Goal: Task Accomplishment & Management: Manage account settings

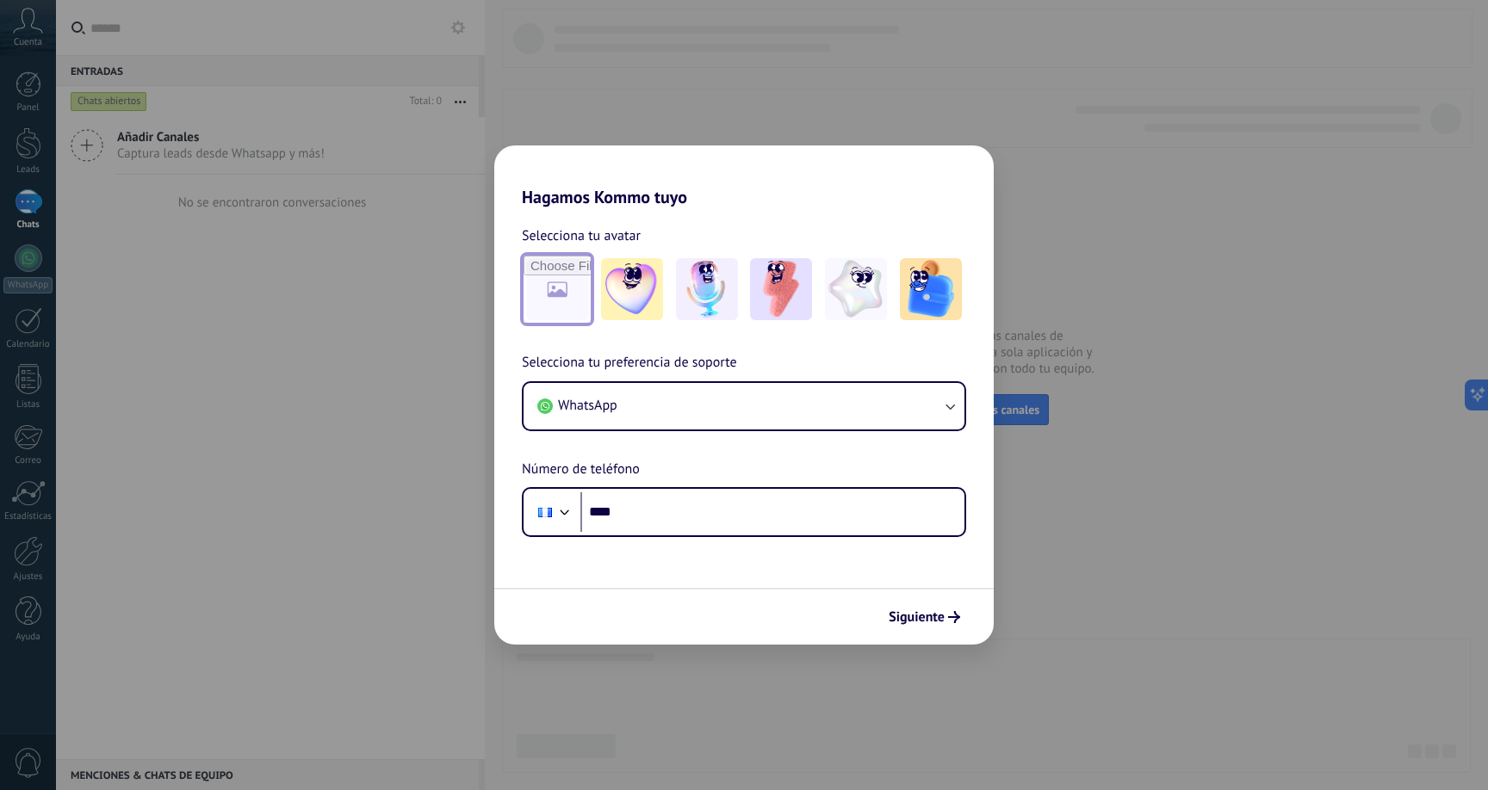
click at [535, 288] on input "file" at bounding box center [556, 289] width 67 height 67
type input "**********"
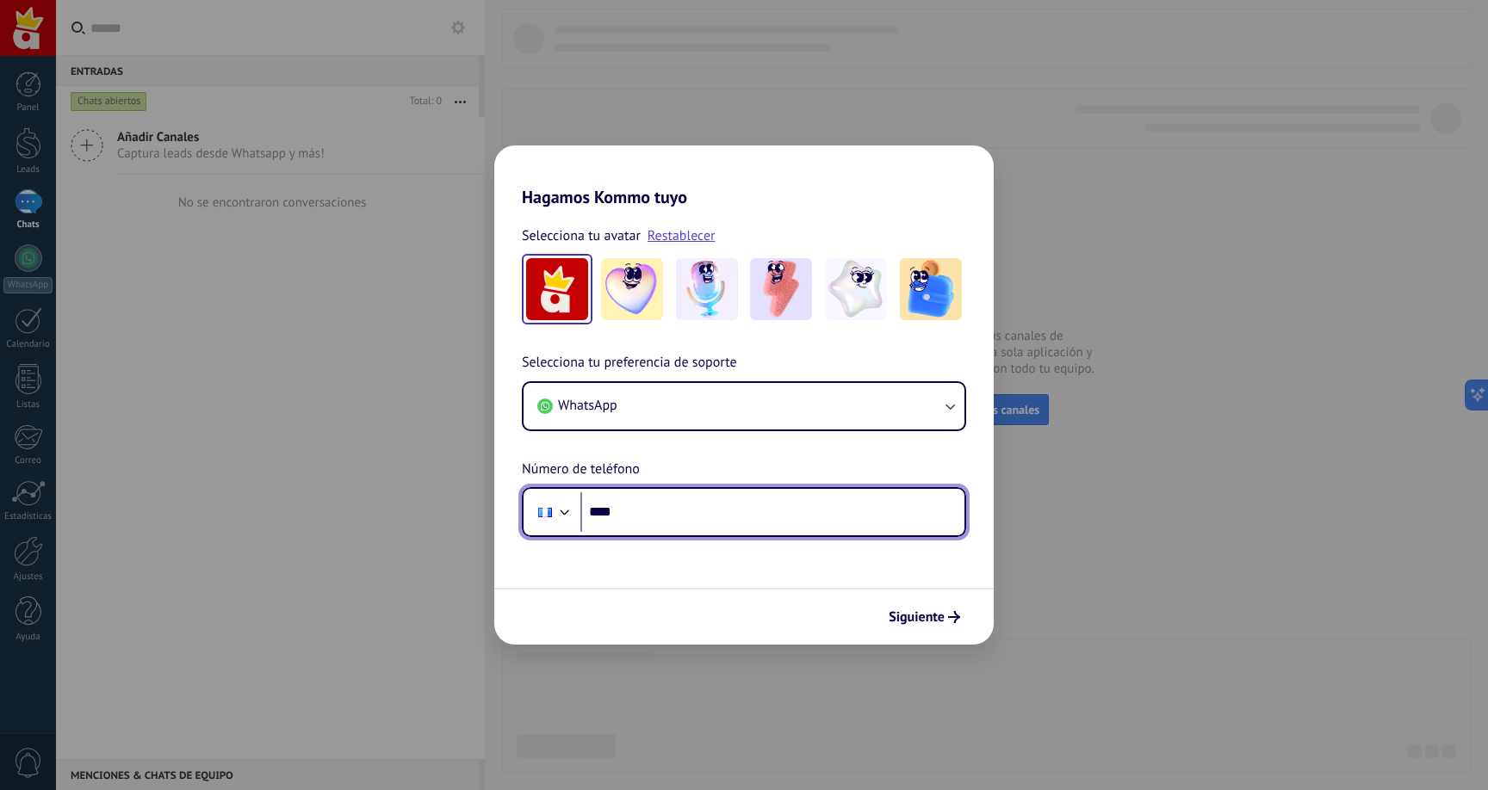
click at [641, 520] on input "****" at bounding box center [772, 512] width 384 height 40
type input "**********"
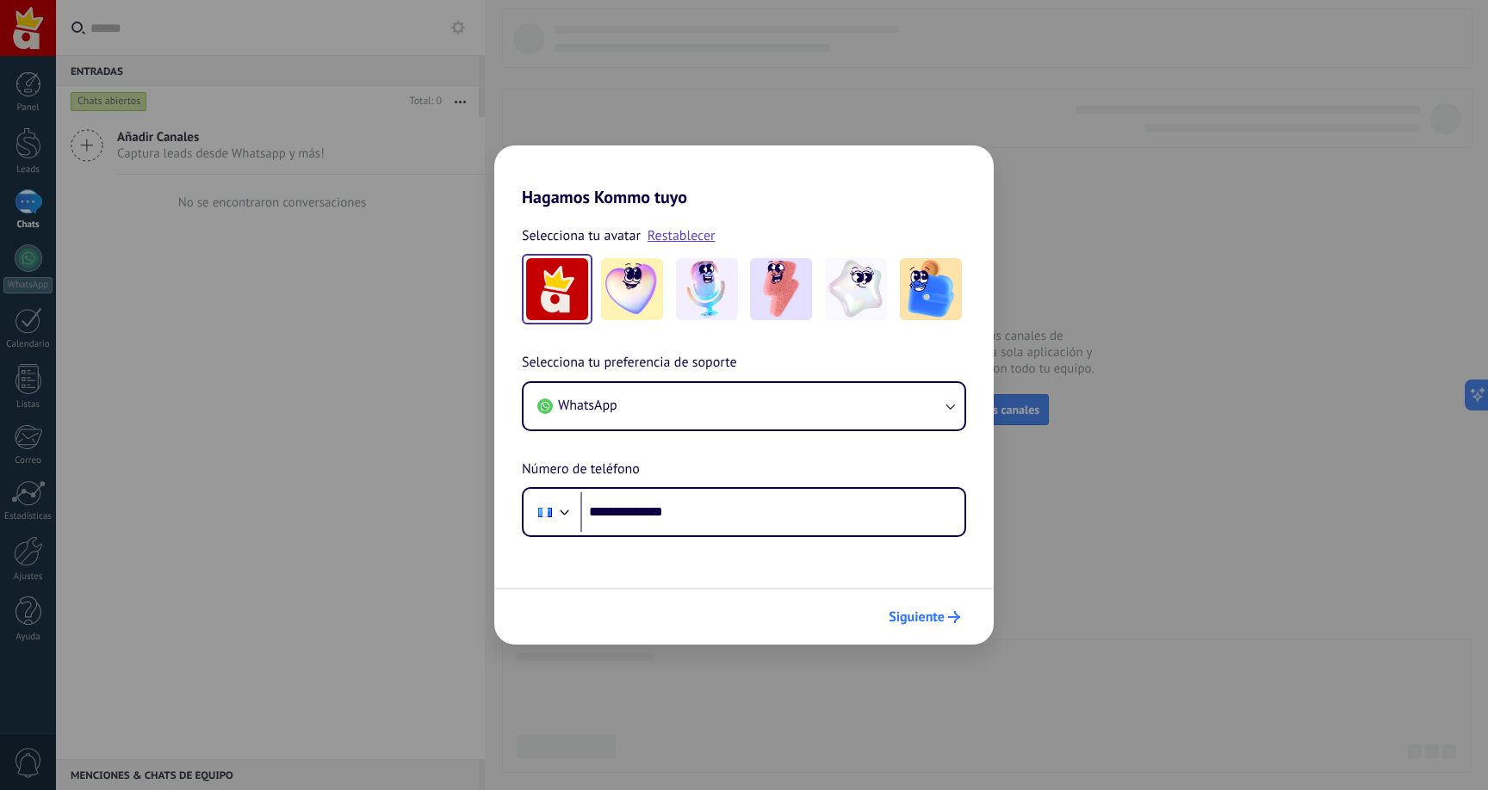
click at [946, 620] on span "Siguiente" at bounding box center [924, 617] width 71 height 12
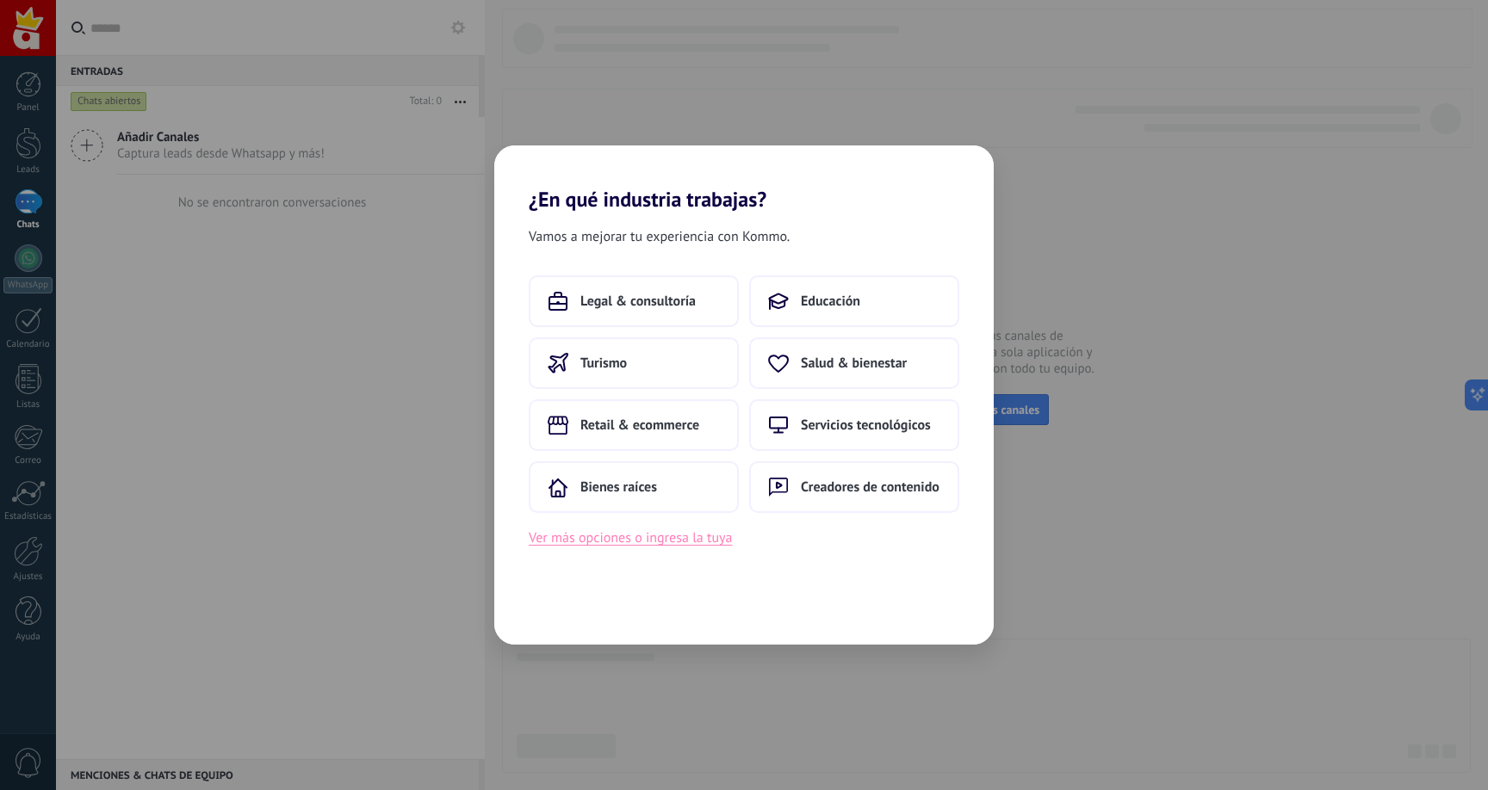
click at [654, 541] on button "Ver más opciones o ingresa la tuya" at bounding box center [630, 538] width 203 height 22
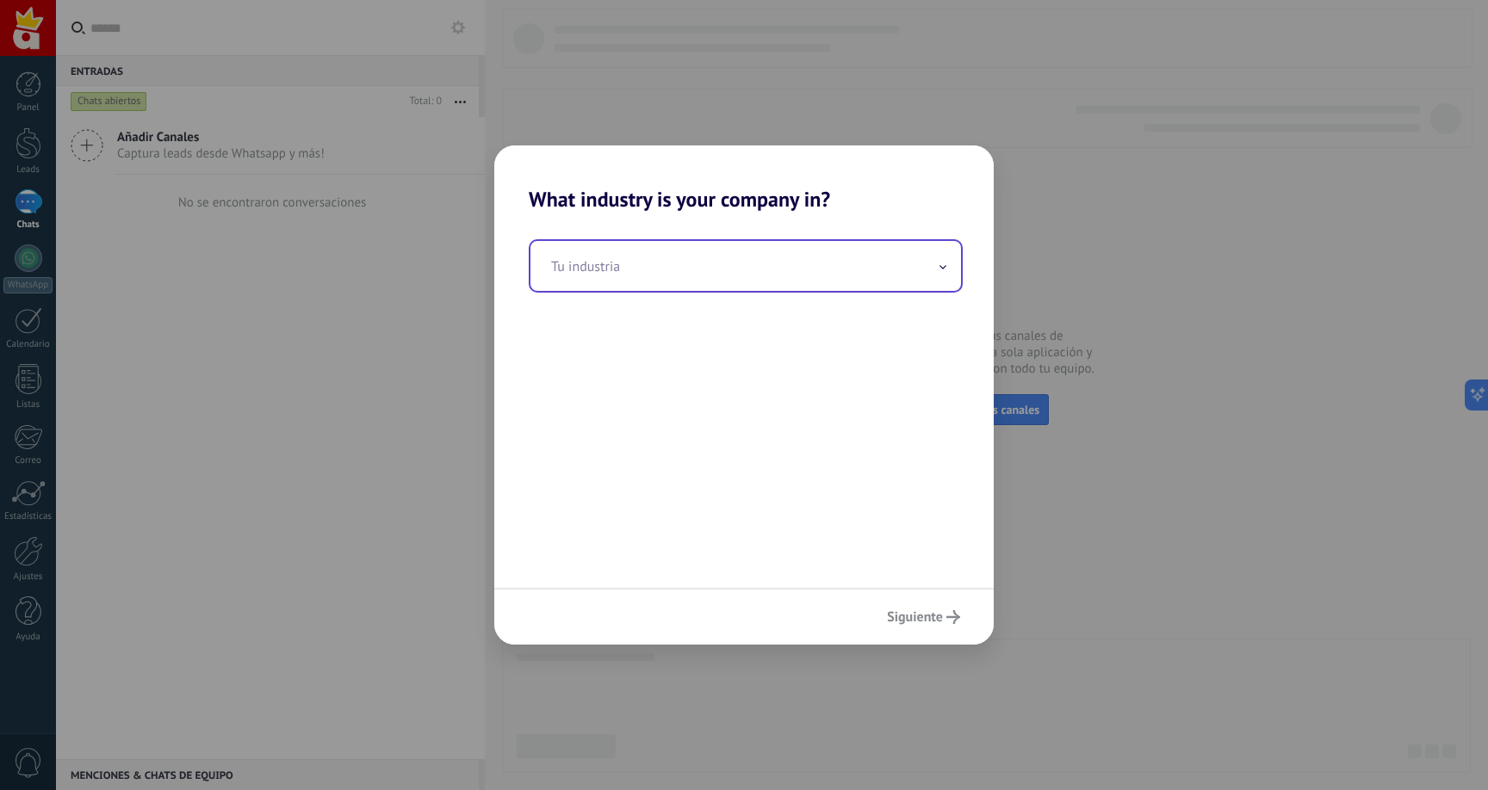
click at [665, 260] on input "text" at bounding box center [745, 266] width 430 height 50
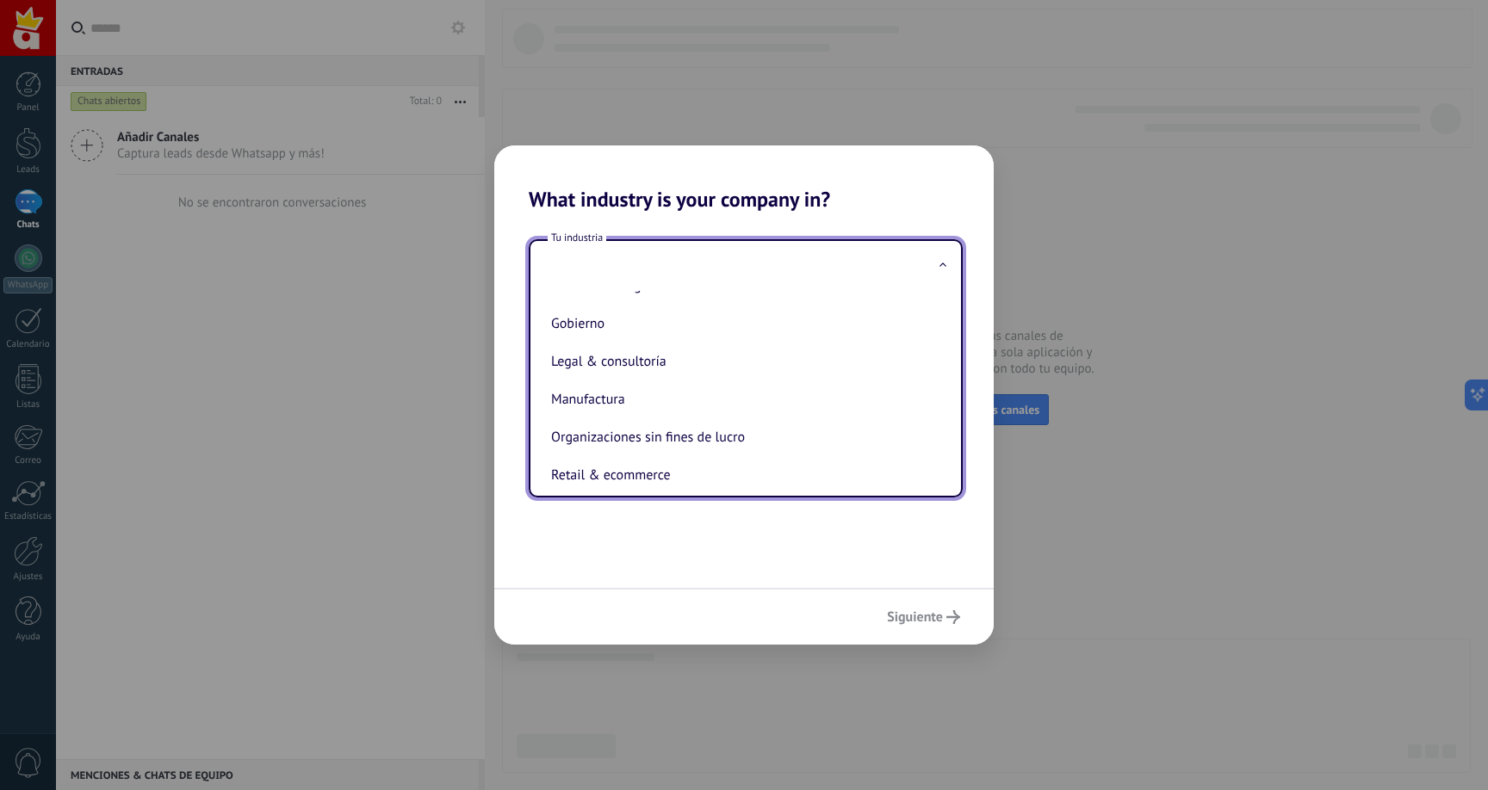
scroll to position [471, 0]
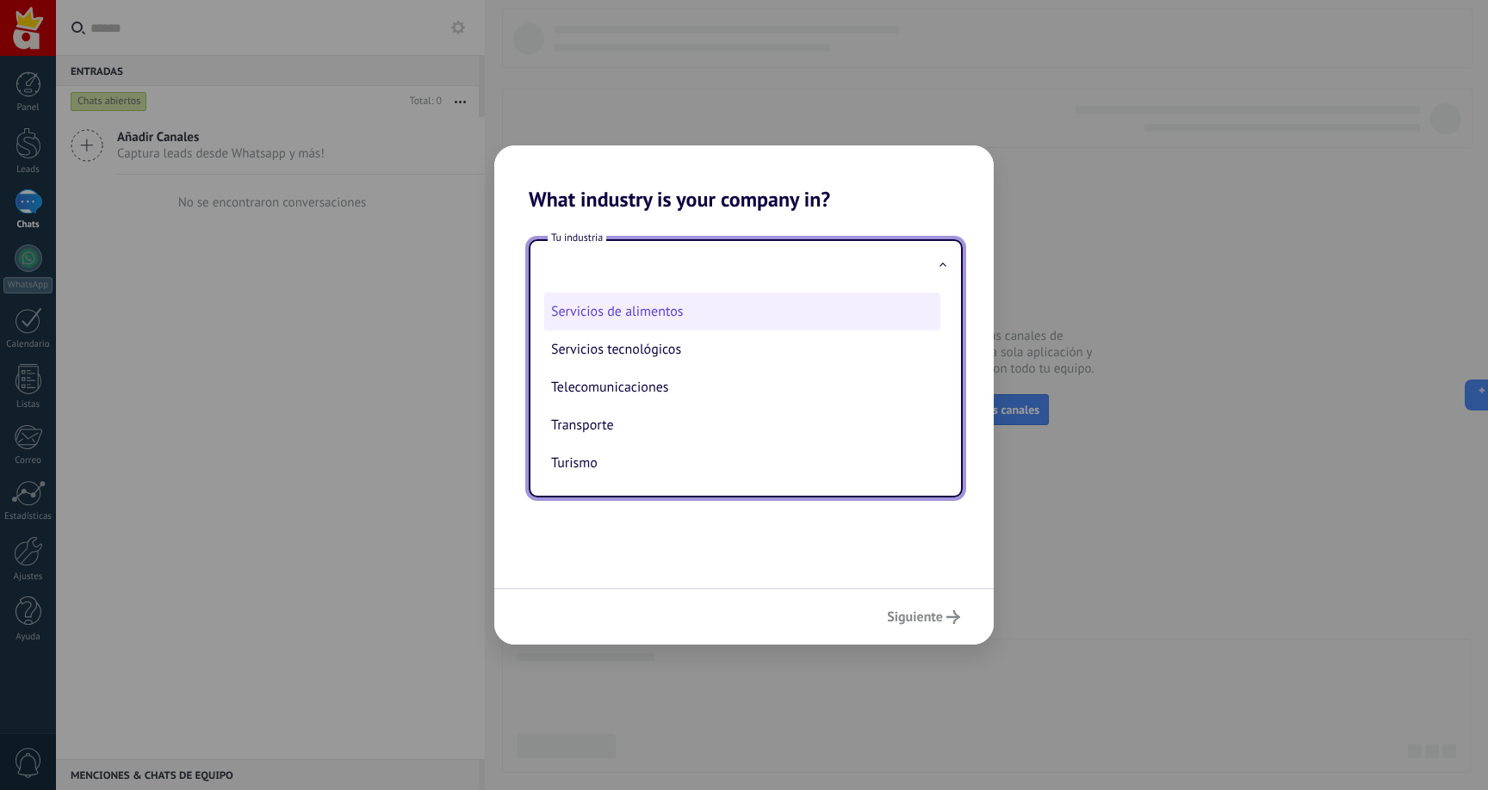
click at [659, 306] on li "Servicios de alimentos" at bounding box center [742, 312] width 396 height 38
type input "**********"
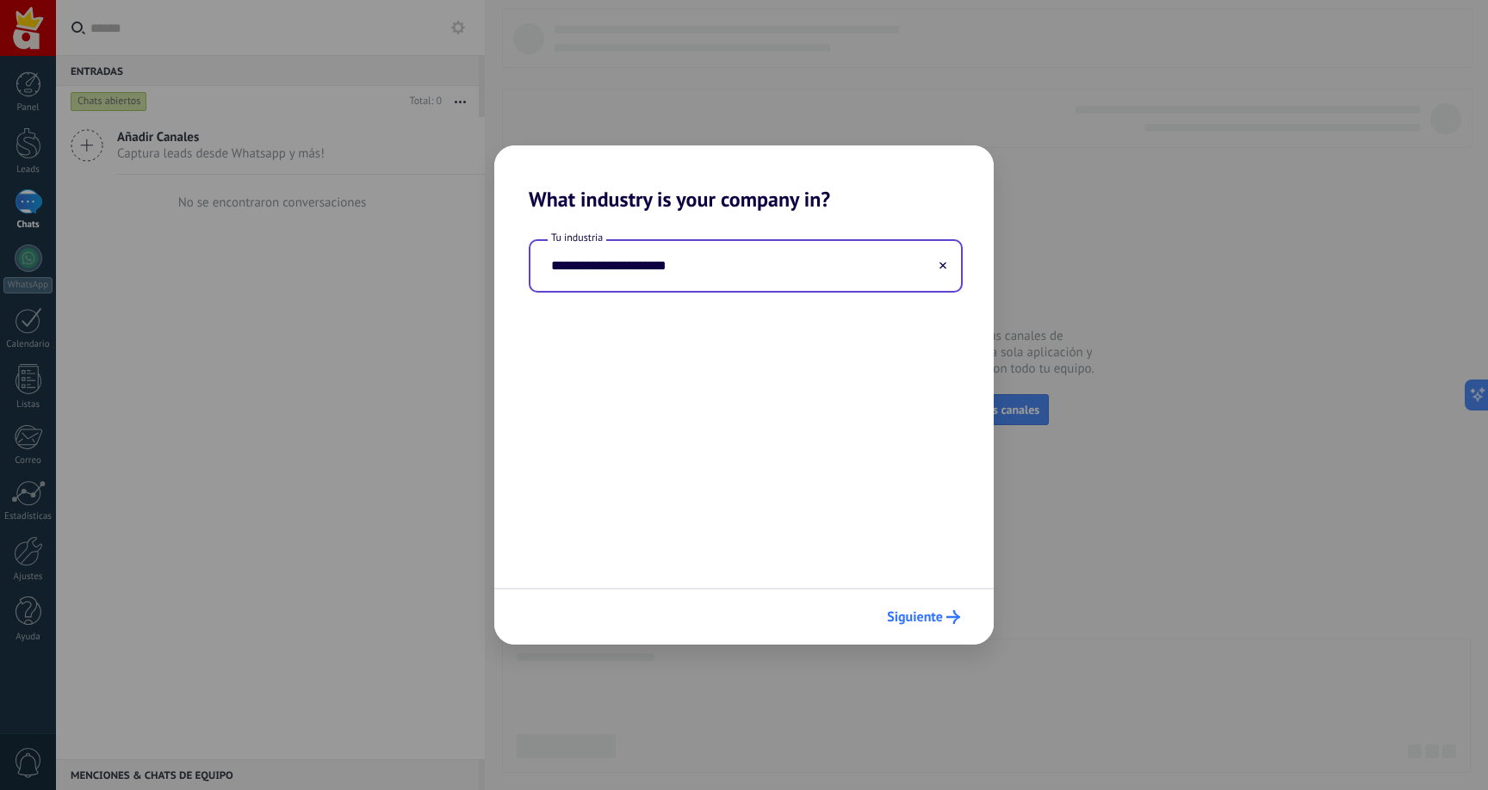
click at [907, 628] on button "Siguiente" at bounding box center [923, 617] width 89 height 29
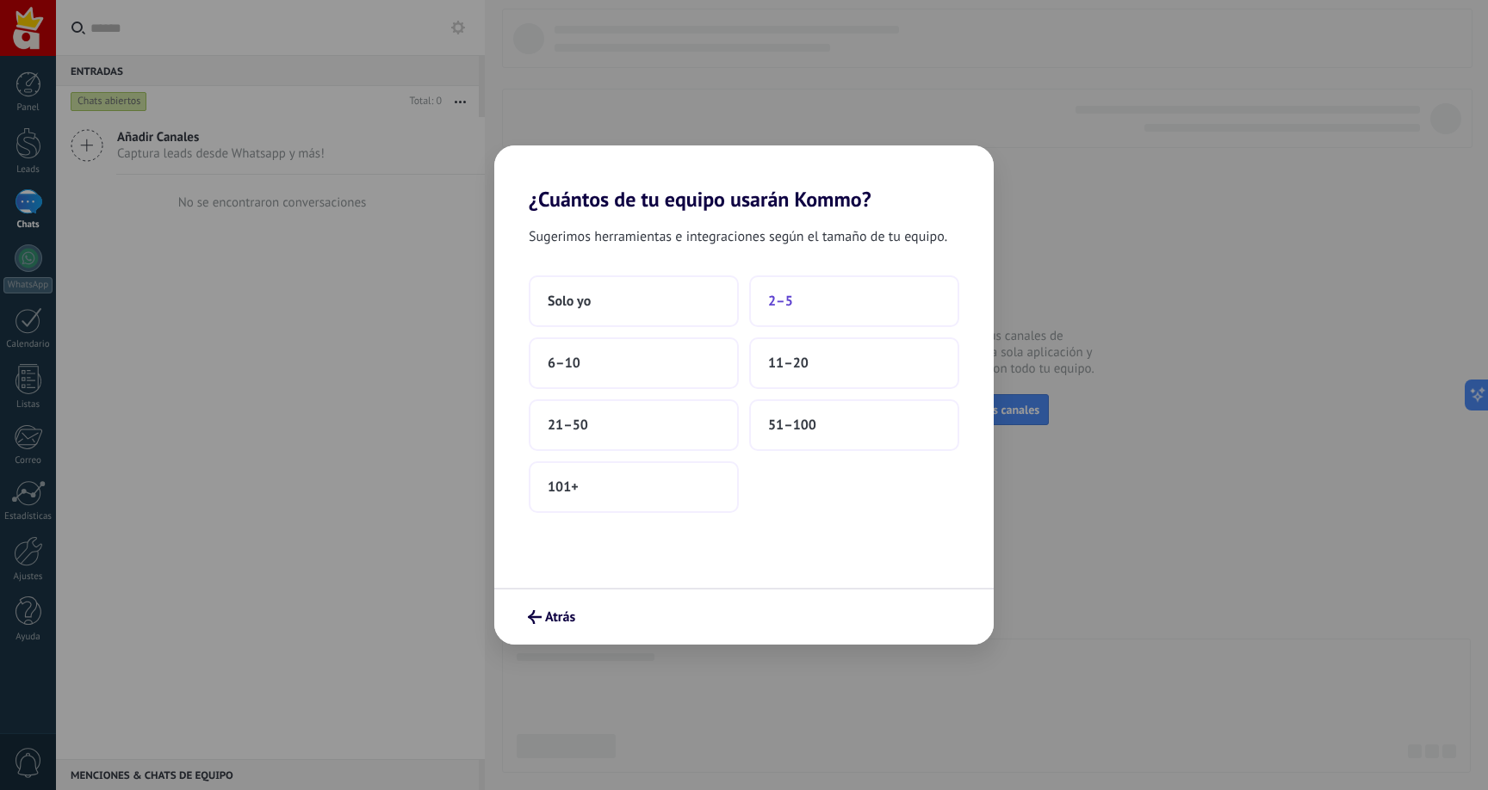
click at [833, 282] on button "2–5" at bounding box center [854, 302] width 210 height 52
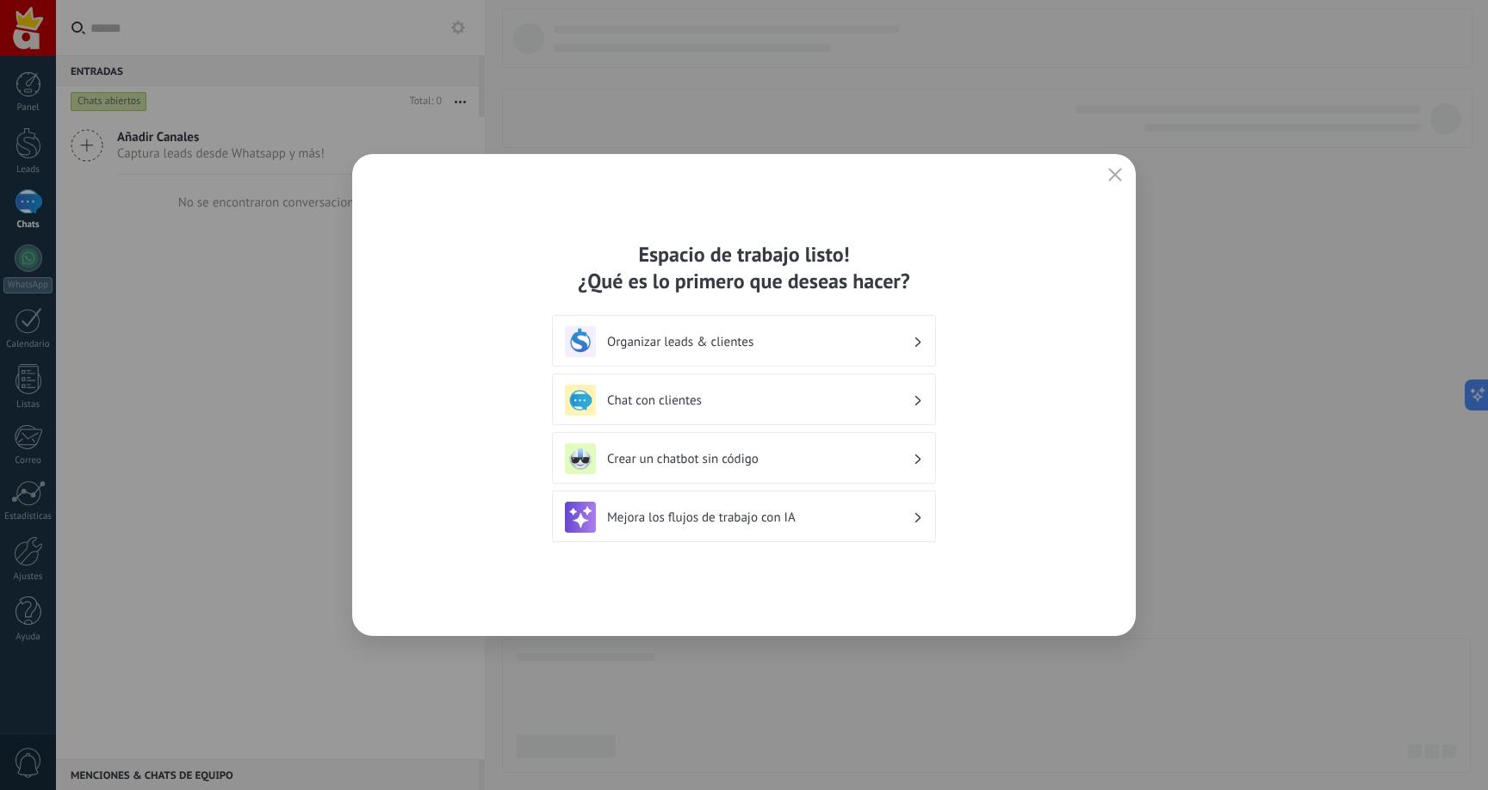
click at [1259, 368] on div "Espacio de trabajo listo! ¿Qué es lo primero que deseas hacer? Organizar leads …" at bounding box center [744, 395] width 1488 height 790
click at [1115, 172] on icon "button" at bounding box center [1115, 175] width 14 height 14
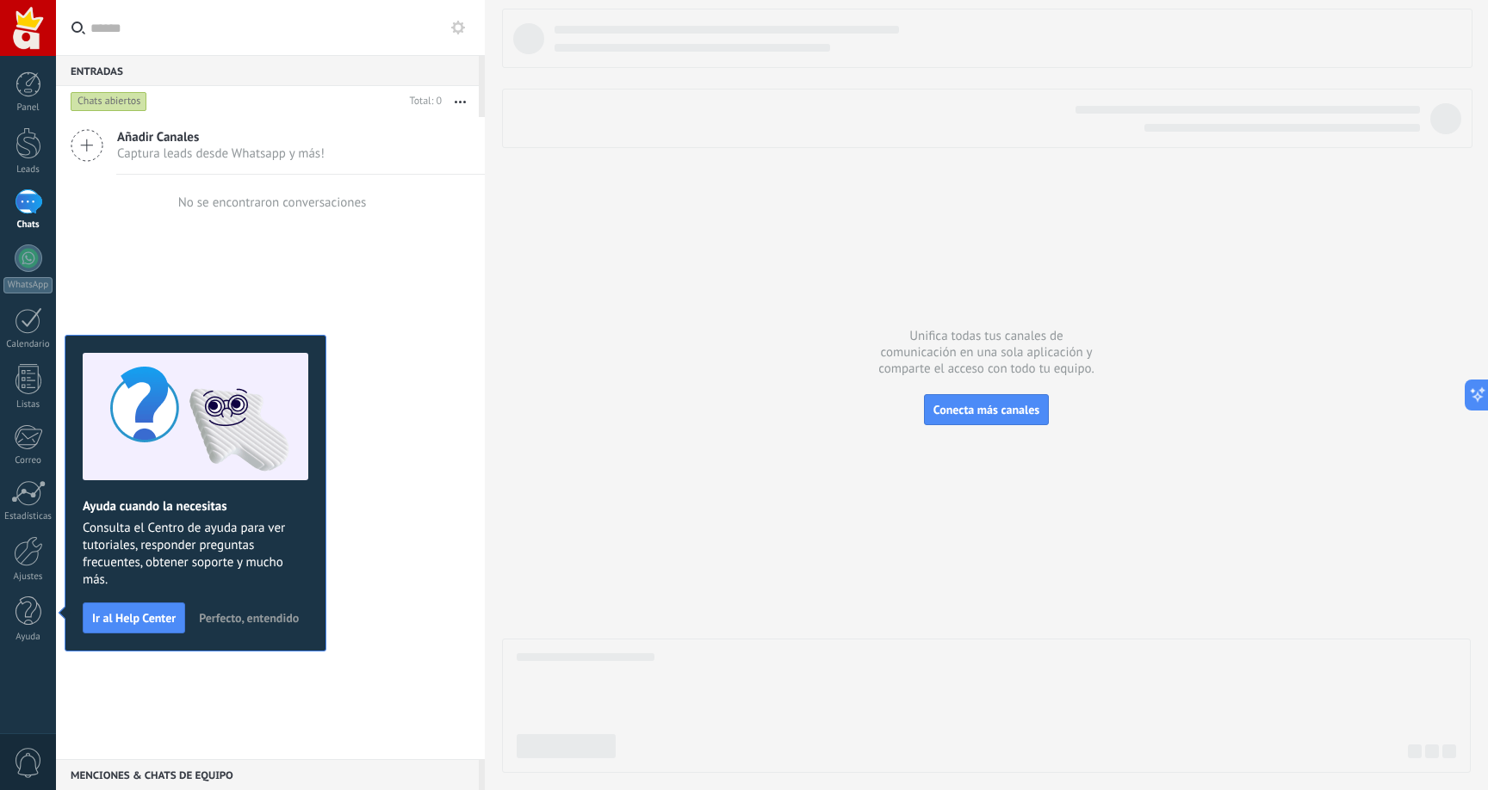
click at [516, 446] on div at bounding box center [986, 391] width 969 height 765
click at [399, 304] on div "Añadir Canales Captura leads desde Whatsapp y más! No se encontraron conversaci…" at bounding box center [270, 438] width 429 height 642
click at [971, 414] on span "Conecta más canales" at bounding box center [986, 409] width 106 height 15
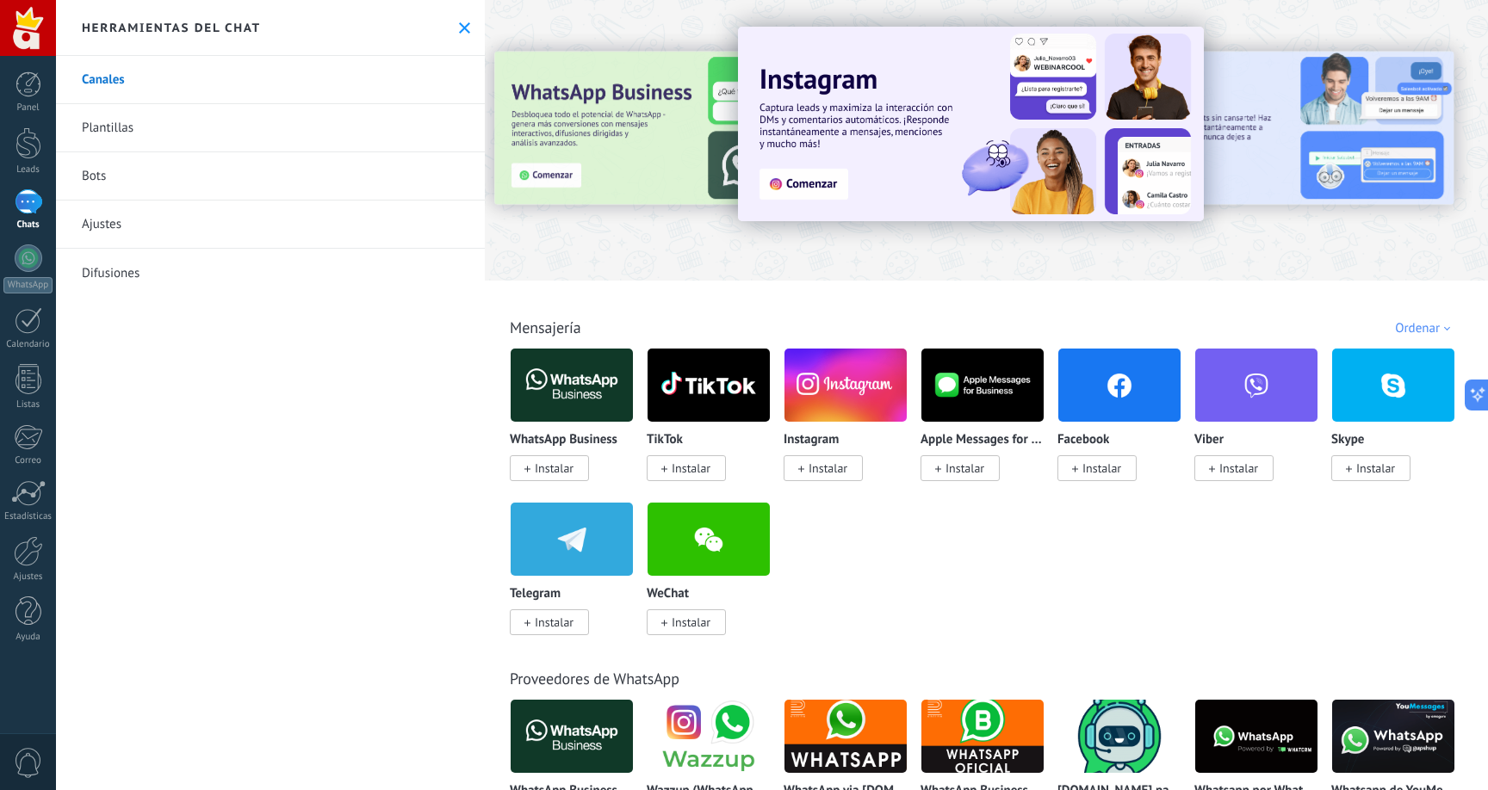
click at [578, 469] on span "Instalar" at bounding box center [549, 468] width 79 height 26
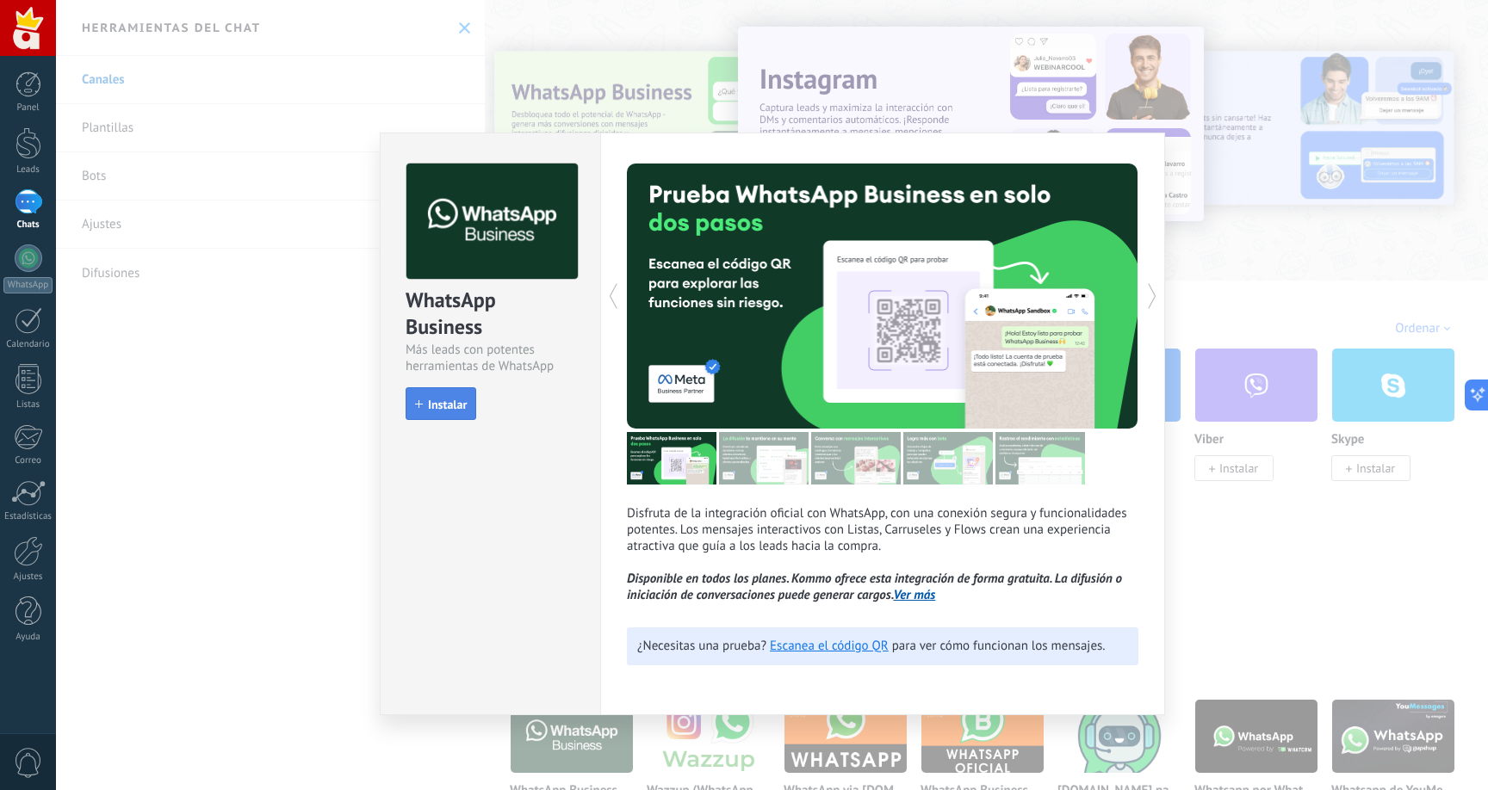
click at [474, 406] on button "Instalar" at bounding box center [441, 403] width 71 height 33
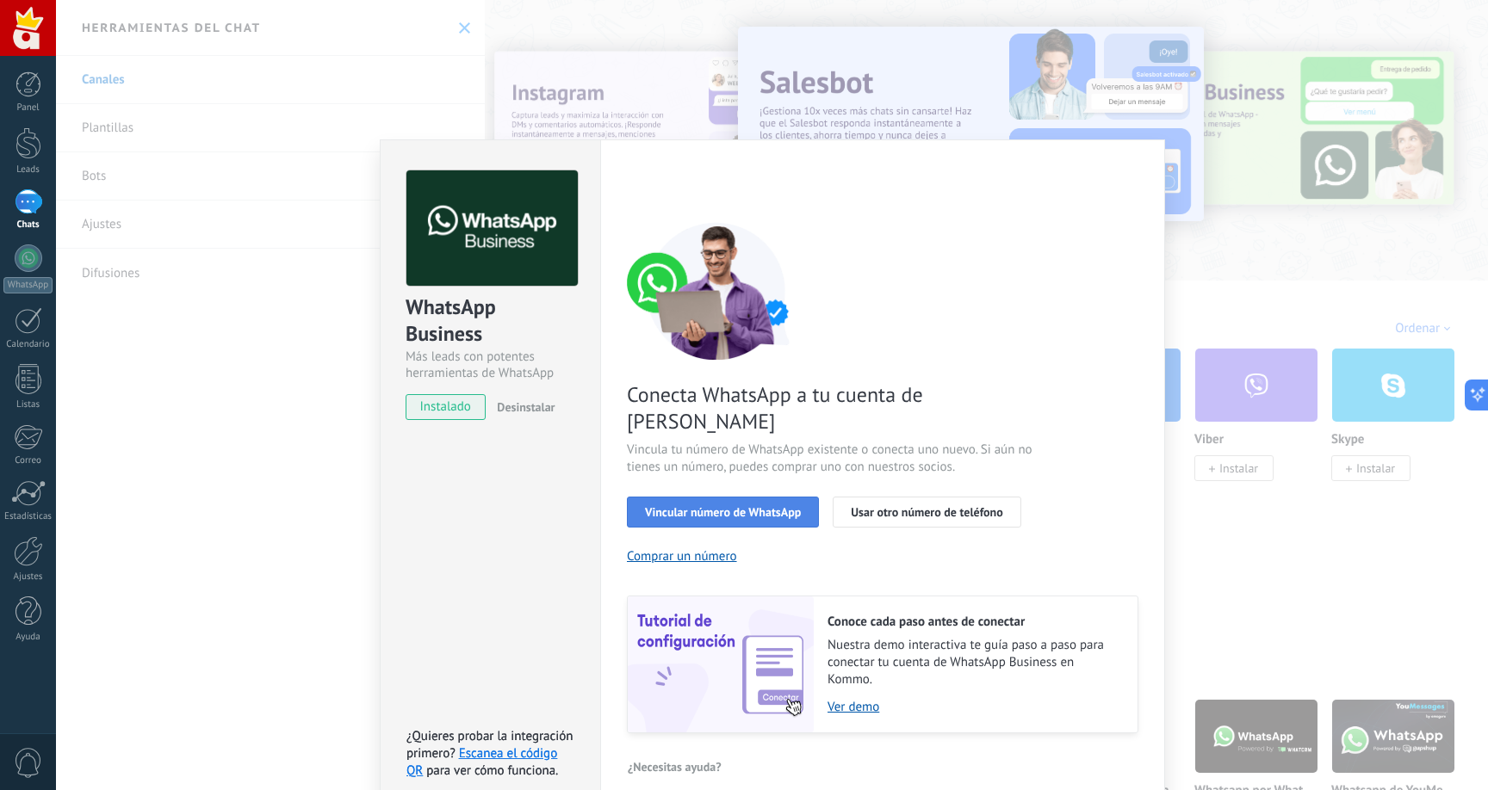
click at [690, 506] on span "Vincular número de WhatsApp" at bounding box center [723, 512] width 156 height 12
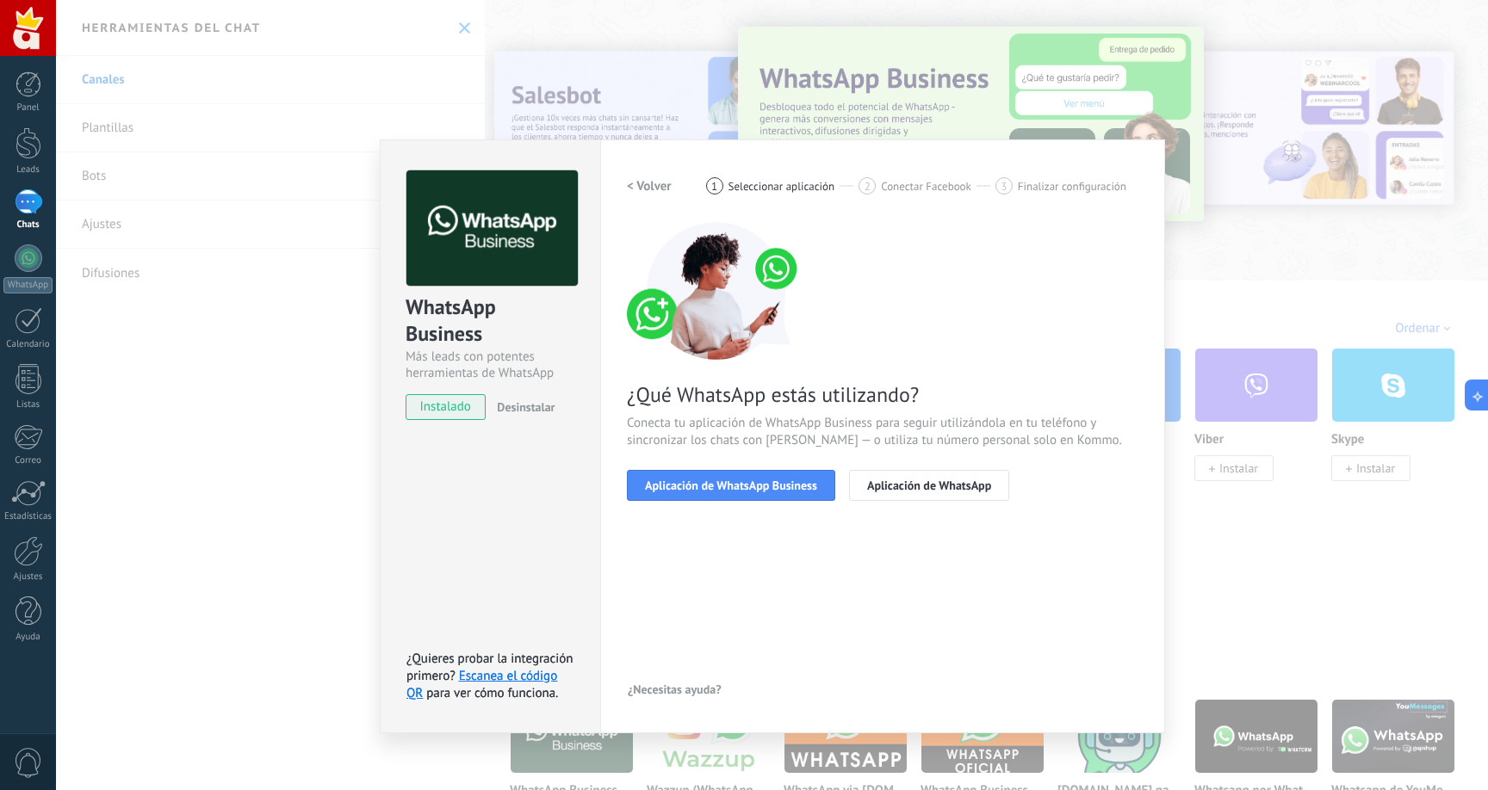
click at [690, 482] on span "Aplicación de WhatsApp Business" at bounding box center [731, 486] width 172 height 12
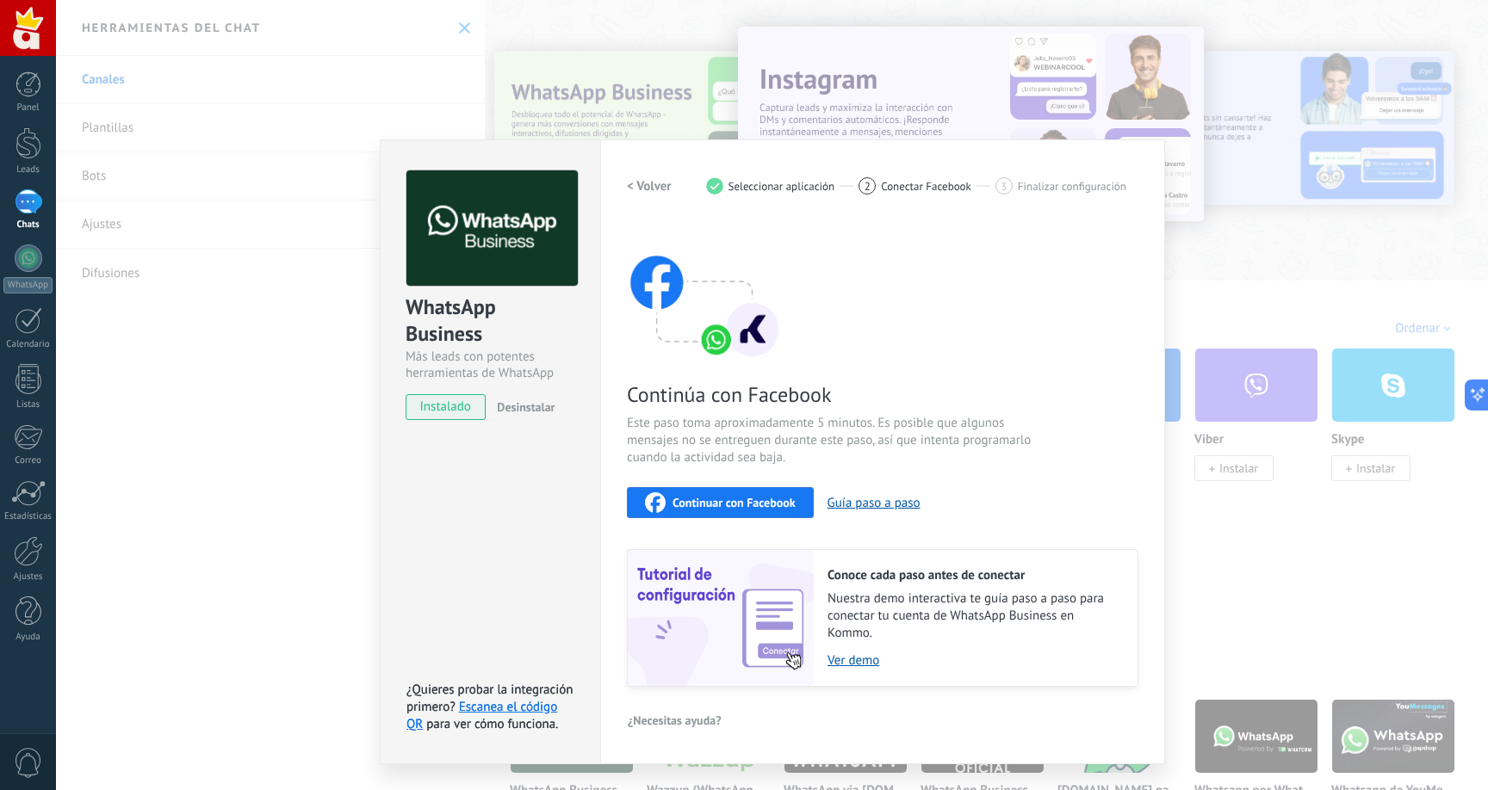
click at [696, 506] on span "Continuar con Facebook" at bounding box center [733, 503] width 123 height 12
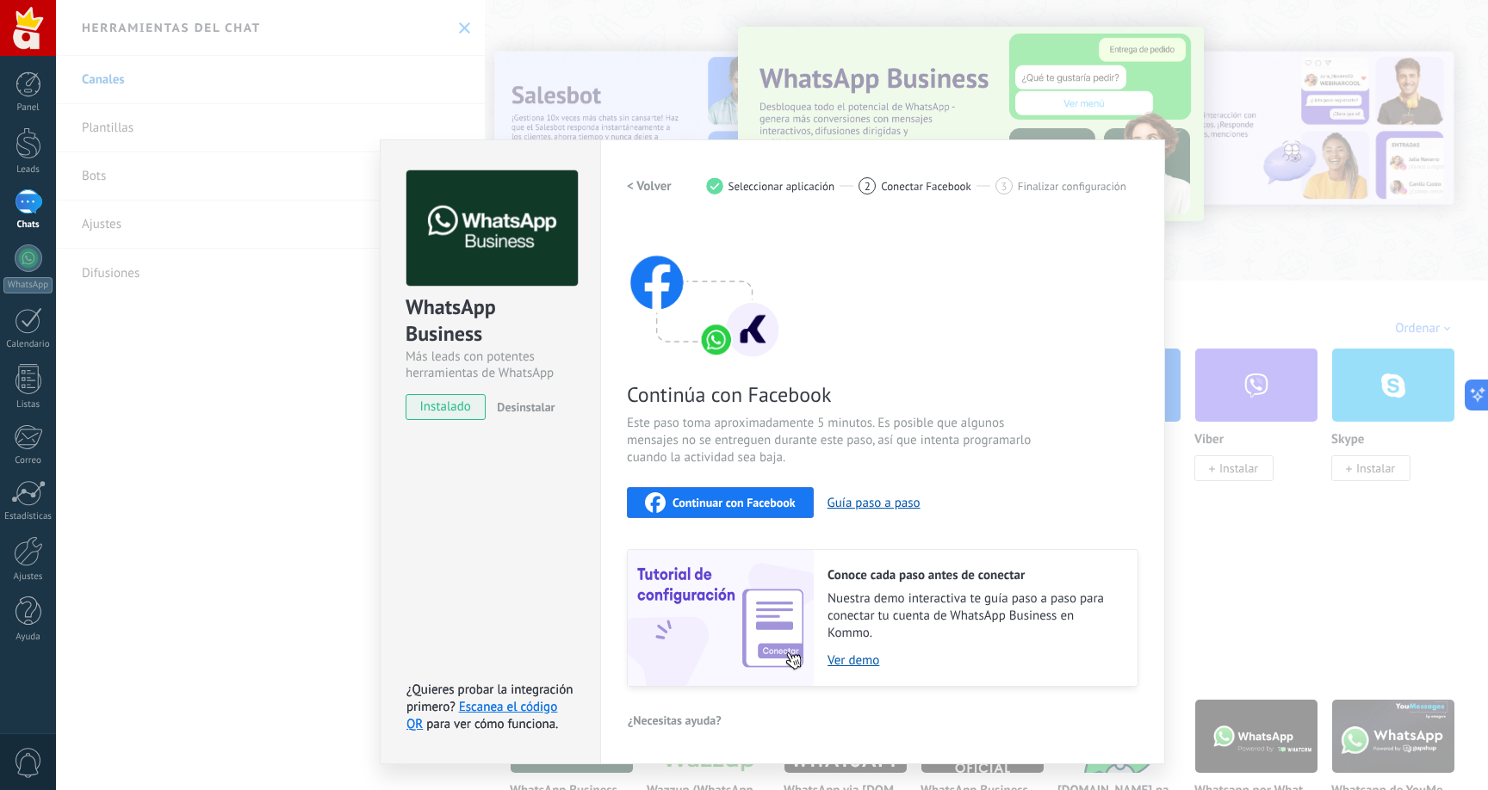
click at [1270, 501] on div "WhatsApp Business Más leads con potentes herramientas de WhatsApp instalado Des…" at bounding box center [772, 395] width 1432 height 790
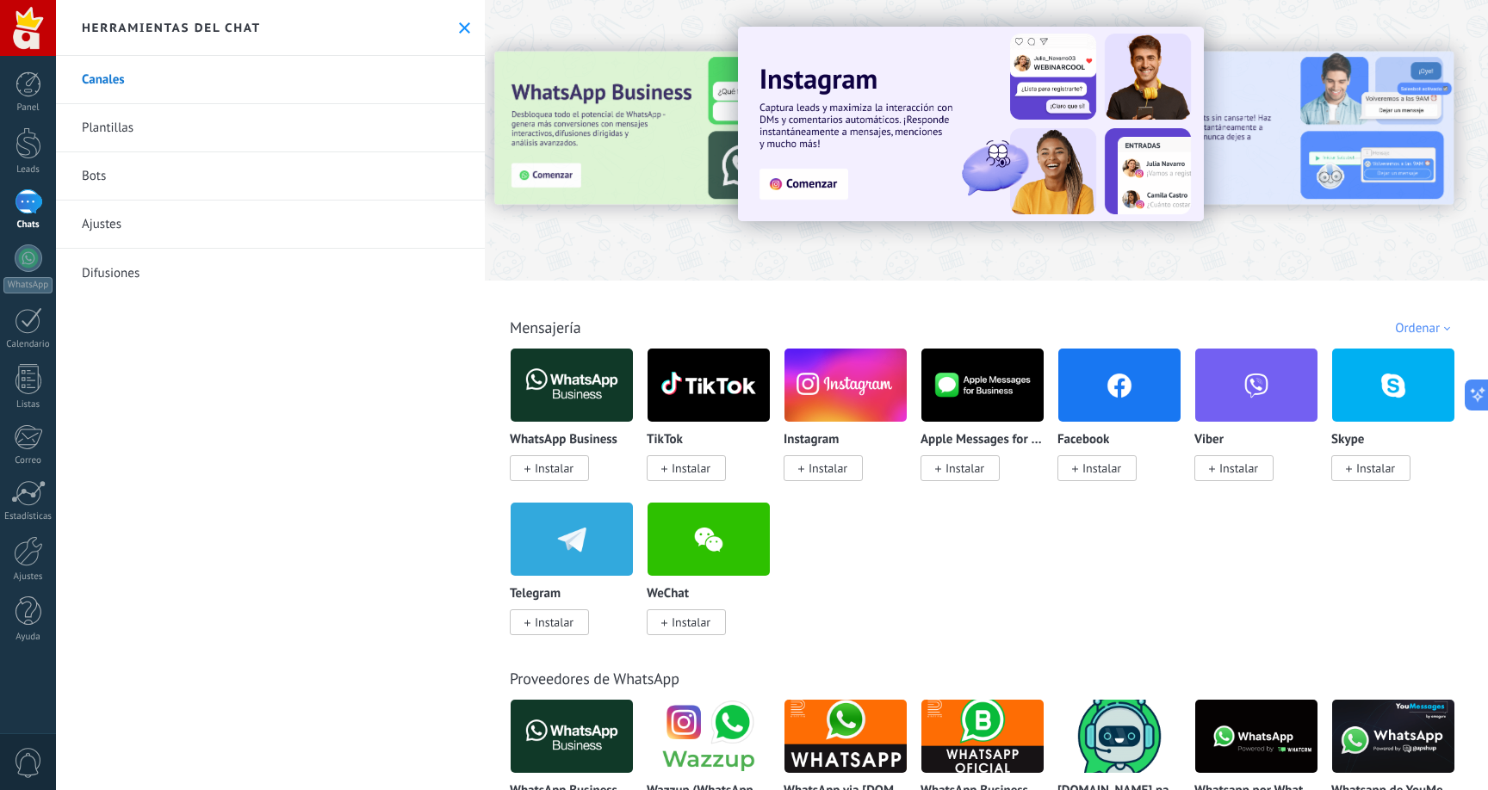
click at [831, 469] on span "Instalar" at bounding box center [827, 468] width 39 height 15
click at [834, 471] on span "Instalar" at bounding box center [827, 468] width 39 height 15
click at [827, 424] on div "Instagram Instalar" at bounding box center [845, 412] width 124 height 129
click at [817, 465] on span "Instalar" at bounding box center [827, 468] width 39 height 15
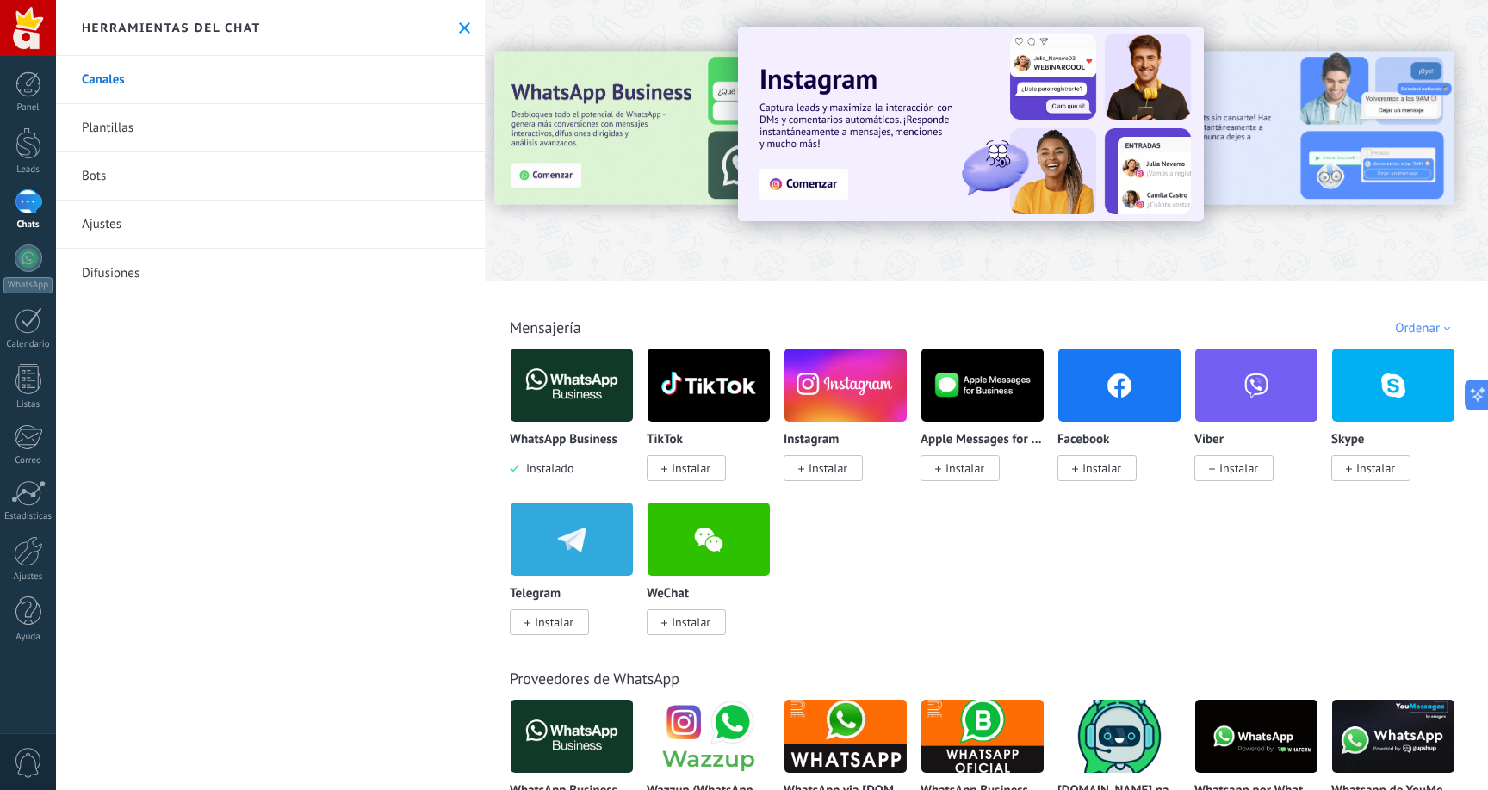
click at [827, 476] on span "Instalar" at bounding box center [827, 468] width 39 height 15
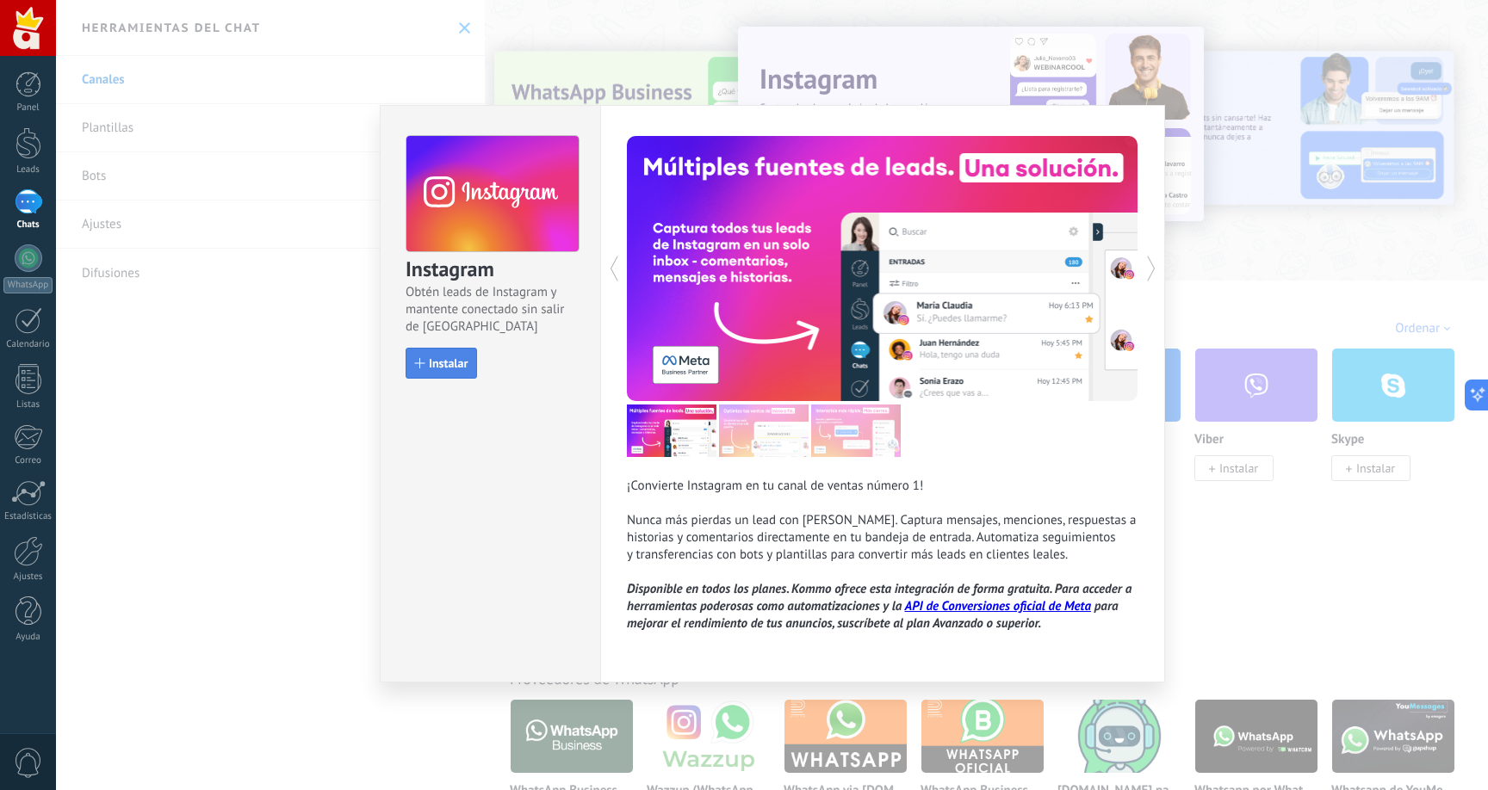
click at [453, 368] on span "Instalar" at bounding box center [448, 363] width 39 height 12
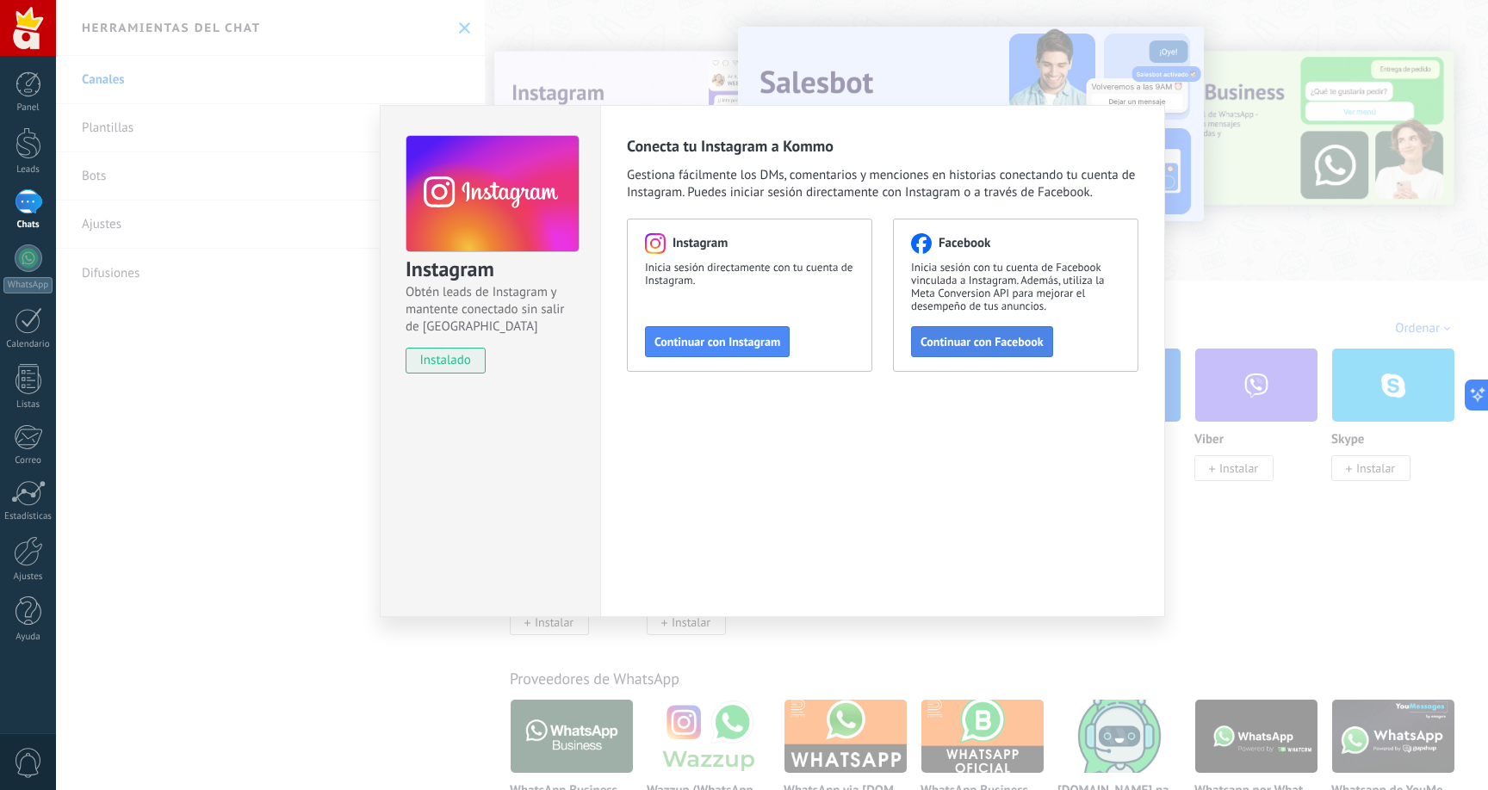
click at [1004, 348] on span "Continuar con Facebook" at bounding box center [981, 342] width 123 height 12
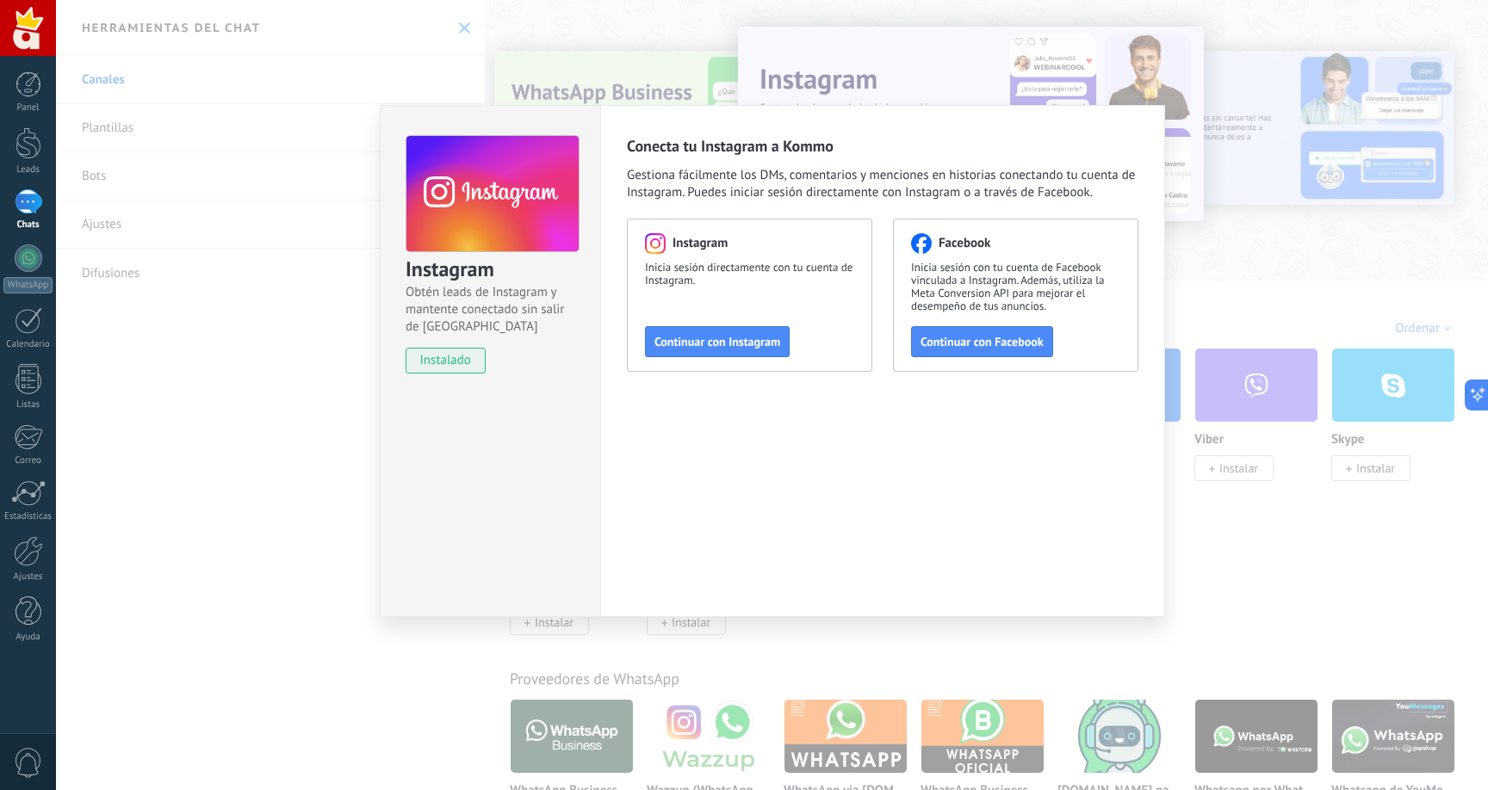
click at [867, 639] on div "Instagram Obtén leads de Instagram y mantente conectado sin salir de Kommo inst…" at bounding box center [772, 395] width 1432 height 790
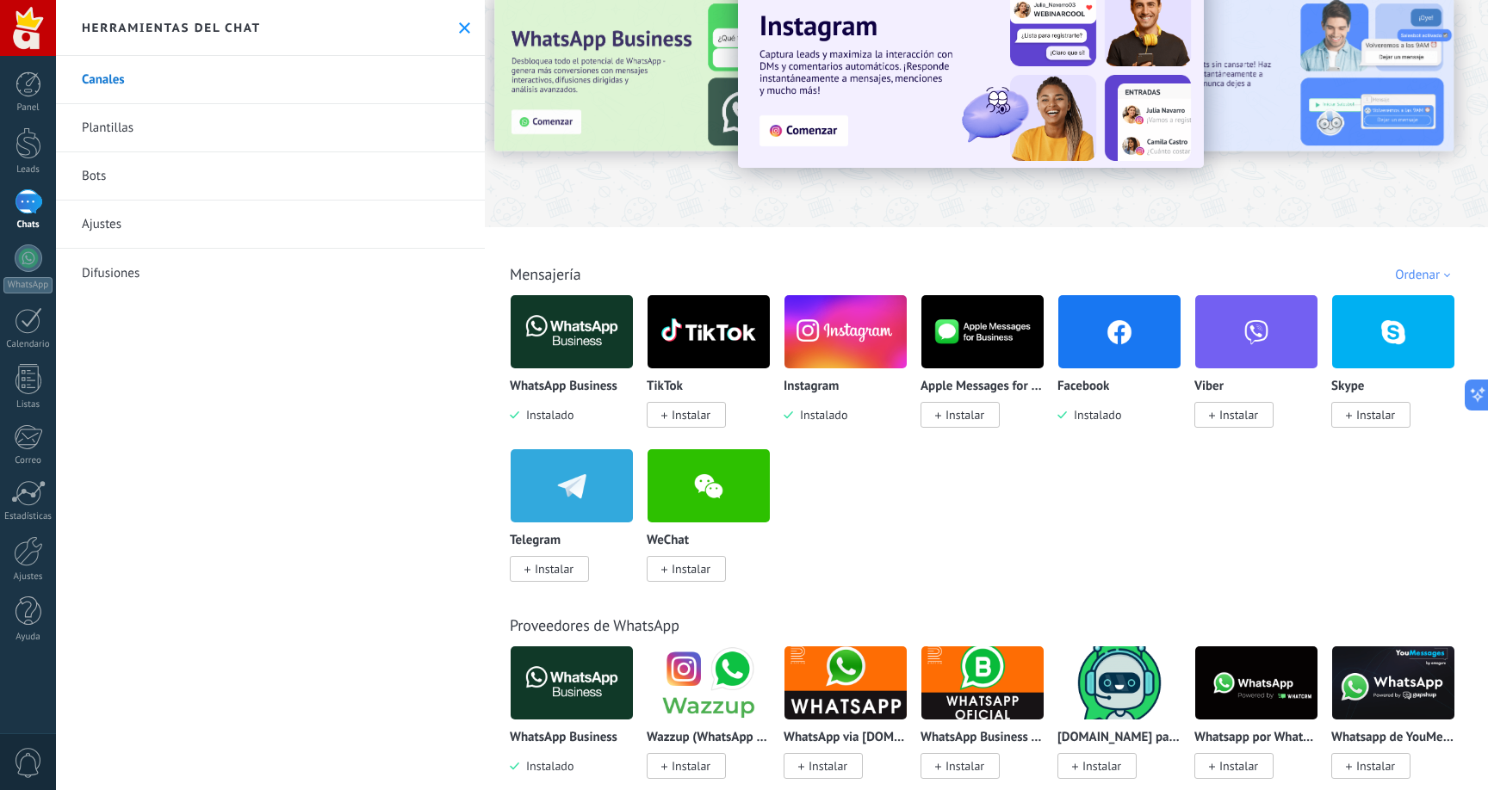
scroll to position [39, 0]
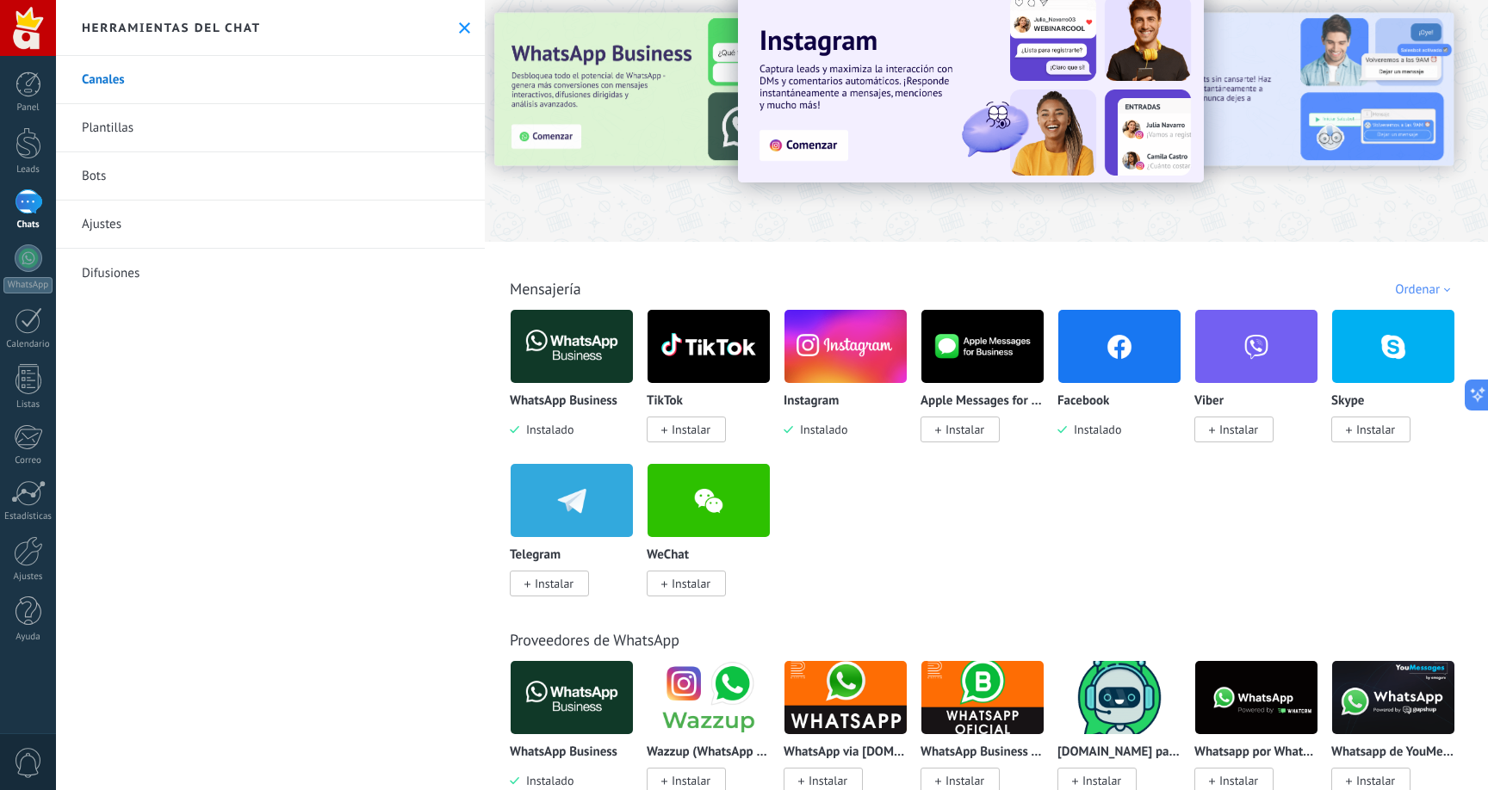
click at [34, 214] on div at bounding box center [29, 201] width 28 height 25
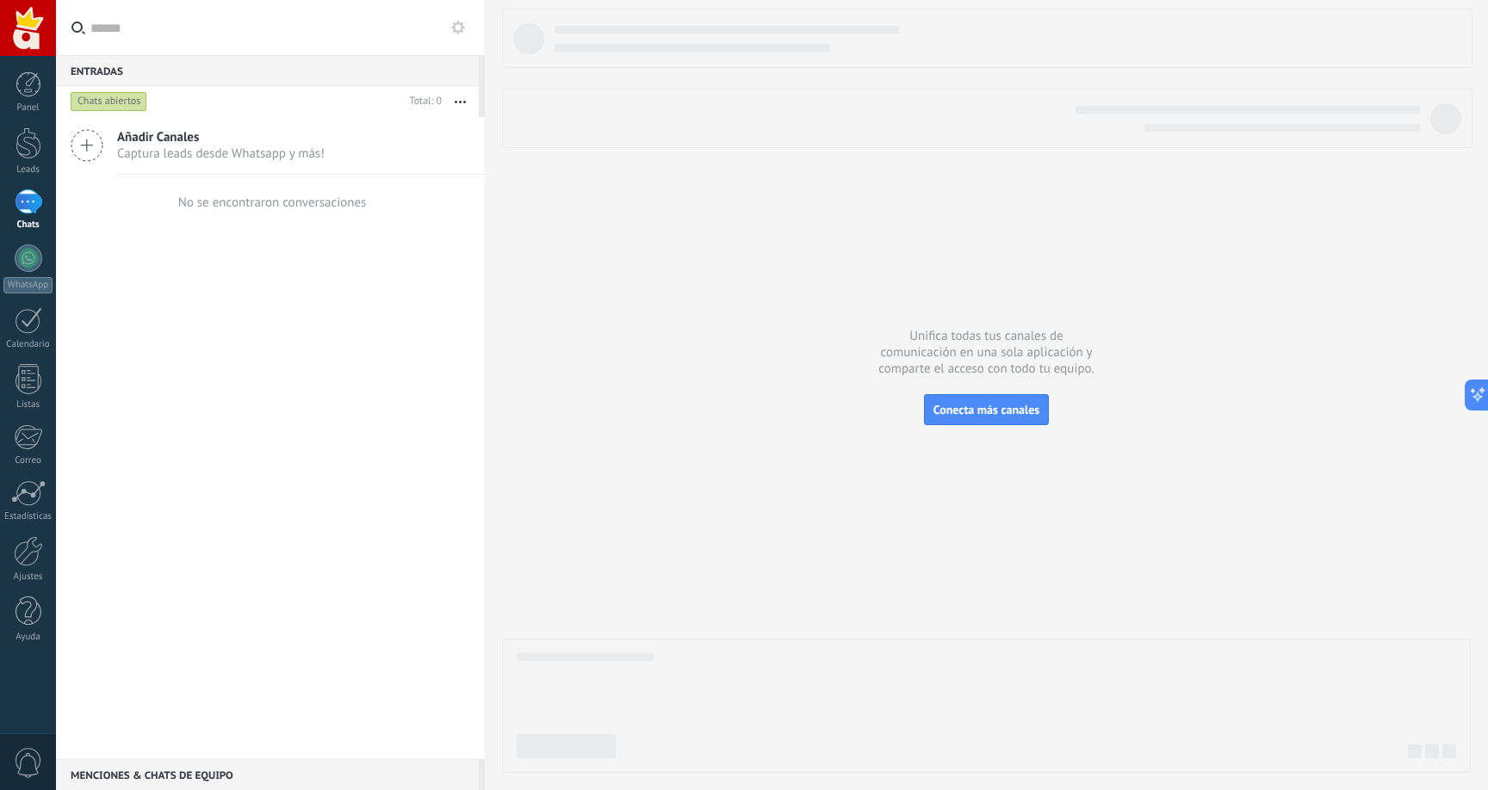
click at [91, 149] on icon at bounding box center [87, 145] width 33 height 33
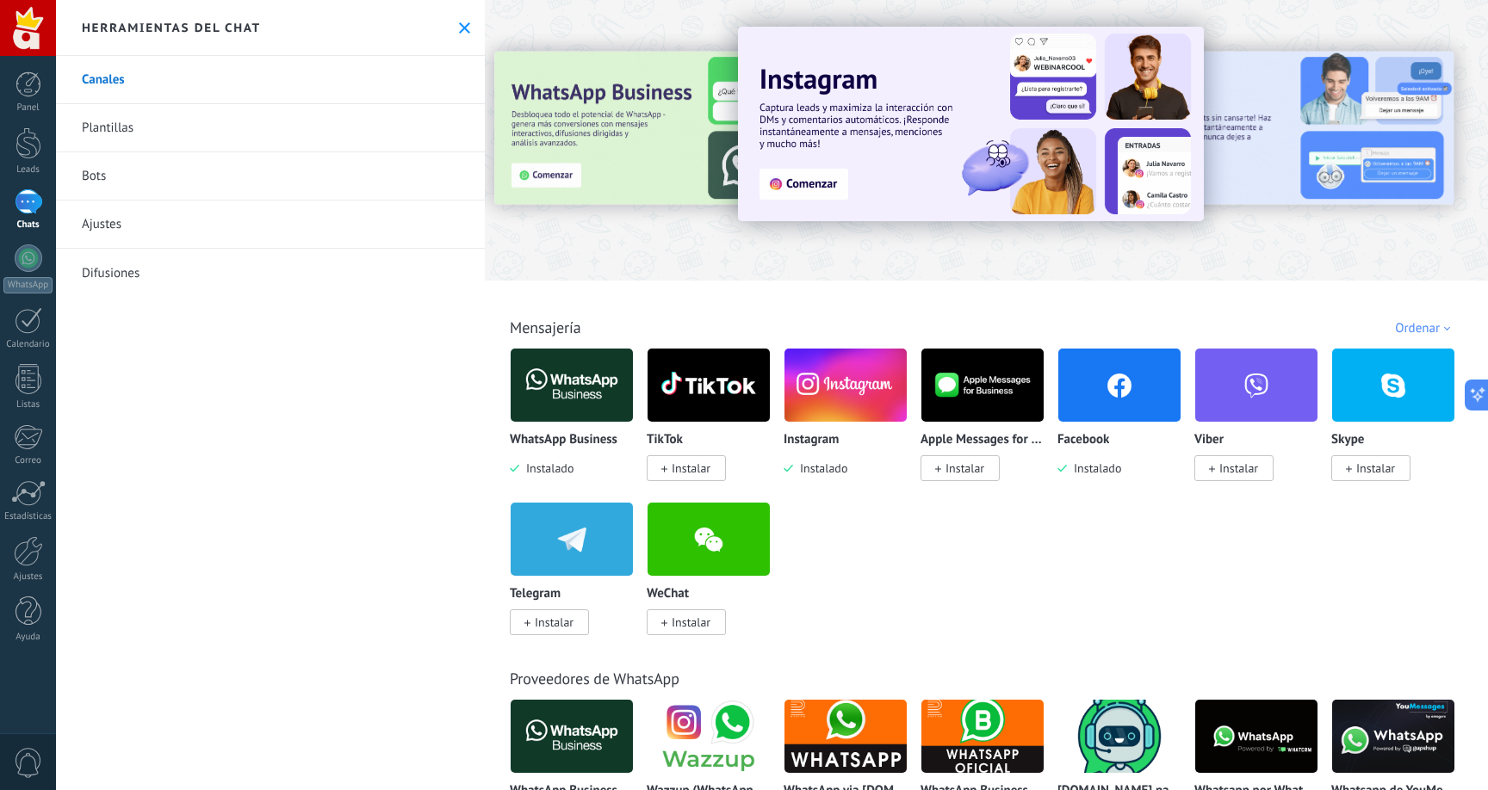
click at [808, 387] on img at bounding box center [845, 386] width 122 height 84
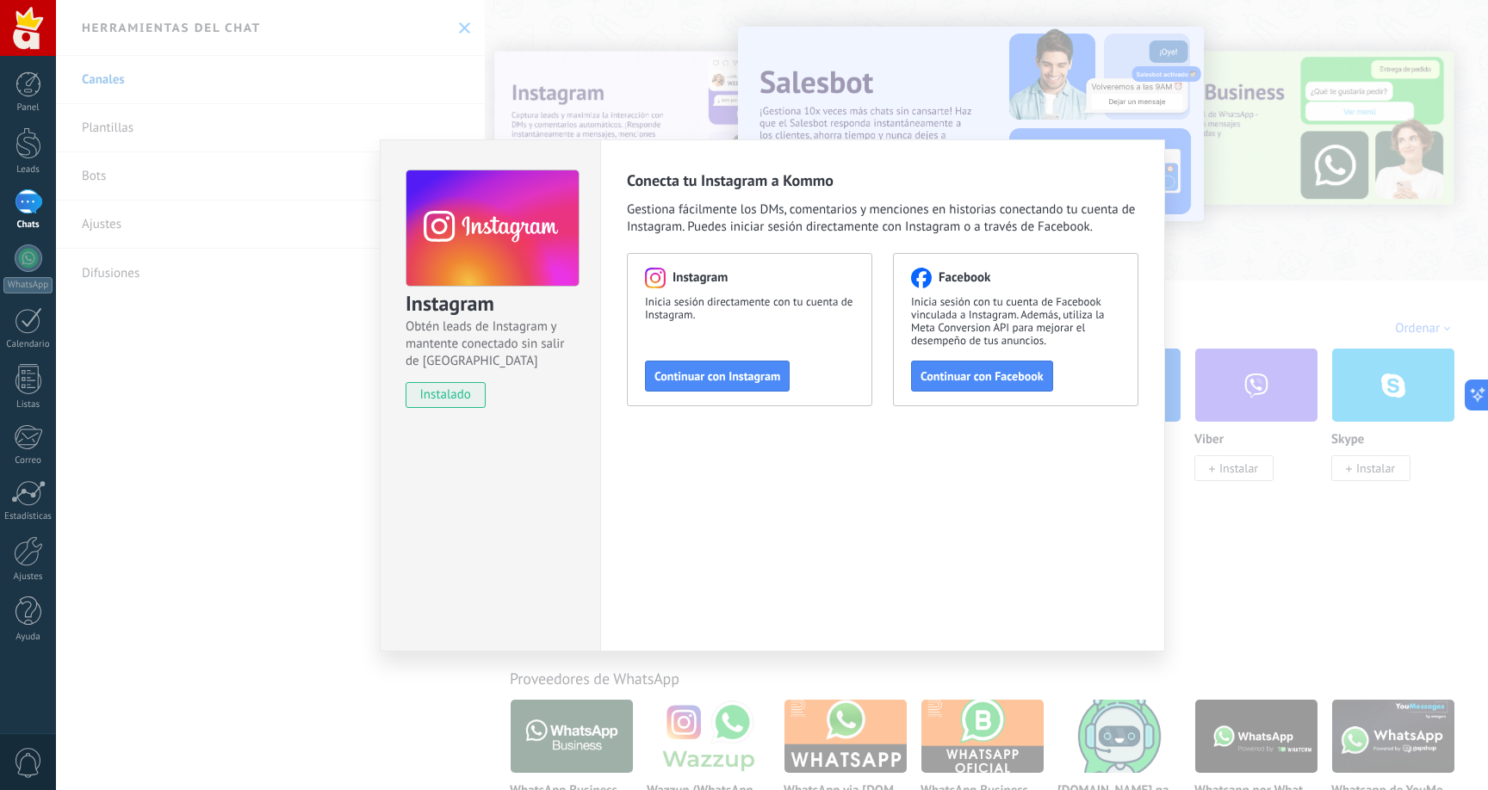
click at [452, 393] on span "instalado" at bounding box center [445, 395] width 78 height 26
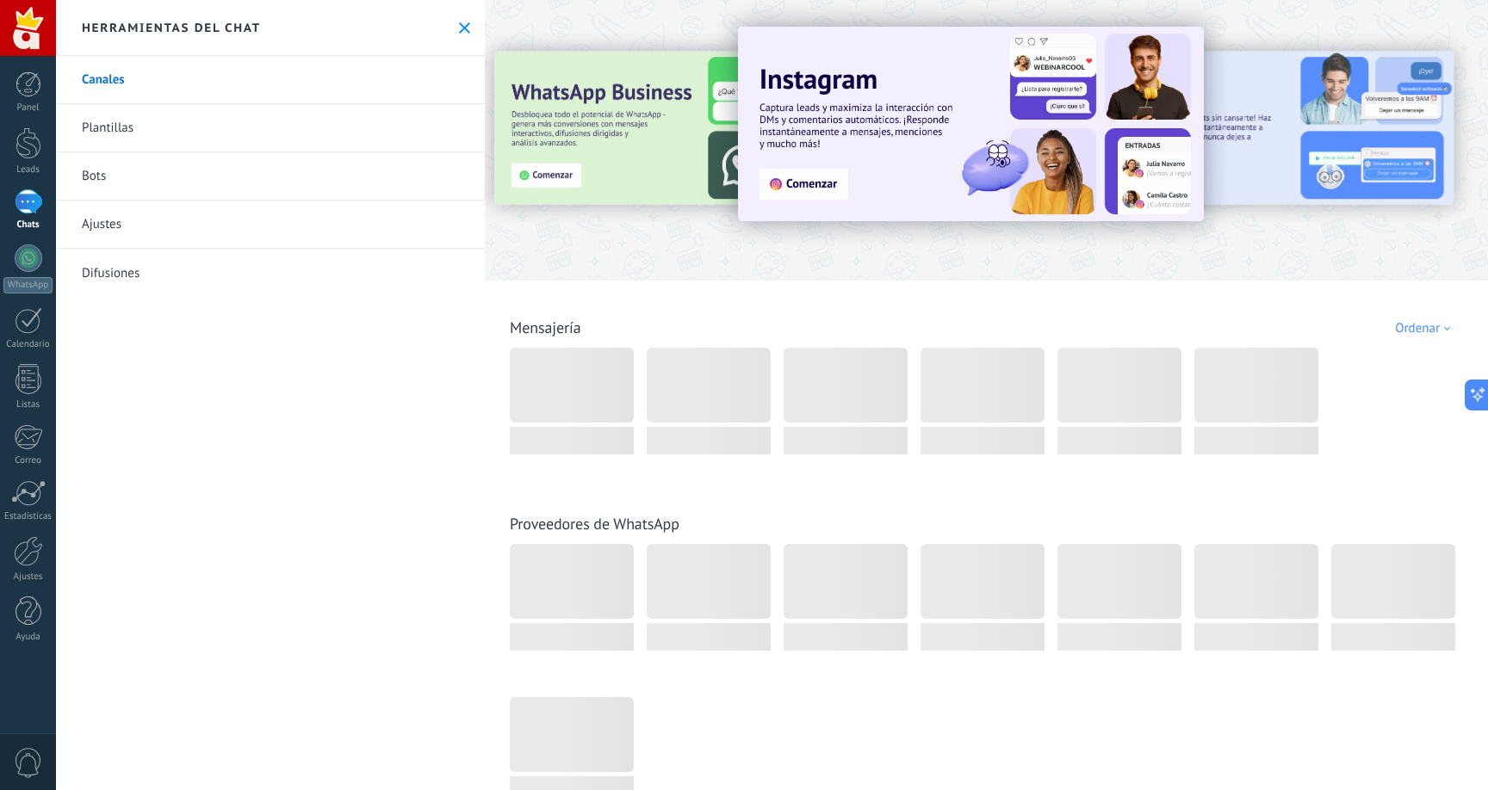
click at [139, 131] on link "Plantillas" at bounding box center [270, 128] width 429 height 48
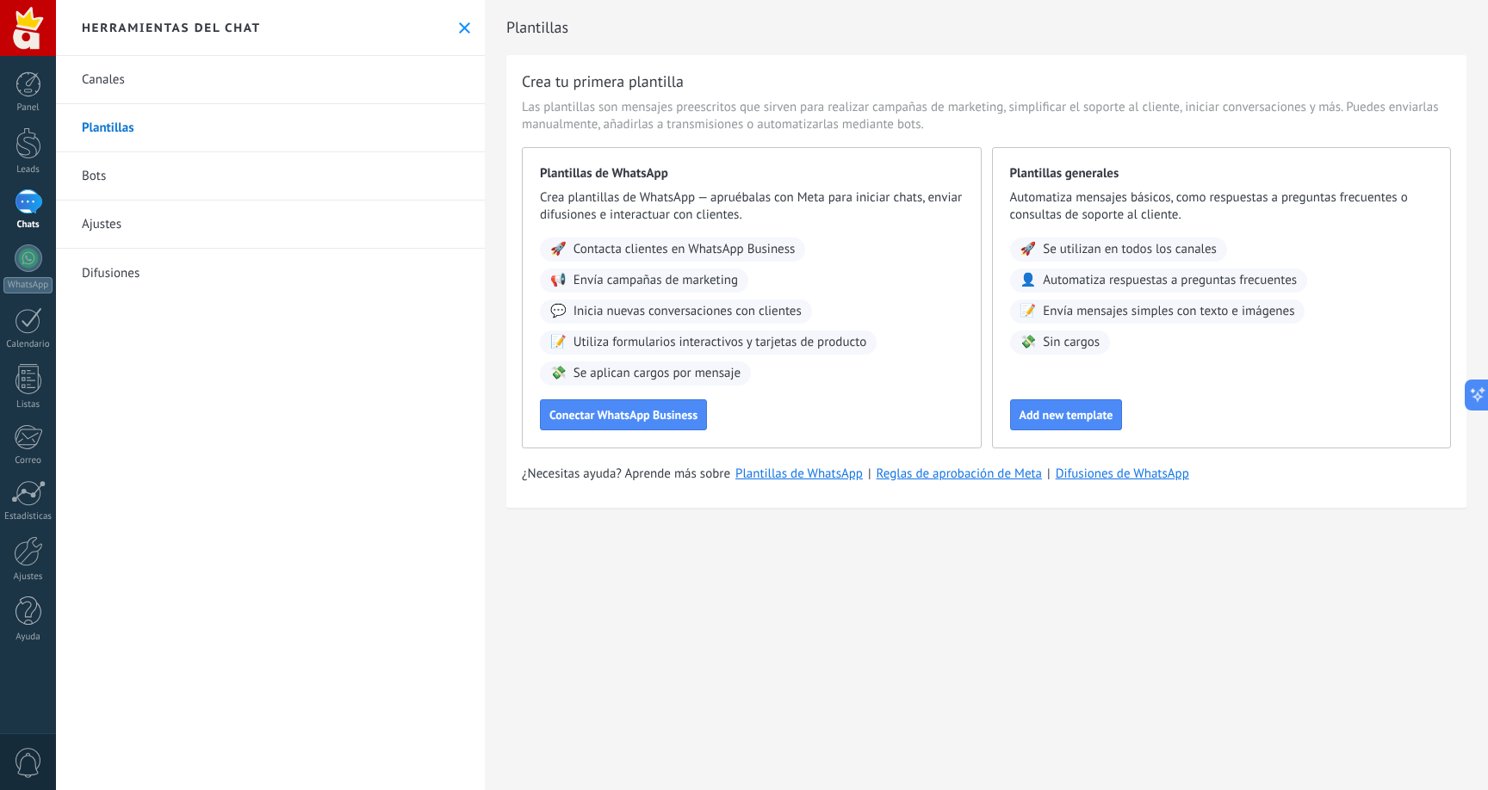
click at [133, 170] on link "Bots" at bounding box center [270, 176] width 429 height 48
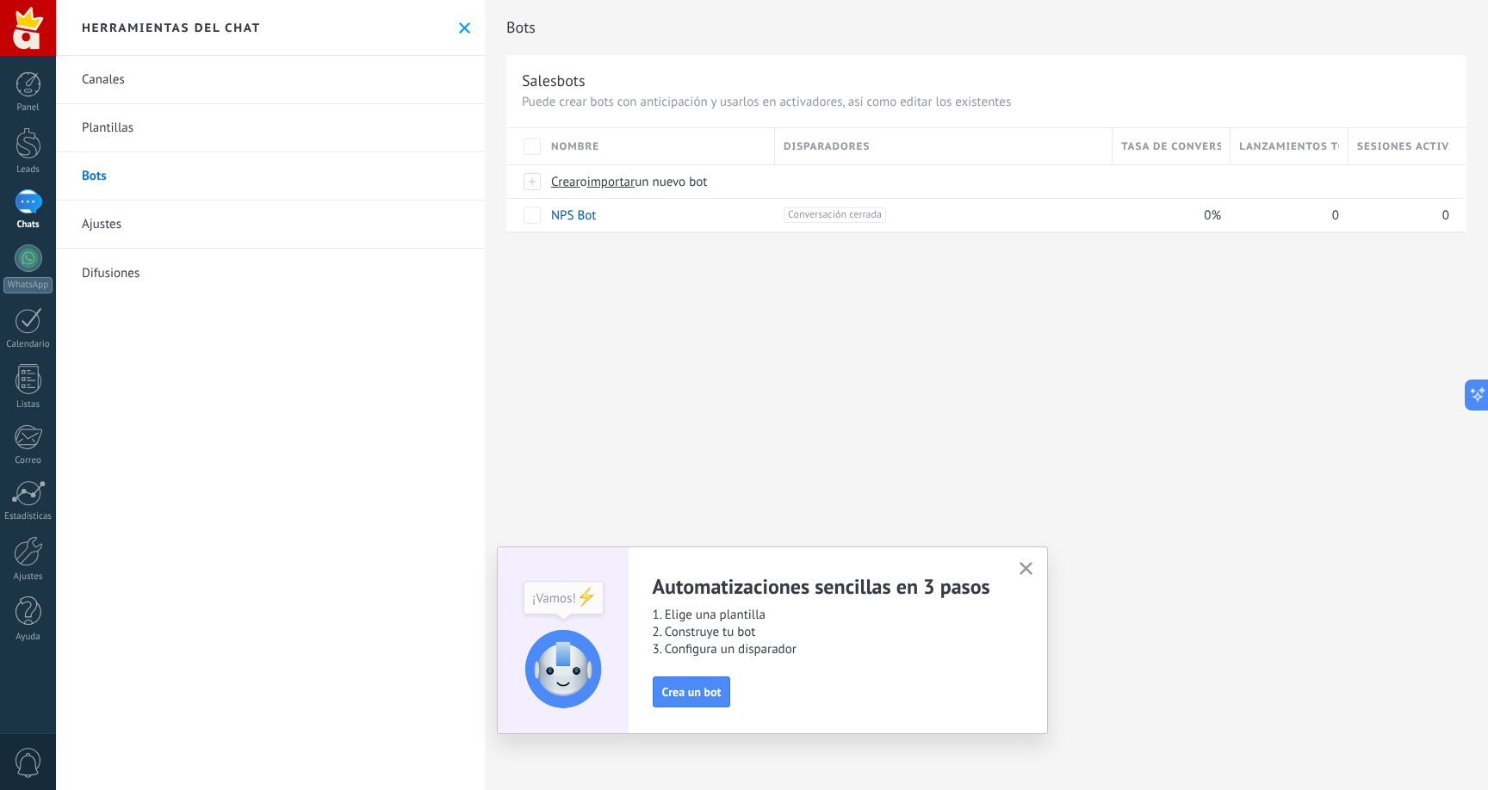
click at [126, 219] on link "Ajustes" at bounding box center [270, 225] width 429 height 48
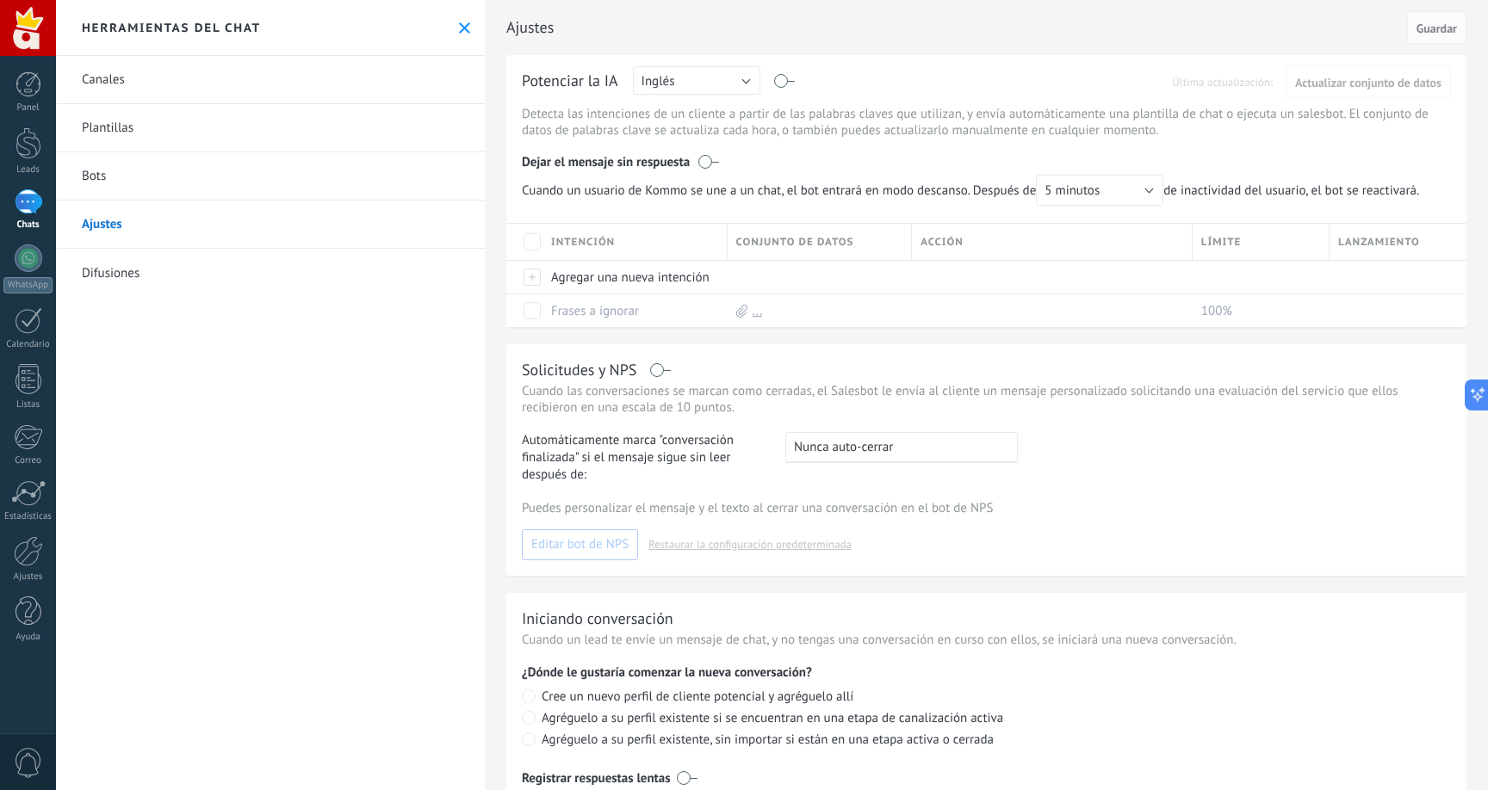
click at [130, 257] on link "Difusiones" at bounding box center [270, 273] width 429 height 48
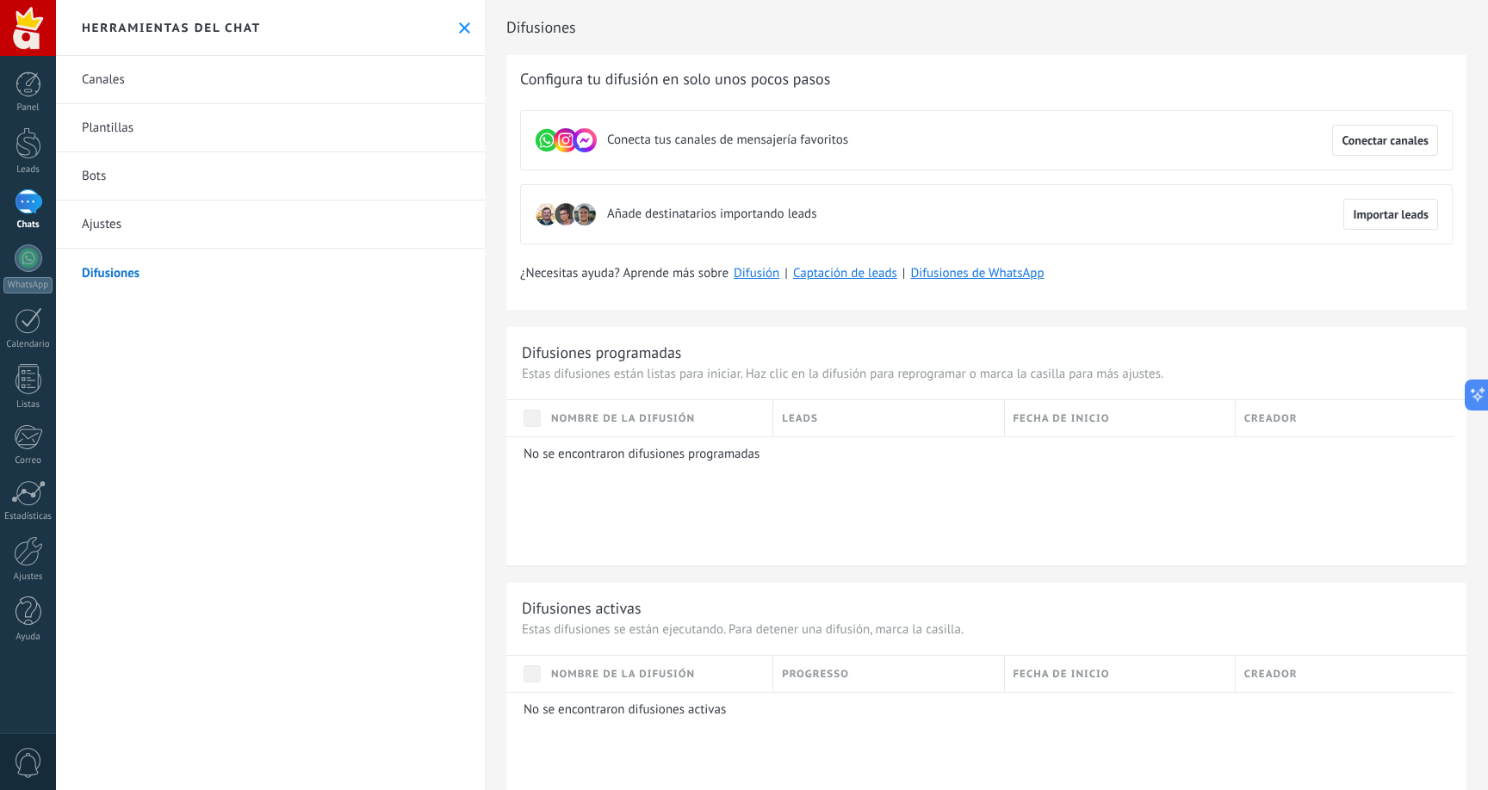
click at [28, 207] on div at bounding box center [29, 201] width 28 height 25
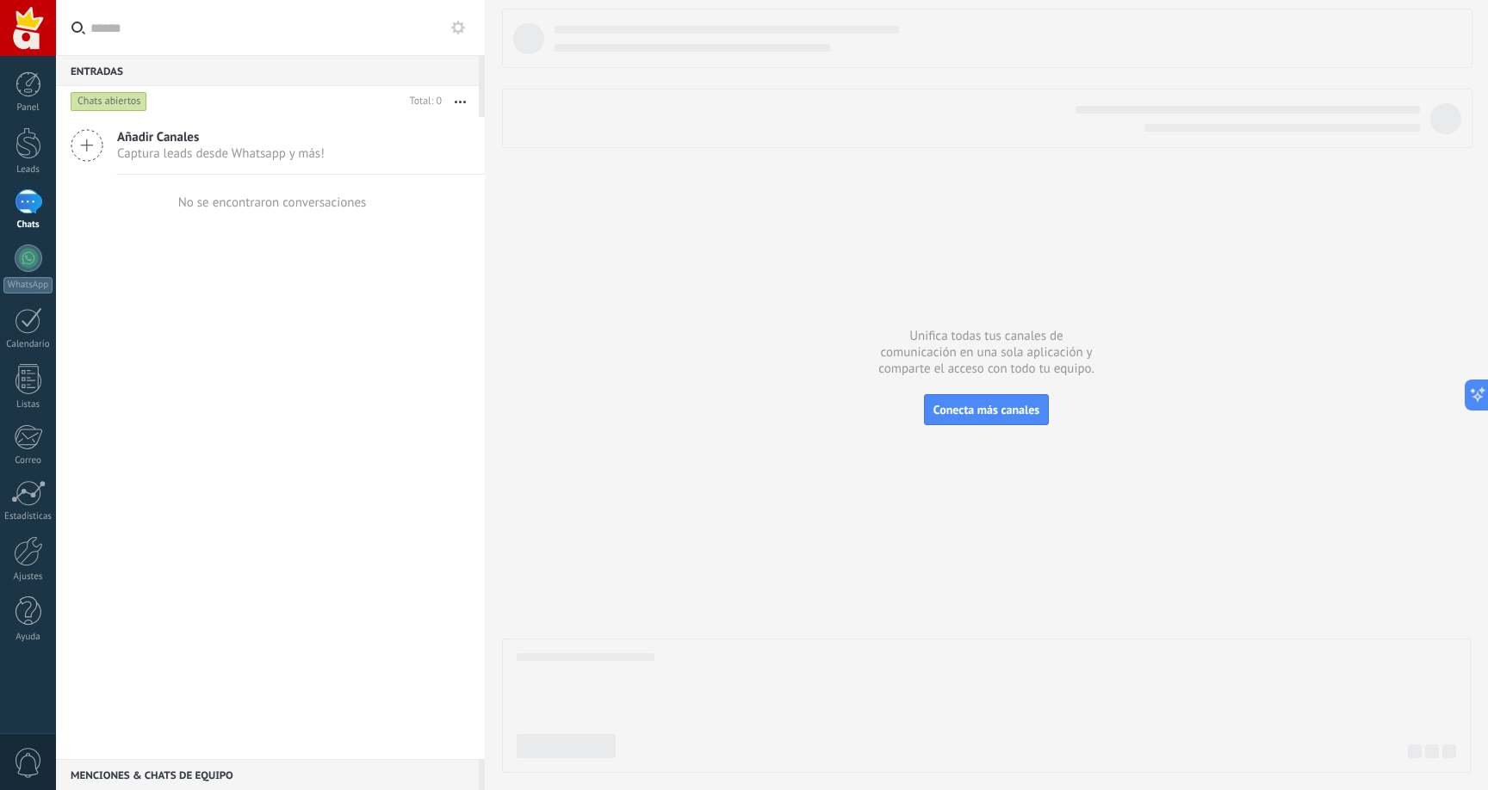
click at [115, 102] on div "Chats abiertos" at bounding box center [109, 101] width 77 height 21
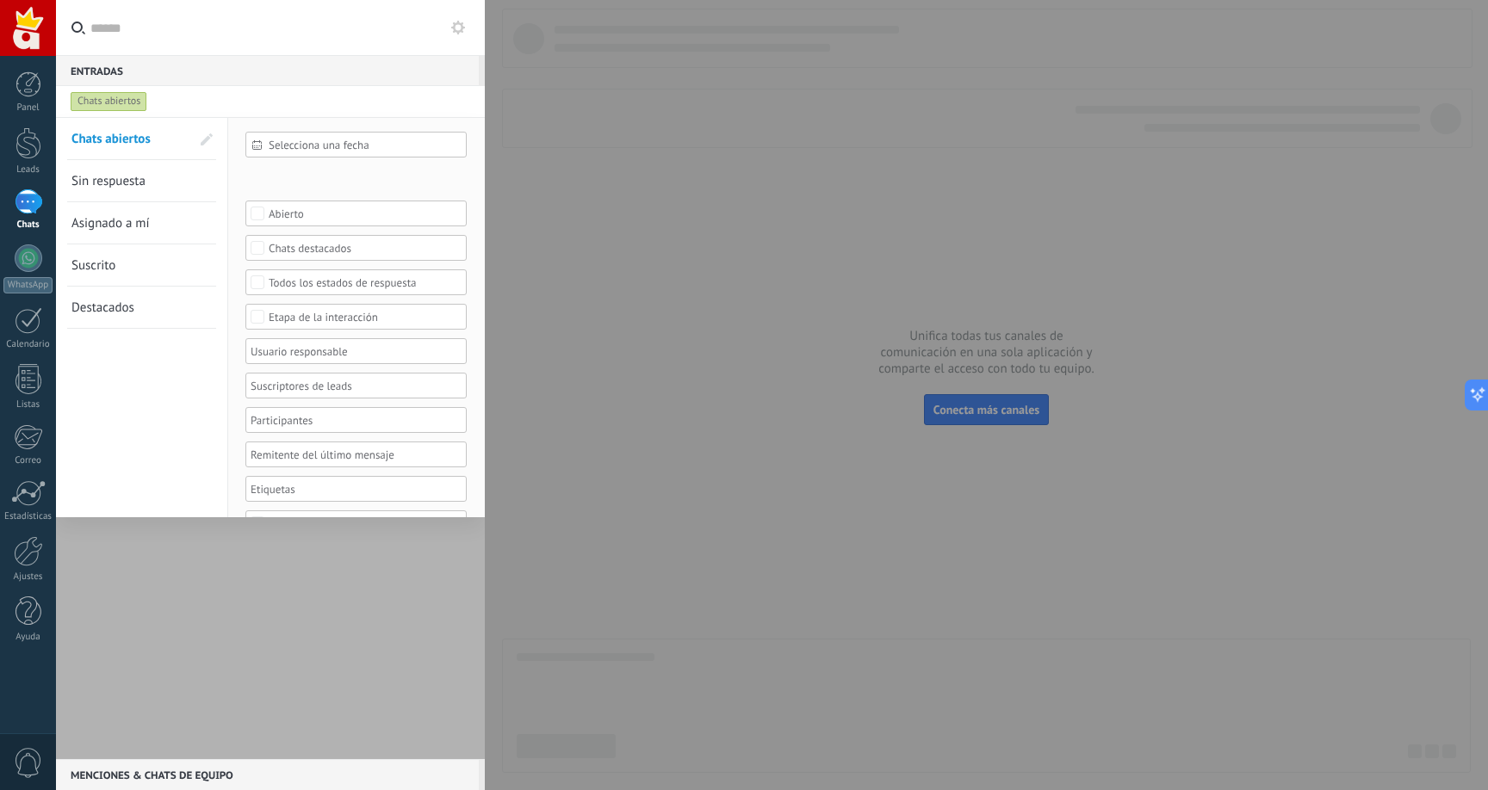
click at [783, 269] on div at bounding box center [744, 395] width 1488 height 790
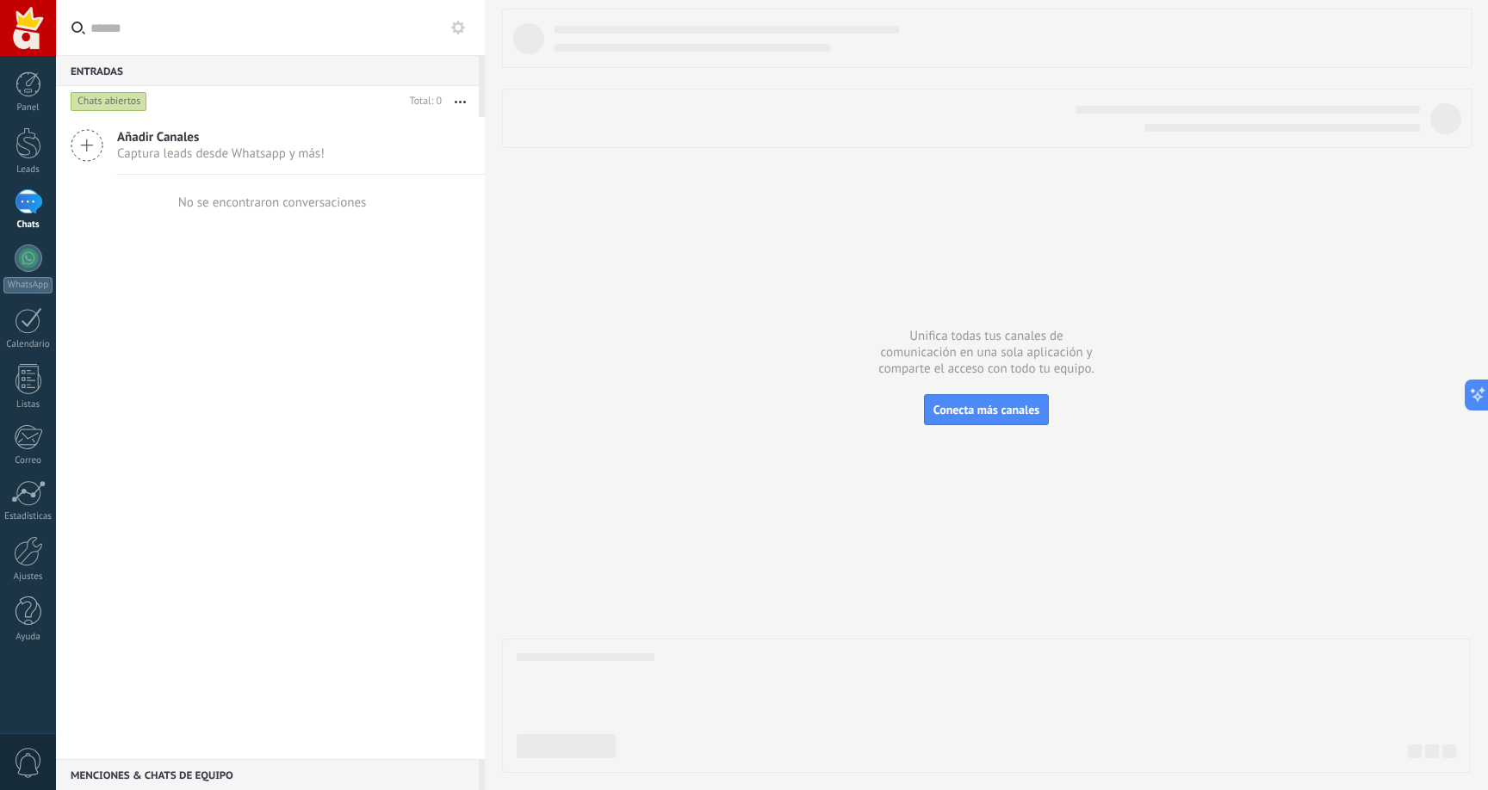
click at [465, 34] on button at bounding box center [458, 27] width 21 height 21
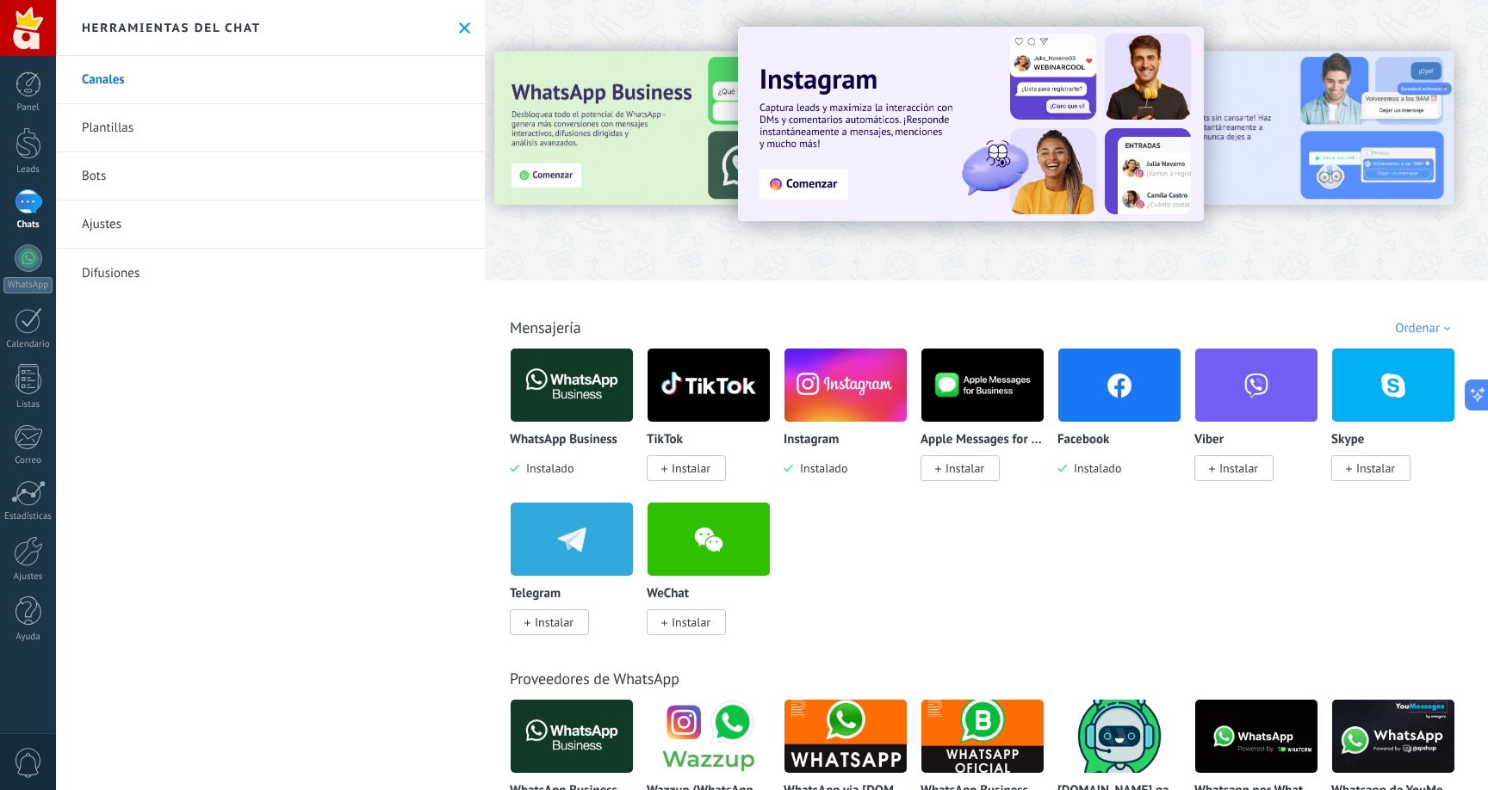
click at [24, 220] on div "Chats" at bounding box center [28, 225] width 50 height 11
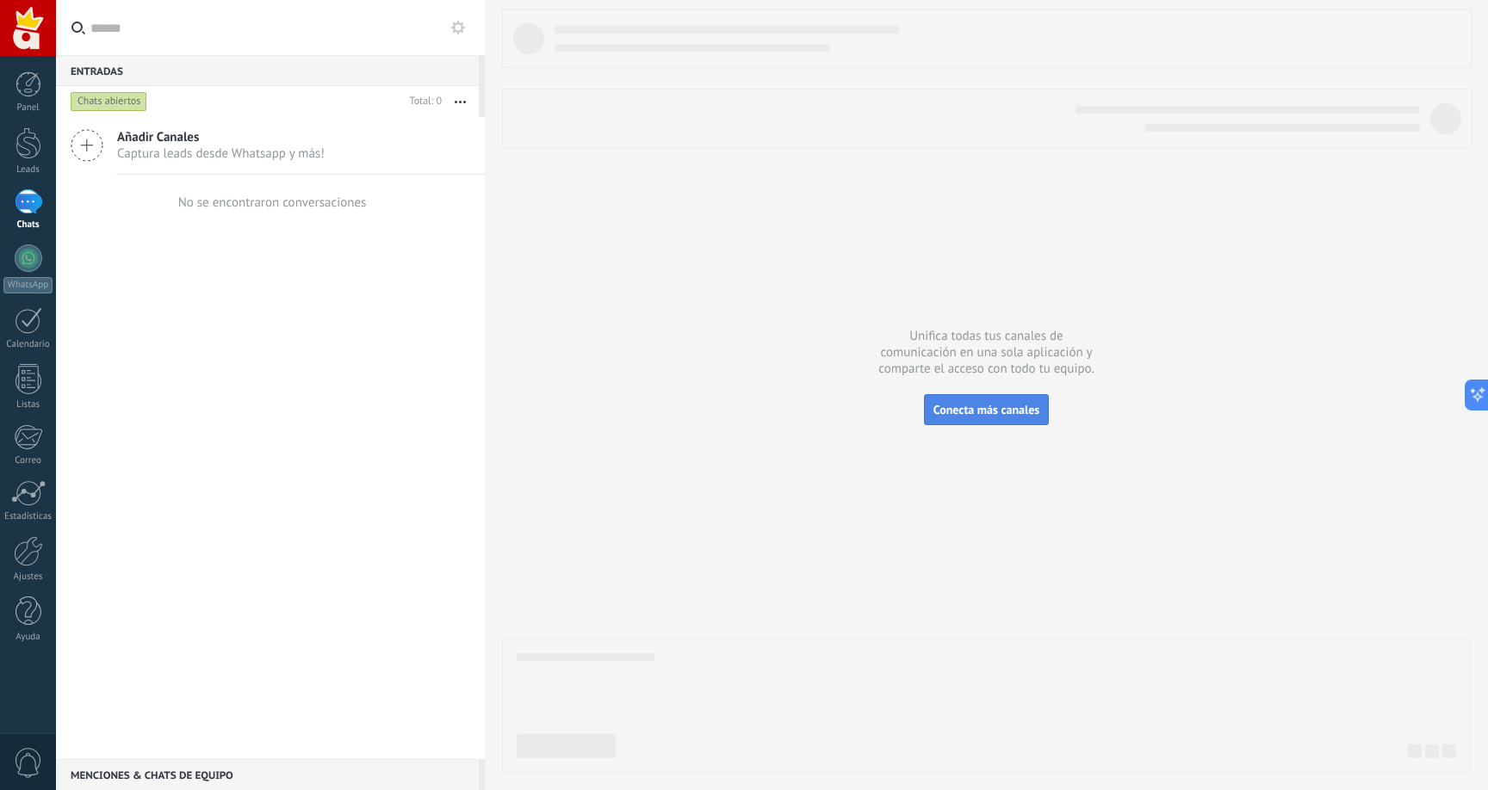
click at [1004, 394] on div "Unifica todas tus canales de comunicación en una sola aplicación y comparte el …" at bounding box center [986, 395] width 1003 height 790
click at [178, 149] on span "Captura leads desde Whatsapp y más!" at bounding box center [220, 154] width 207 height 16
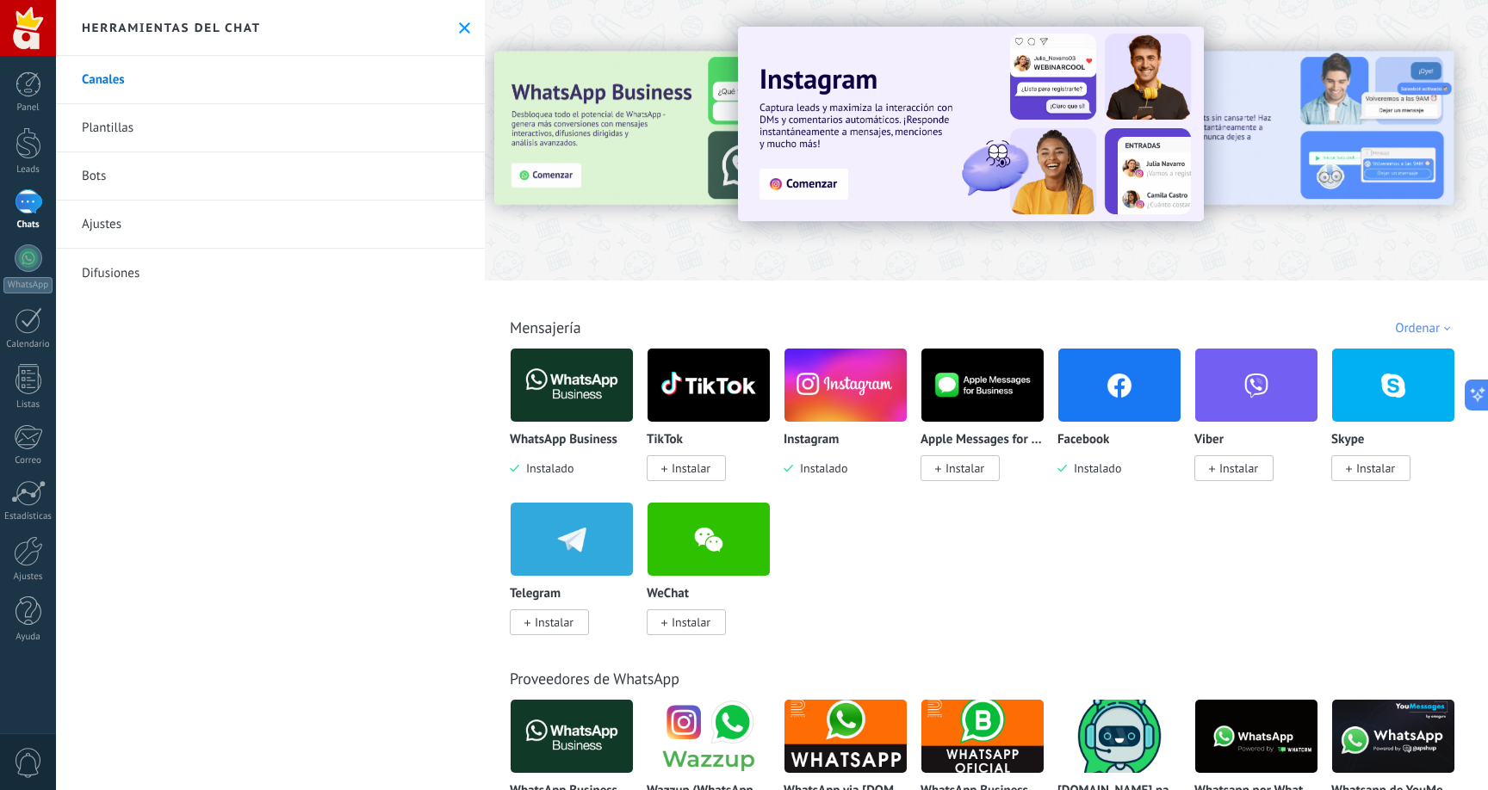
click at [874, 393] on img at bounding box center [845, 386] width 122 height 84
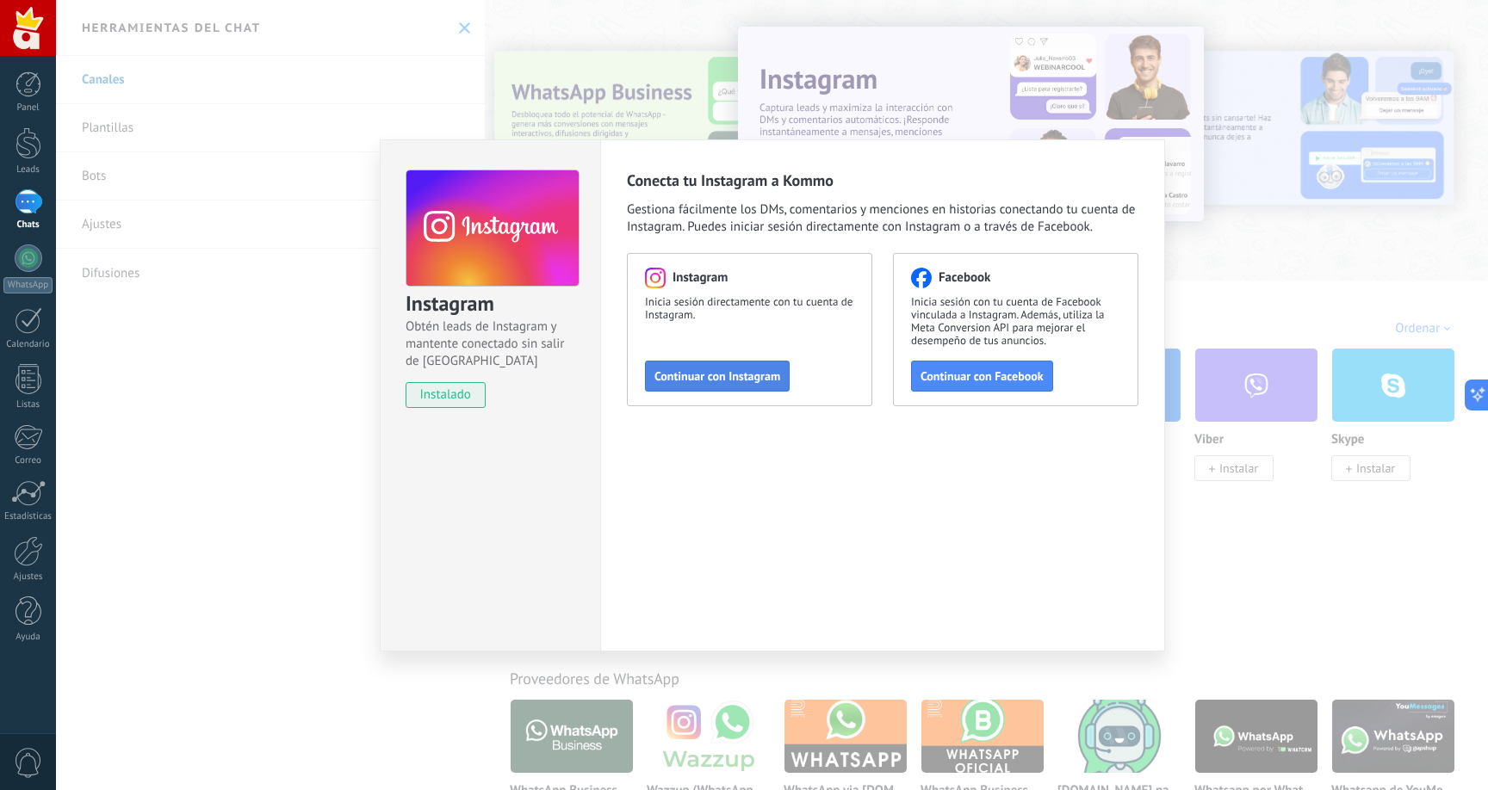
click at [710, 364] on button "Continuar con Instagram" at bounding box center [717, 376] width 145 height 31
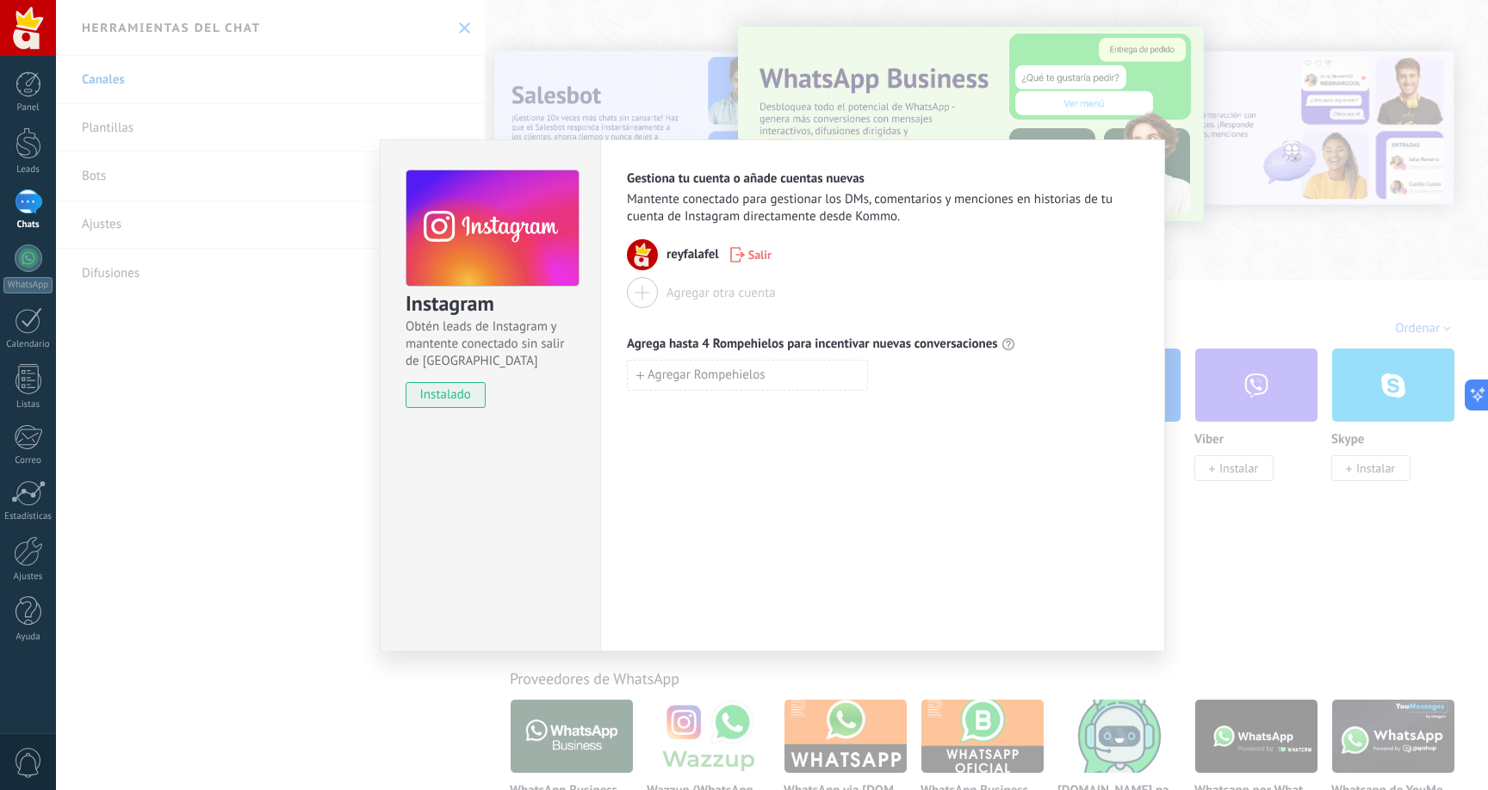
click at [1285, 217] on div "Instagram Obtén leads de Instagram y mantente conectado sin salir de Kommo inst…" at bounding box center [772, 395] width 1432 height 790
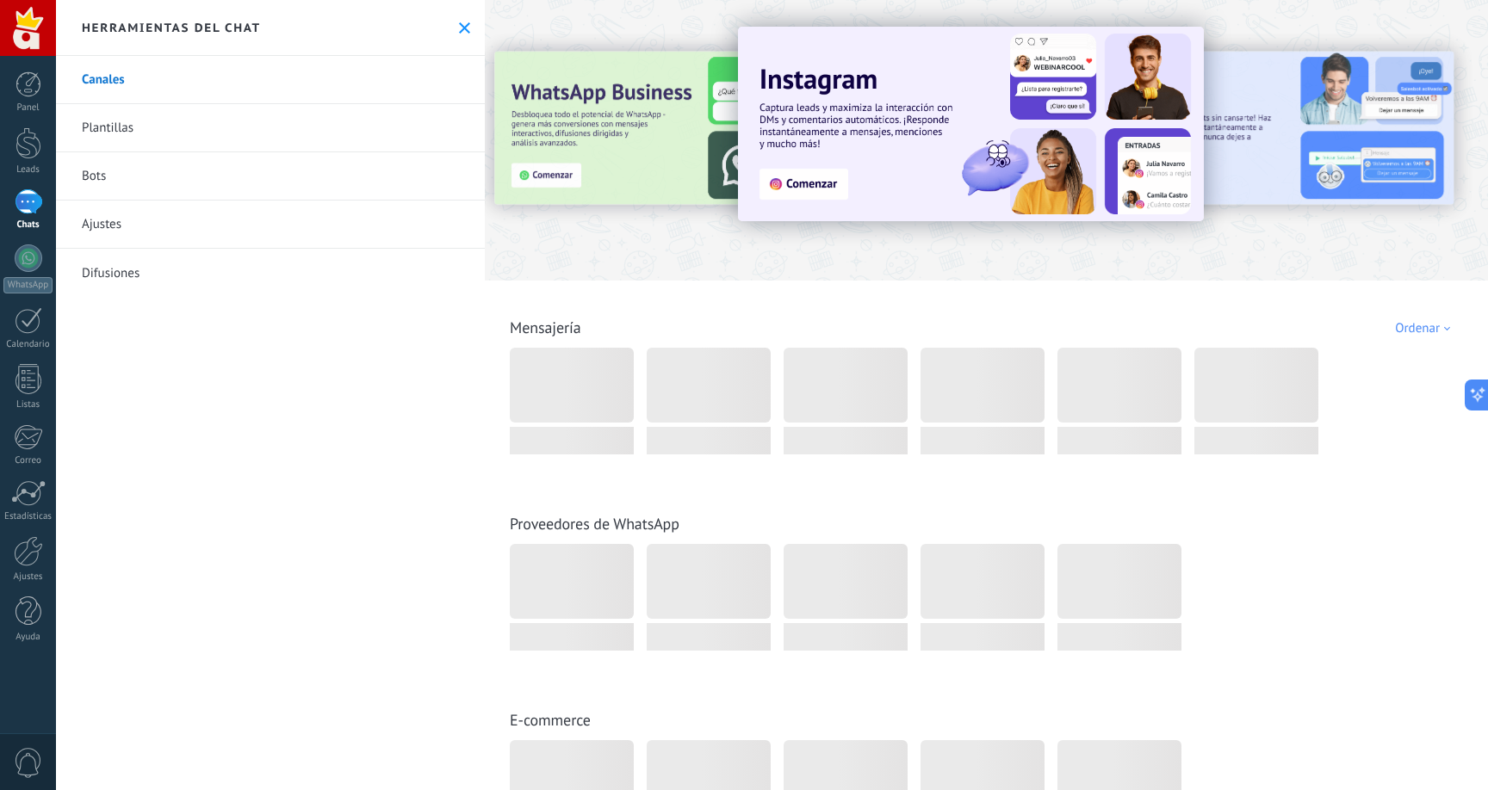
click at [30, 211] on div at bounding box center [29, 201] width 28 height 25
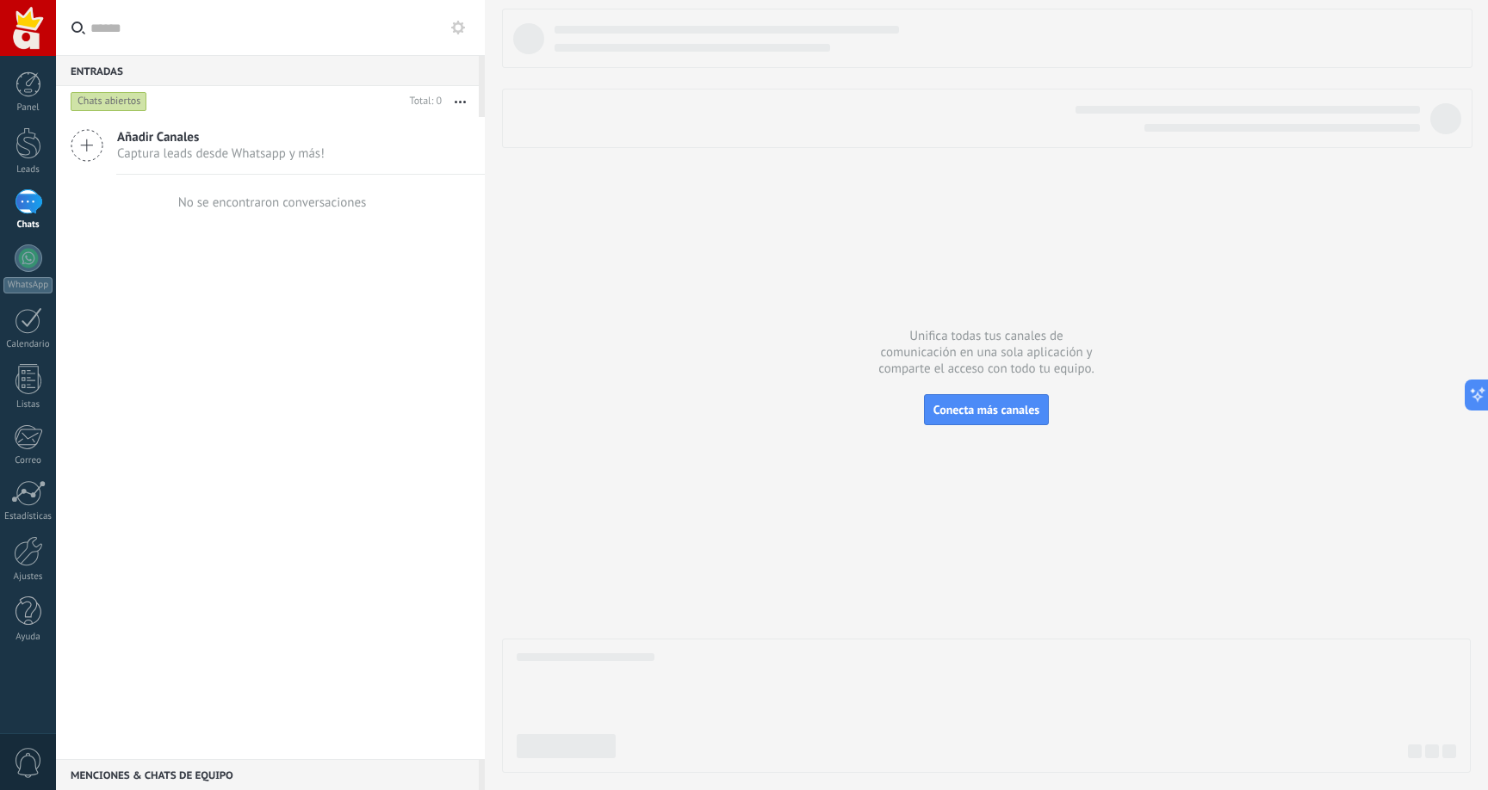
click at [173, 162] on div "Añadir Canales Captura leads desde Whatsapp y más!" at bounding box center [270, 146] width 429 height 58
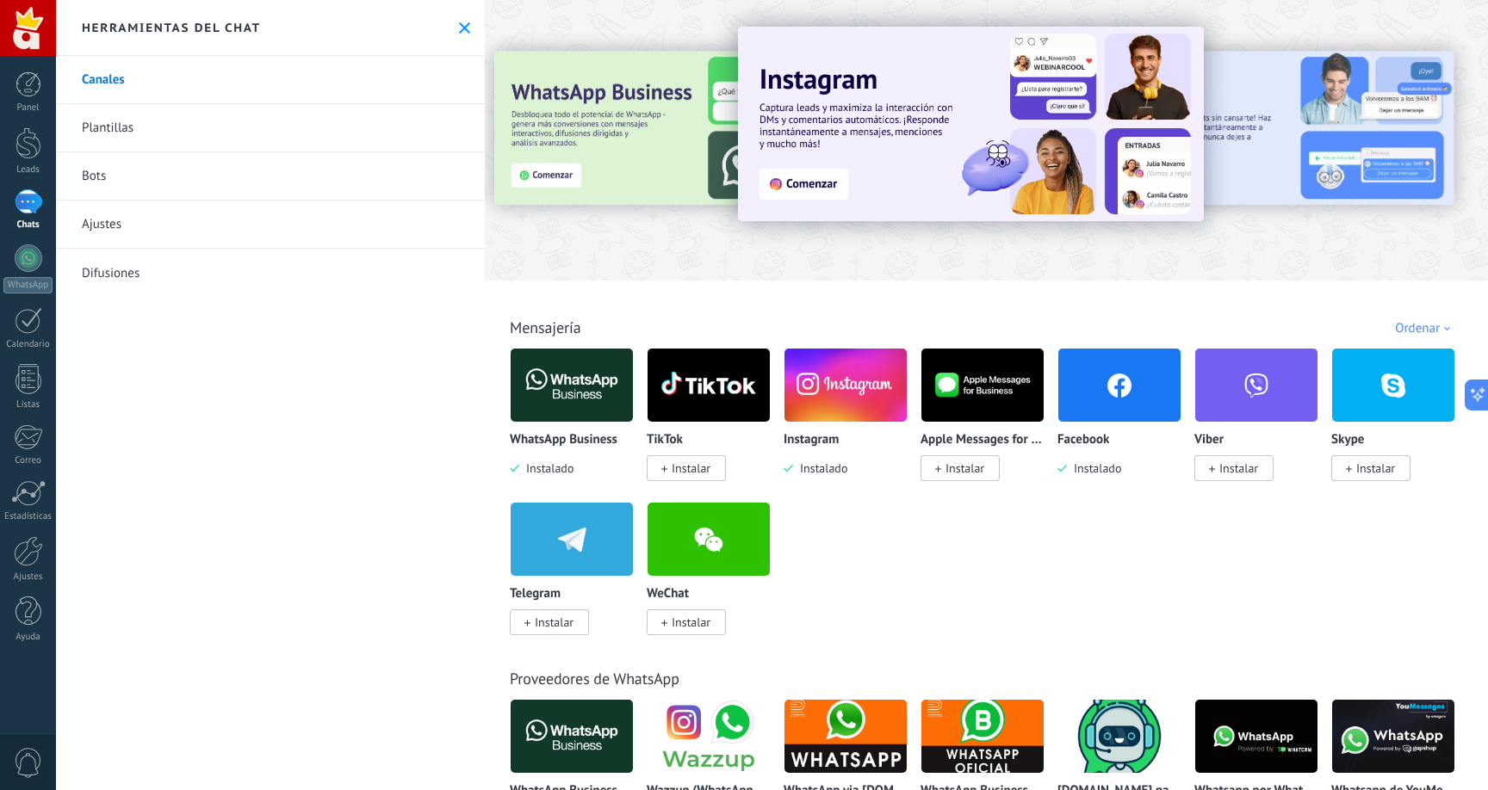
click at [850, 412] on img at bounding box center [845, 386] width 122 height 84
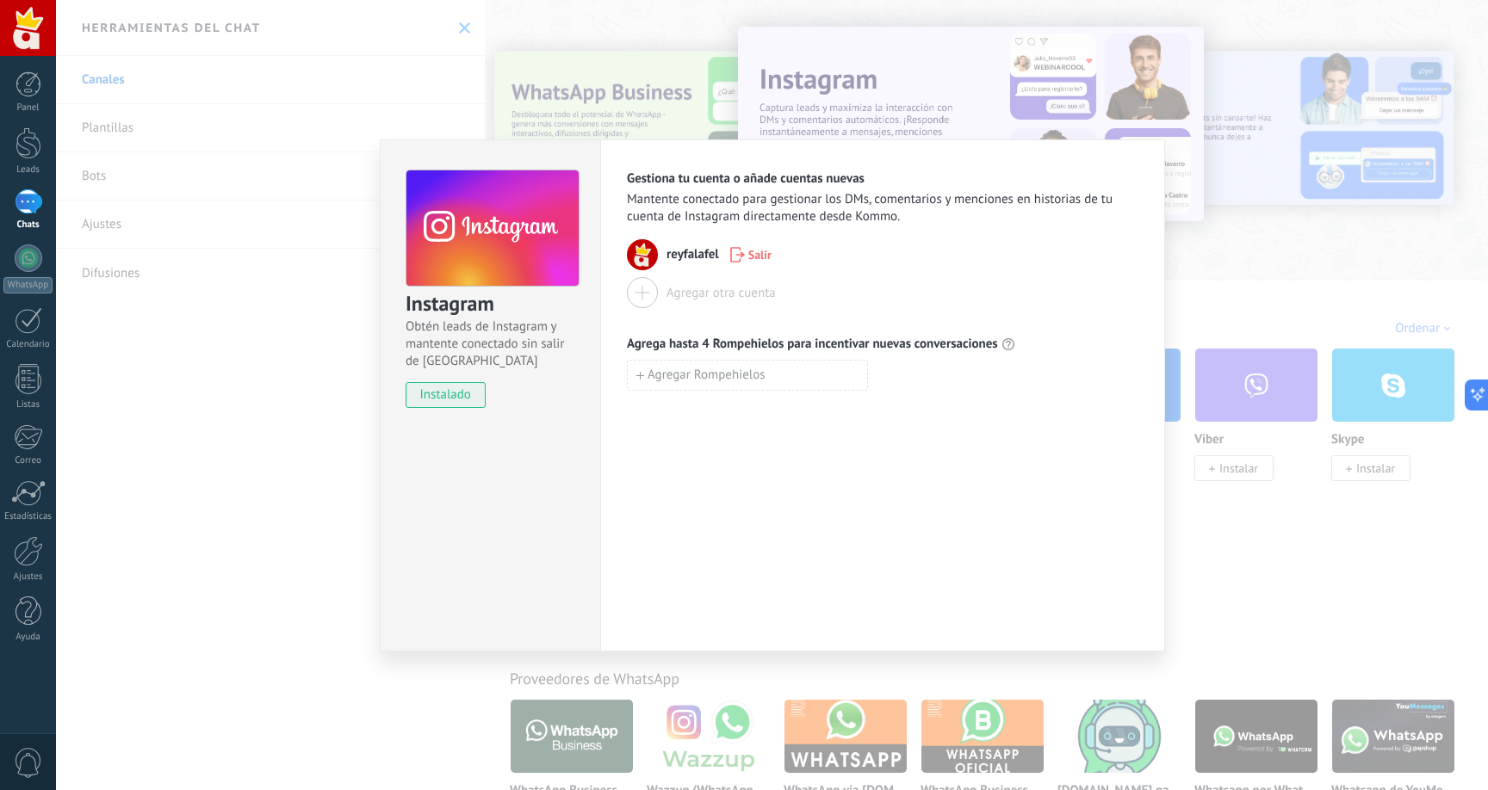
click at [674, 264] on div "reyfalafel Salir" at bounding box center [882, 254] width 511 height 31
click at [654, 257] on img at bounding box center [642, 254] width 31 height 31
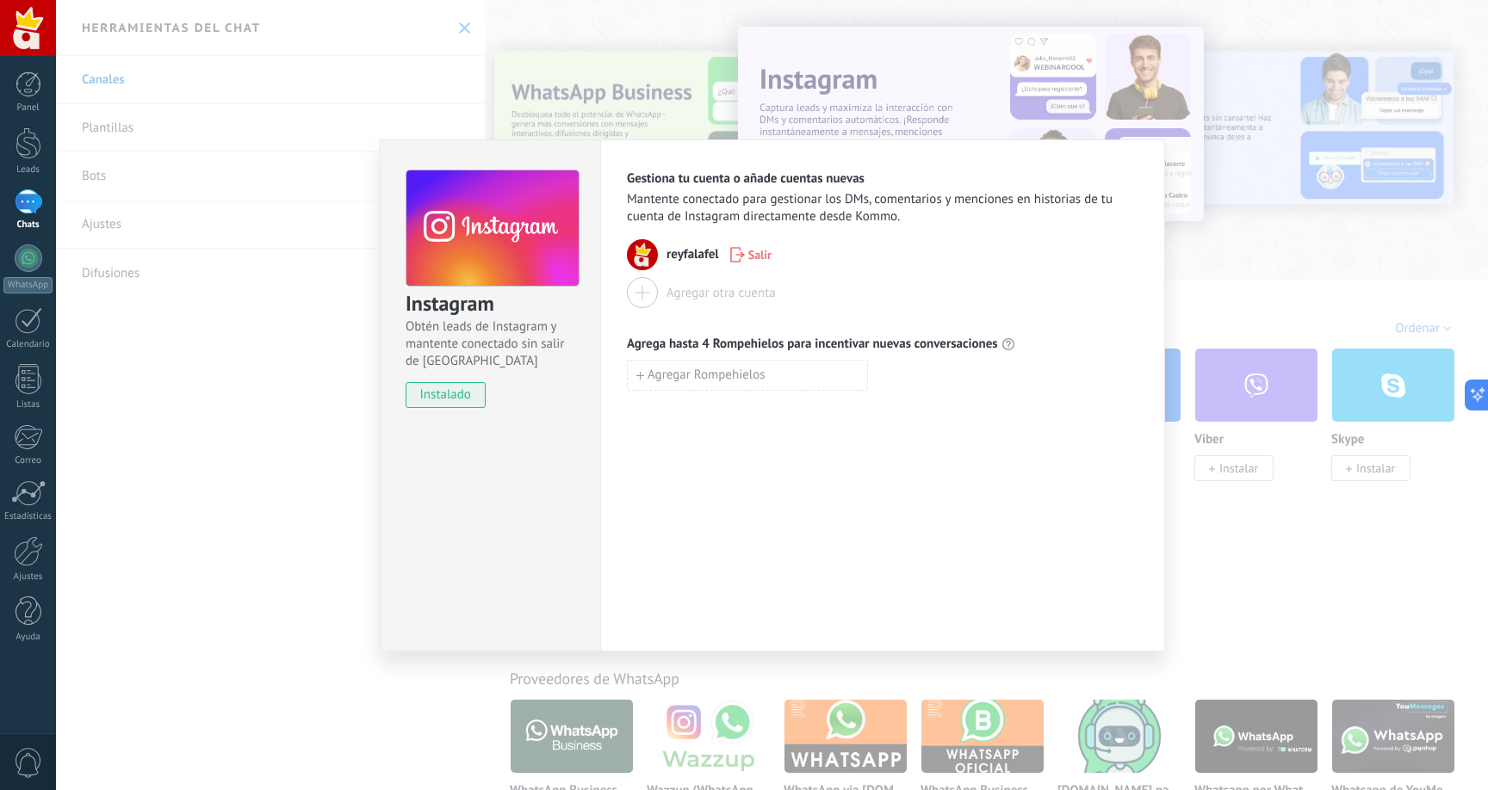
click at [654, 257] on img at bounding box center [642, 254] width 31 height 31
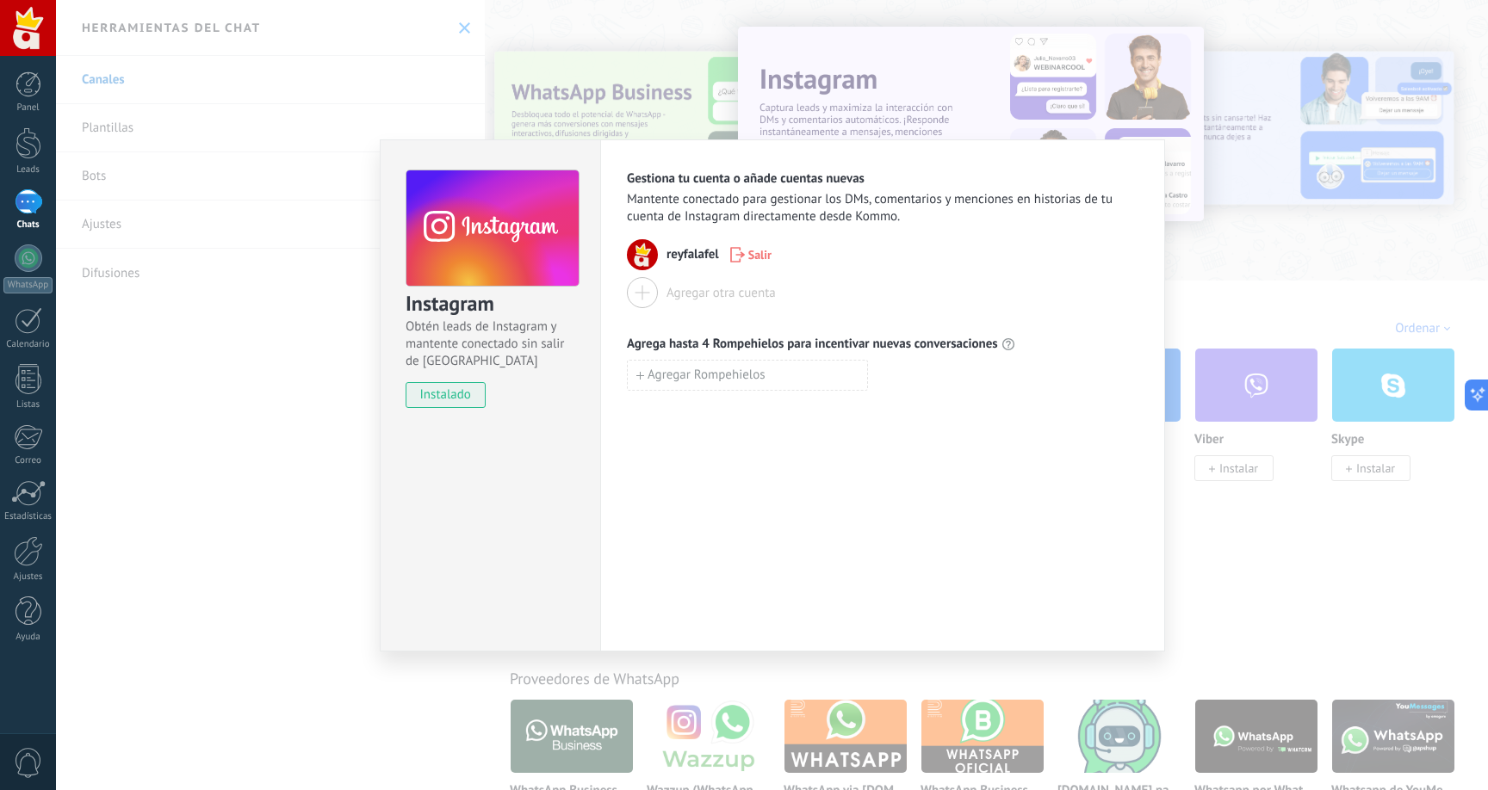
click at [647, 254] on img at bounding box center [642, 254] width 31 height 31
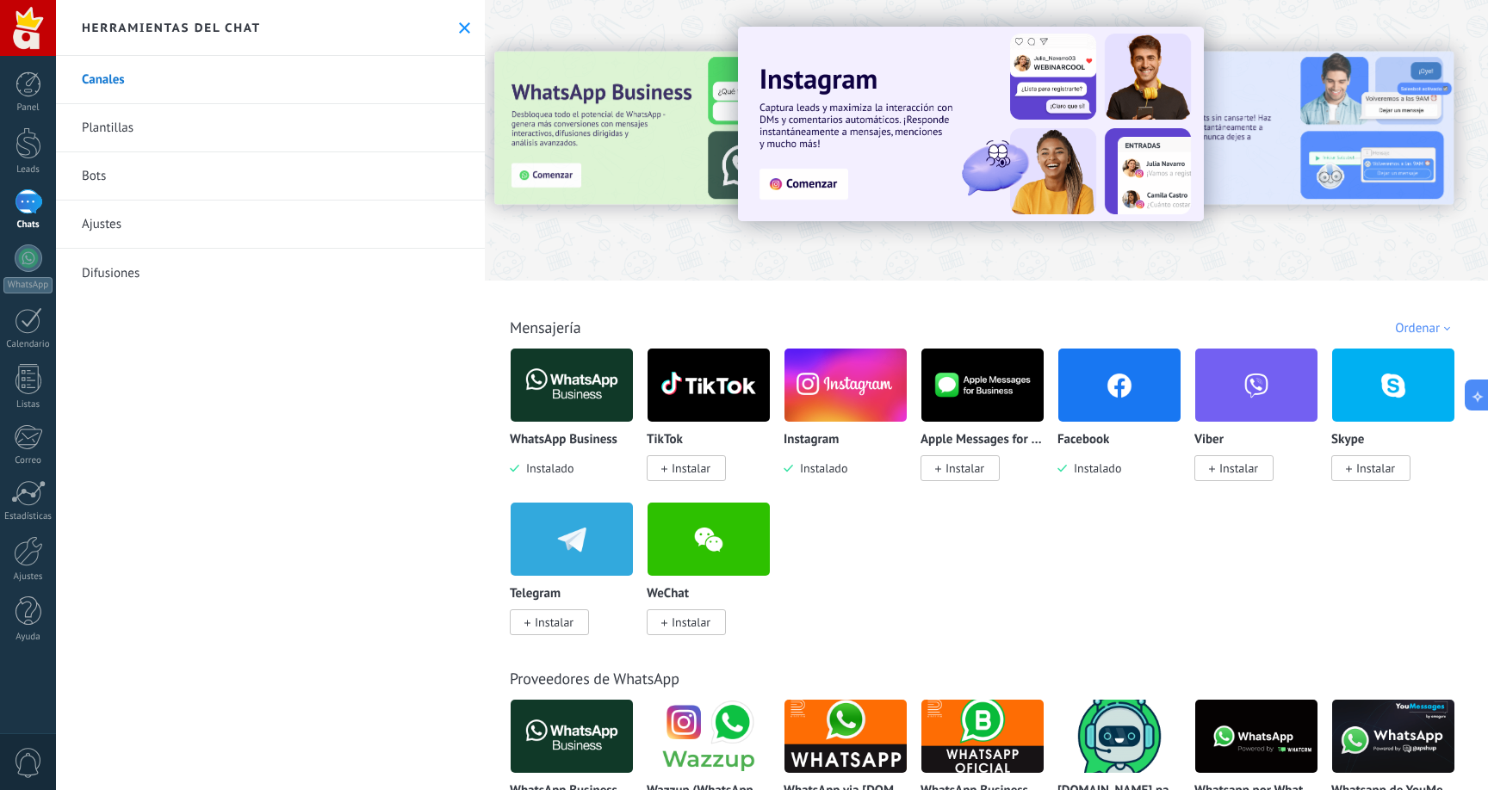
click at [28, 195] on div at bounding box center [29, 201] width 28 height 25
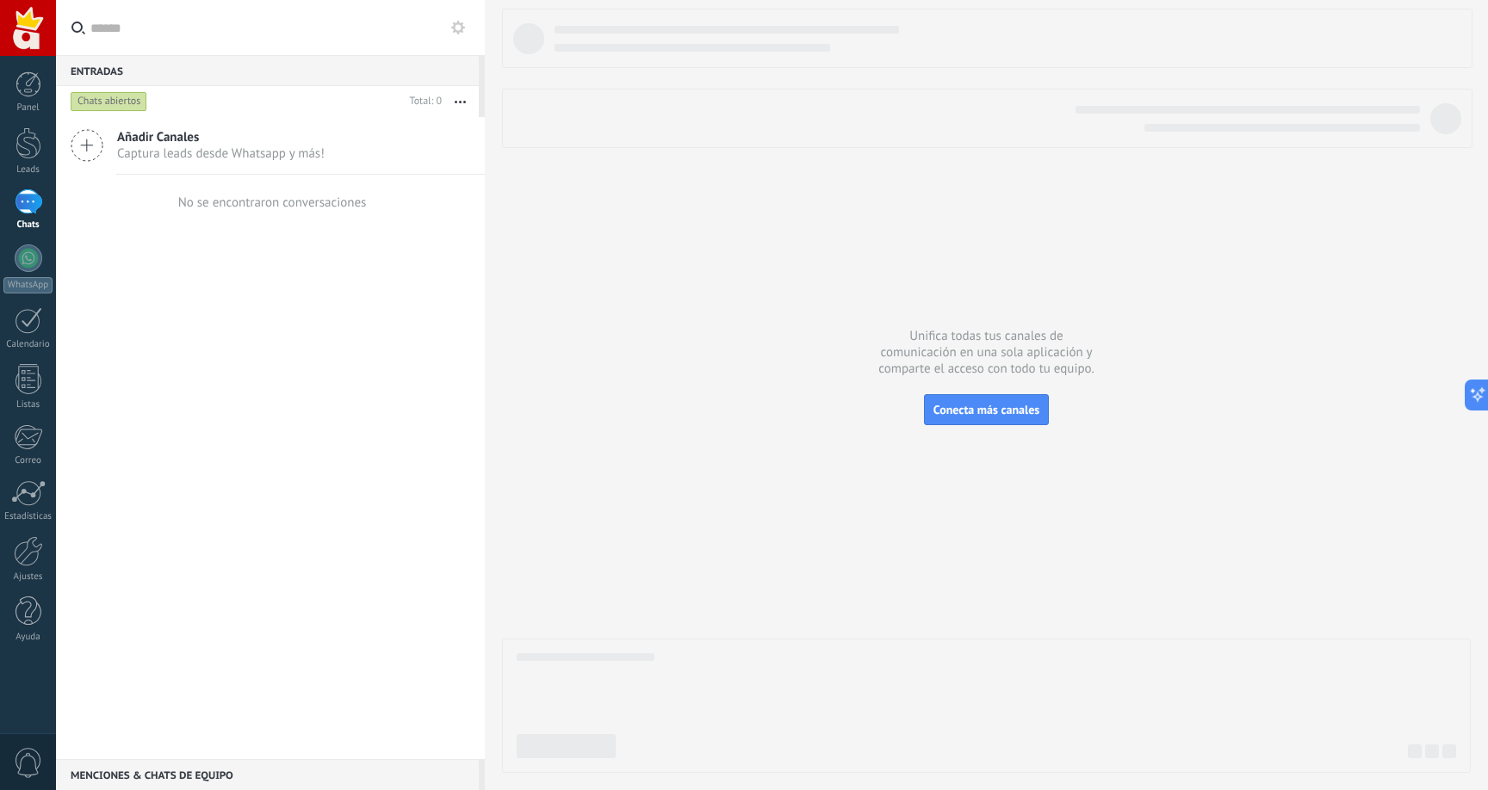
click at [466, 96] on button "button" at bounding box center [460, 101] width 37 height 31
click at [461, 32] on icon at bounding box center [458, 28] width 14 height 14
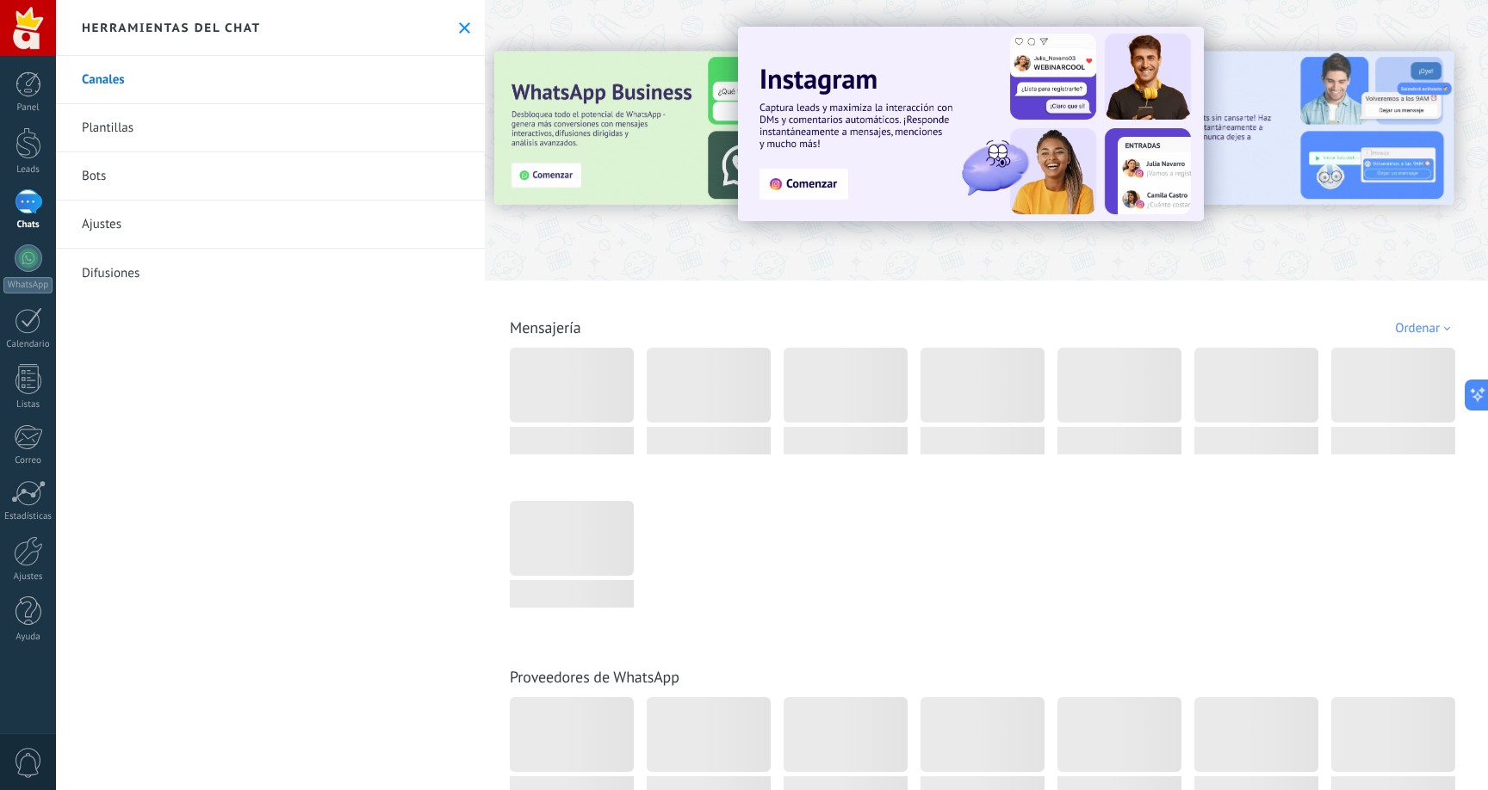
click at [139, 272] on link "Difusiones" at bounding box center [270, 273] width 429 height 48
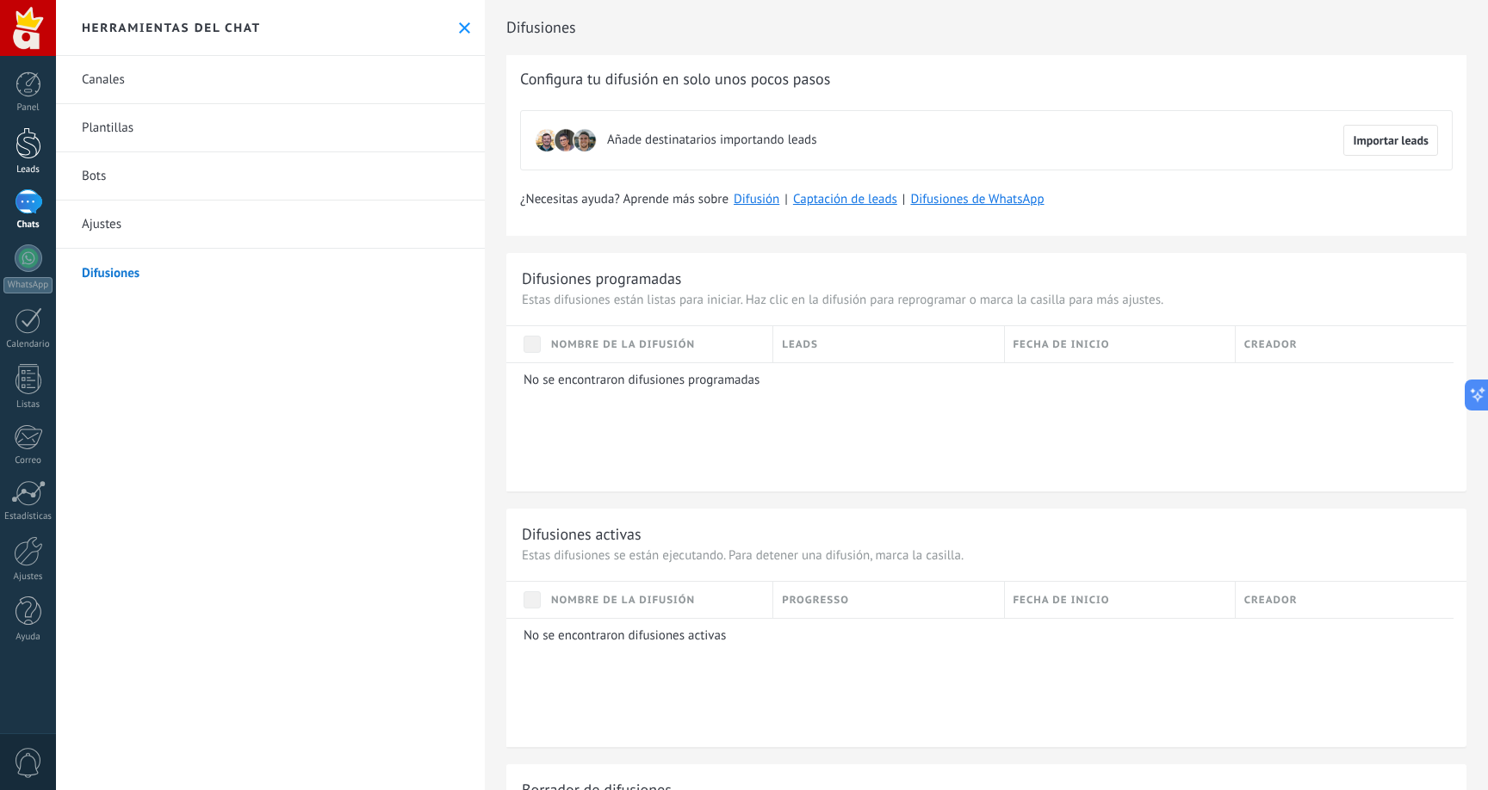
click at [34, 154] on div at bounding box center [28, 143] width 26 height 32
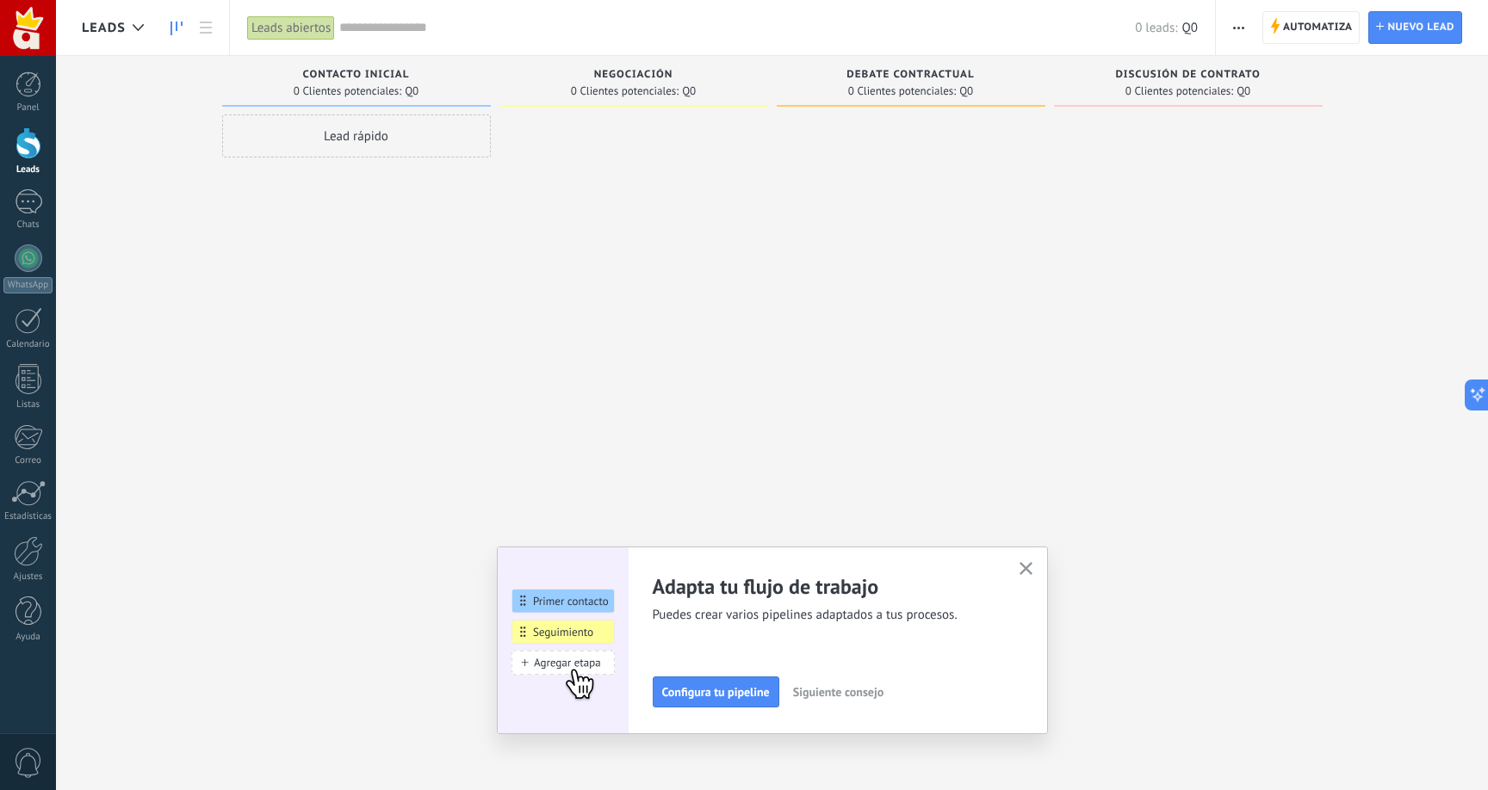
click at [108, 36] on div "Leads" at bounding box center [117, 27] width 71 height 55
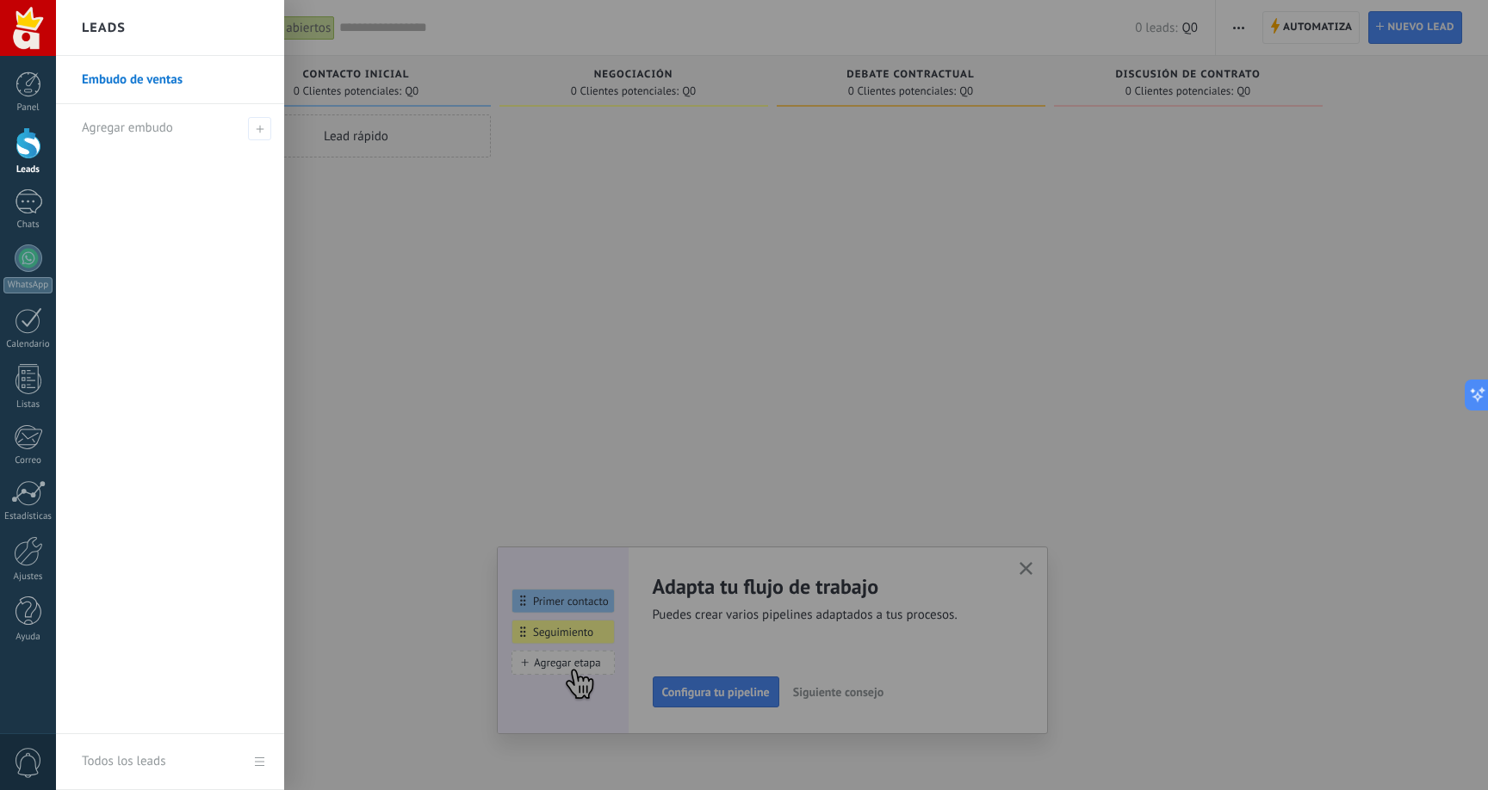
click at [115, 31] on h2 "Leads" at bounding box center [104, 28] width 44 height 54
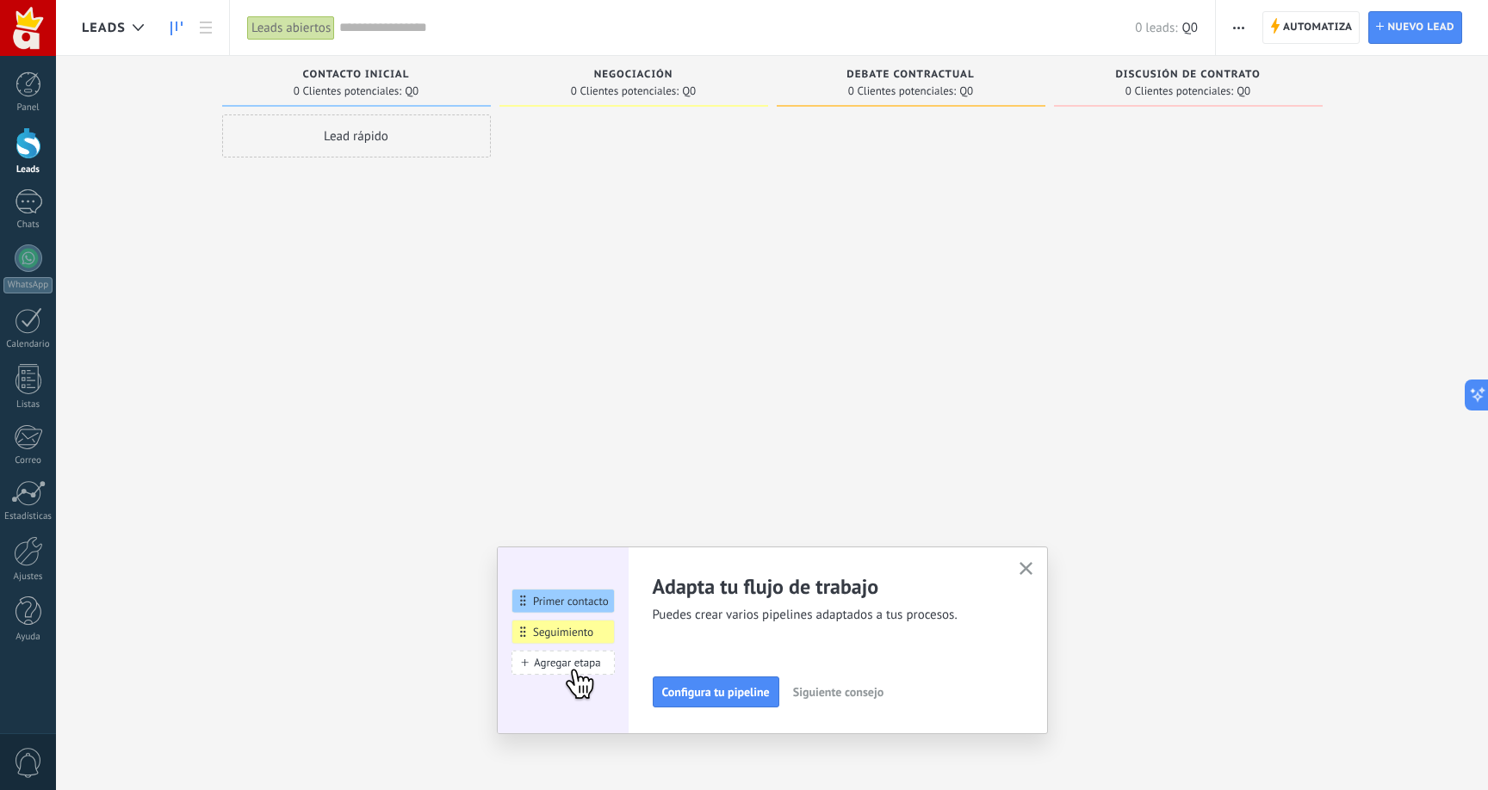
click at [38, 146] on div at bounding box center [28, 143] width 26 height 32
click at [36, 90] on div at bounding box center [28, 84] width 26 height 26
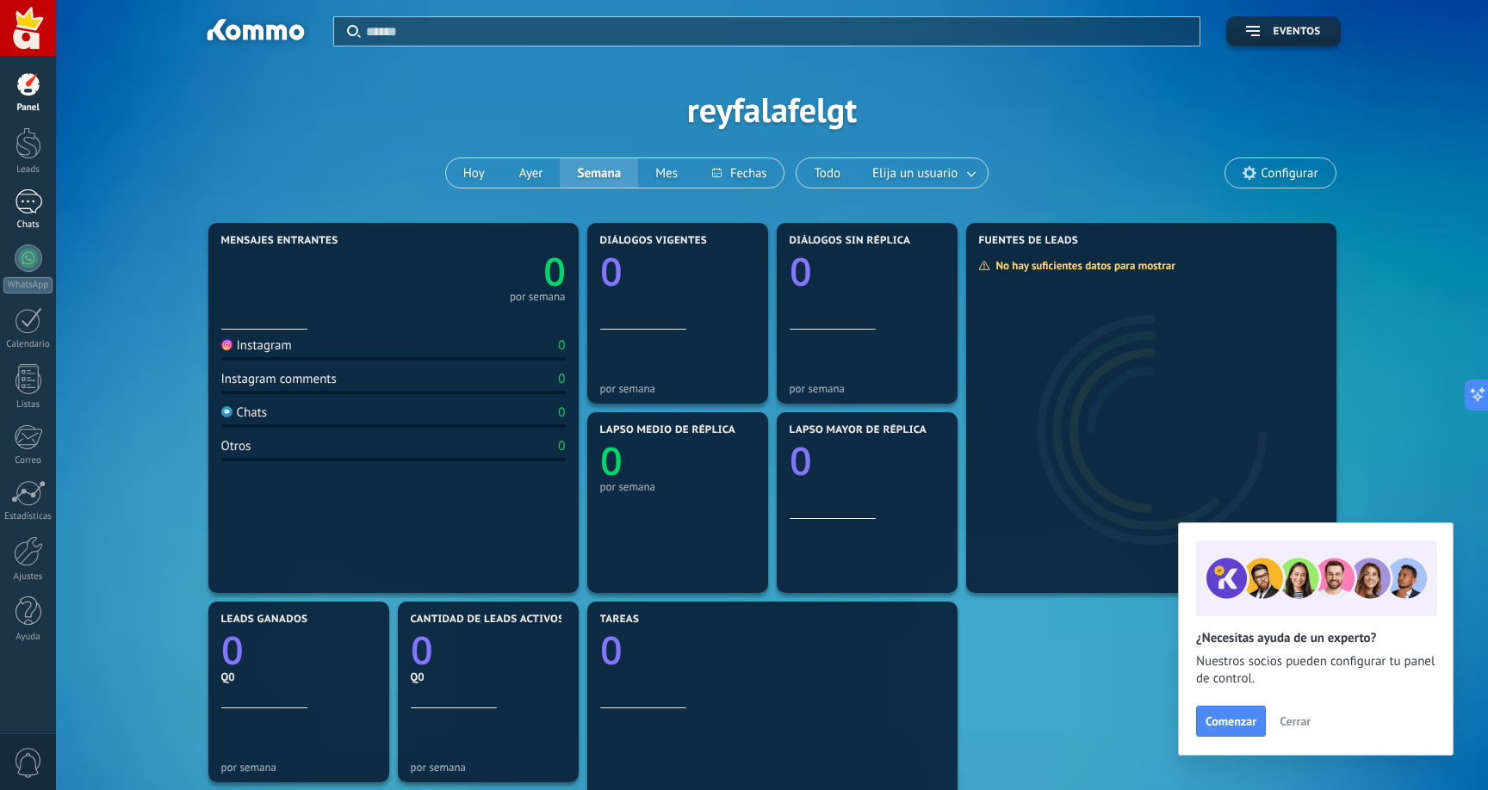
click at [22, 193] on div at bounding box center [29, 201] width 28 height 25
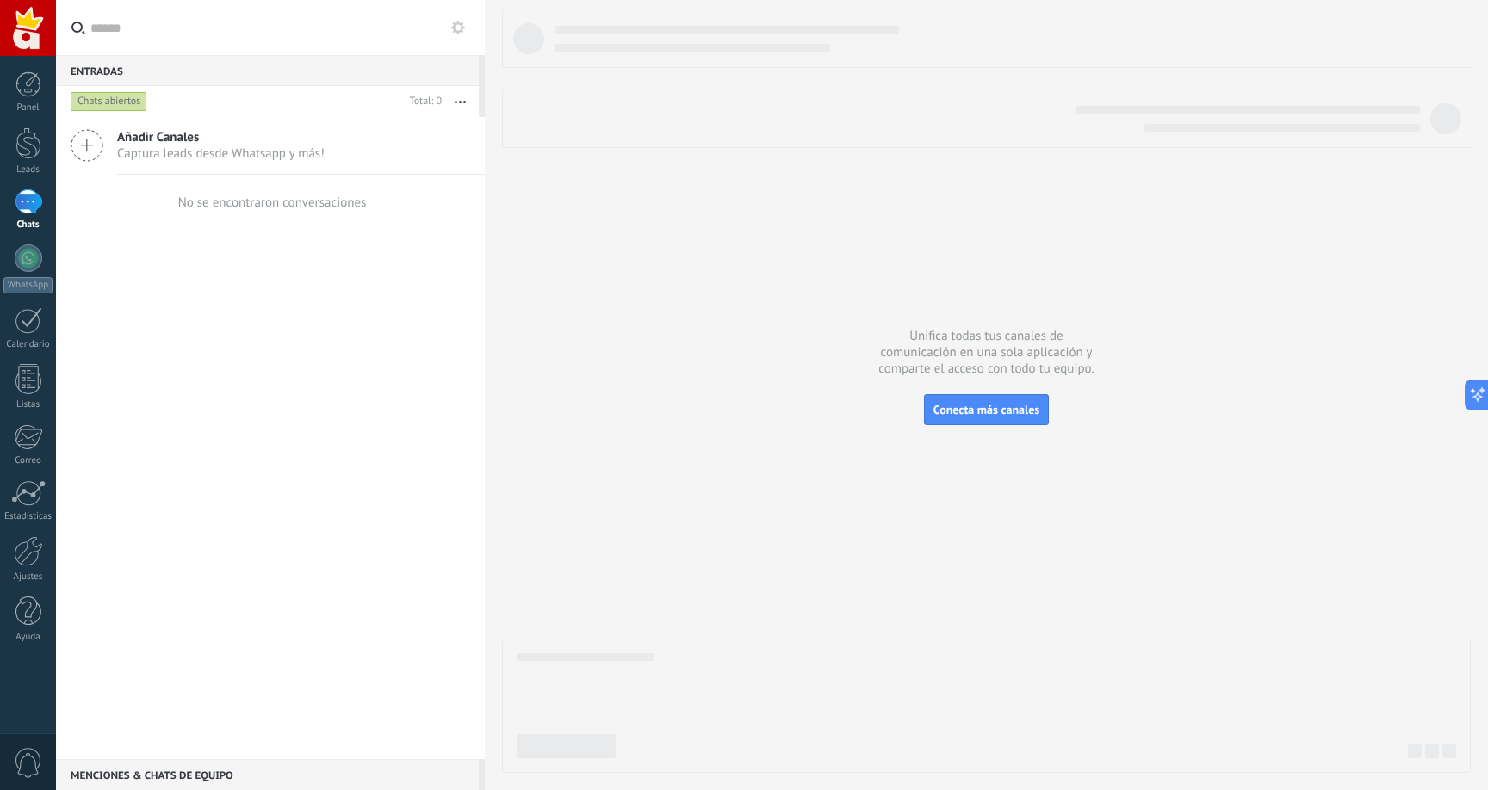
click at [106, 148] on div "Añadir Canales Captura leads desde Whatsapp y más!" at bounding box center [270, 146] width 429 height 58
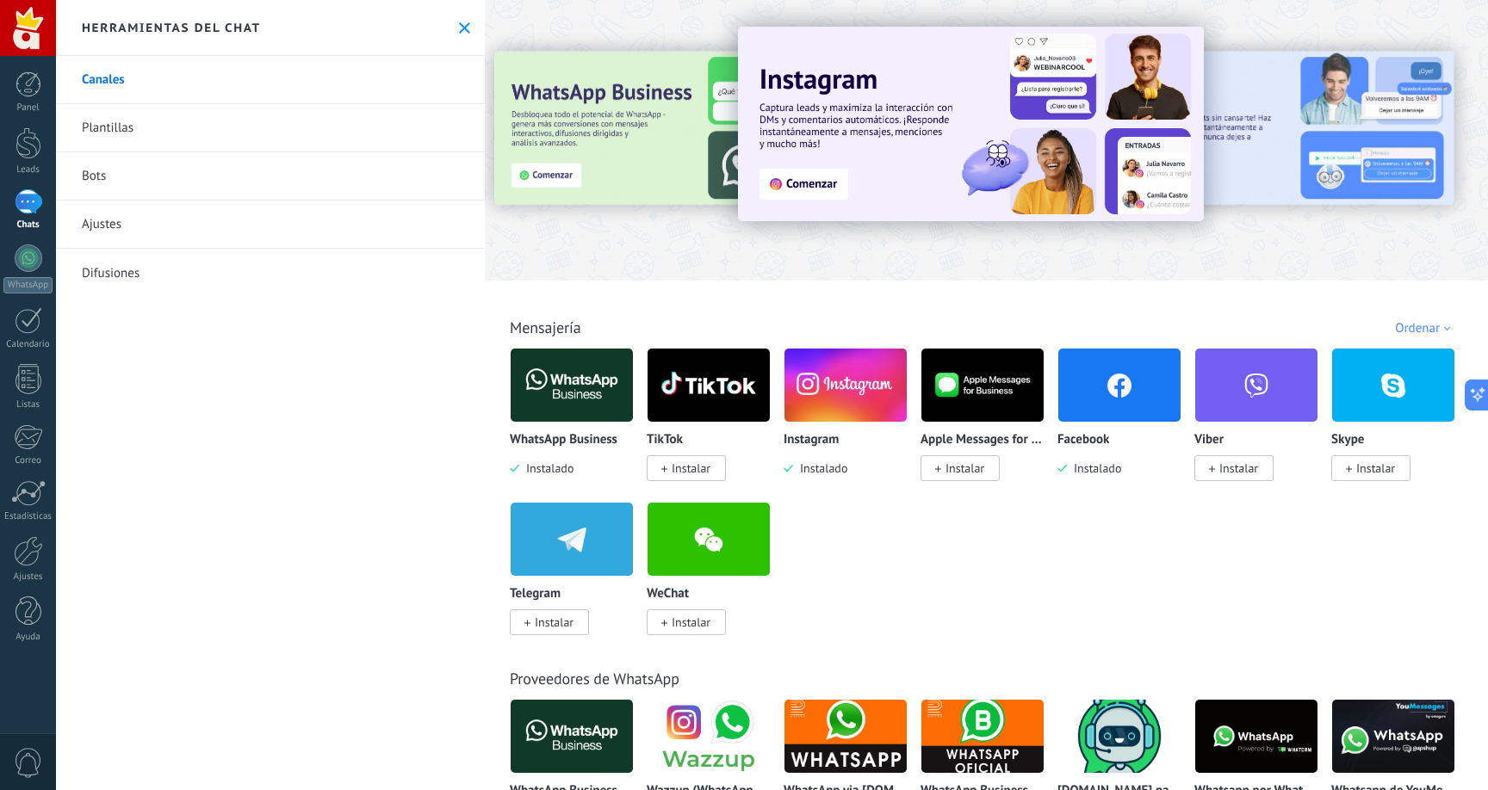
click at [858, 375] on img at bounding box center [845, 386] width 122 height 84
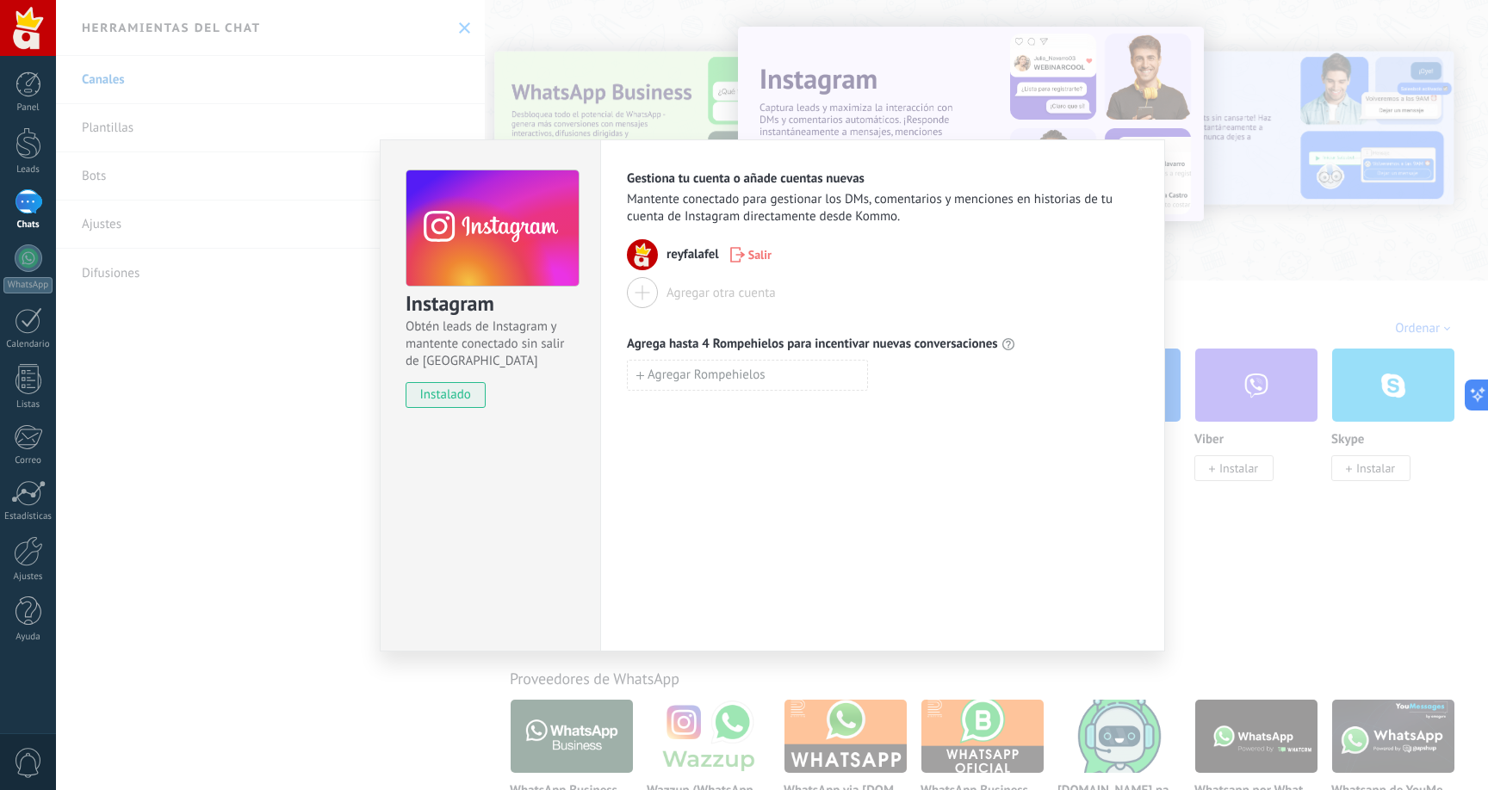
click at [656, 293] on div at bounding box center [642, 292] width 31 height 31
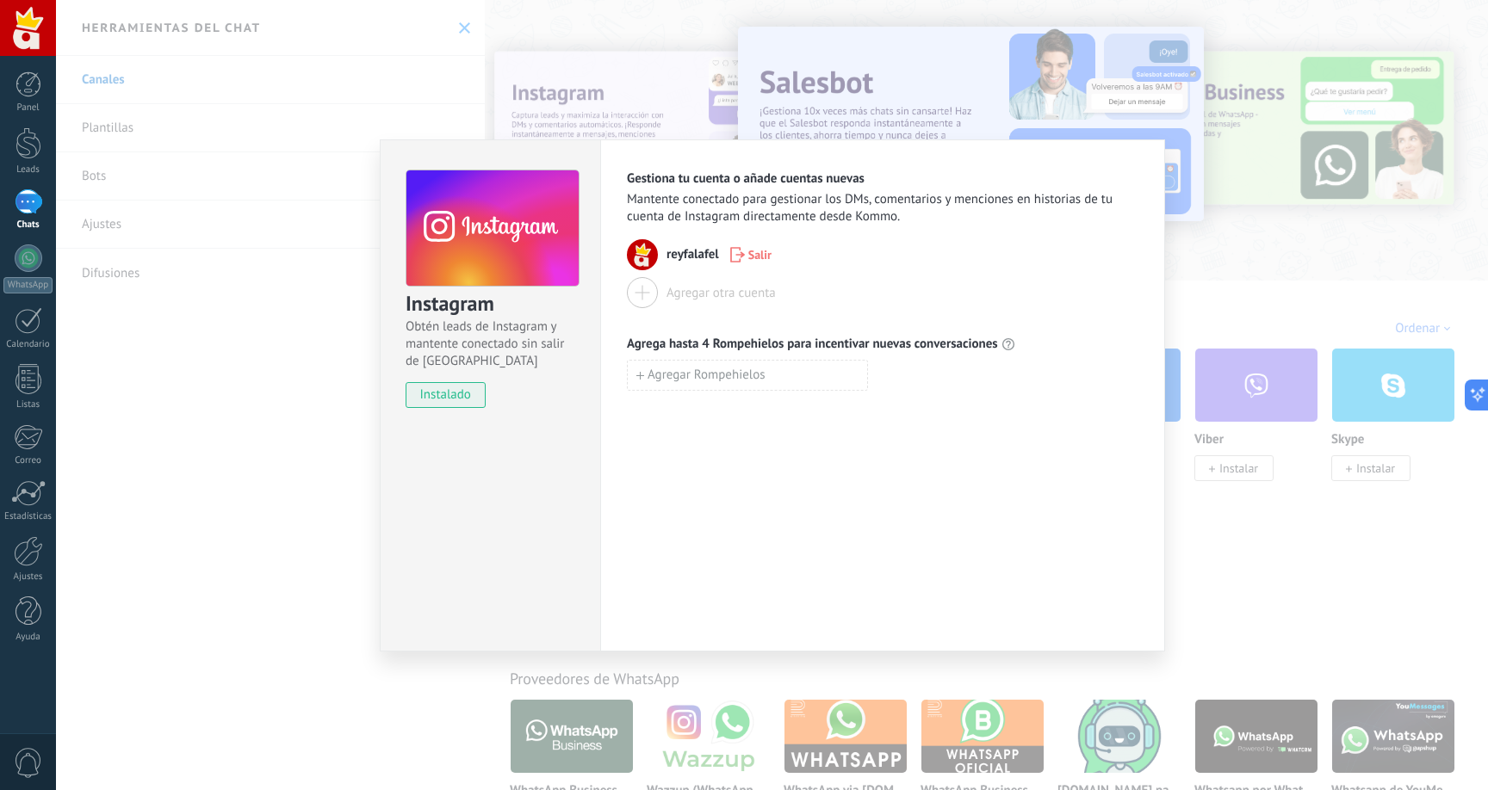
click at [464, 400] on span "instalado" at bounding box center [445, 395] width 78 height 26
click at [1322, 300] on div "Instagram Obtén leads de Instagram y mantente conectado sin salir de Kommo inst…" at bounding box center [772, 395] width 1432 height 790
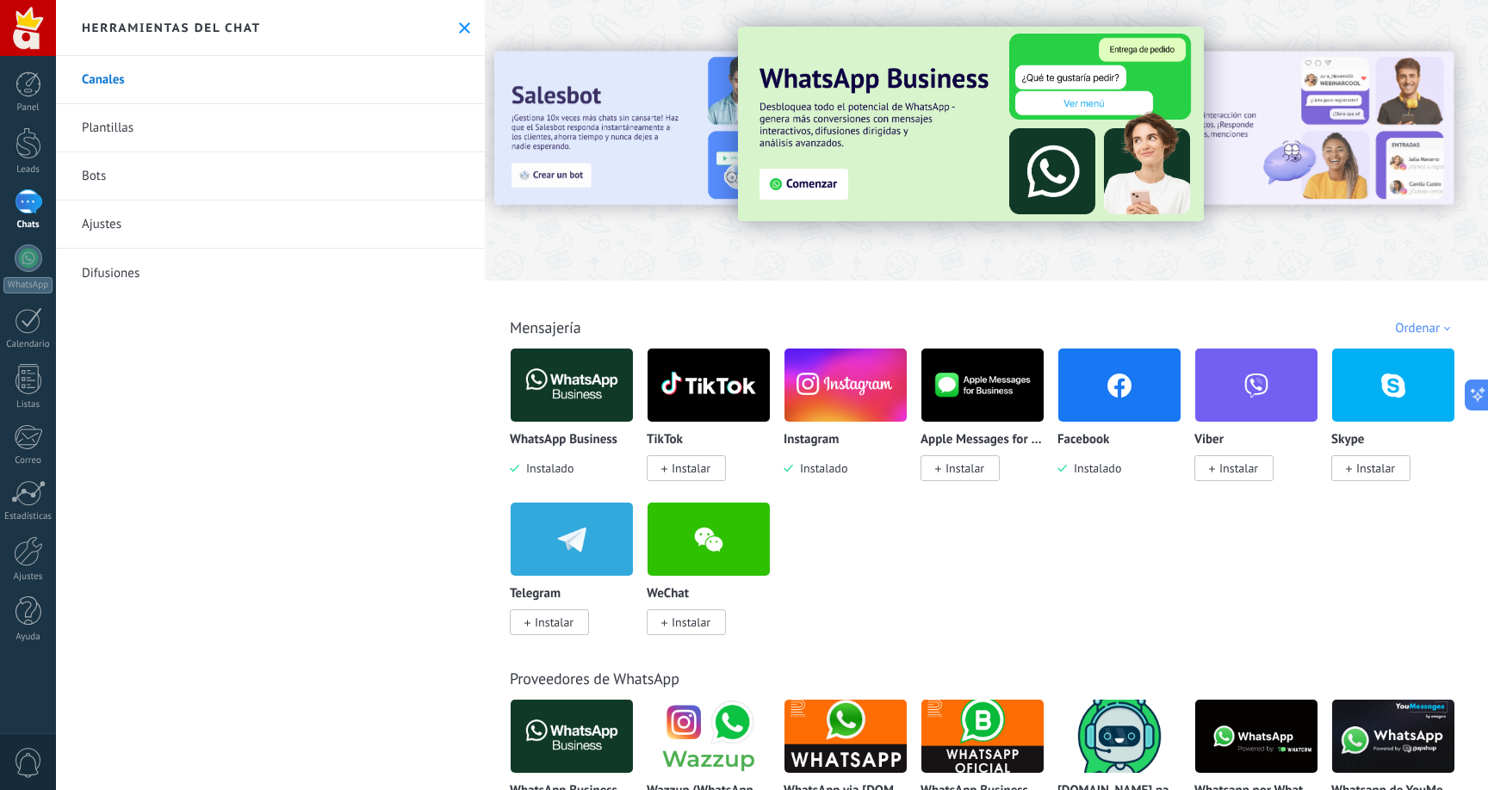
click at [40, 197] on div at bounding box center [29, 201] width 28 height 25
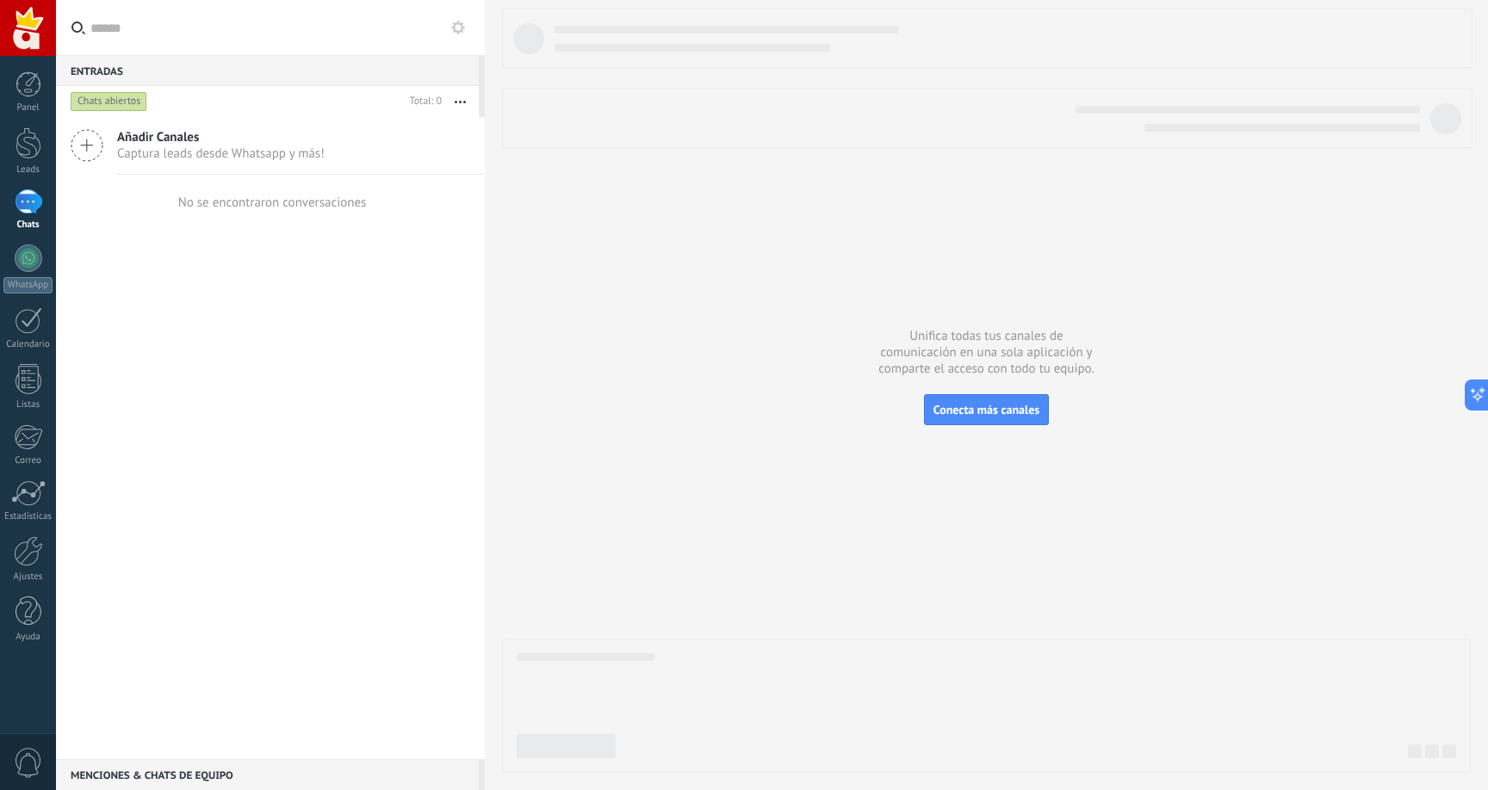
click at [1459, 382] on div at bounding box center [986, 391] width 969 height 765
click at [1469, 388] on icon at bounding box center [1471, 396] width 18 height 18
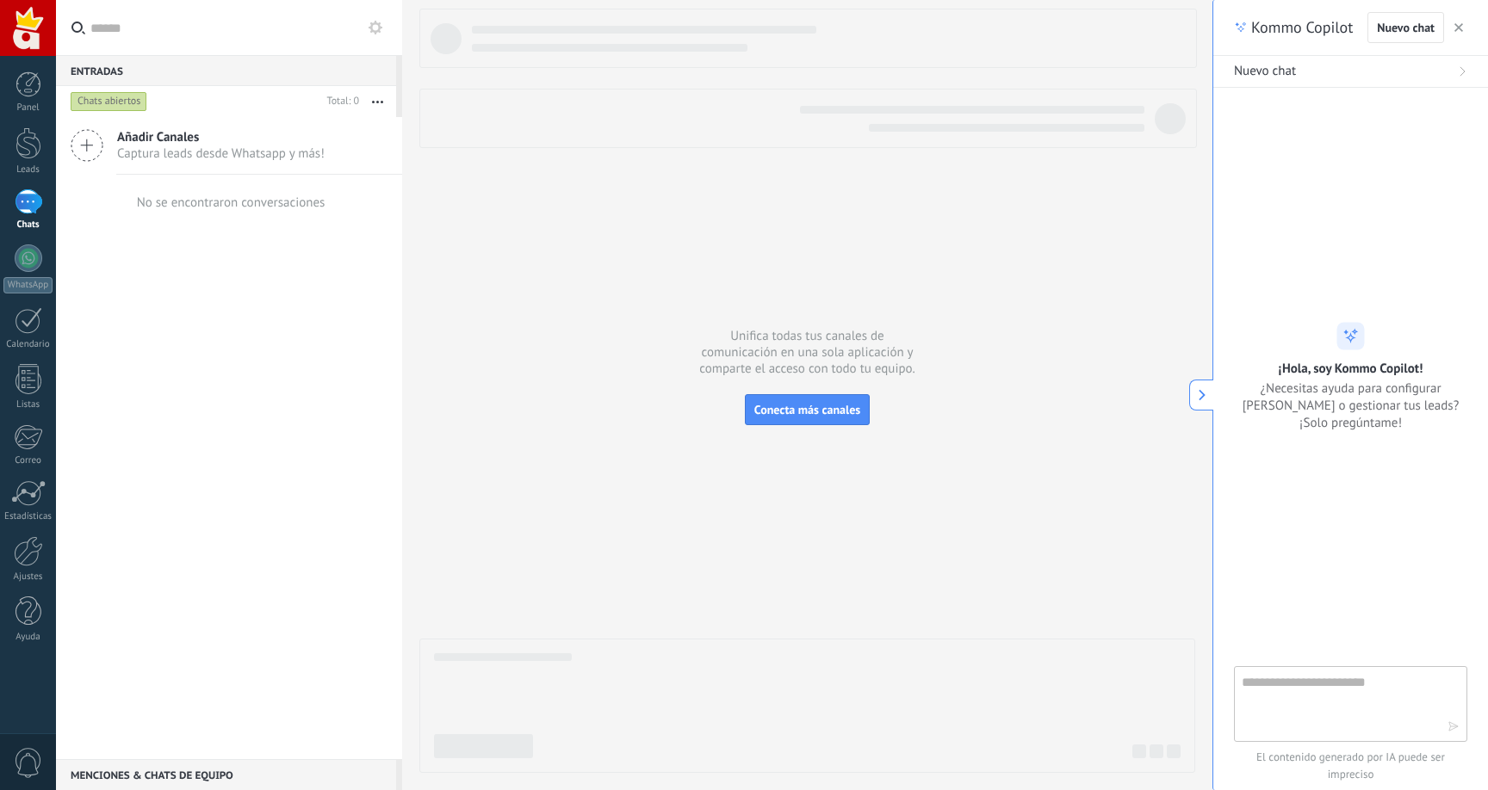
click at [1301, 665] on div at bounding box center [1350, 387] width 233 height 558
click at [1301, 689] on textarea at bounding box center [1338, 703] width 194 height 62
type textarea "**********"
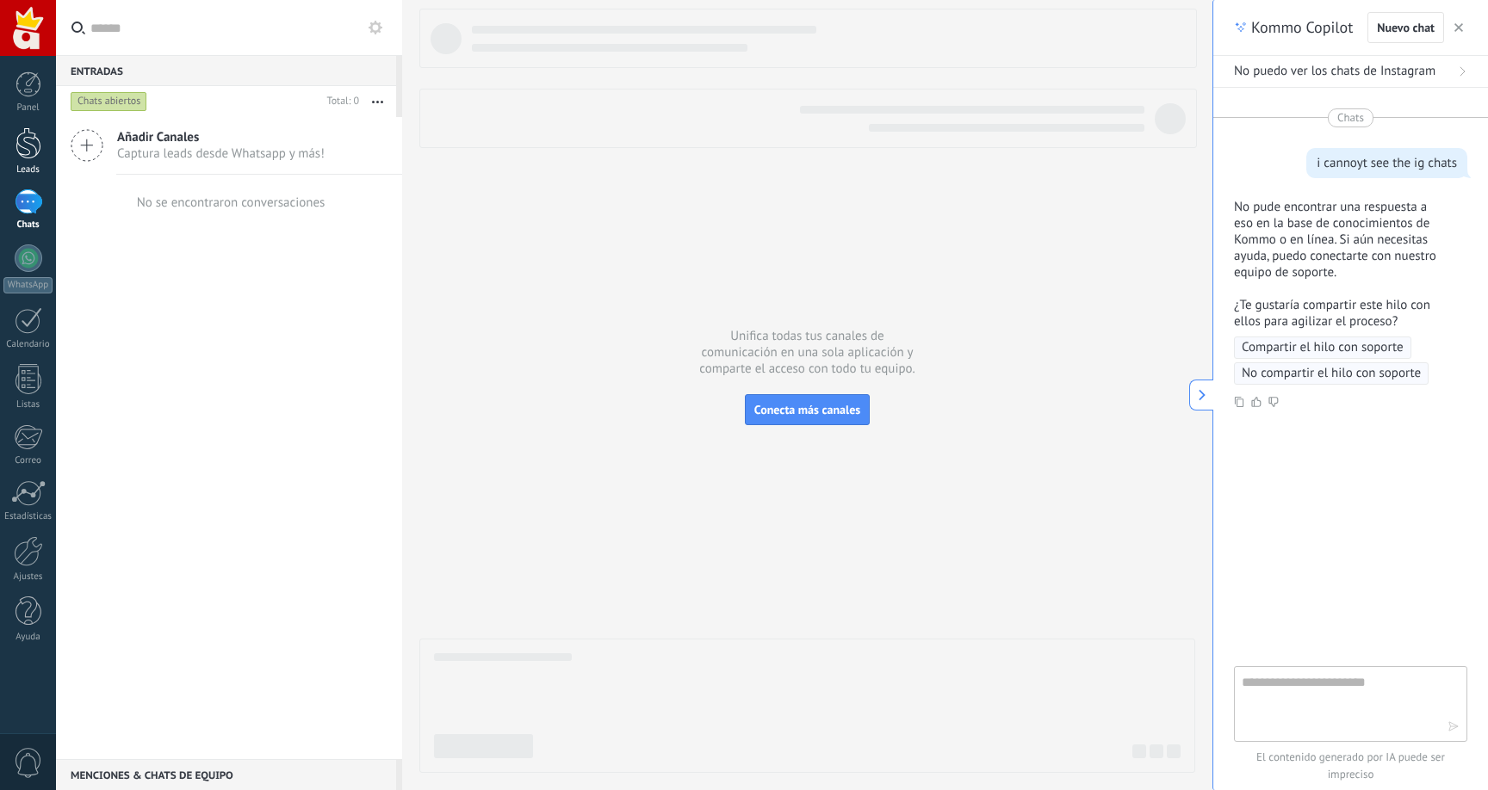
click at [49, 155] on link "Leads" at bounding box center [28, 151] width 56 height 48
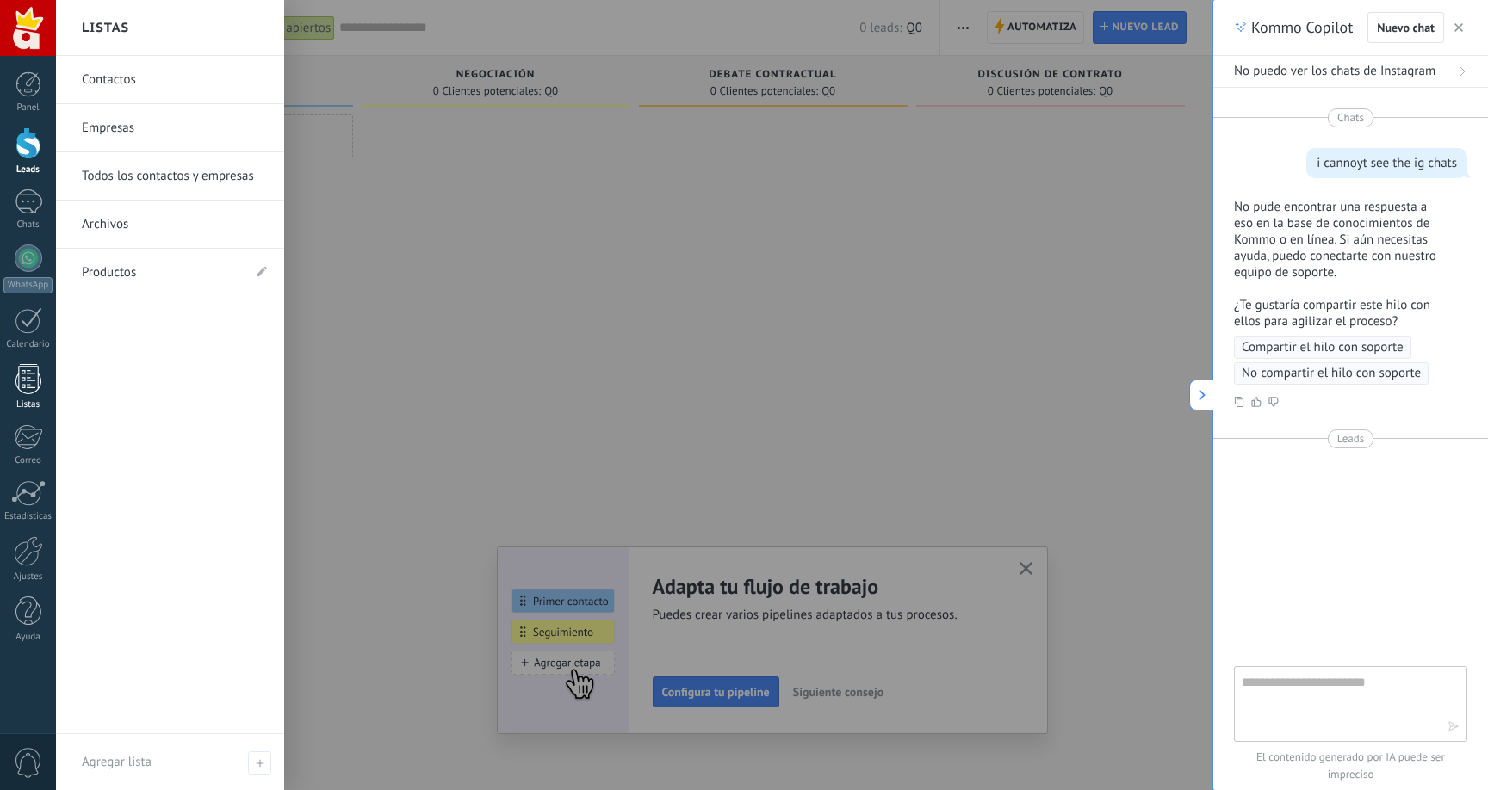
click at [27, 391] on div at bounding box center [28, 379] width 26 height 30
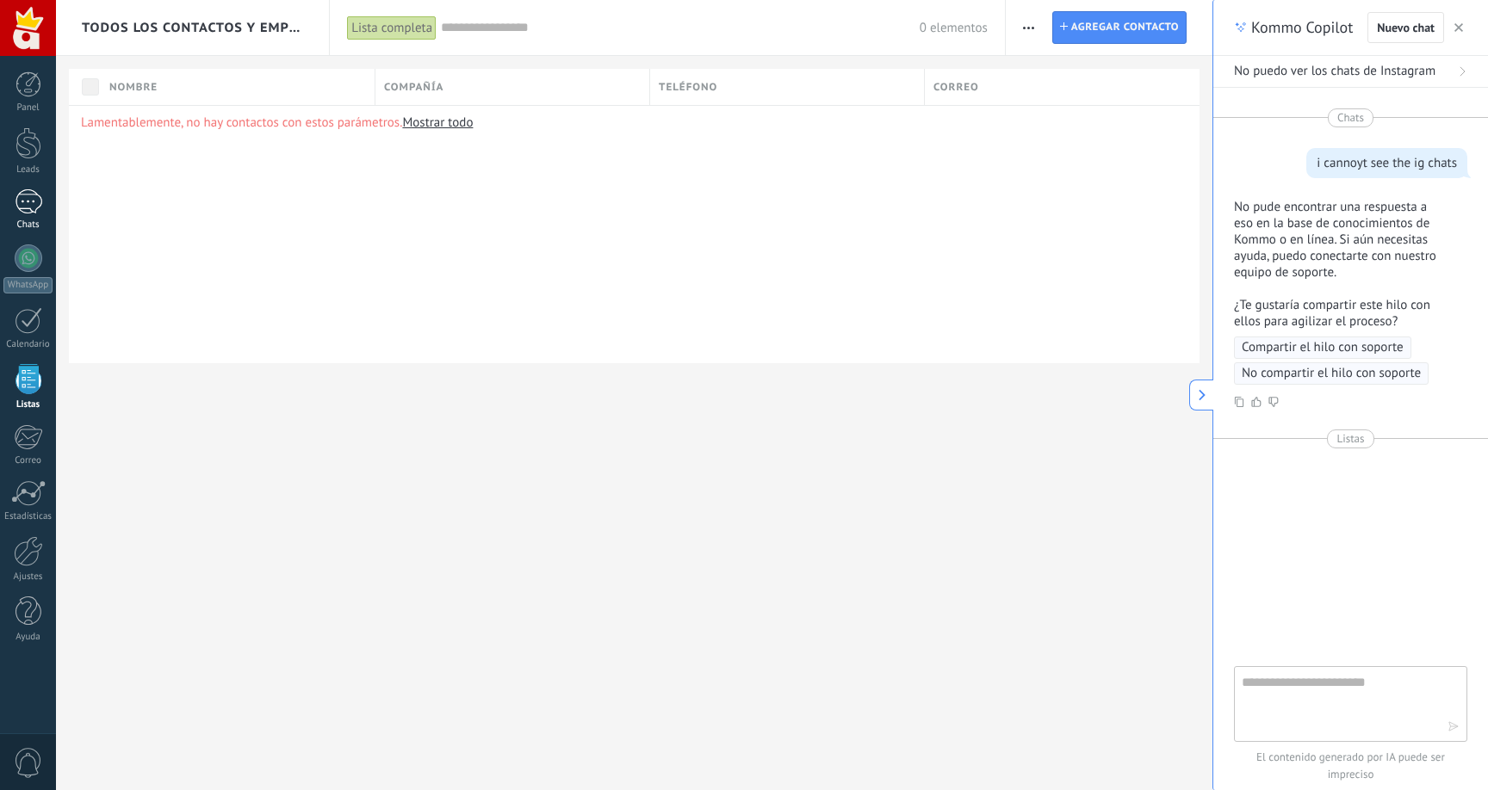
click at [40, 213] on div at bounding box center [29, 201] width 28 height 25
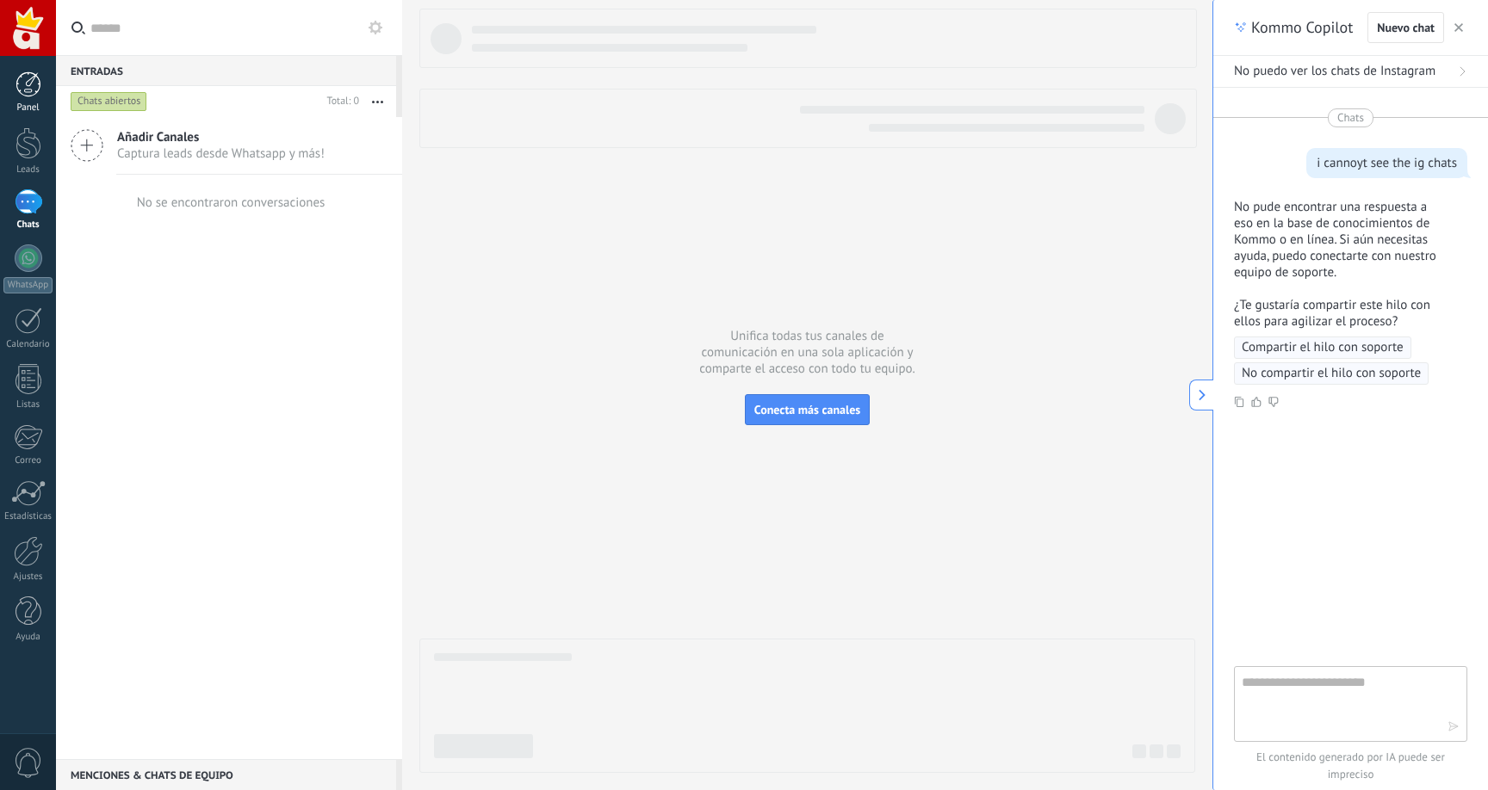
click at [38, 96] on div at bounding box center [28, 84] width 26 height 26
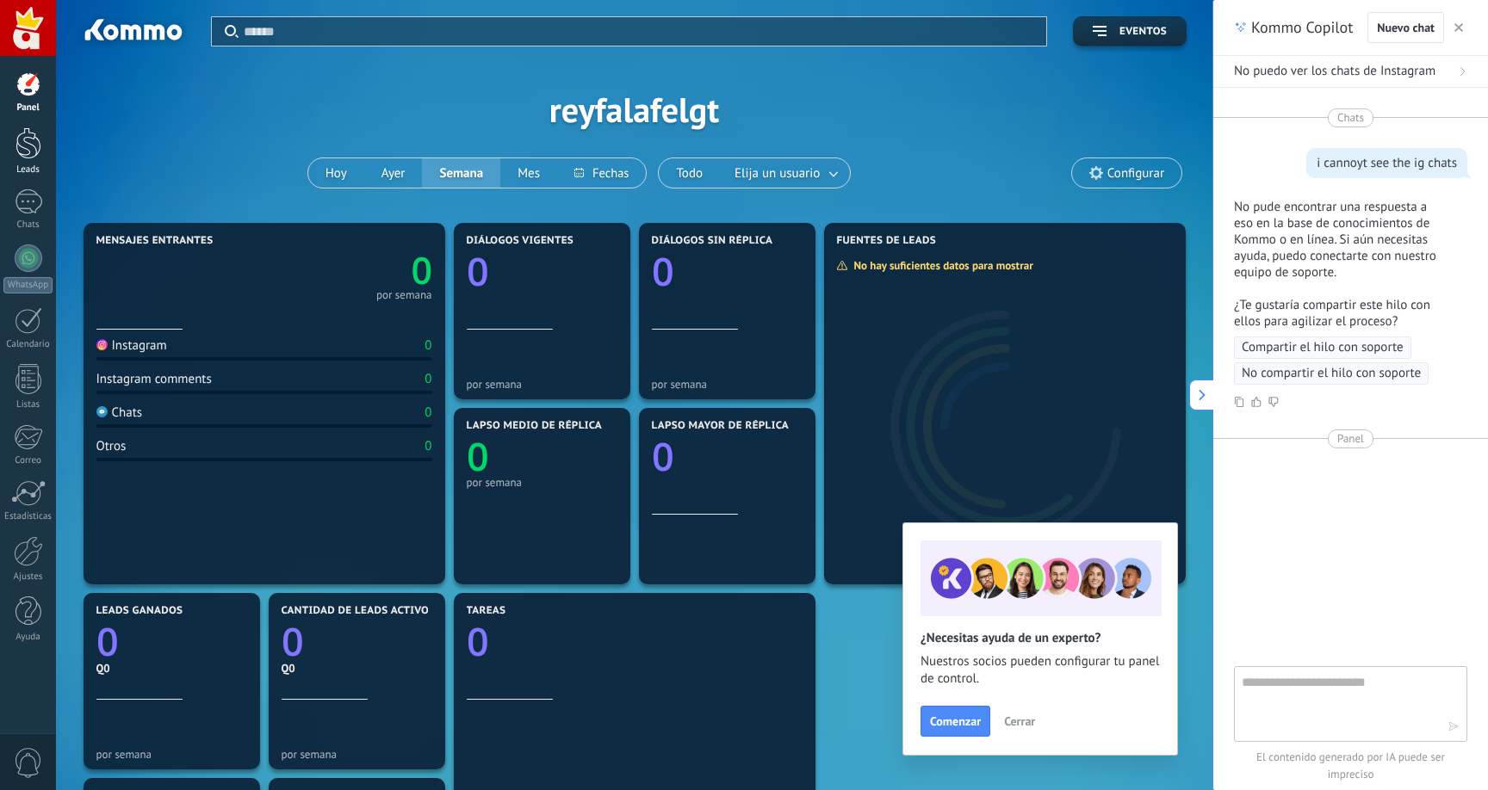
click at [34, 144] on div at bounding box center [28, 143] width 26 height 32
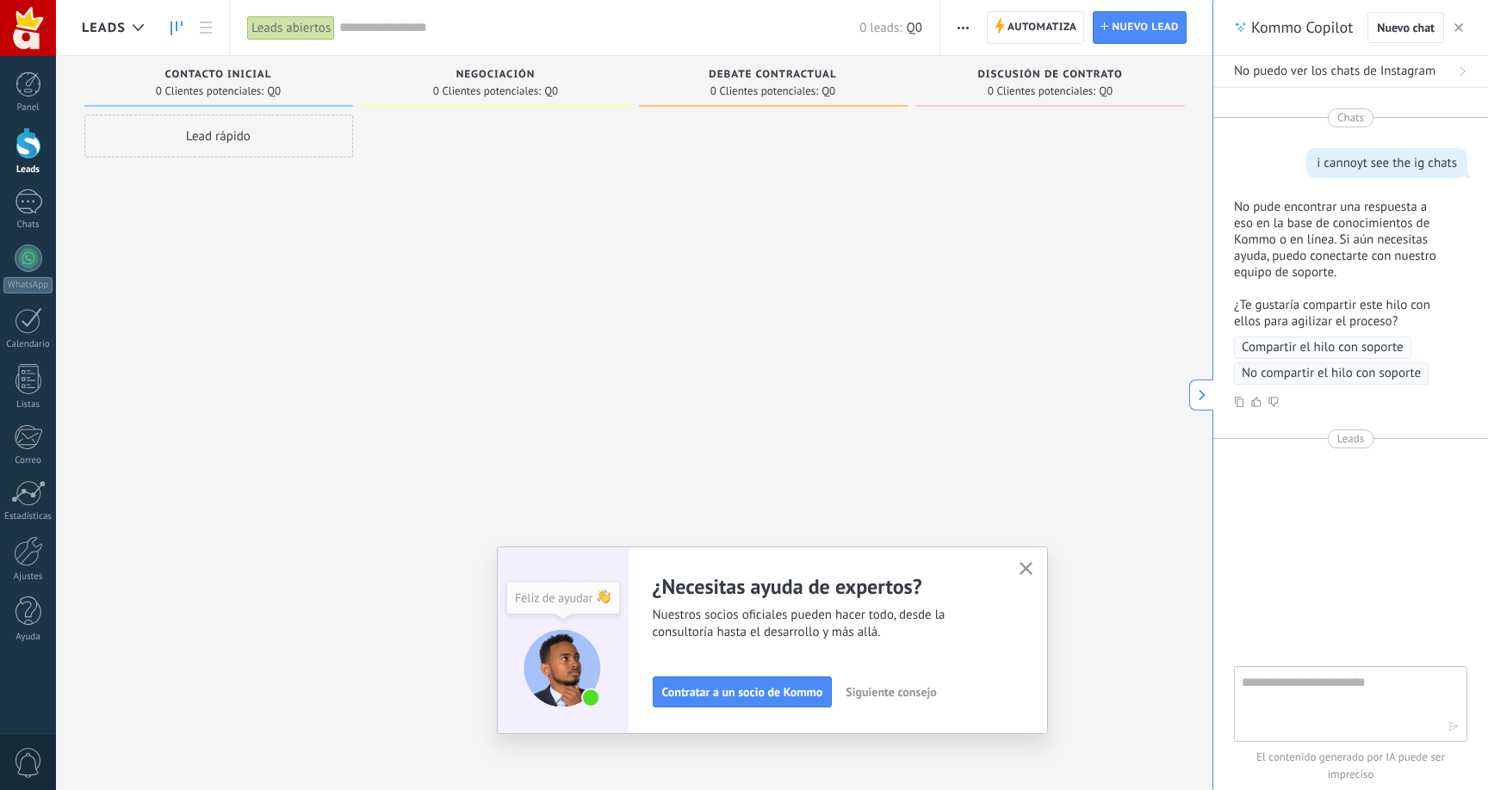
click at [1027, 570] on use "button" at bounding box center [1025, 568] width 13 height 13
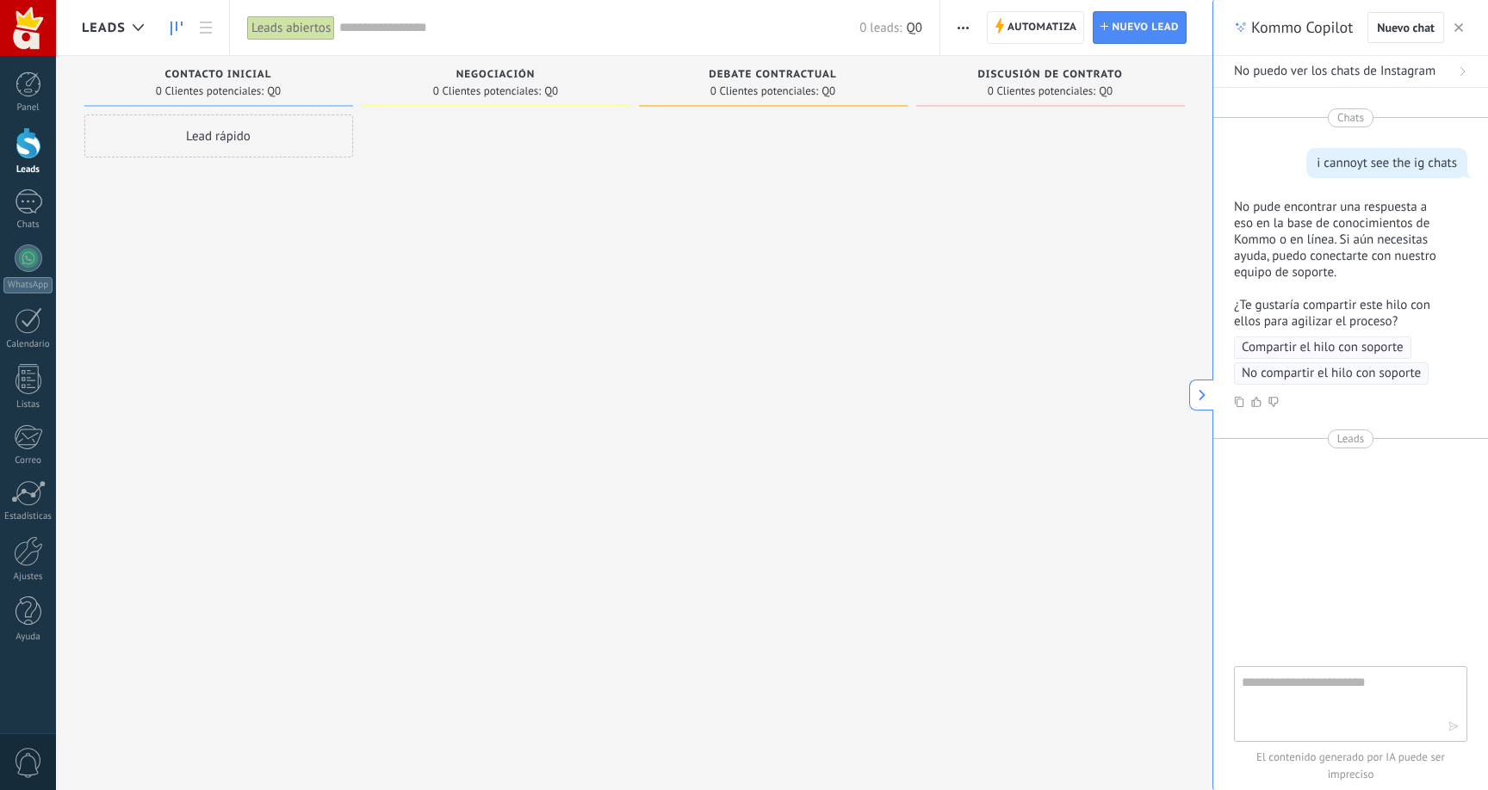
click at [39, 146] on div at bounding box center [28, 143] width 26 height 32
click at [32, 216] on link "Chats" at bounding box center [28, 209] width 56 height 41
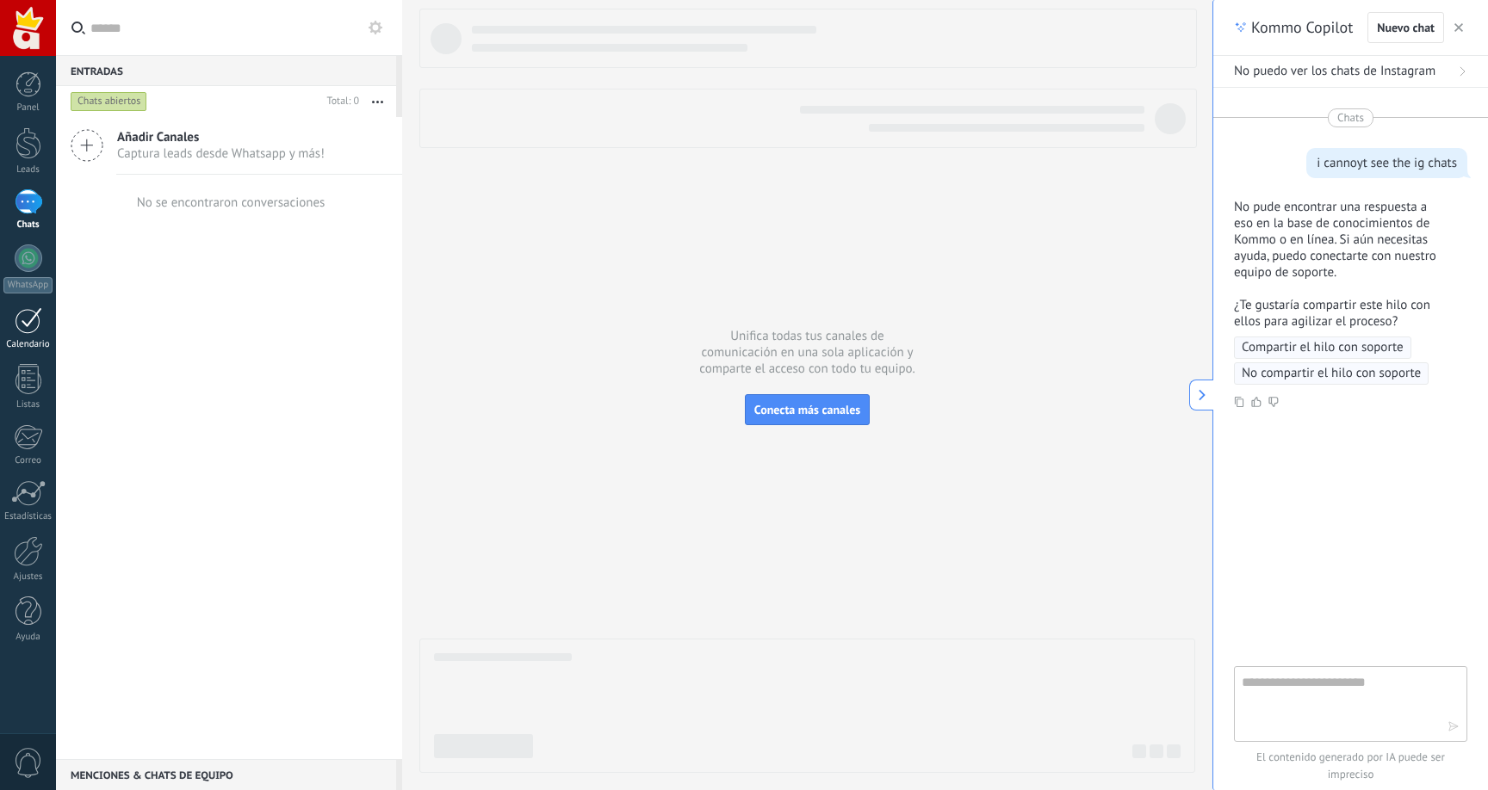
click at [39, 314] on div at bounding box center [29, 320] width 28 height 27
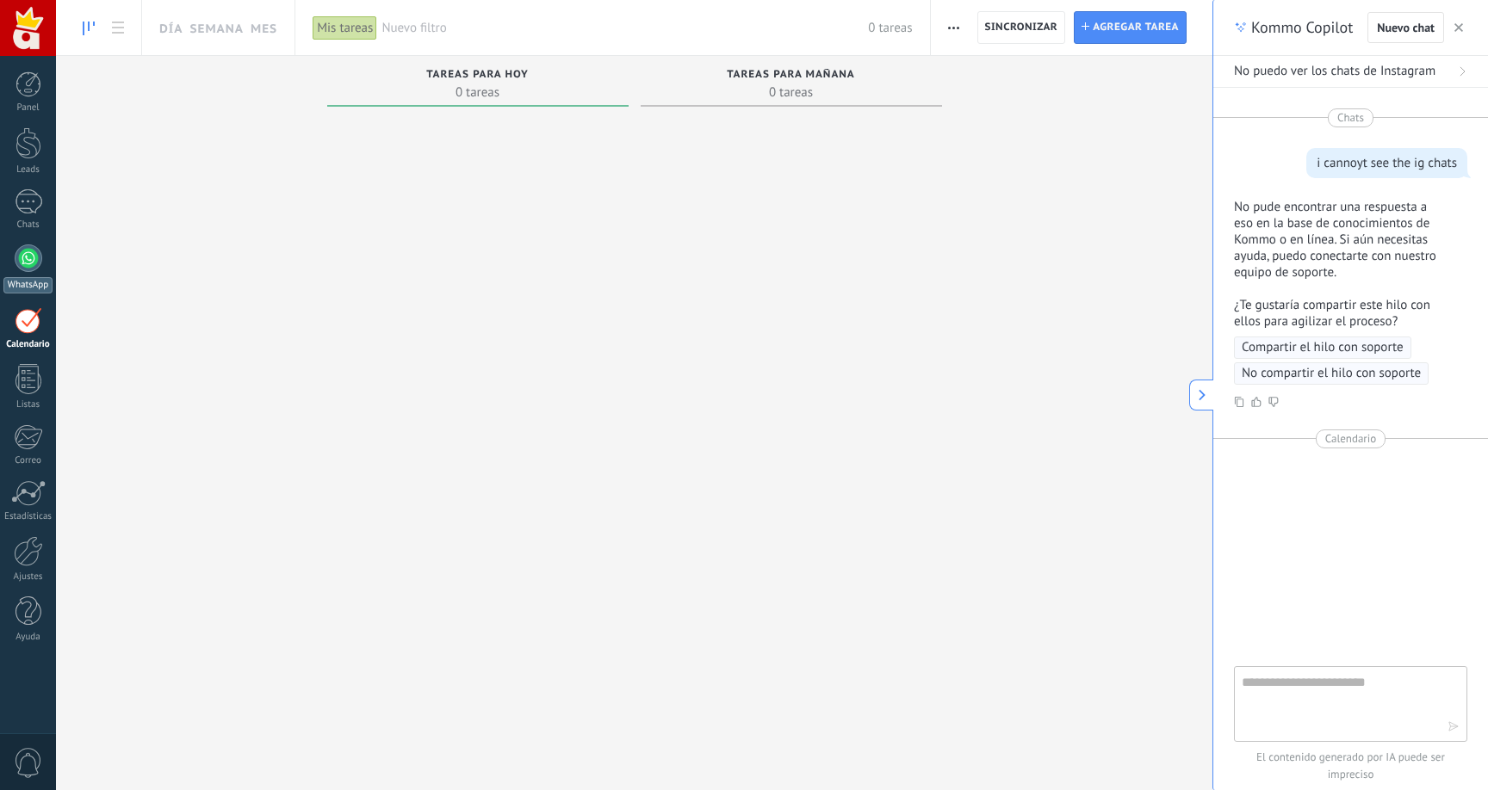
click at [40, 277] on div "WhatsApp" at bounding box center [27, 285] width 49 height 16
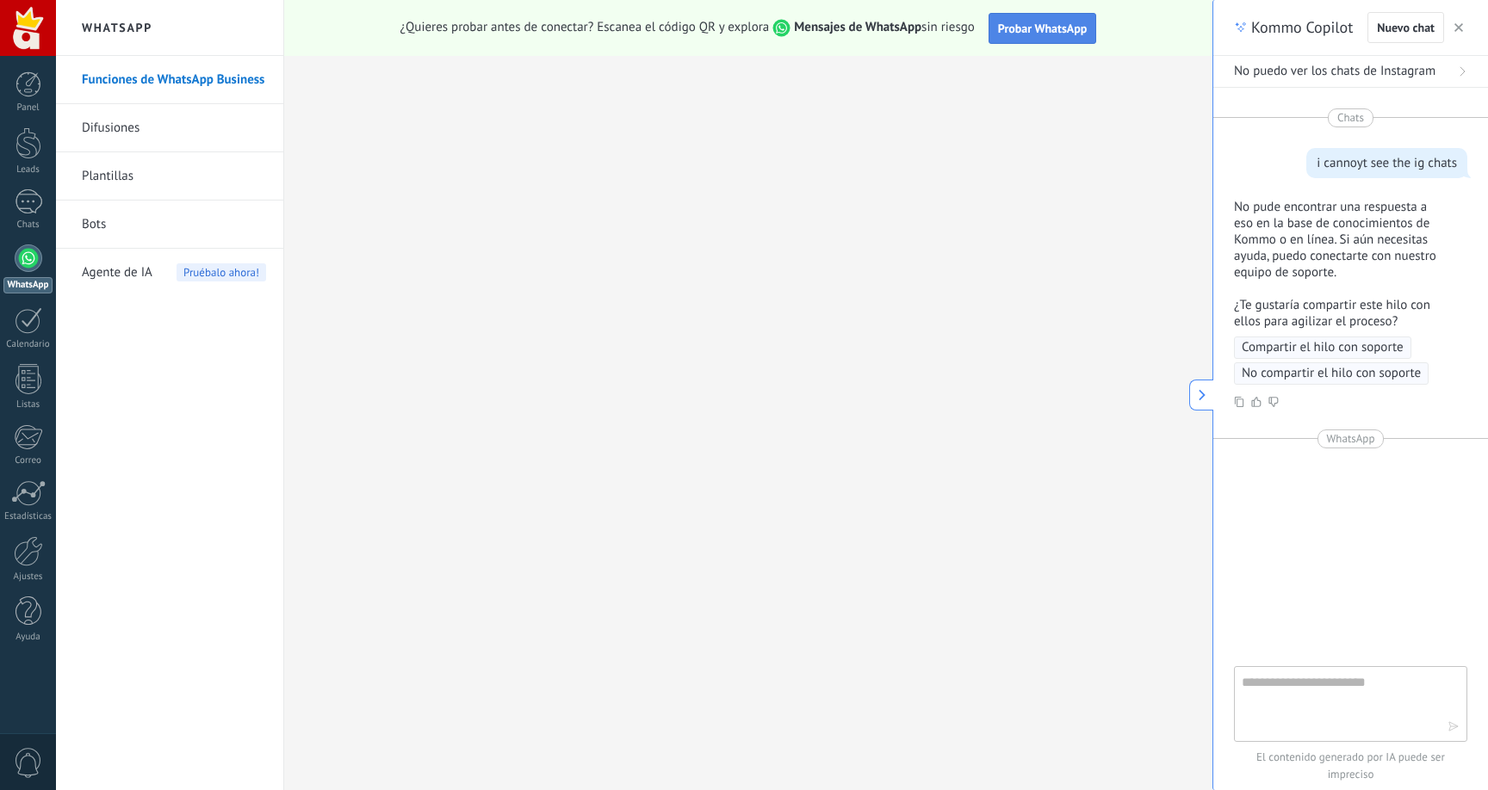
click at [1066, 29] on span "Probar WhatsApp" at bounding box center [1043, 28] width 90 height 15
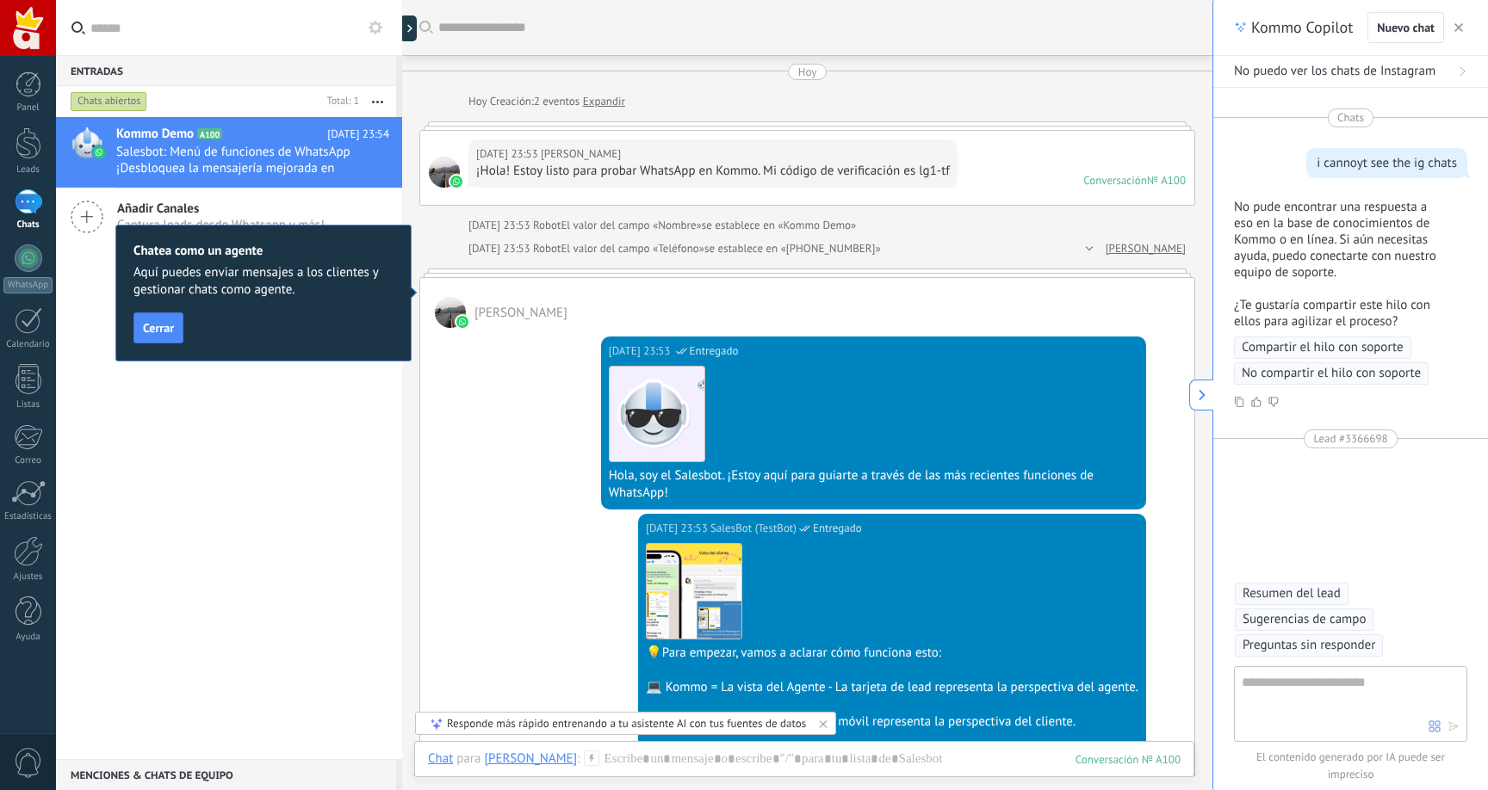
click at [326, 440] on div "Kommo Demo A100 Hoy 23:54 Salesbot: Menú de funciones de WhatsApp ¡Desbloquea l…" at bounding box center [229, 438] width 346 height 642
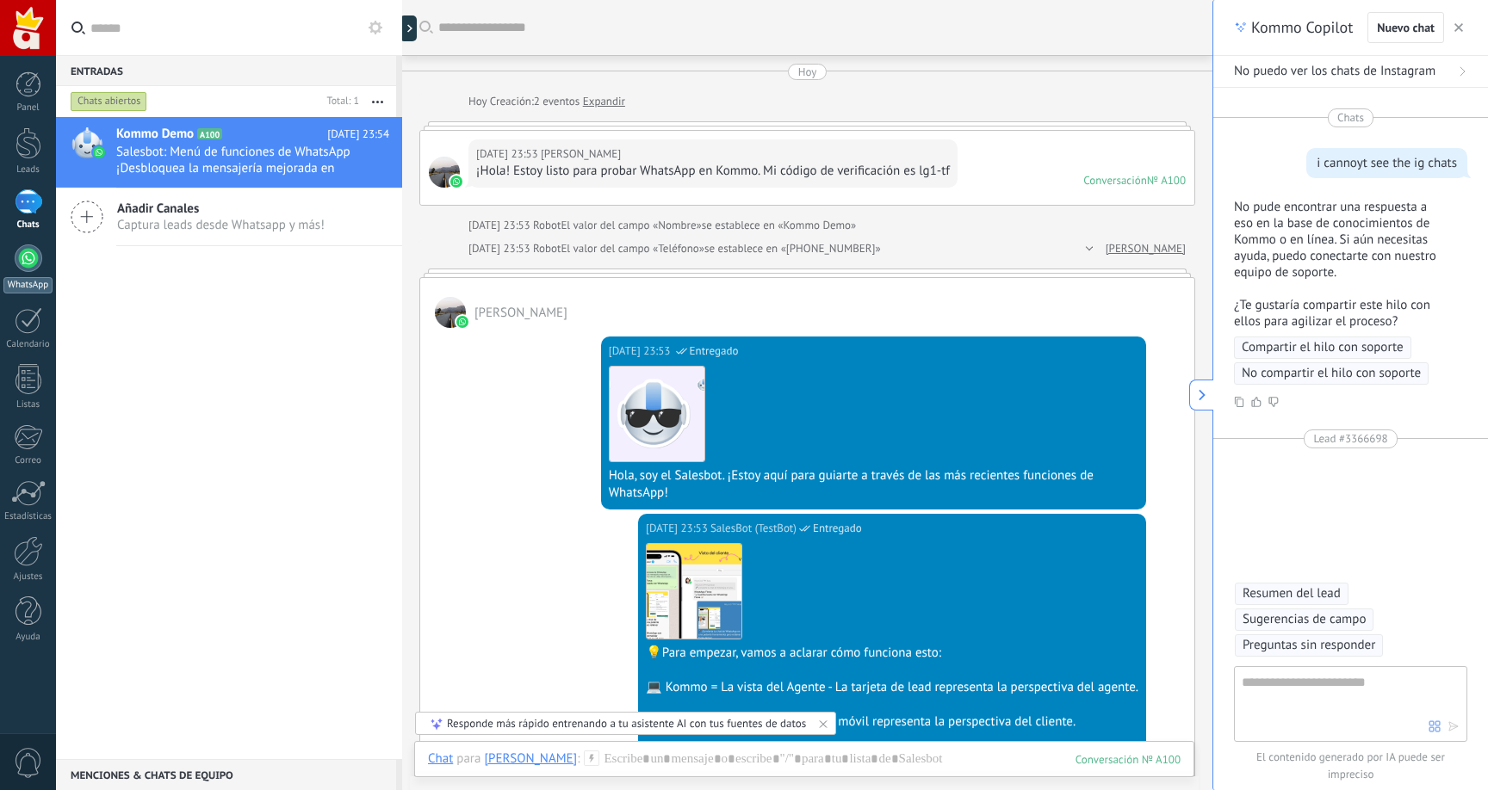
click at [35, 248] on div at bounding box center [29, 259] width 28 height 28
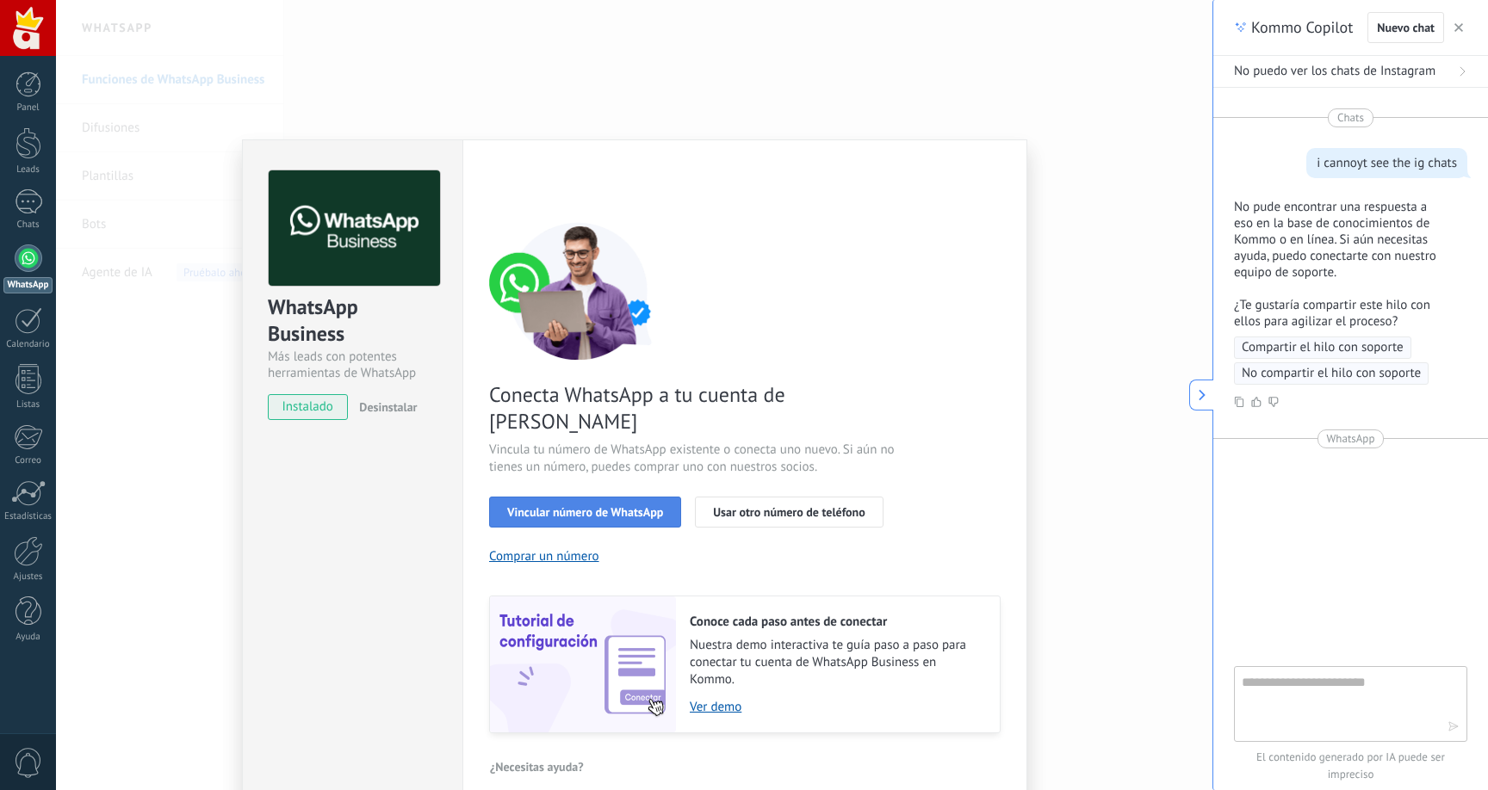
click at [644, 497] on button "Vincular número de WhatsApp" at bounding box center [585, 512] width 192 height 31
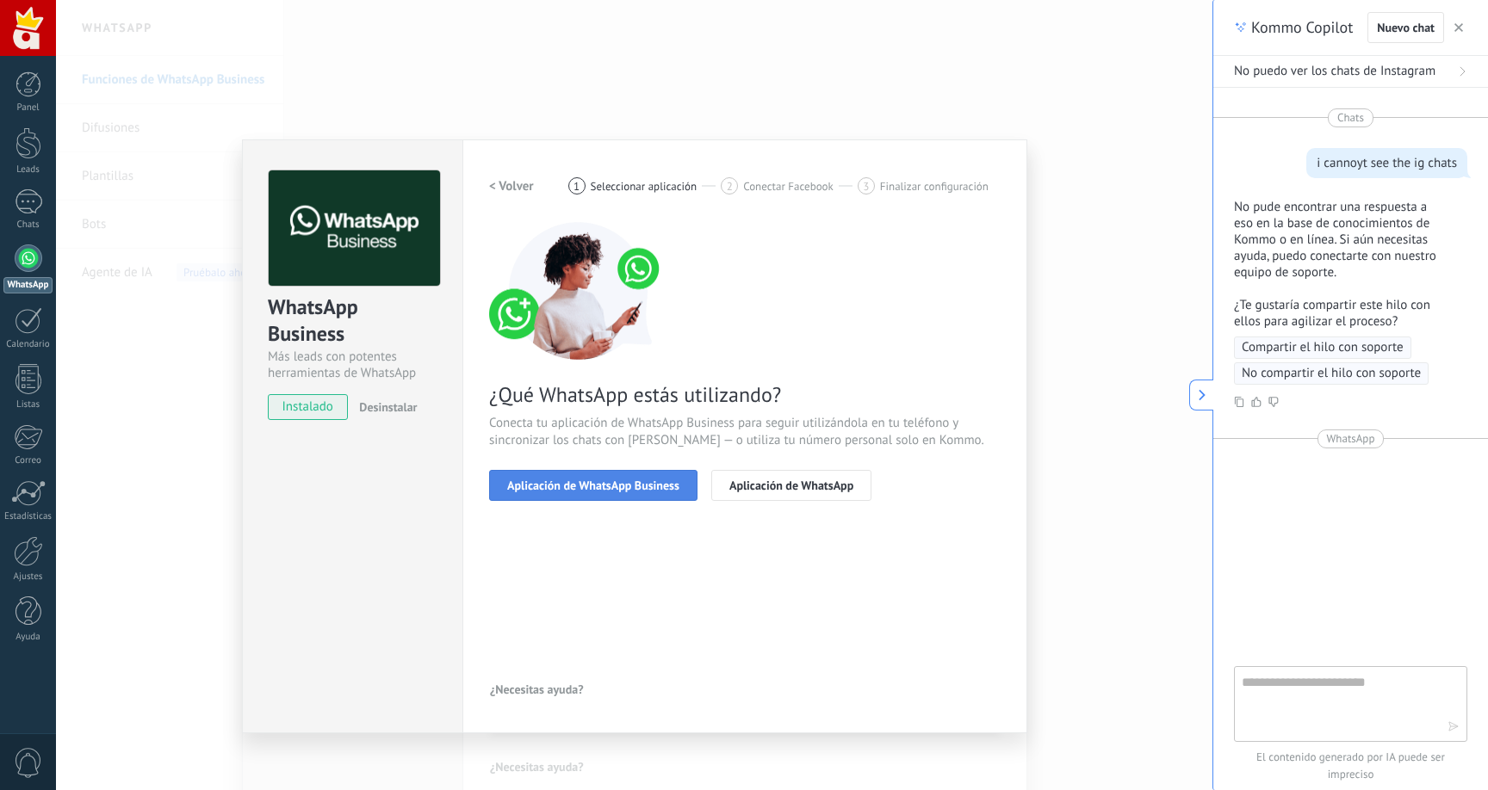
click at [663, 496] on button "Aplicación de WhatsApp Business" at bounding box center [593, 485] width 208 height 31
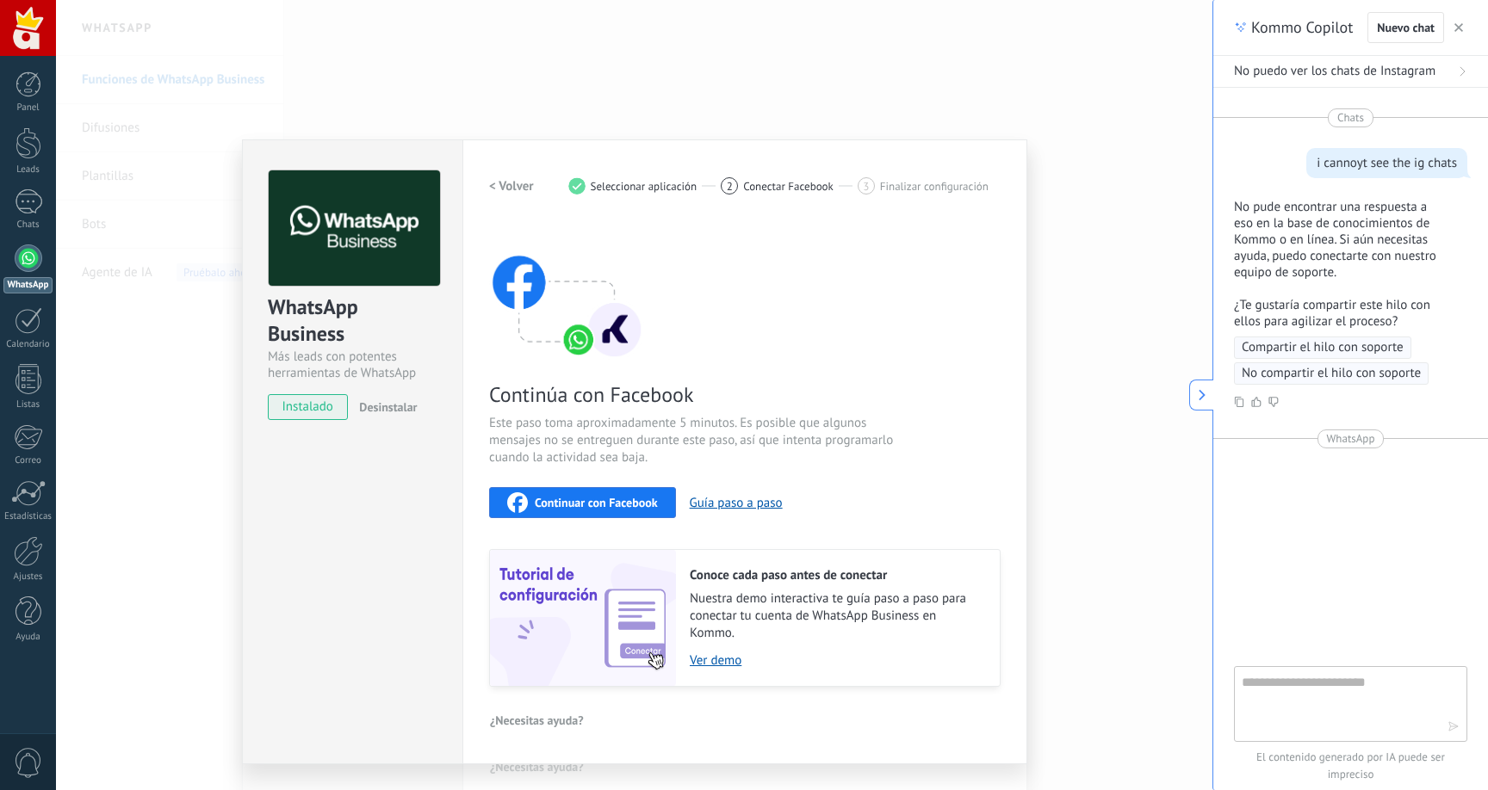
click at [643, 509] on span "Continuar con Facebook" at bounding box center [596, 503] width 123 height 12
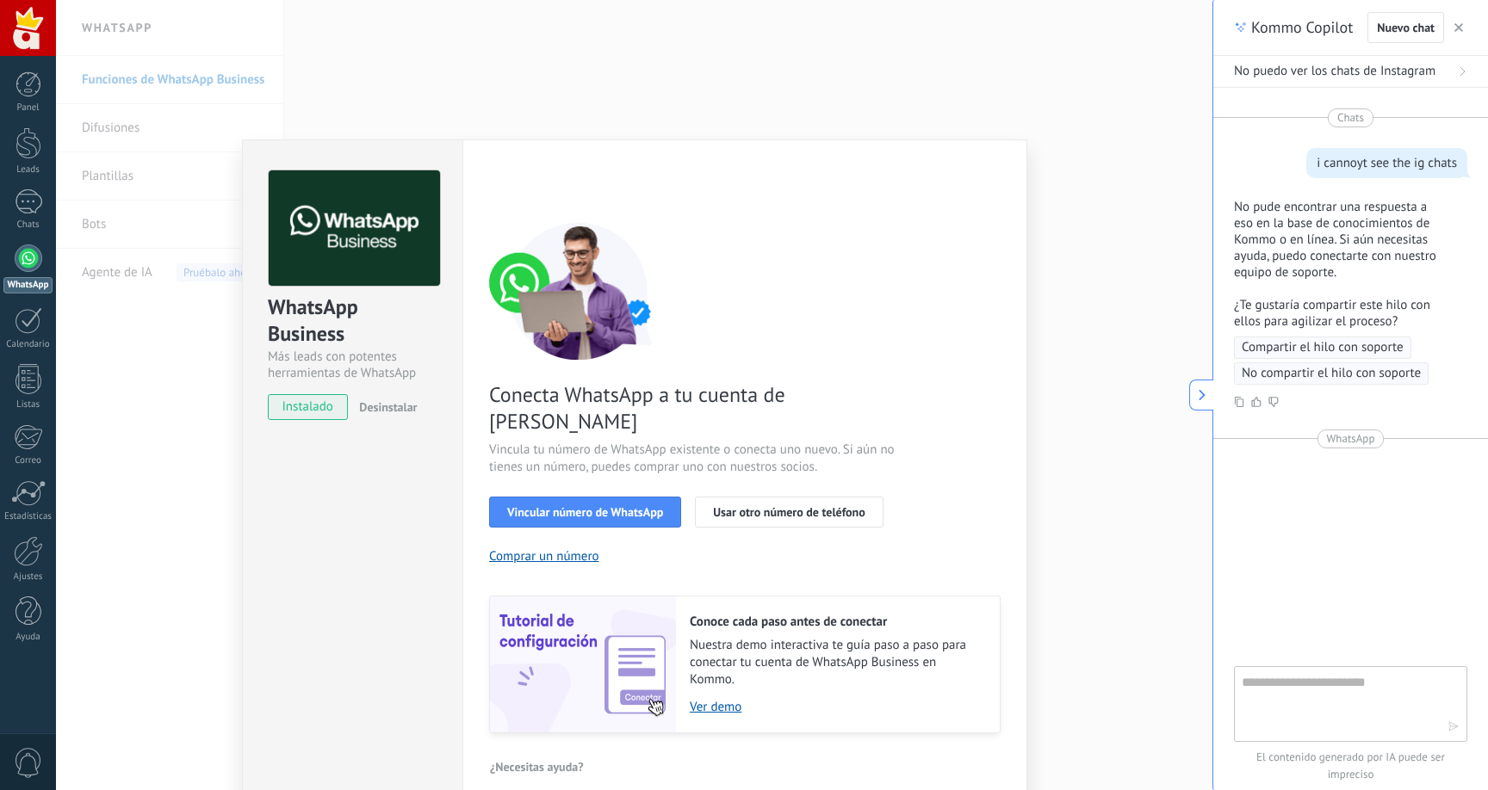
click at [1118, 297] on div "WhatsApp Business Más leads con potentes herramientas de WhatsApp instalado Des…" at bounding box center [634, 395] width 1156 height 790
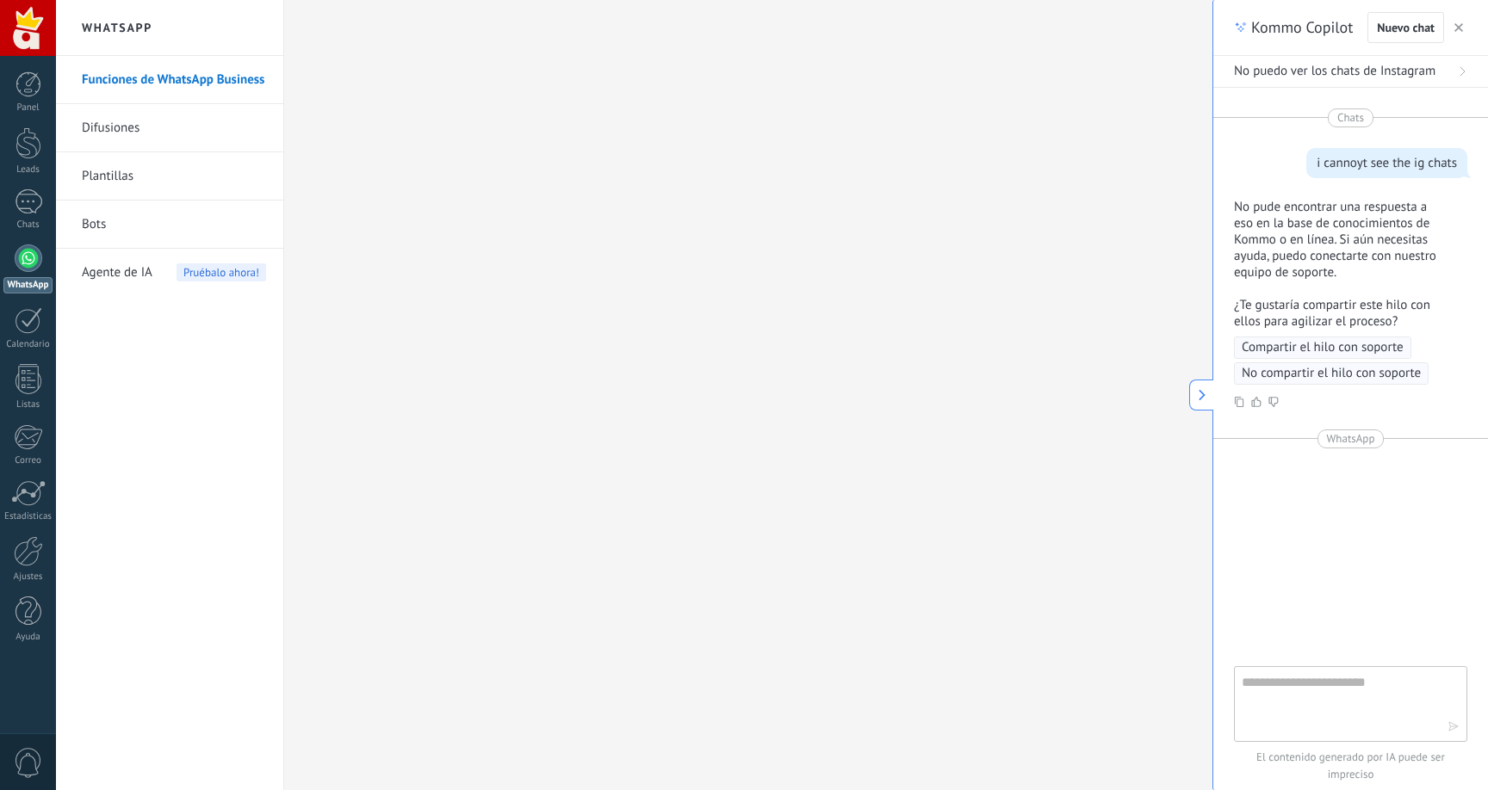
click at [37, 257] on div at bounding box center [29, 259] width 28 height 28
click at [35, 214] on link "1 Chats" at bounding box center [28, 209] width 56 height 41
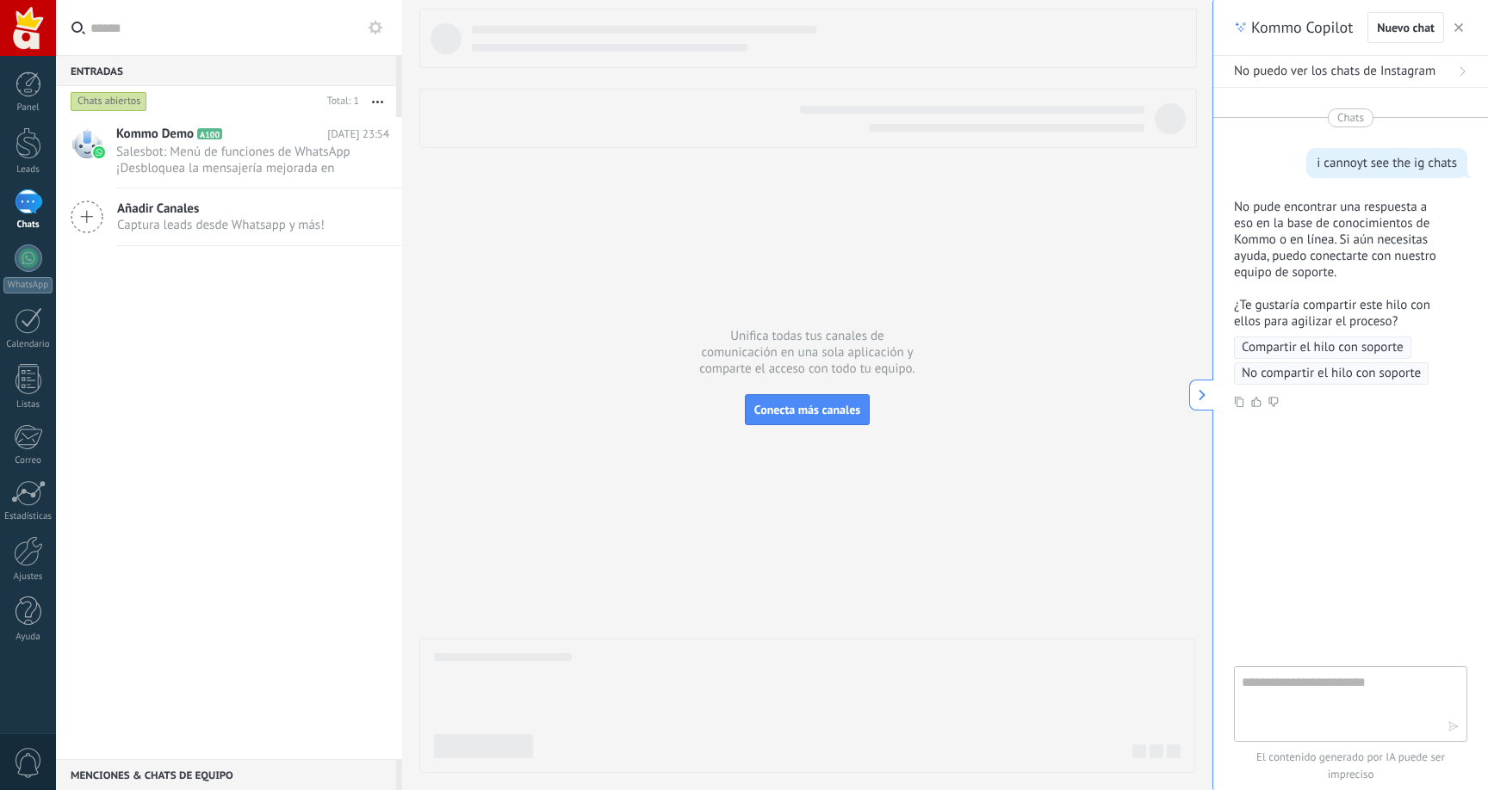
click at [239, 225] on span "Captura leads desde Whatsapp y más!" at bounding box center [220, 225] width 207 height 16
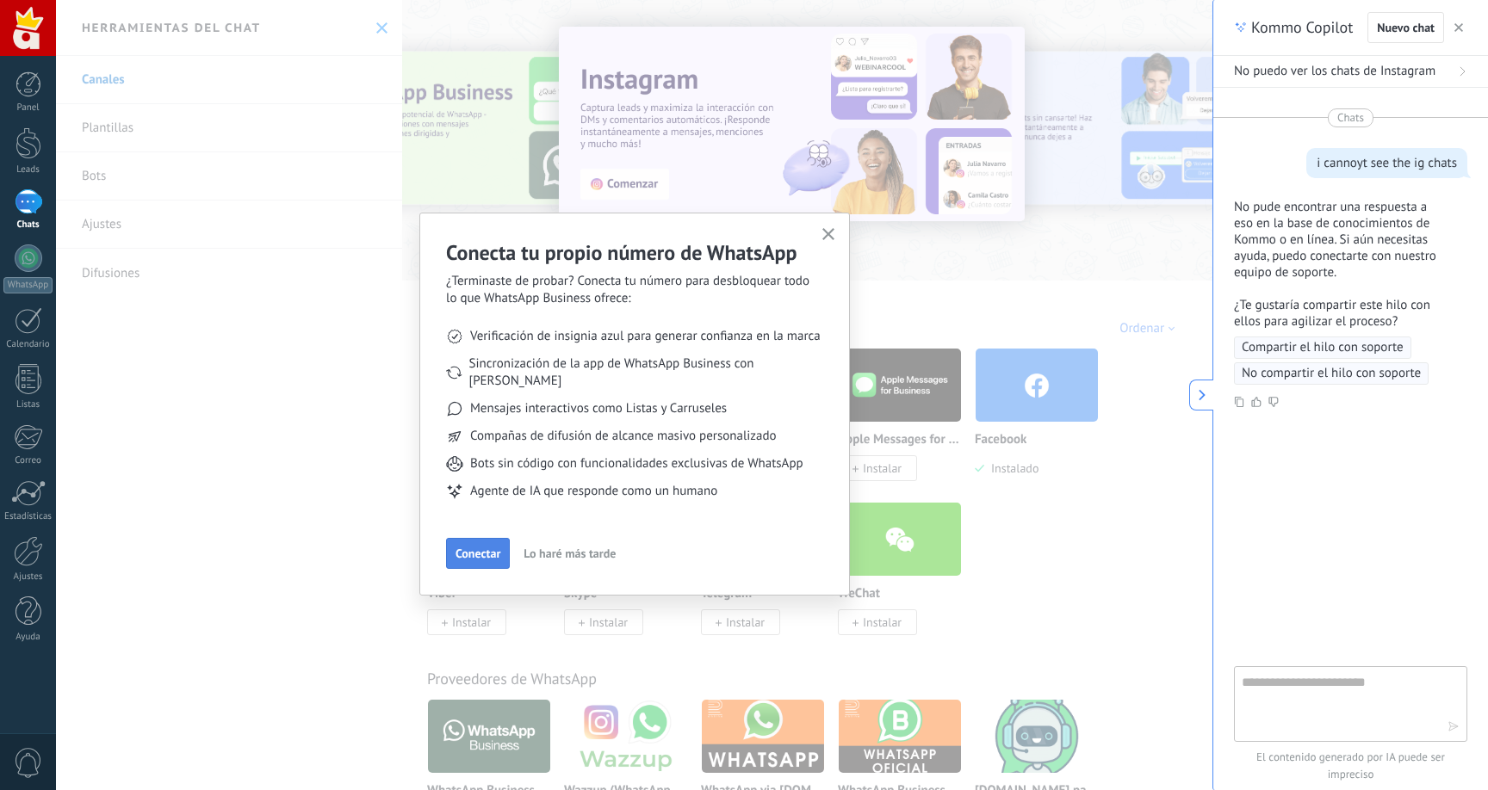
click at [498, 548] on span "Conectar" at bounding box center [477, 554] width 45 height 12
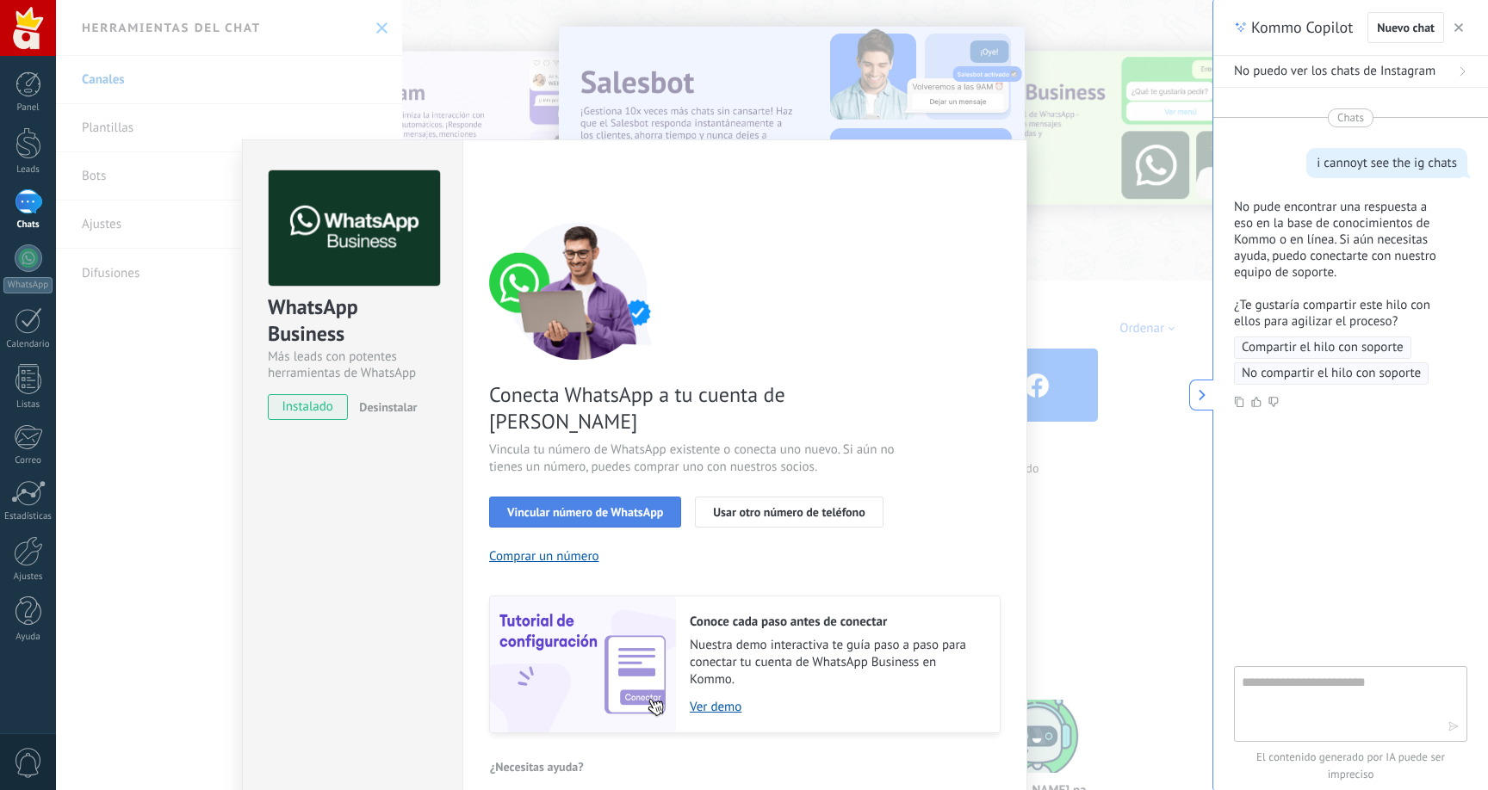
click at [629, 506] on span "Vincular número de WhatsApp" at bounding box center [585, 512] width 156 height 12
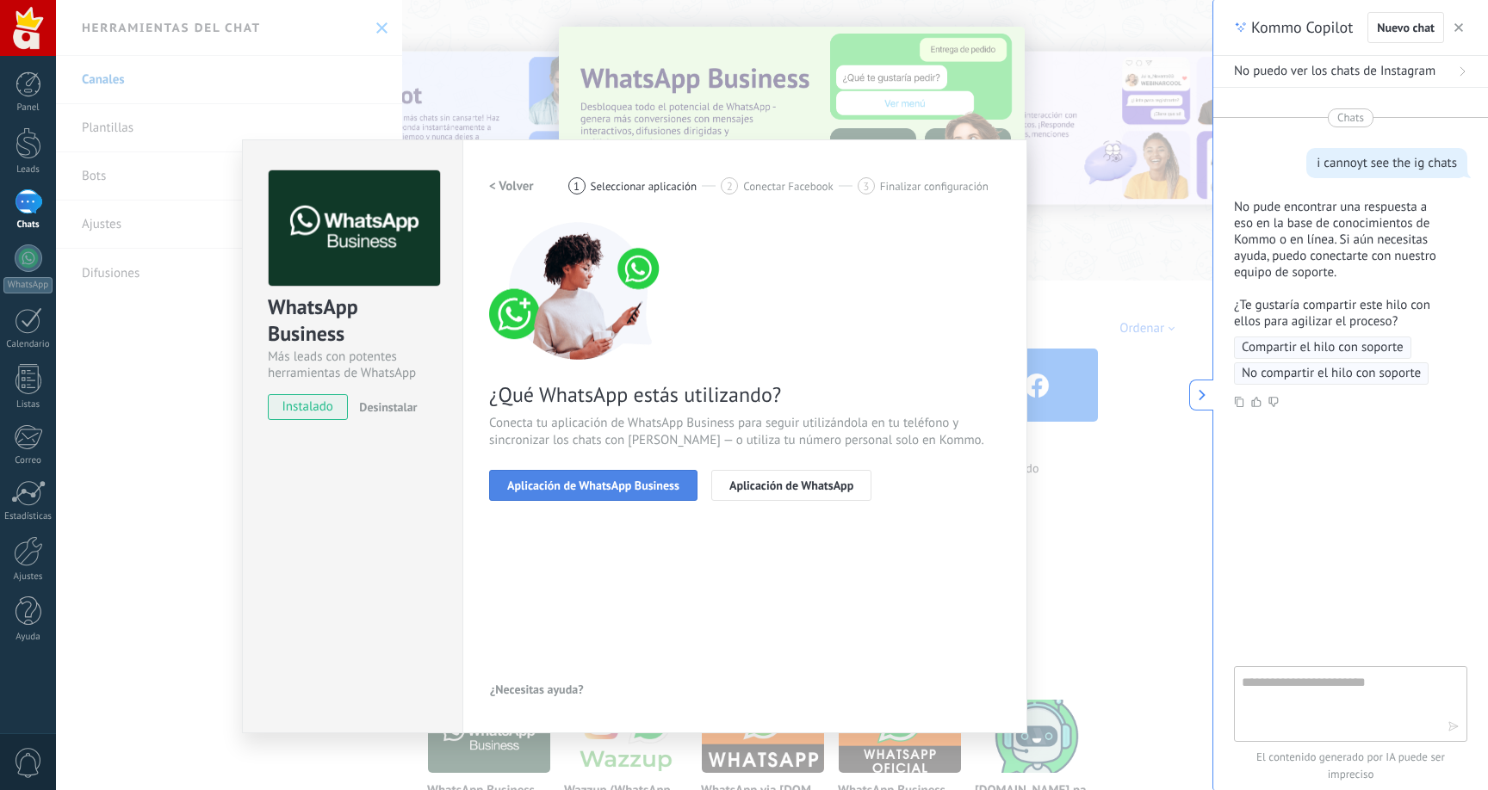
click at [560, 491] on span "Aplicación de WhatsApp Business" at bounding box center [593, 486] width 172 height 12
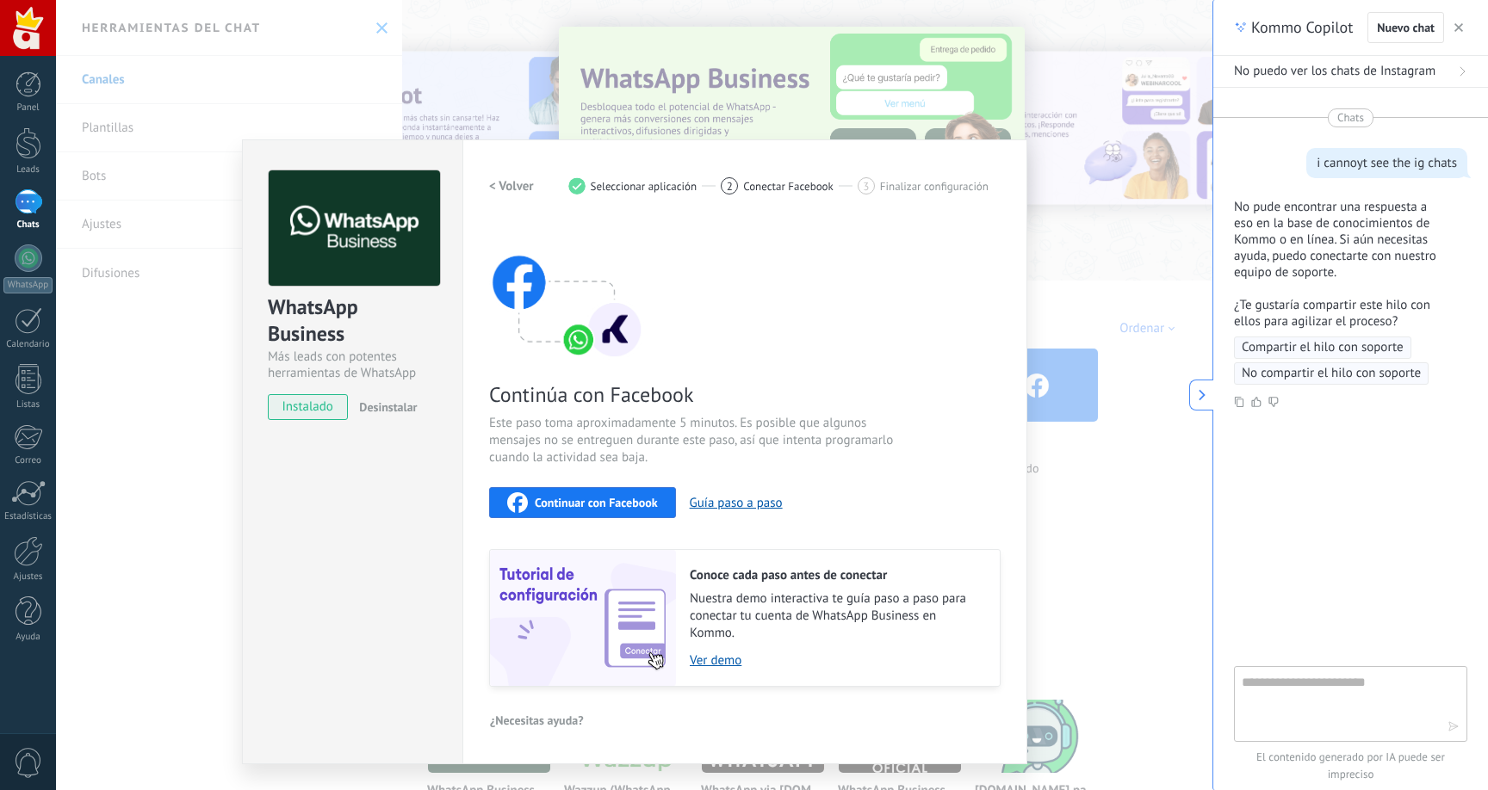
click at [388, 409] on span "Desinstalar" at bounding box center [388, 406] width 58 height 15
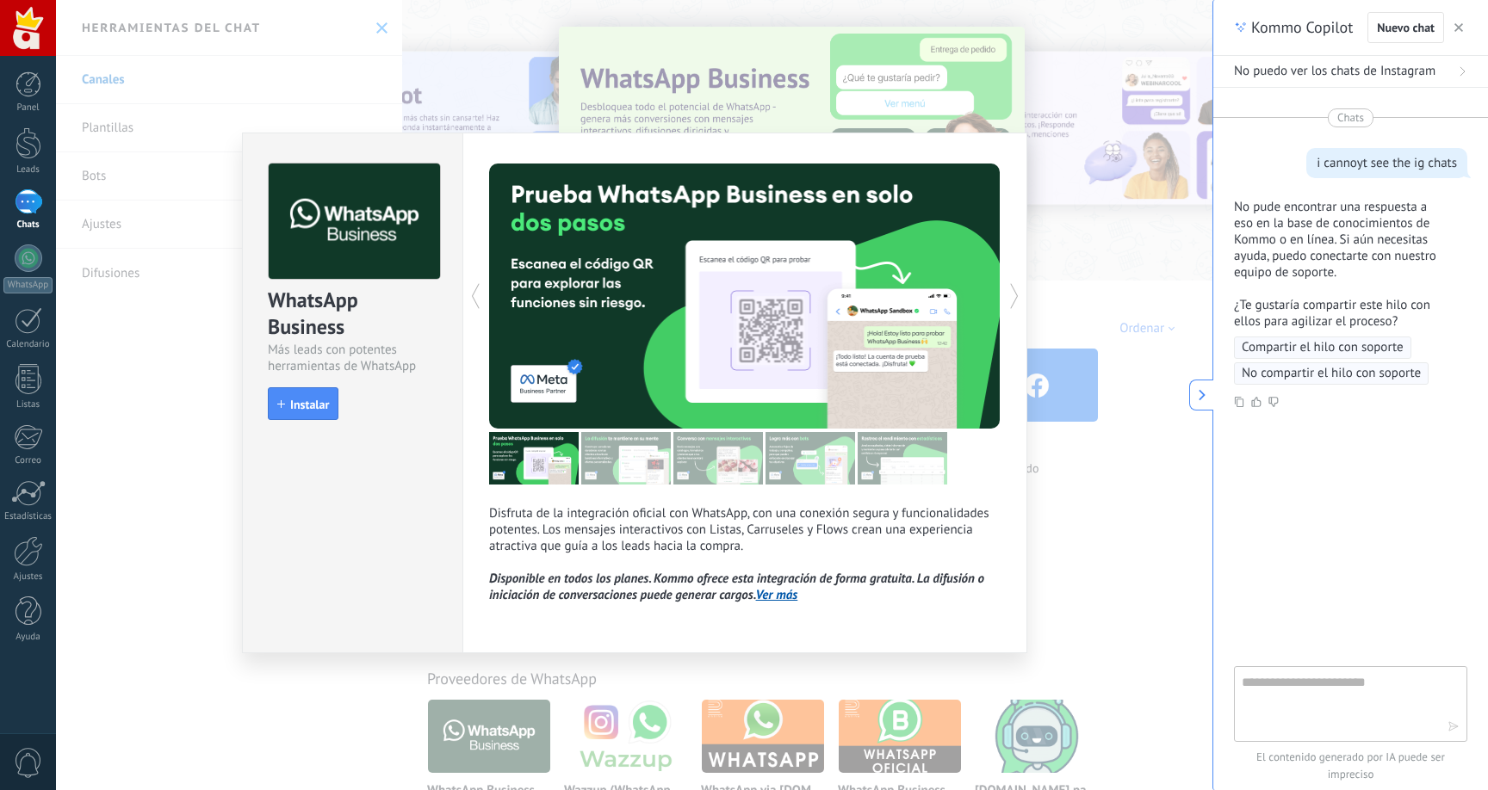
click at [1077, 214] on div "WhatsApp Business Más leads con potentes herramientas de WhatsApp install Insta…" at bounding box center [634, 395] width 1156 height 790
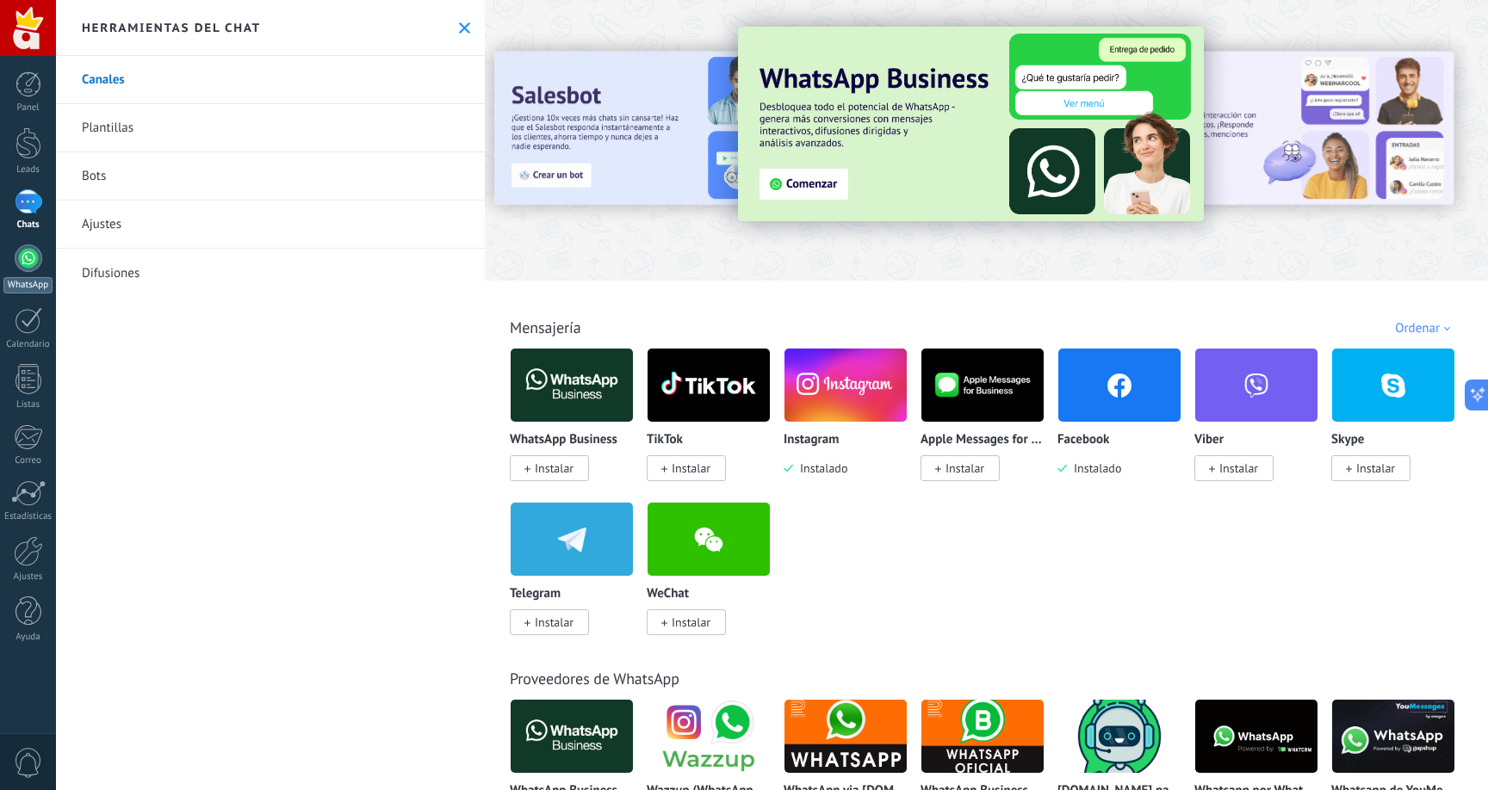
click at [32, 266] on div at bounding box center [29, 259] width 28 height 28
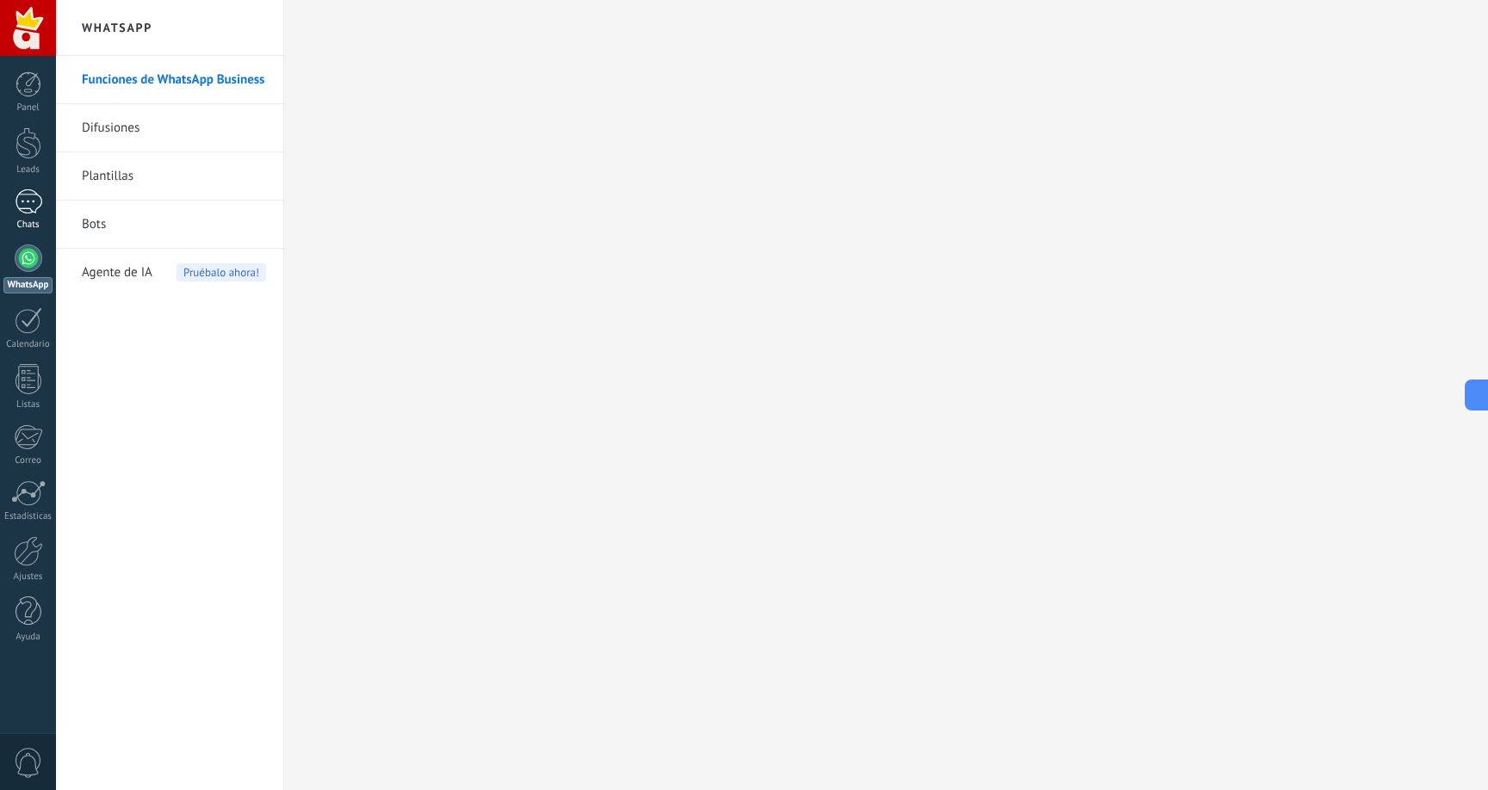
click at [28, 208] on div at bounding box center [29, 201] width 28 height 25
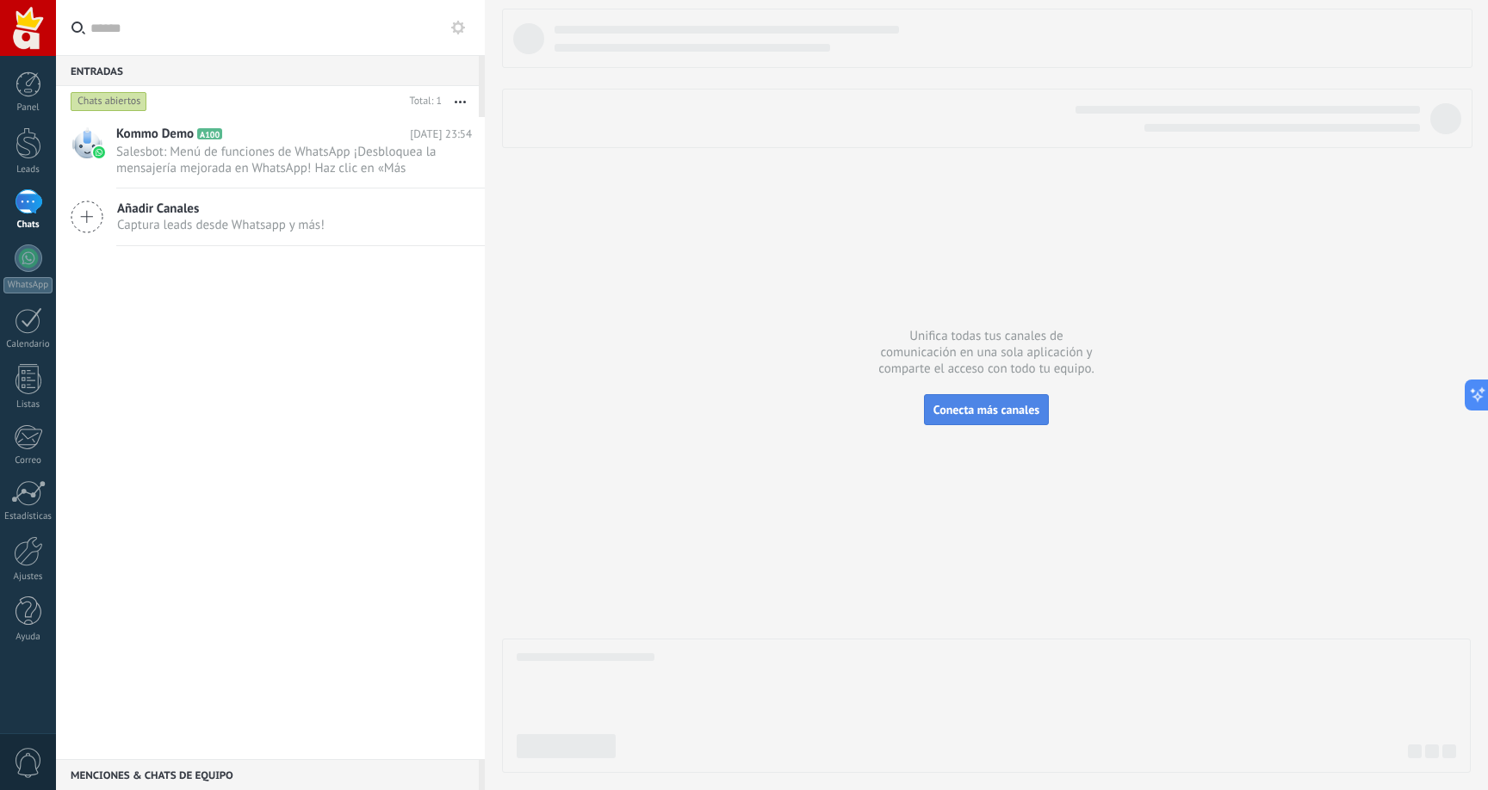
click at [1015, 415] on span "Conecta más canales" at bounding box center [986, 409] width 106 height 15
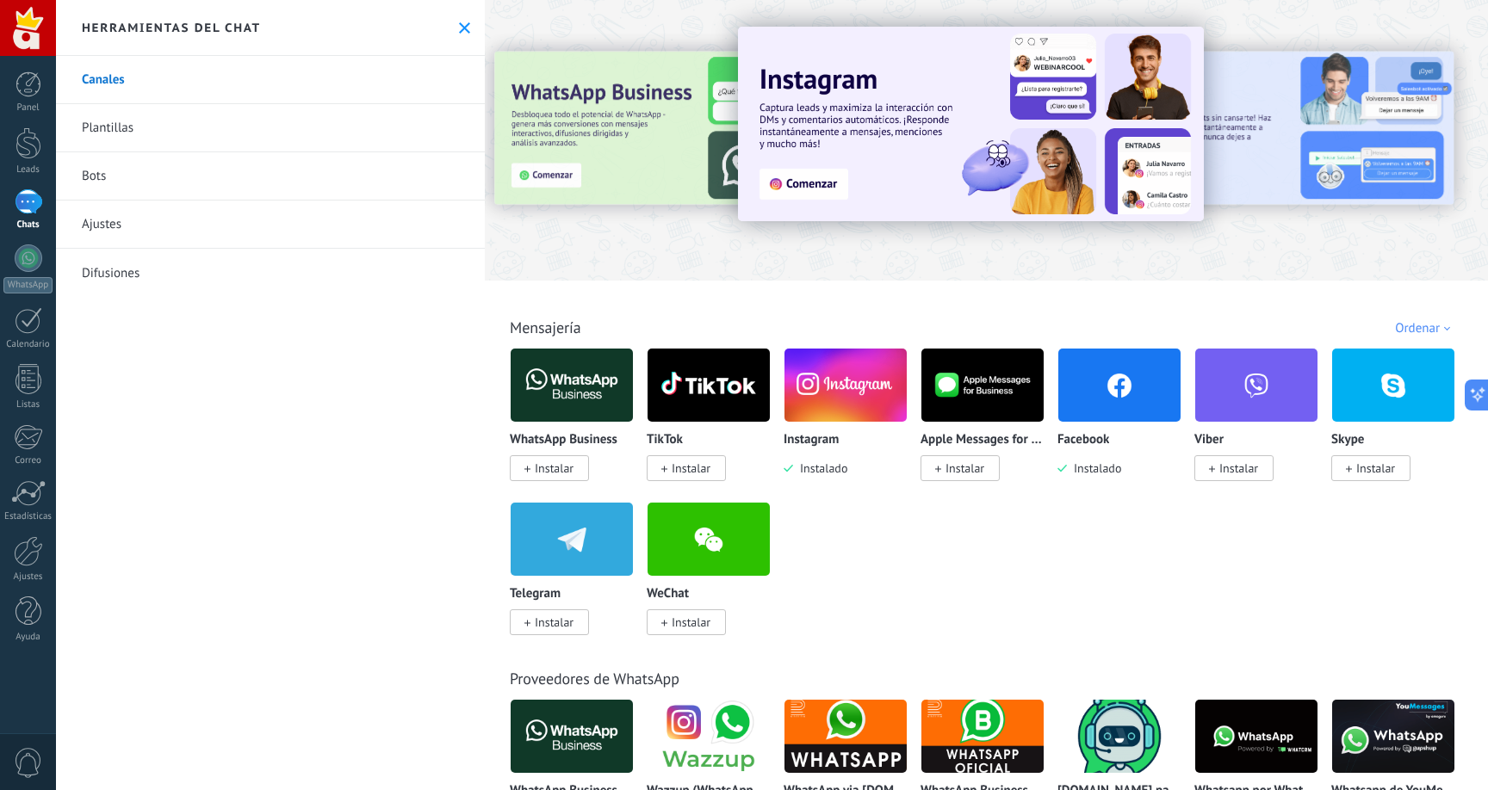
click at [826, 390] on img at bounding box center [845, 386] width 122 height 84
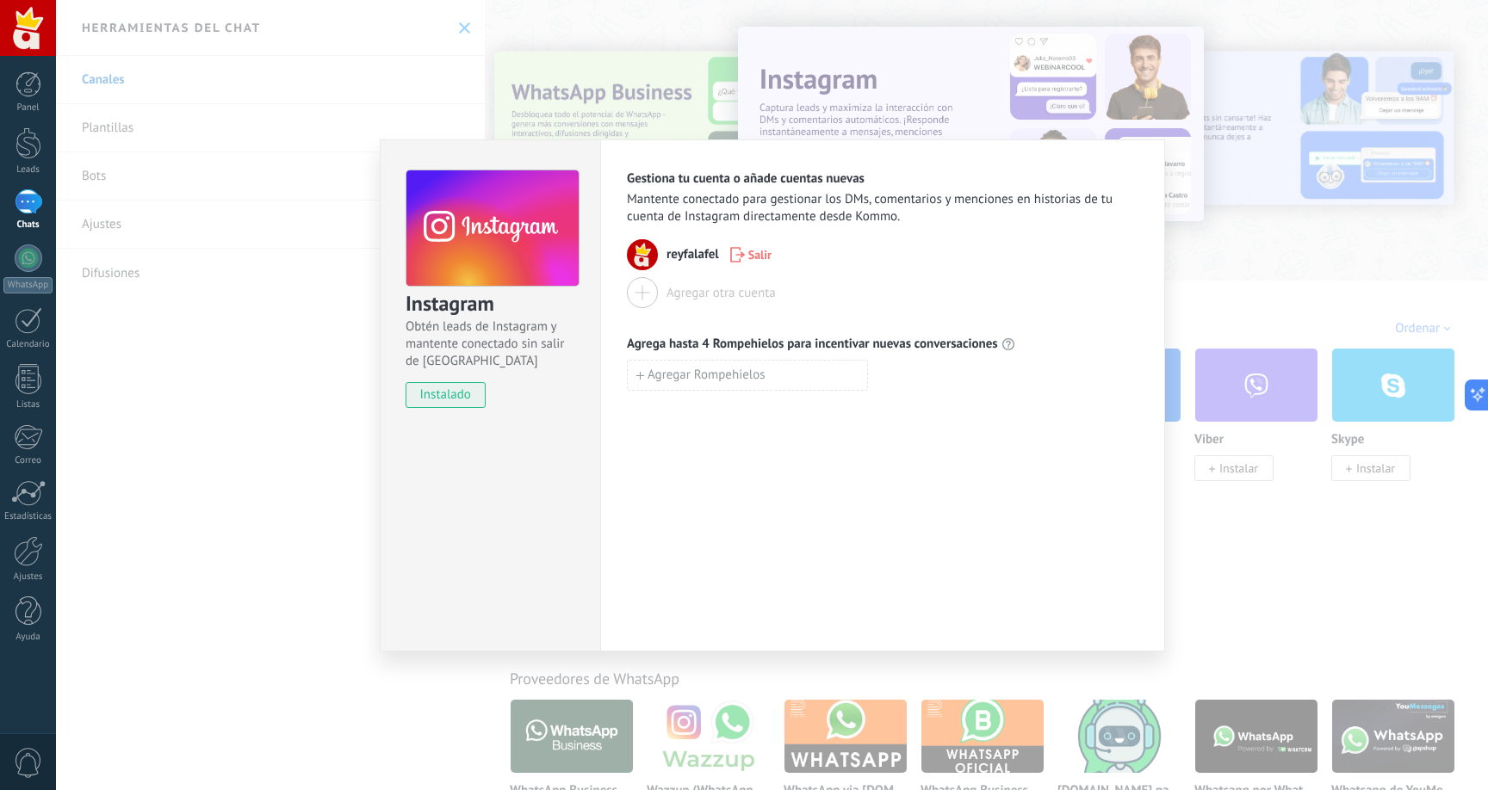
click at [676, 255] on span "reyfalafel" at bounding box center [692, 254] width 53 height 17
click at [678, 255] on span "reyfalafel" at bounding box center [692, 254] width 53 height 17
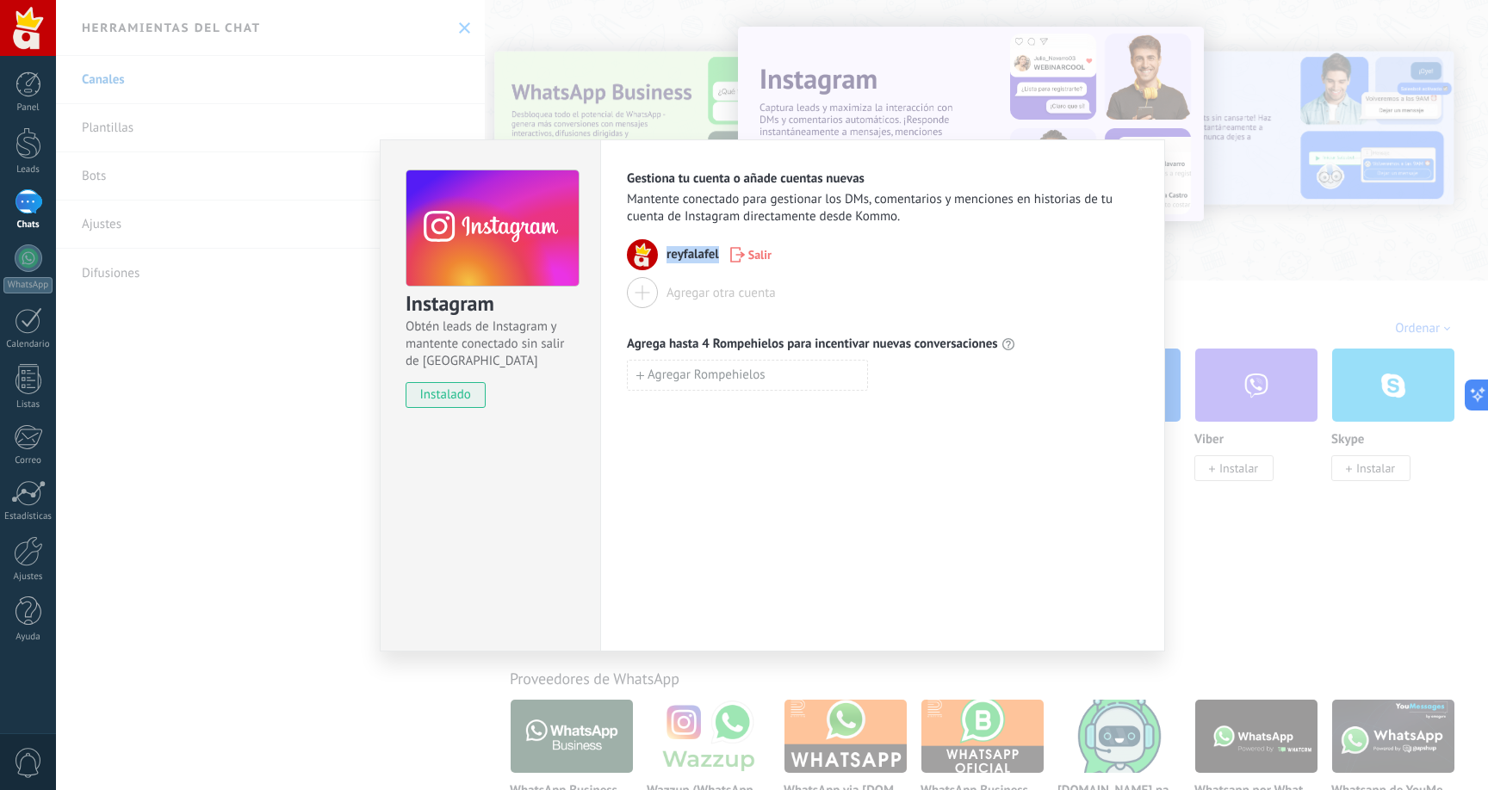
click at [678, 255] on span "reyfalafel" at bounding box center [692, 254] width 53 height 17
click at [697, 341] on span "Agrega hasta 4 Rompehielos para incentivar nuevas conversaciones" at bounding box center [812, 344] width 371 height 17
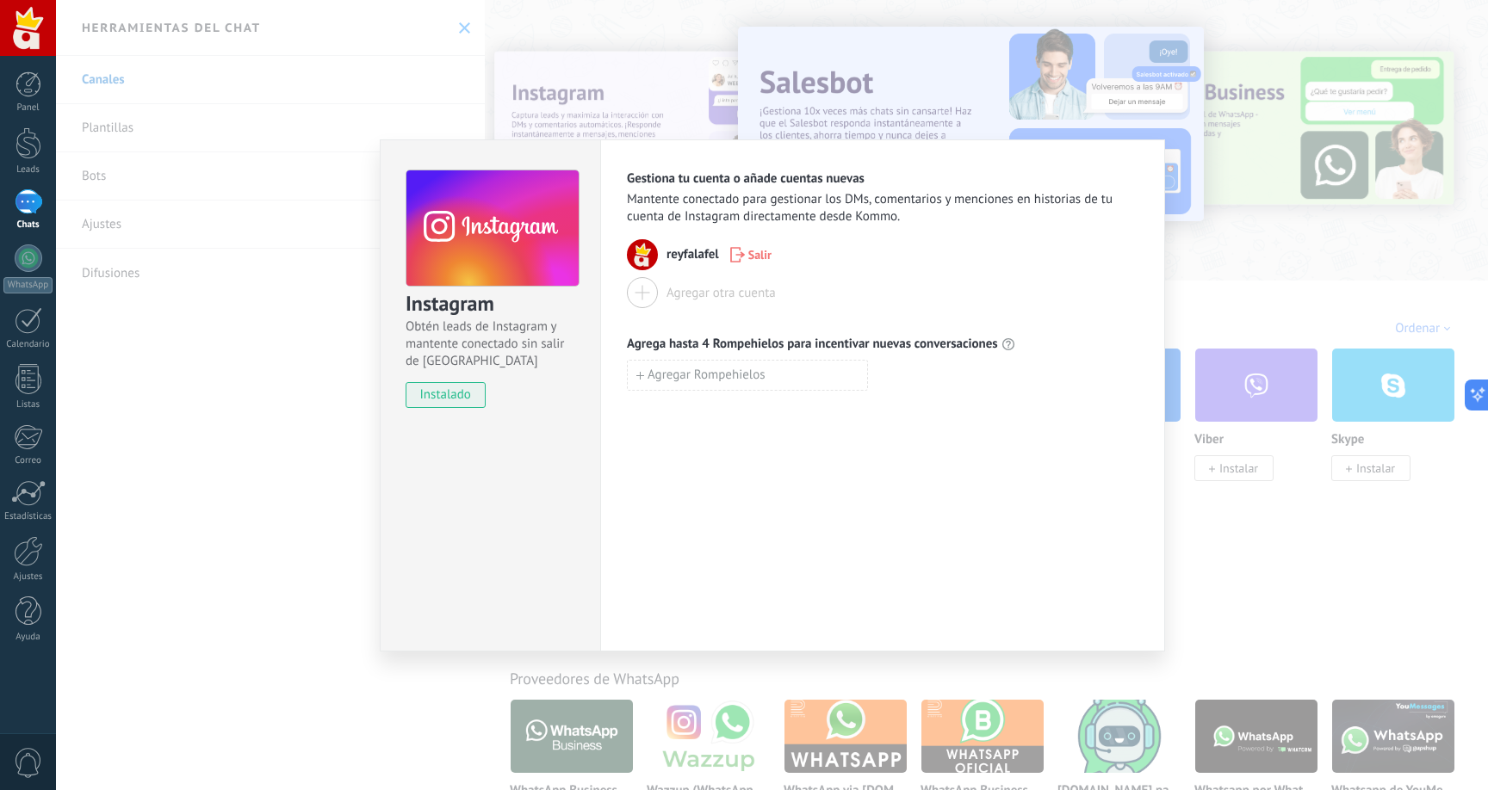
click at [501, 275] on use at bounding box center [492, 228] width 172 height 117
click at [1321, 225] on div "Instagram Obtén leads de Instagram y mantente conectado sin salir de Kommo inst…" at bounding box center [772, 395] width 1432 height 790
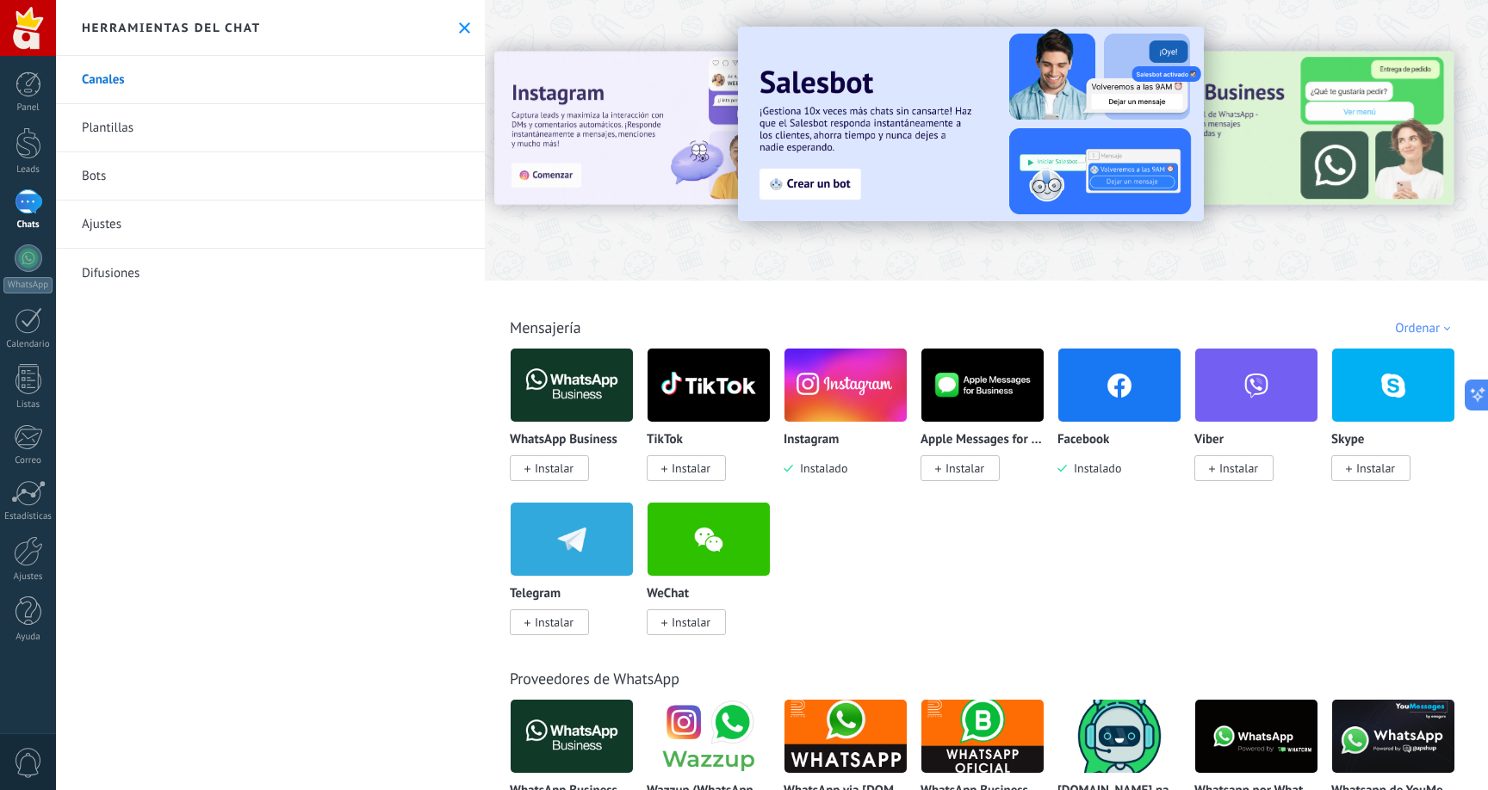
click at [158, 224] on link "Ajustes" at bounding box center [270, 225] width 429 height 48
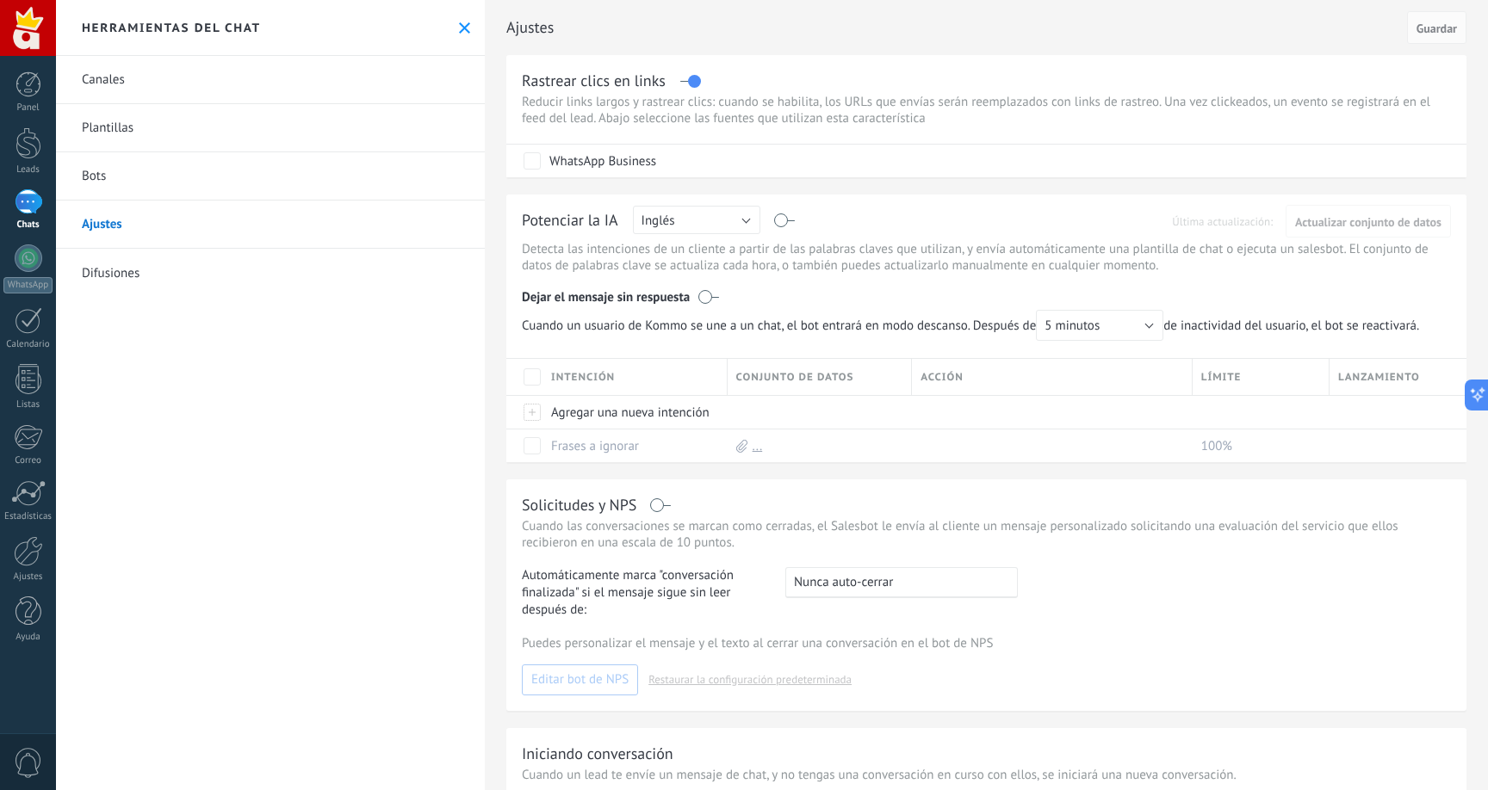
click at [151, 252] on link "Difusiones" at bounding box center [270, 273] width 429 height 48
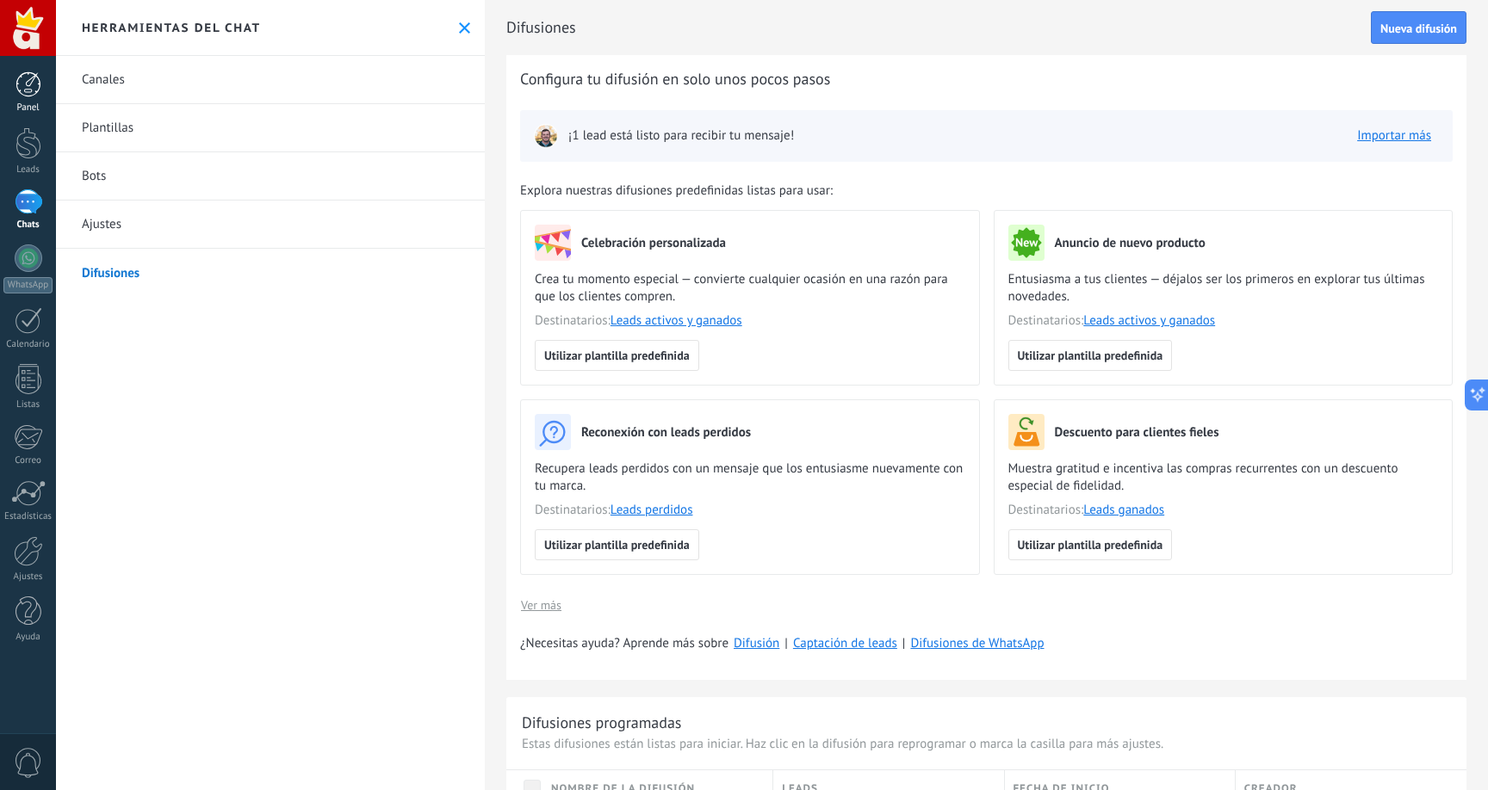
click at [29, 93] on div at bounding box center [28, 84] width 26 height 26
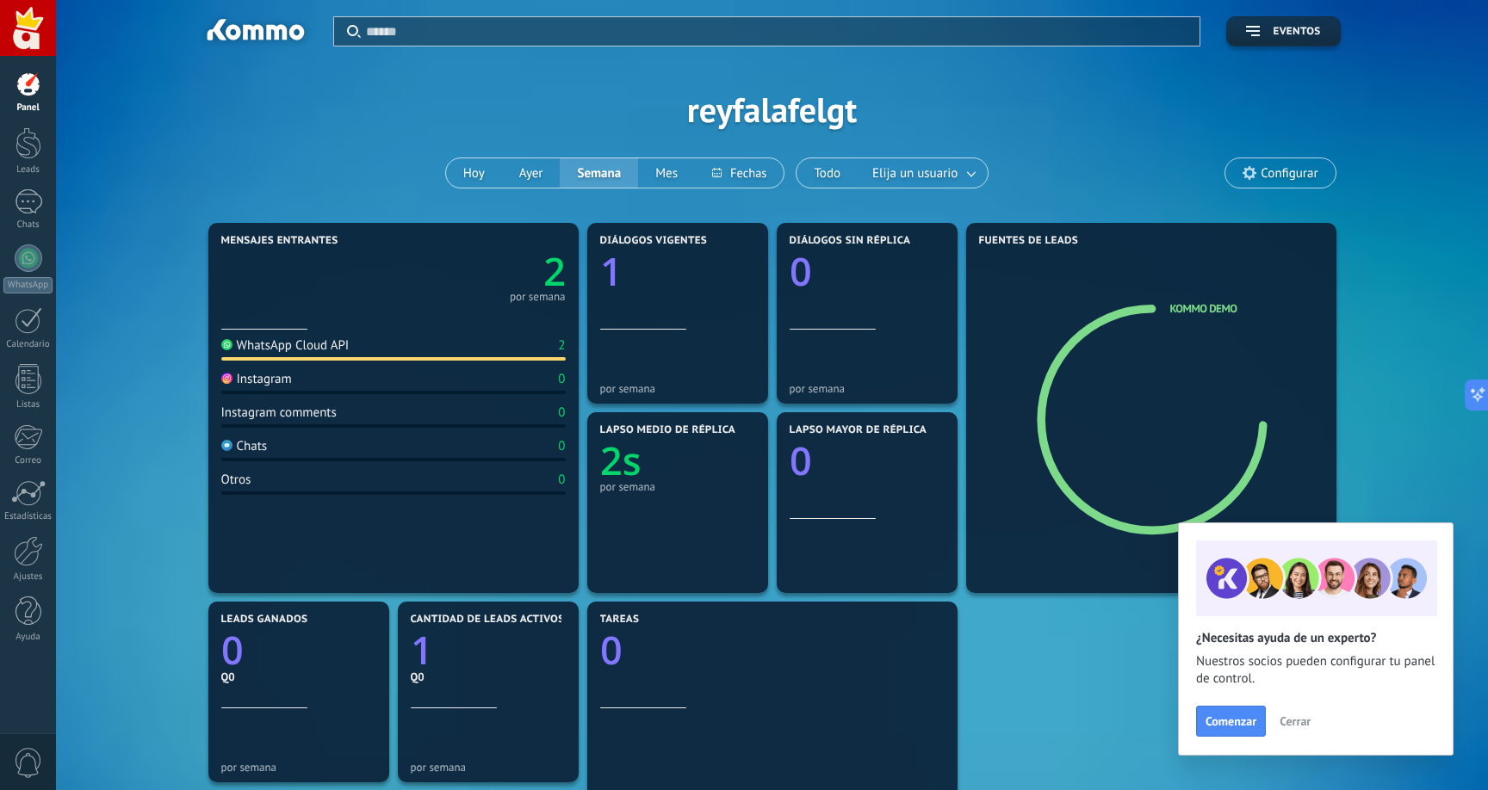
click at [516, 384] on div "Instagram 0" at bounding box center [393, 382] width 344 height 23
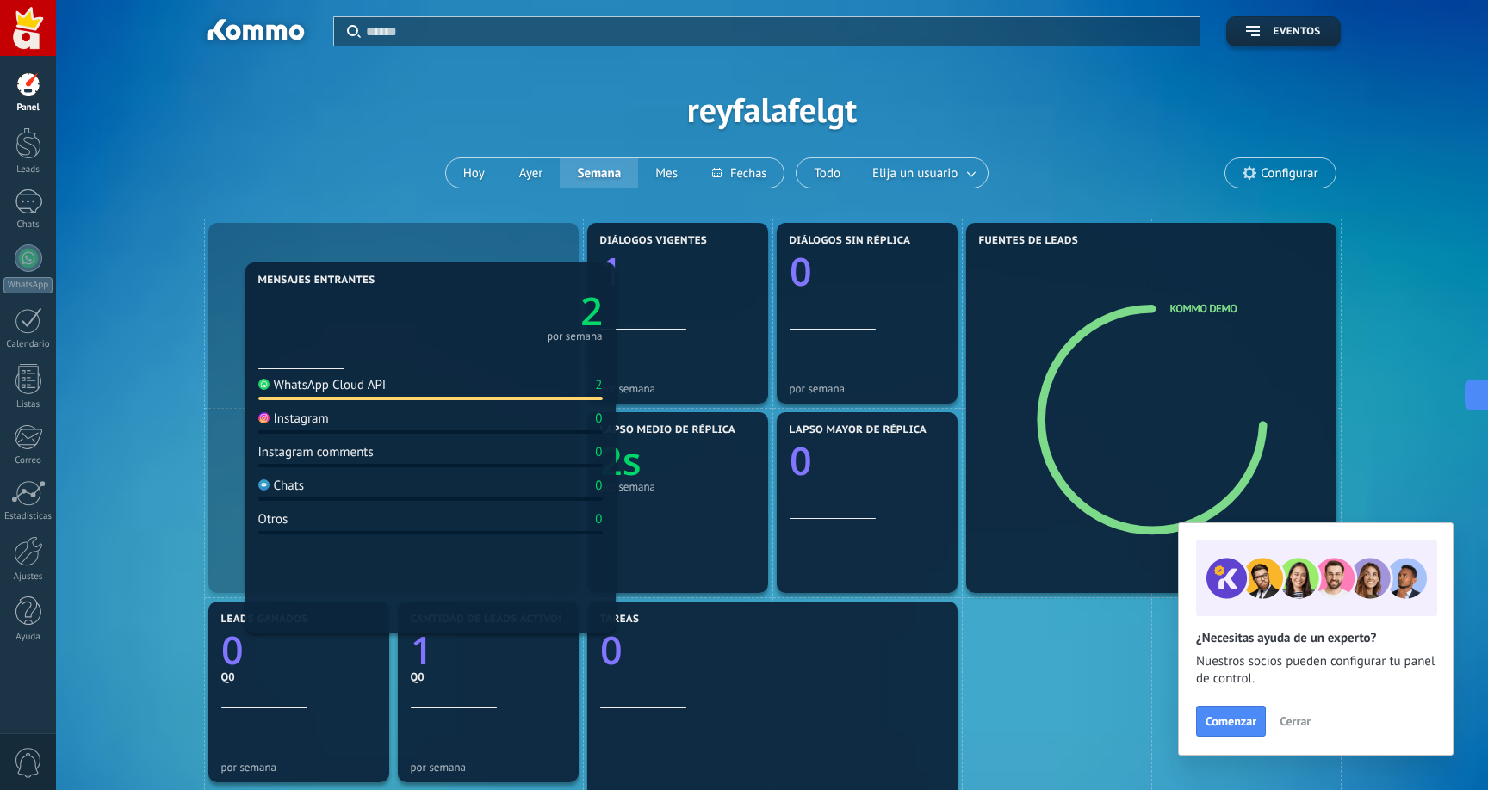
drag, startPoint x: 250, startPoint y: 388, endPoint x: 287, endPoint y: 429, distance: 54.8
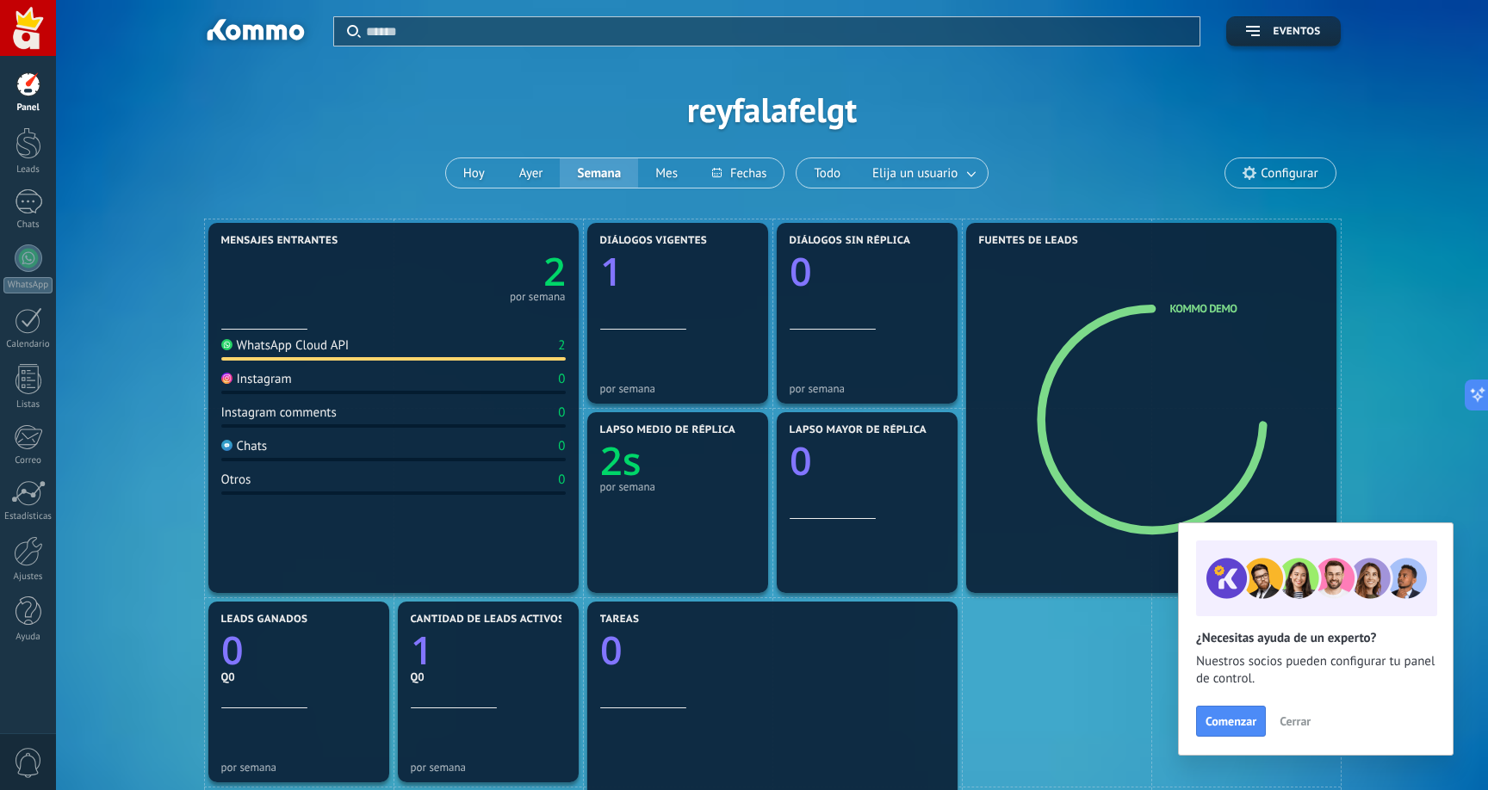
scroll to position [44, 0]
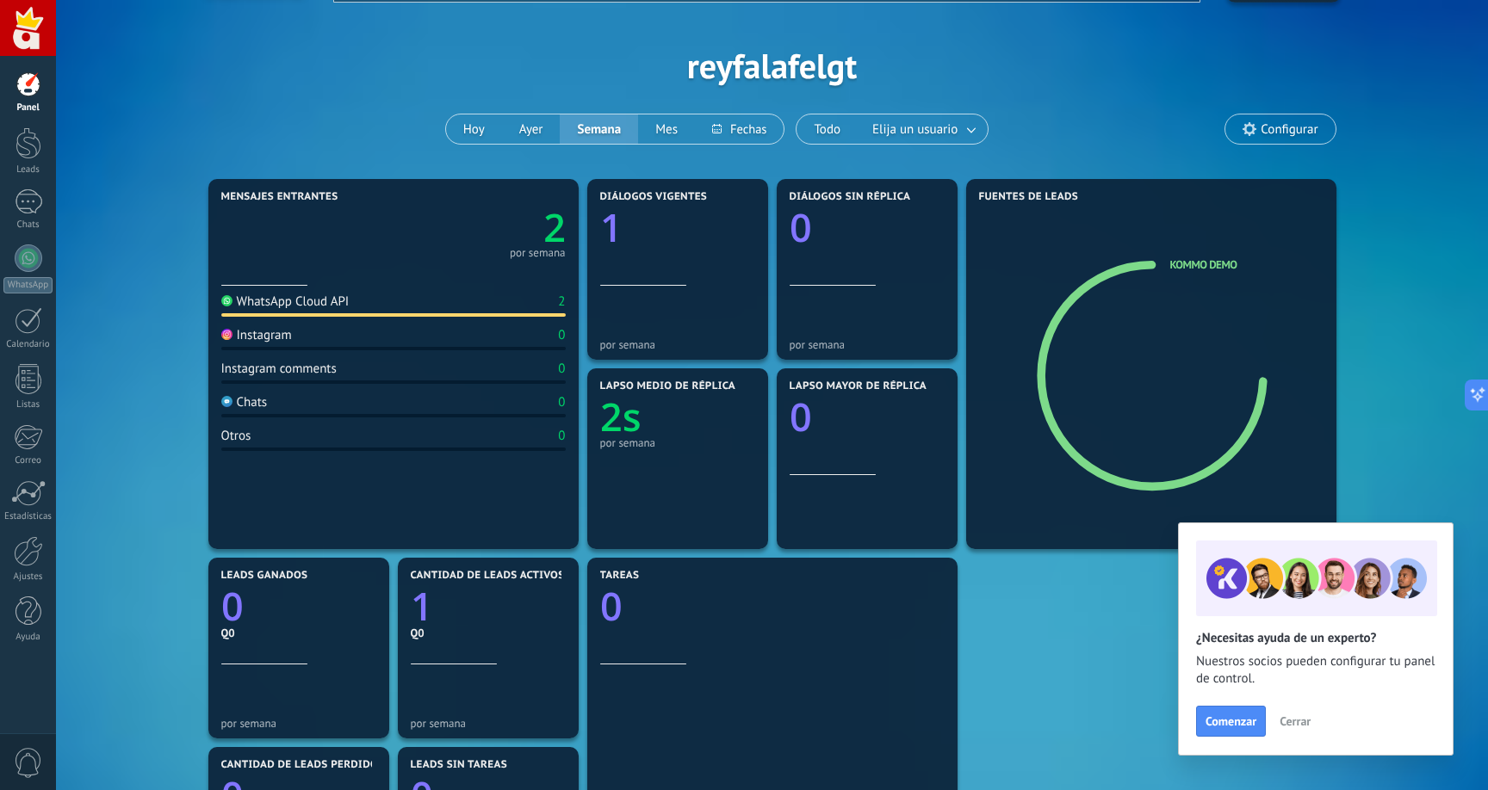
click at [28, 98] on link "Panel" at bounding box center [28, 92] width 56 height 42
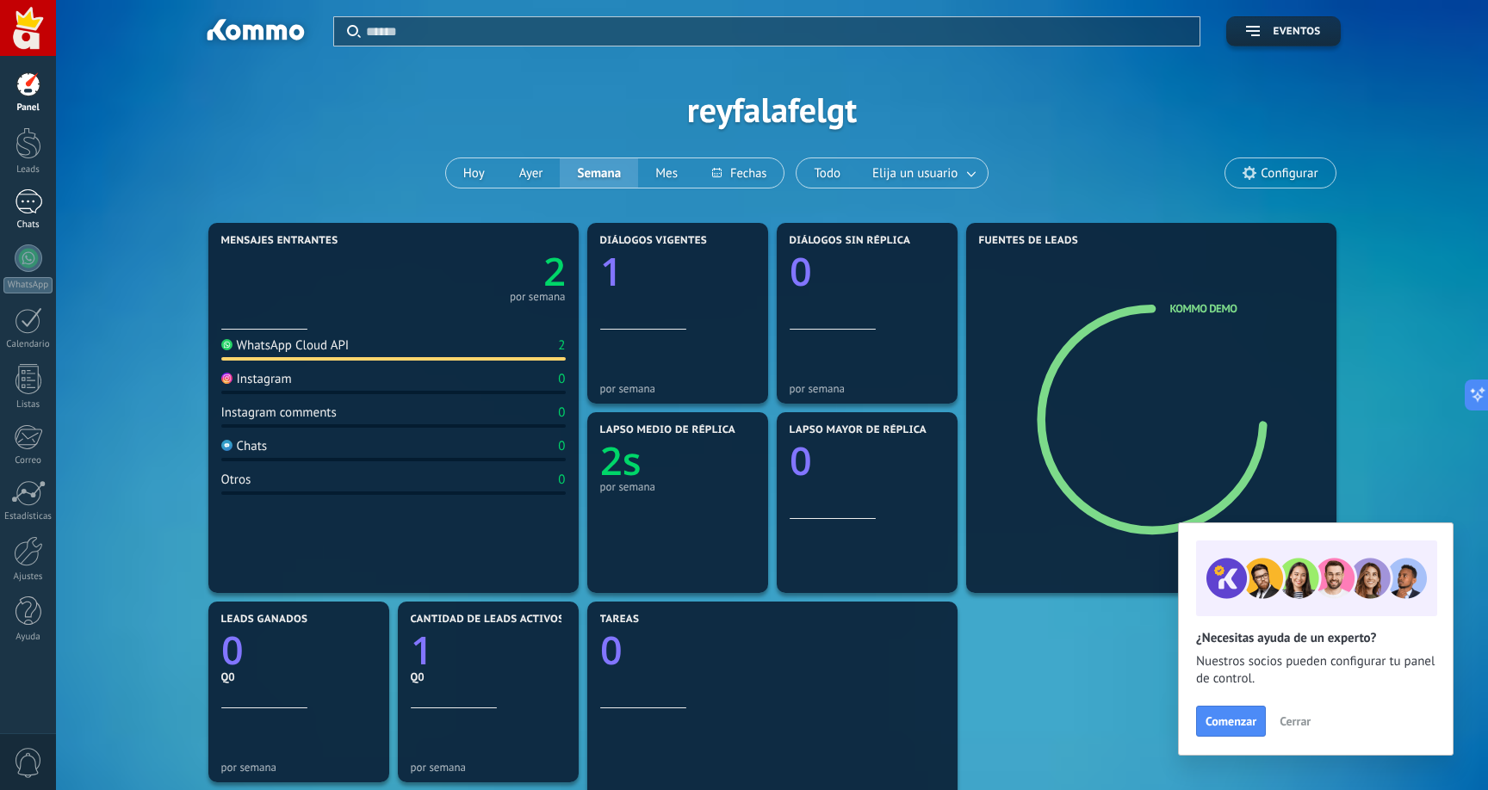
click at [28, 201] on div at bounding box center [29, 201] width 28 height 25
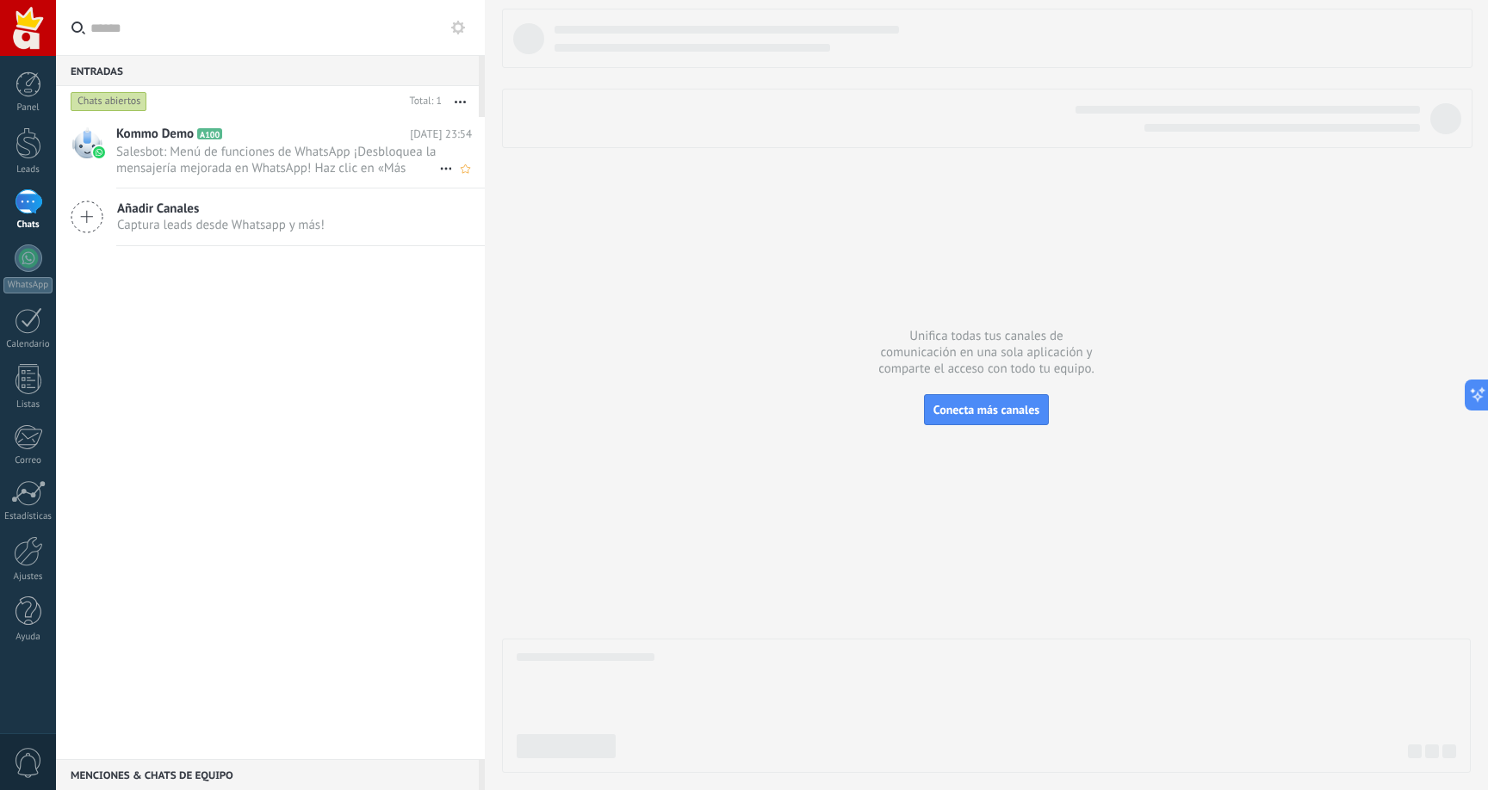
click at [136, 126] on span "Kommo Demo" at bounding box center [154, 134] width 77 height 17
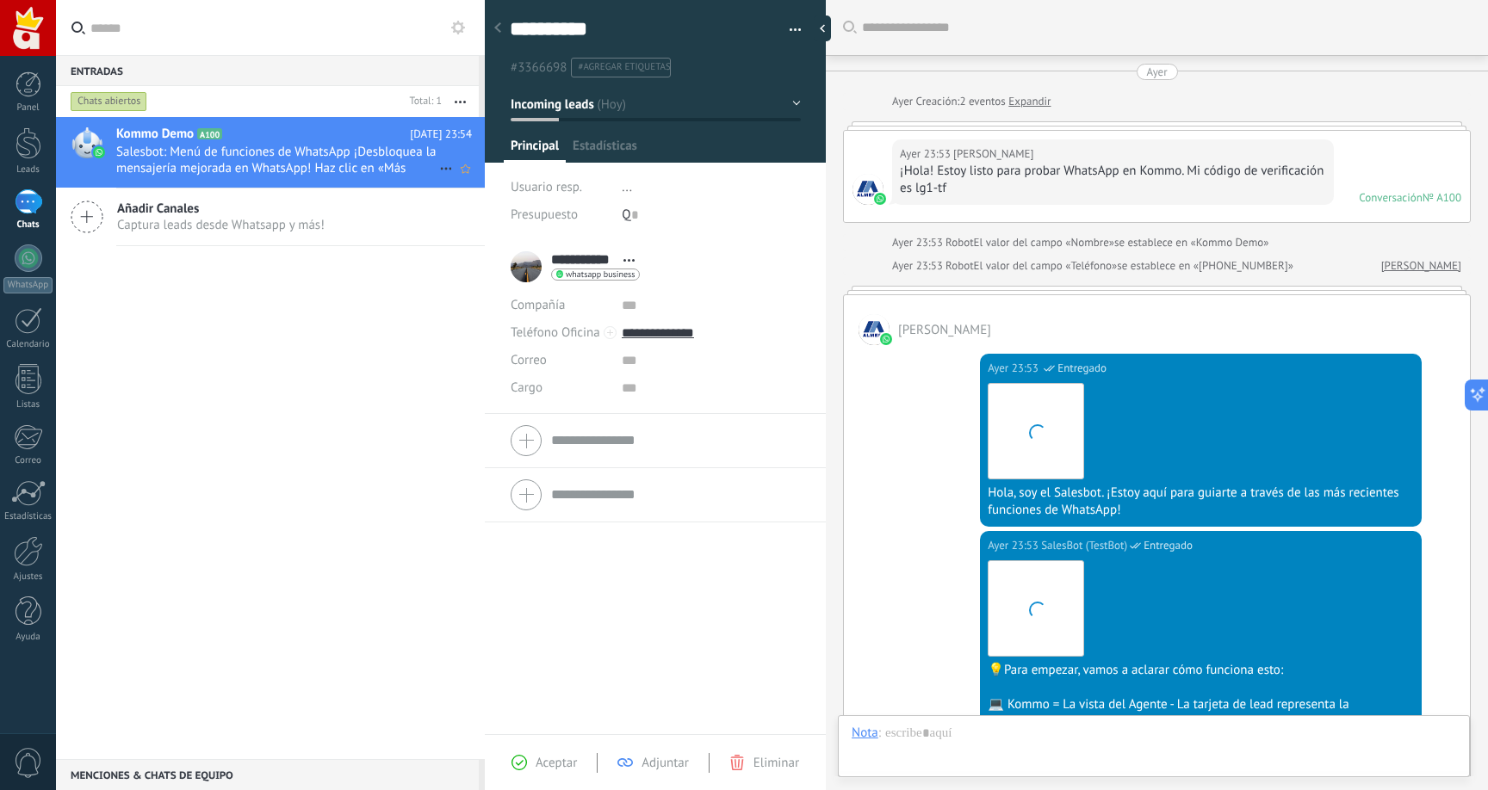
scroll to position [671, 0]
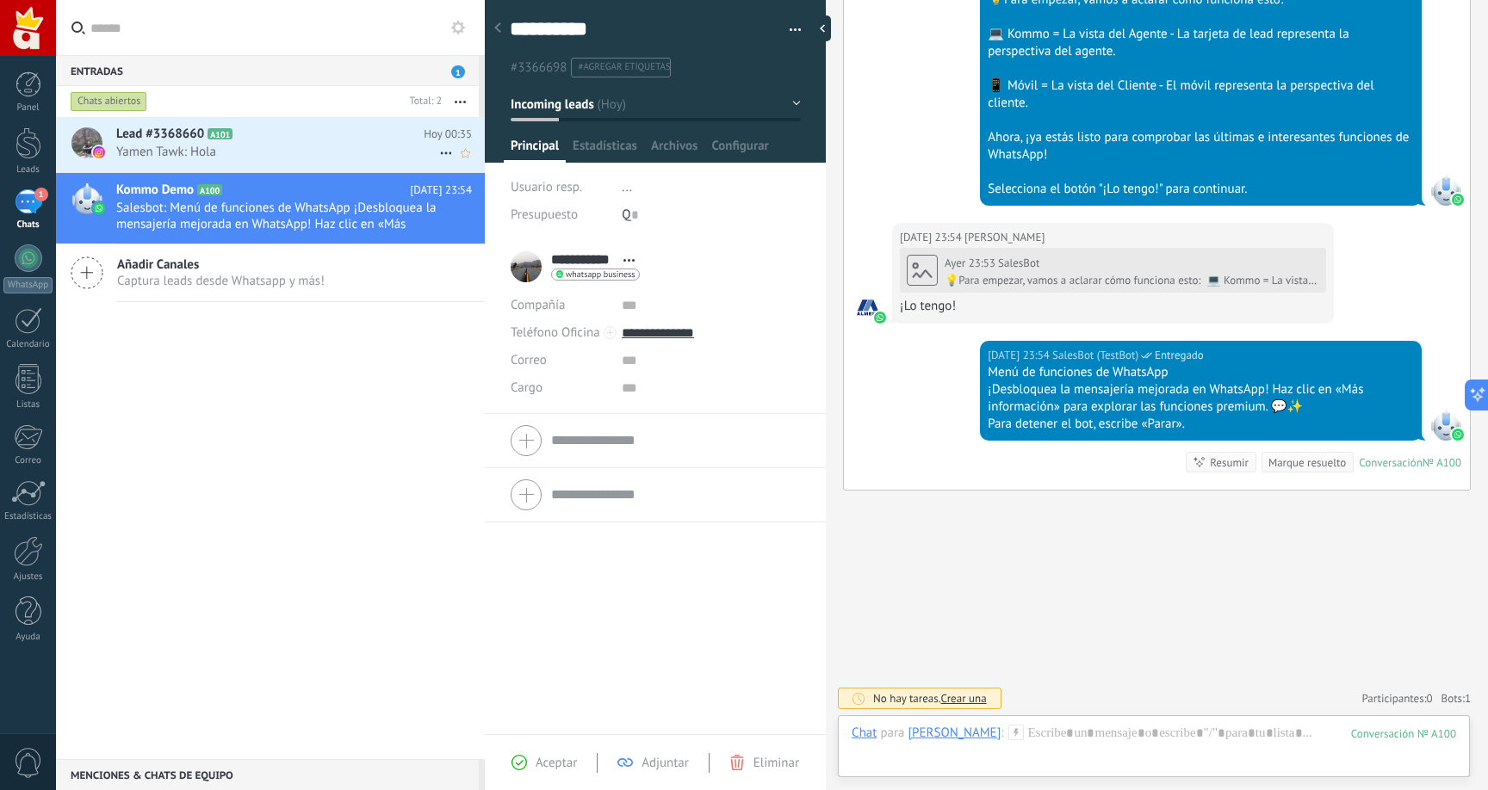
click at [280, 142] on h2 "Lead #3368660 A101" at bounding box center [269, 134] width 307 height 17
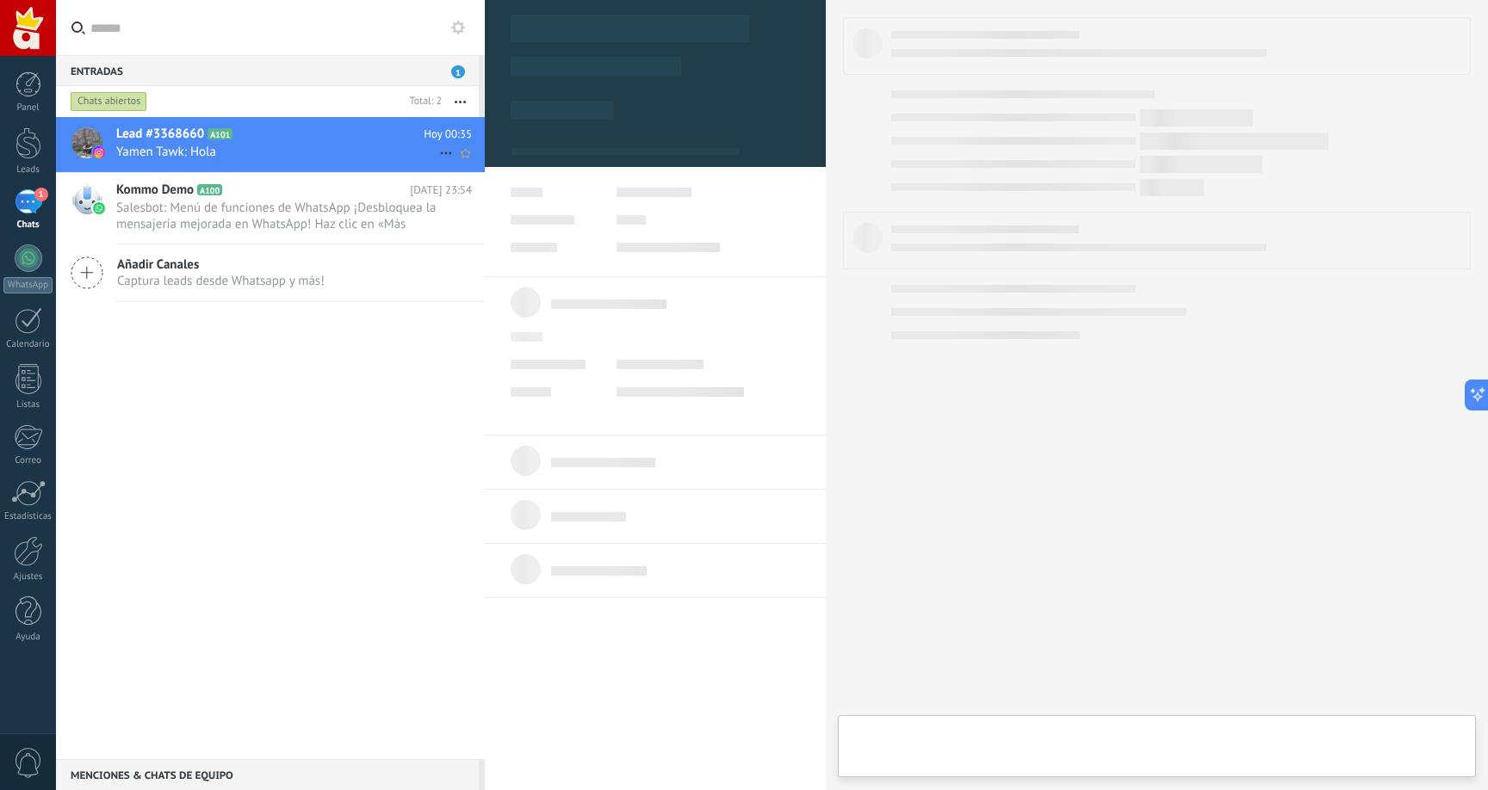
type textarea "**********"
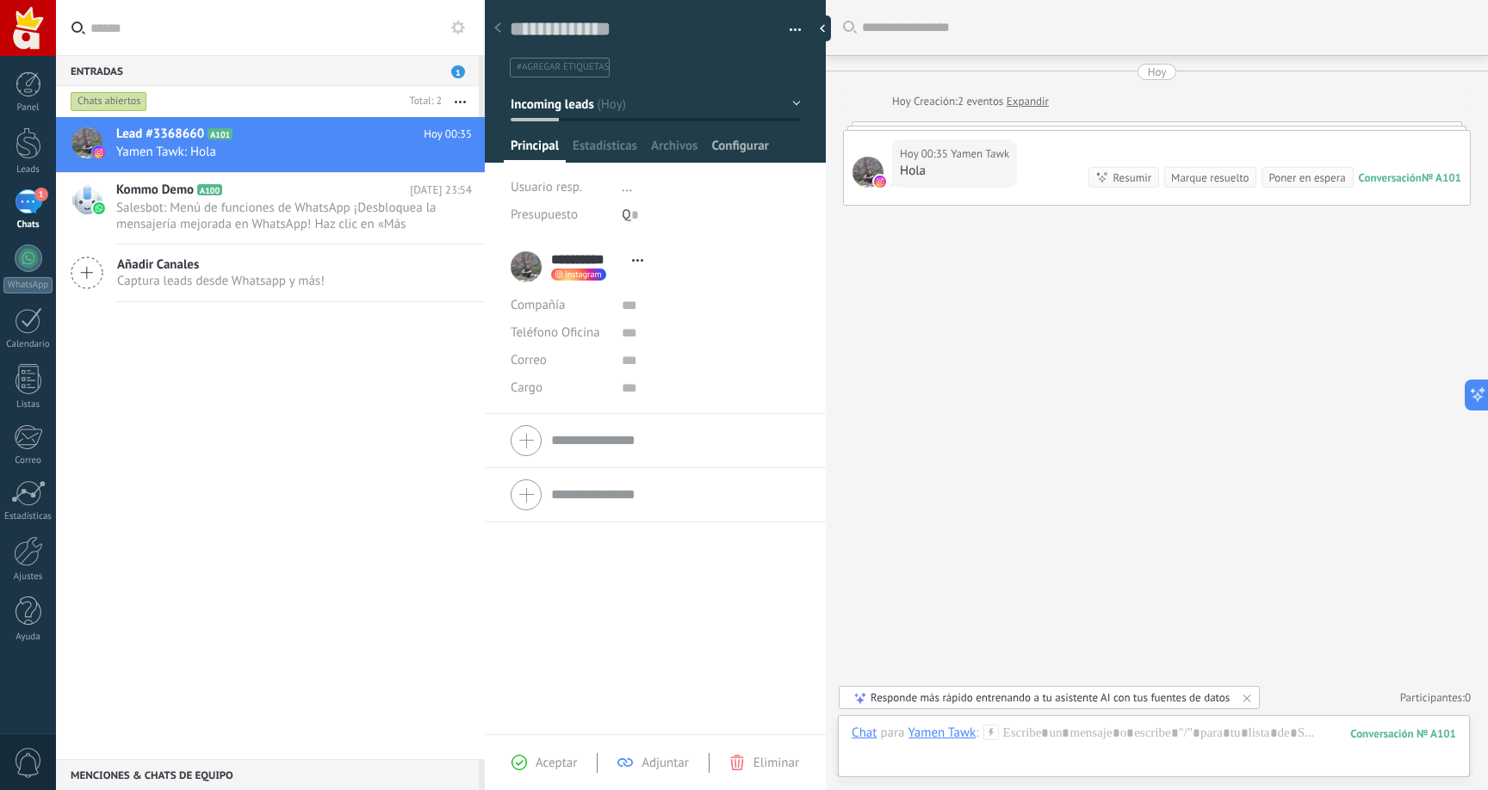
click at [761, 146] on span "Configurar" at bounding box center [739, 150] width 57 height 25
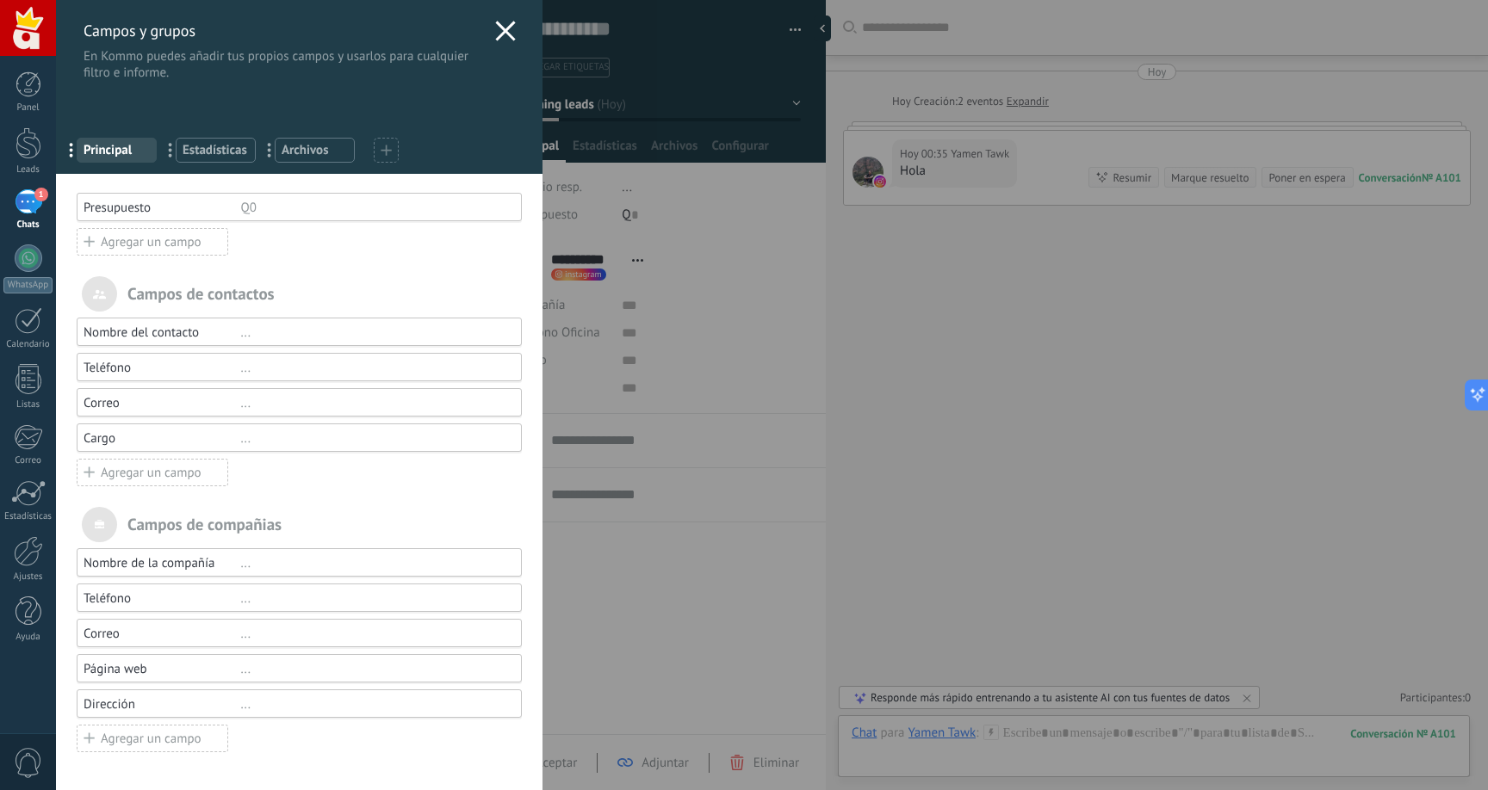
click at [734, 305] on div "Campos y grupos En Kommo puedes añadir tus propios campos y usarlos para cualqu…" at bounding box center [772, 395] width 1432 height 790
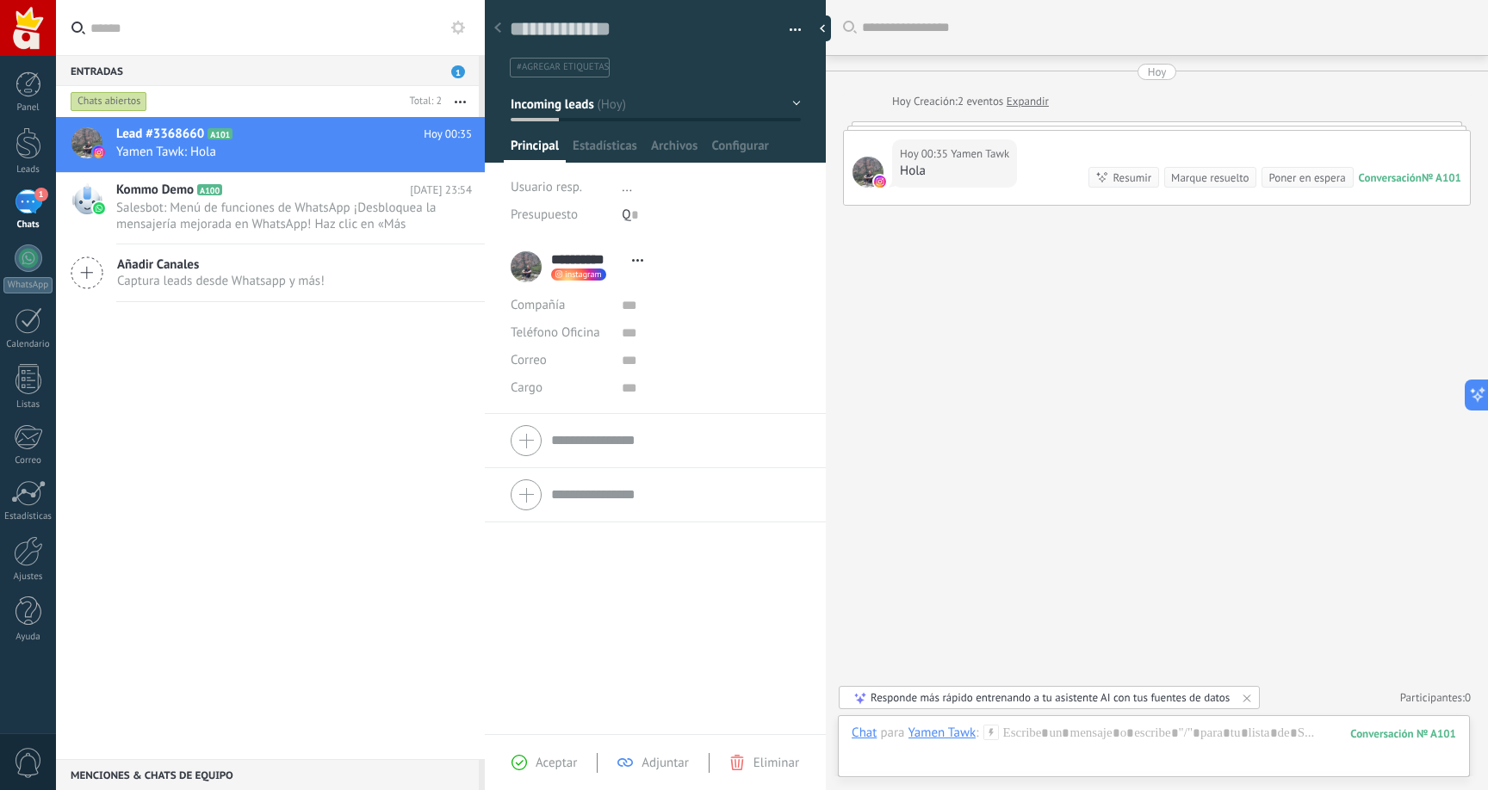
click at [40, 193] on span "1" at bounding box center [41, 195] width 14 height 14
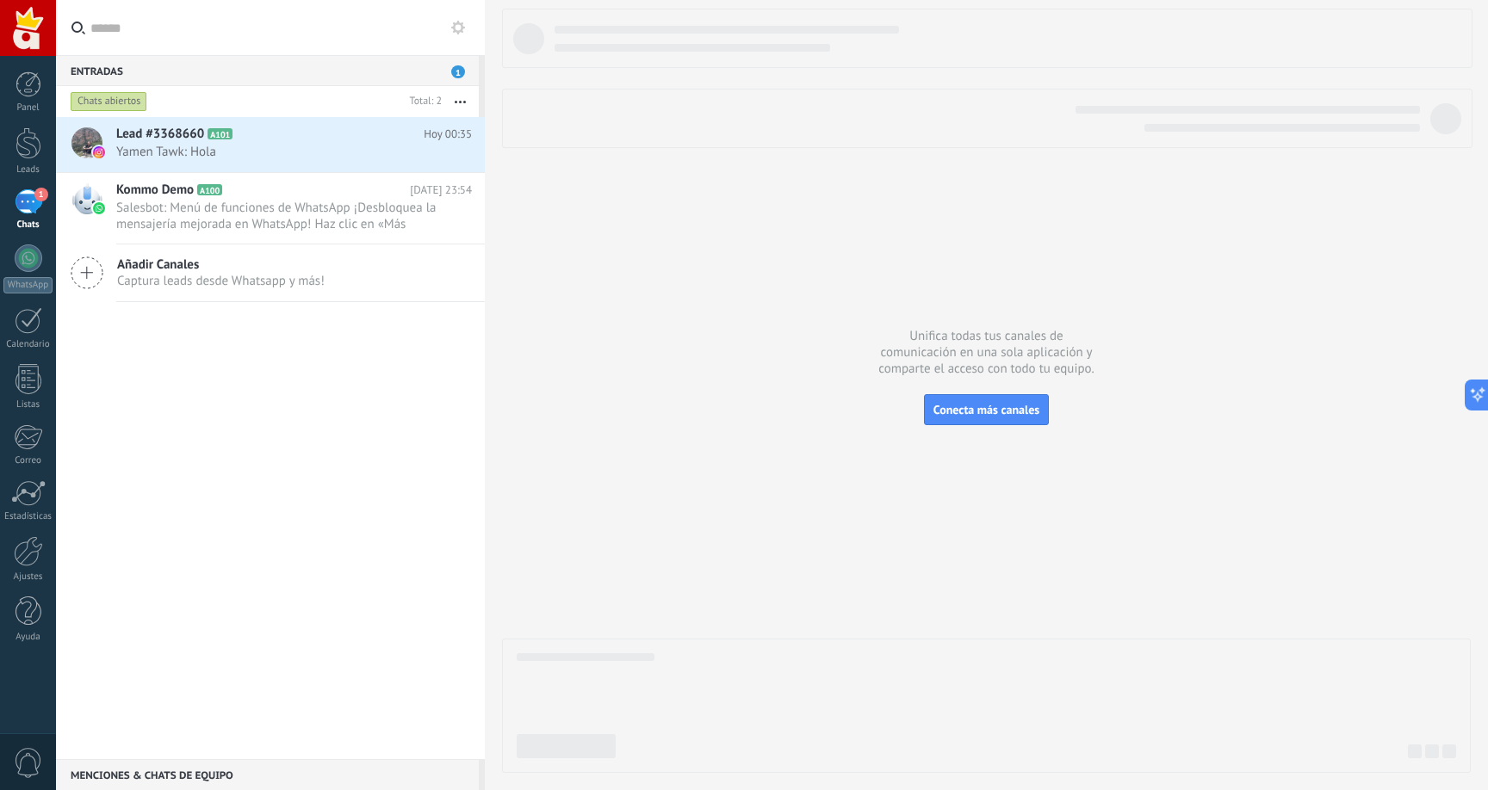
click at [465, 96] on button "button" at bounding box center [460, 101] width 37 height 31
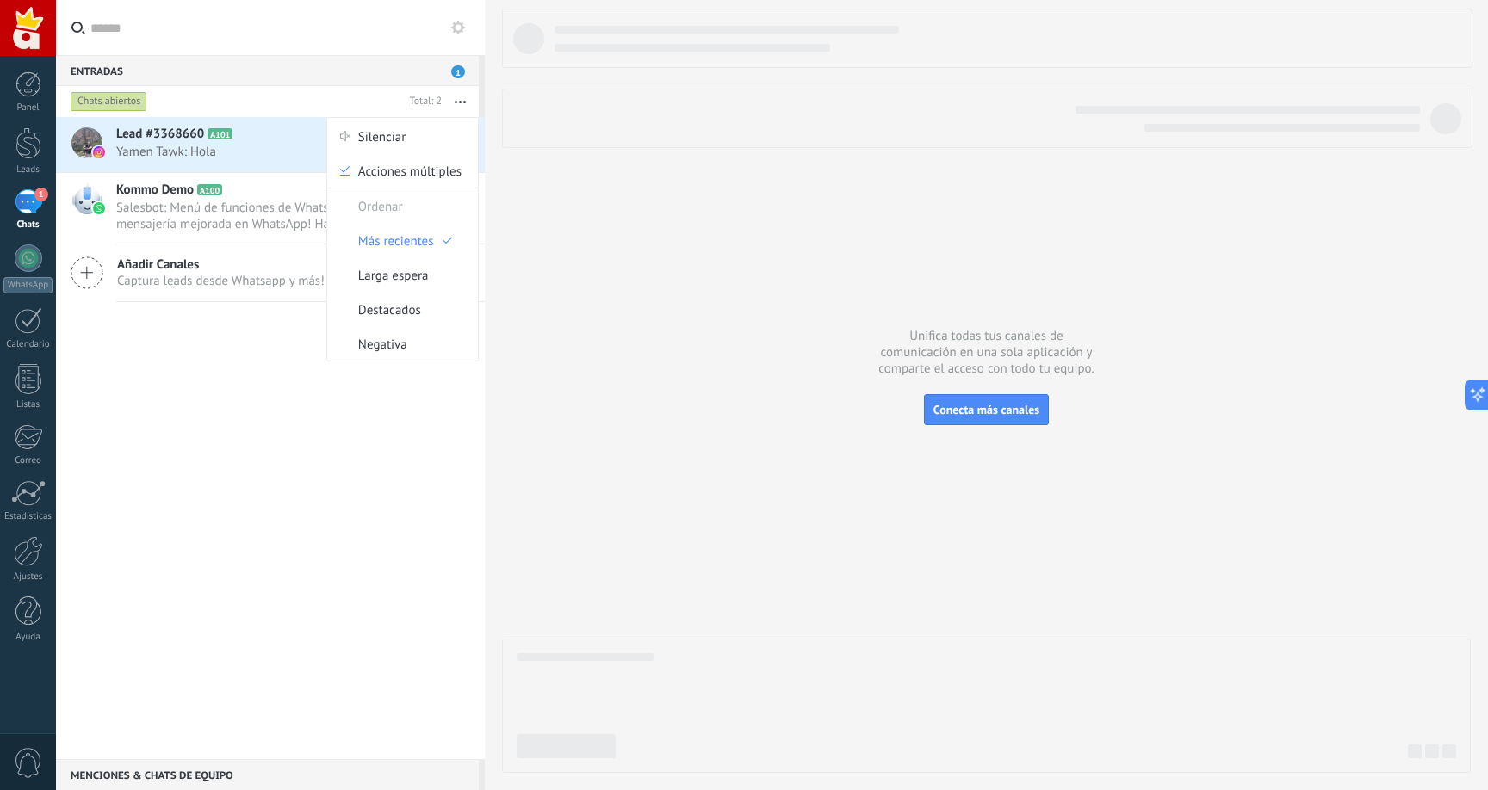
click at [465, 96] on button "button" at bounding box center [460, 101] width 37 height 31
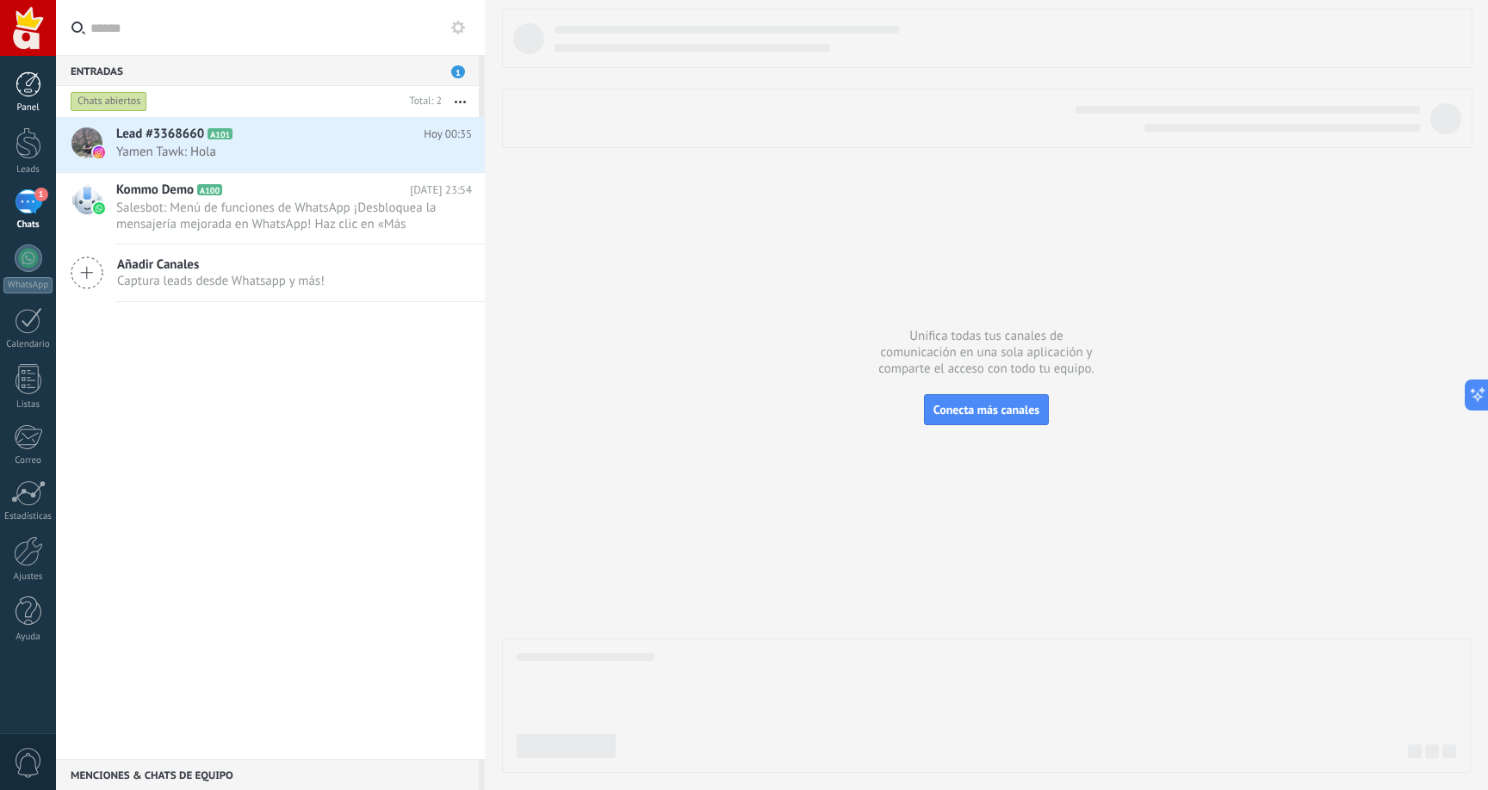
click at [30, 94] on div at bounding box center [28, 84] width 26 height 26
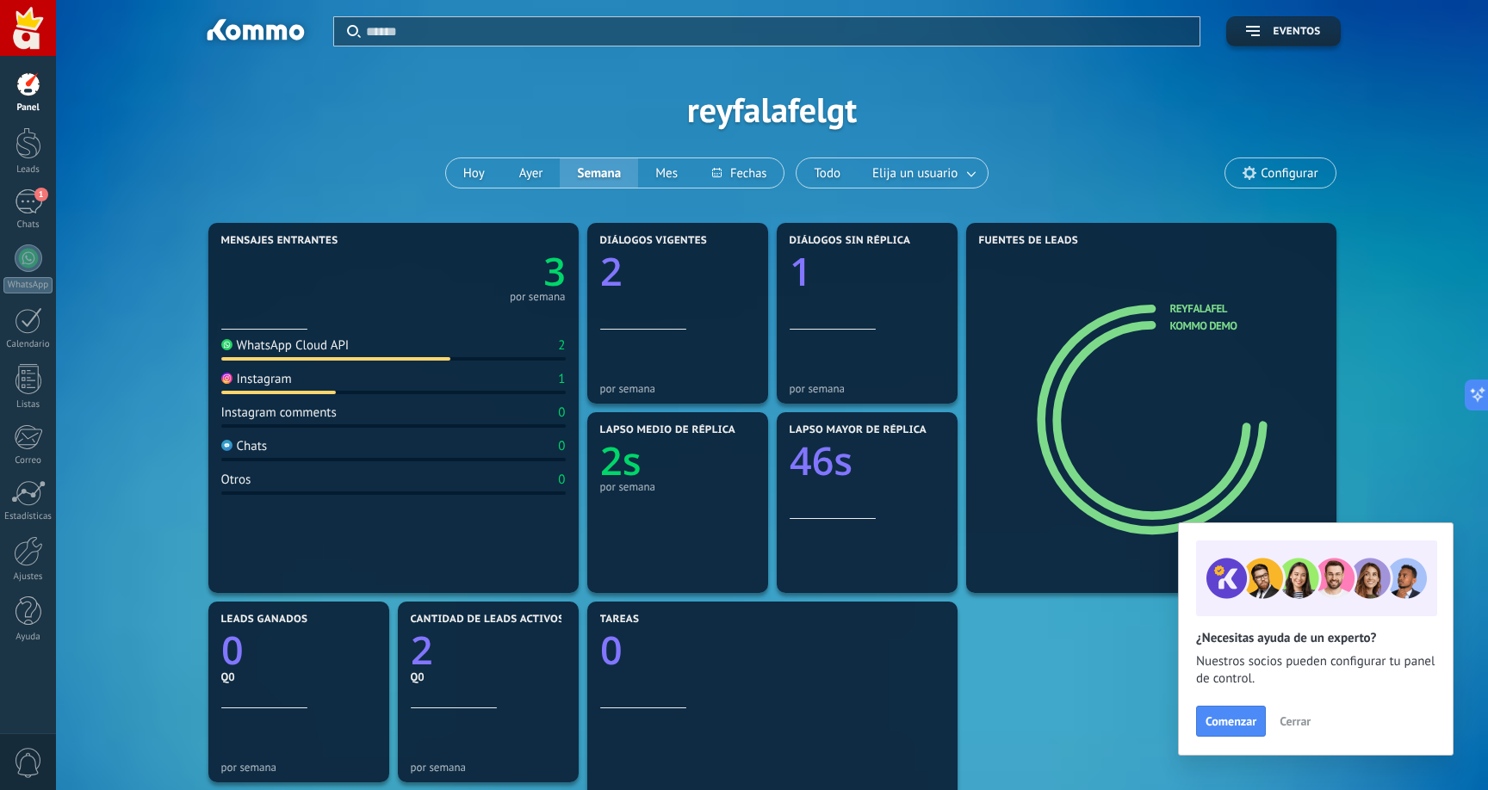
click at [263, 403] on div "WhatsApp Cloud API 2 Instagram 1 Instagram comments 0 Chats 0 Otros 0" at bounding box center [393, 456] width 344 height 252
click at [43, 553] on link "Ajustes" at bounding box center [28, 559] width 56 height 46
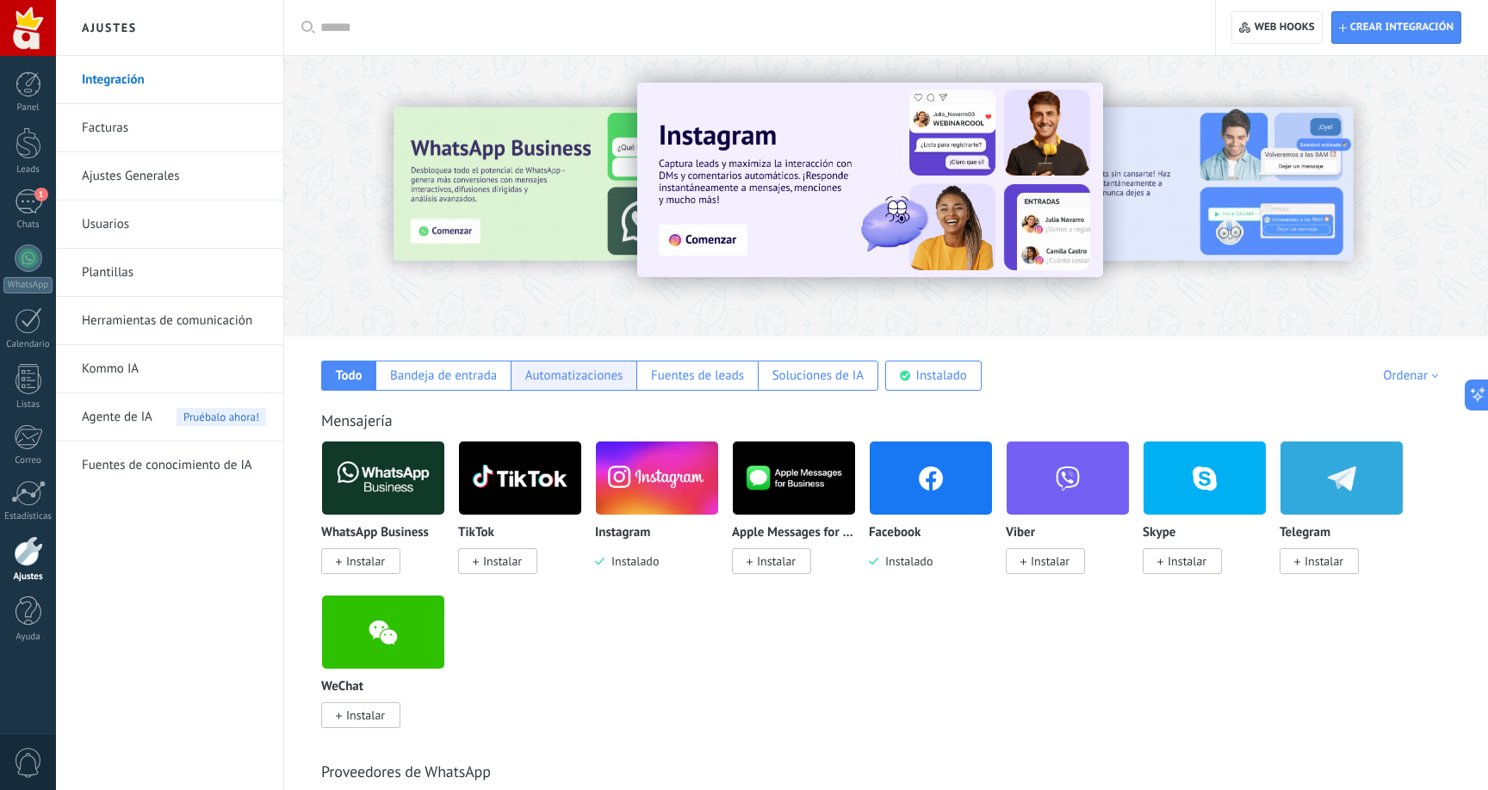
click at [585, 375] on div "Automatizaciones" at bounding box center [574, 376] width 98 height 16
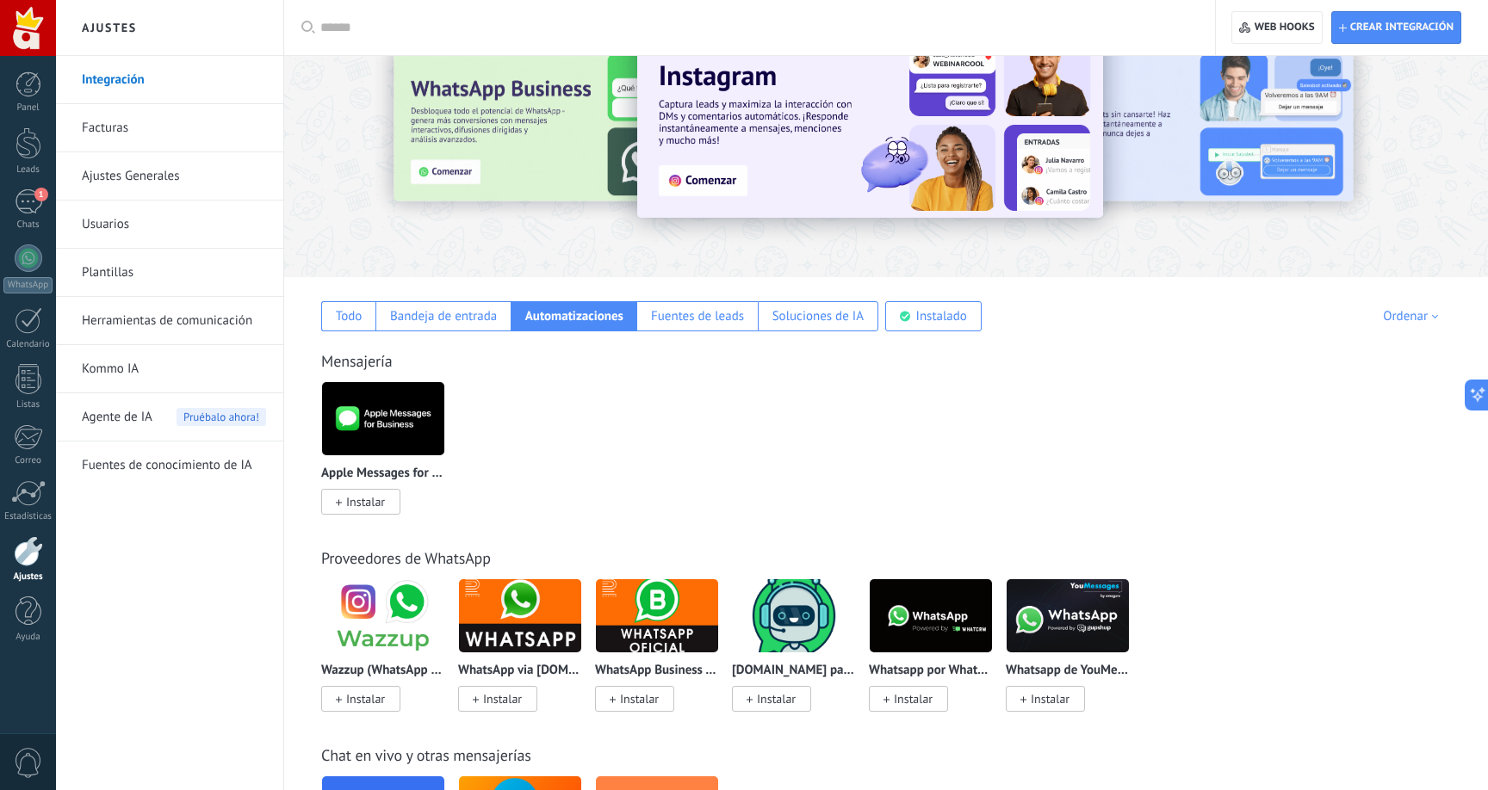
scroll to position [60, 0]
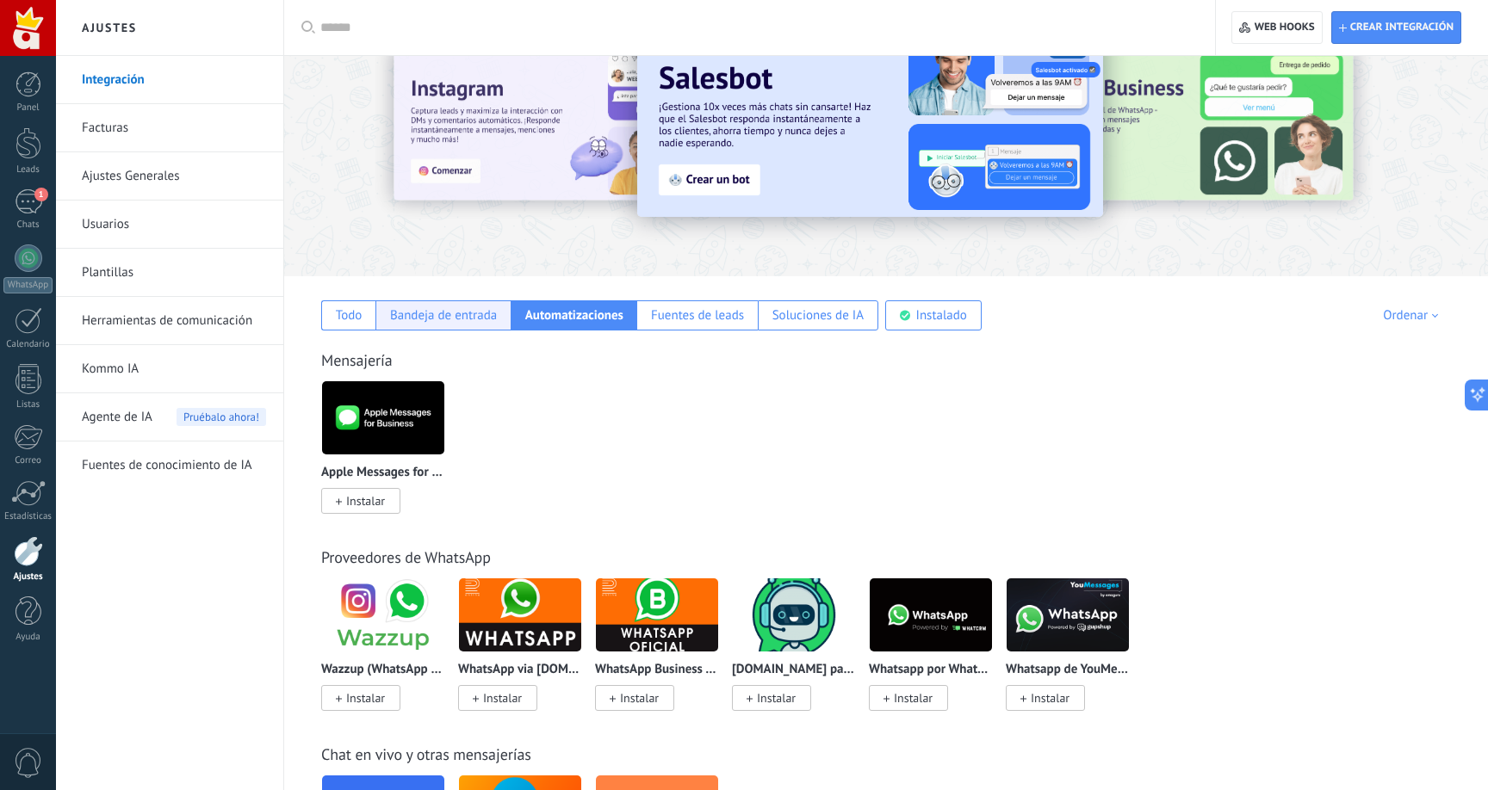
click at [483, 326] on div "Bandeja de entrada" at bounding box center [442, 315] width 135 height 30
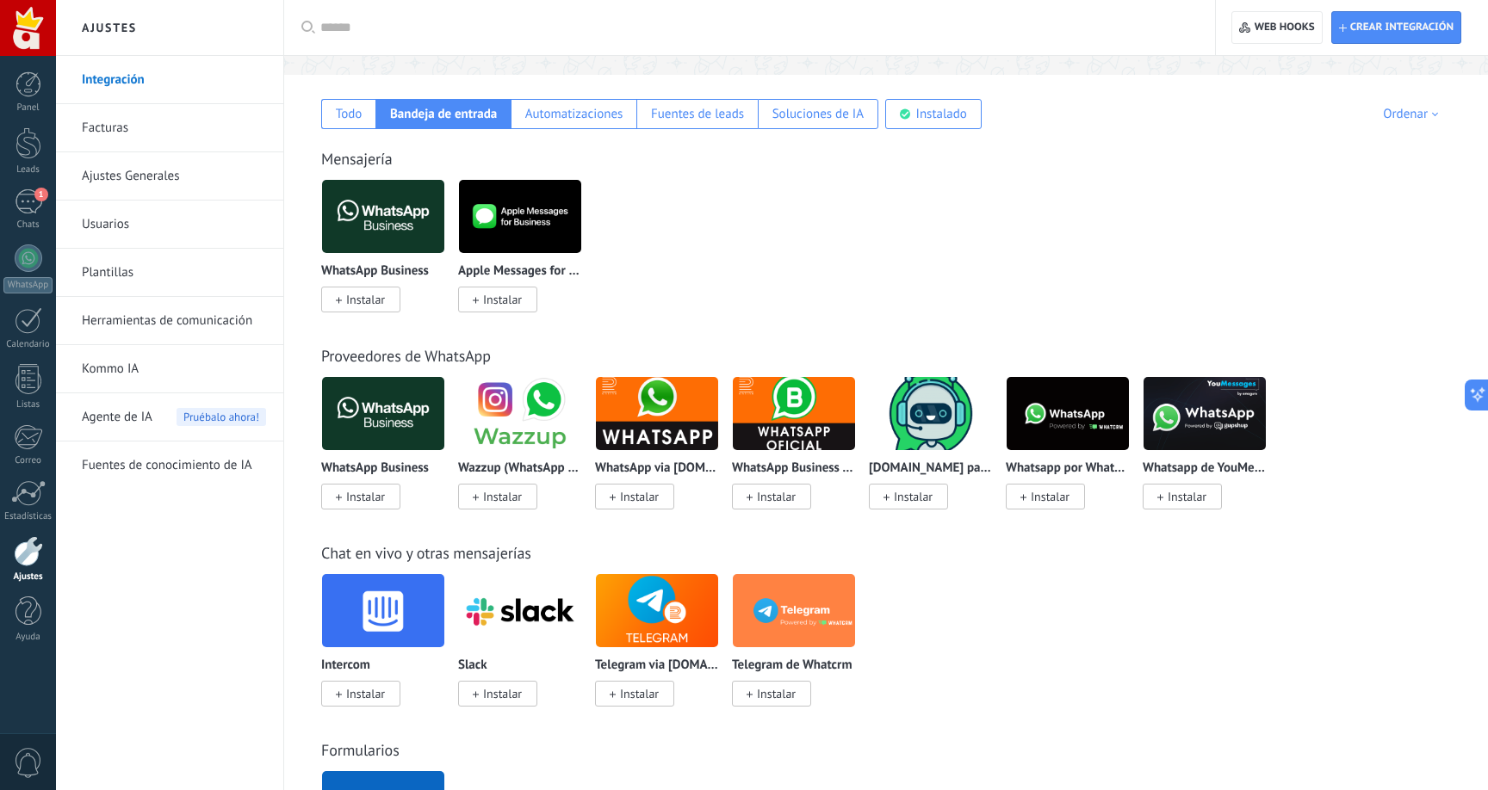
scroll to position [0, 0]
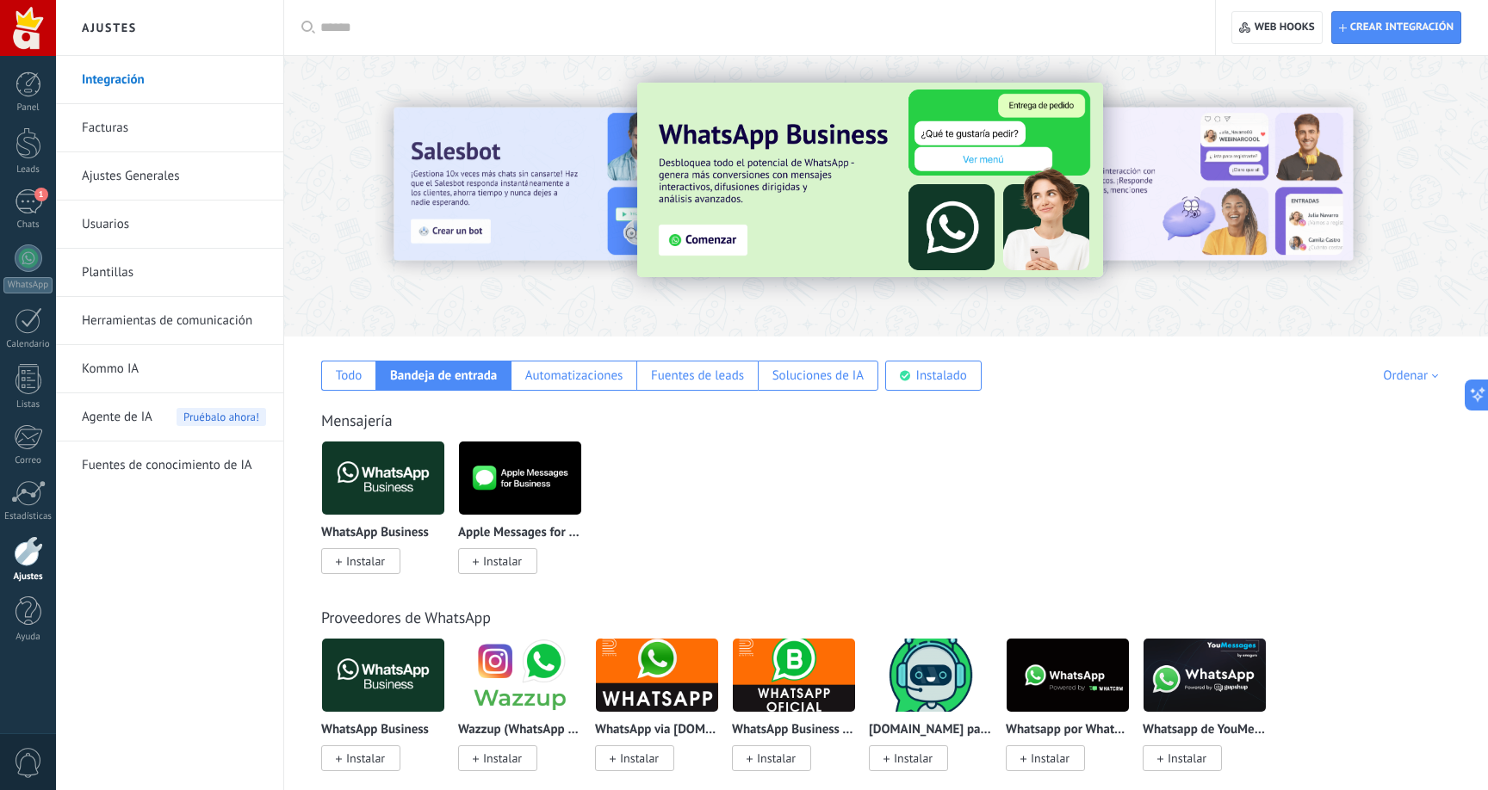
click at [550, 199] on div at bounding box center [464, 195] width 377 height 155
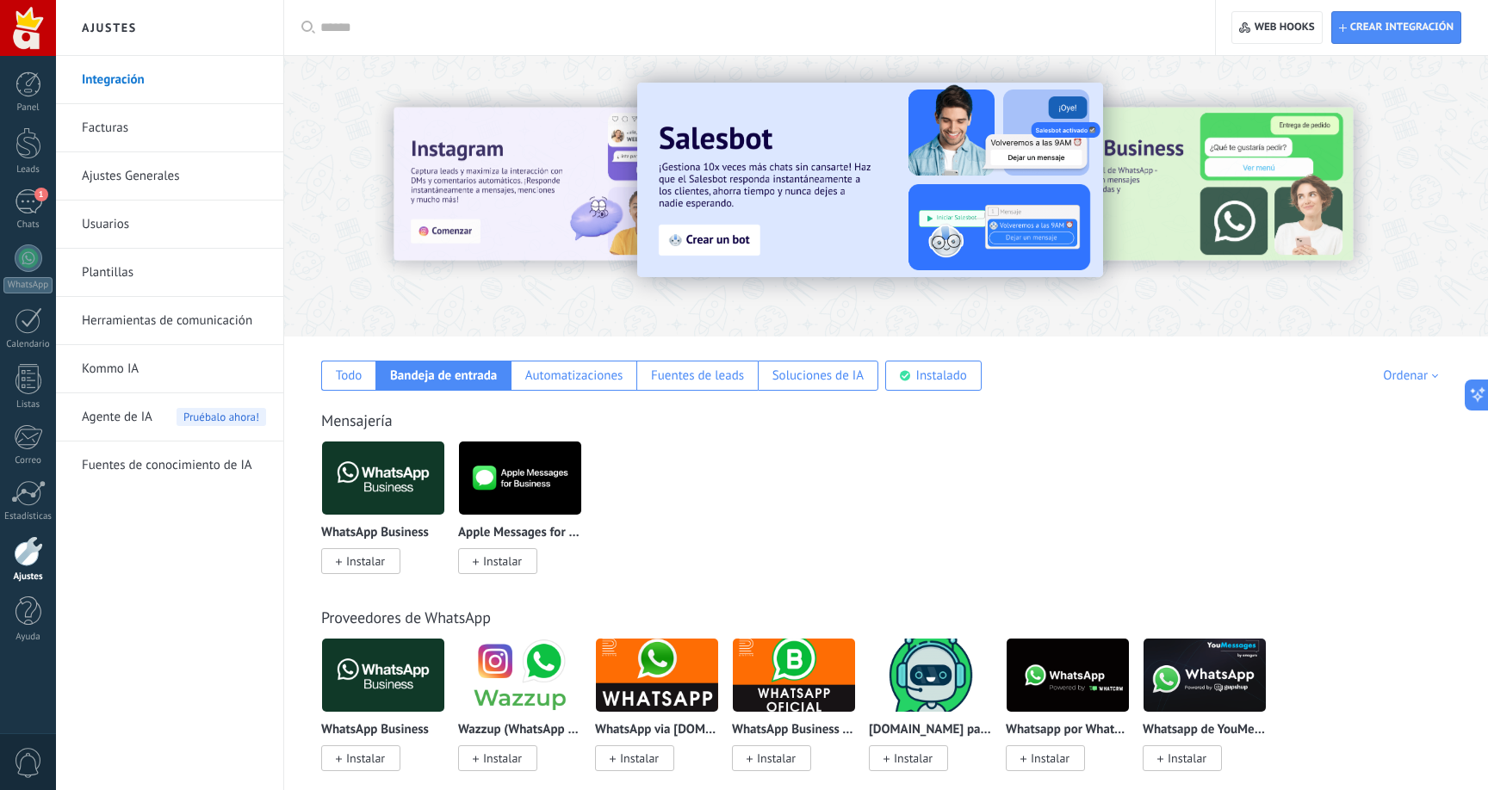
click at [745, 247] on img at bounding box center [870, 180] width 466 height 195
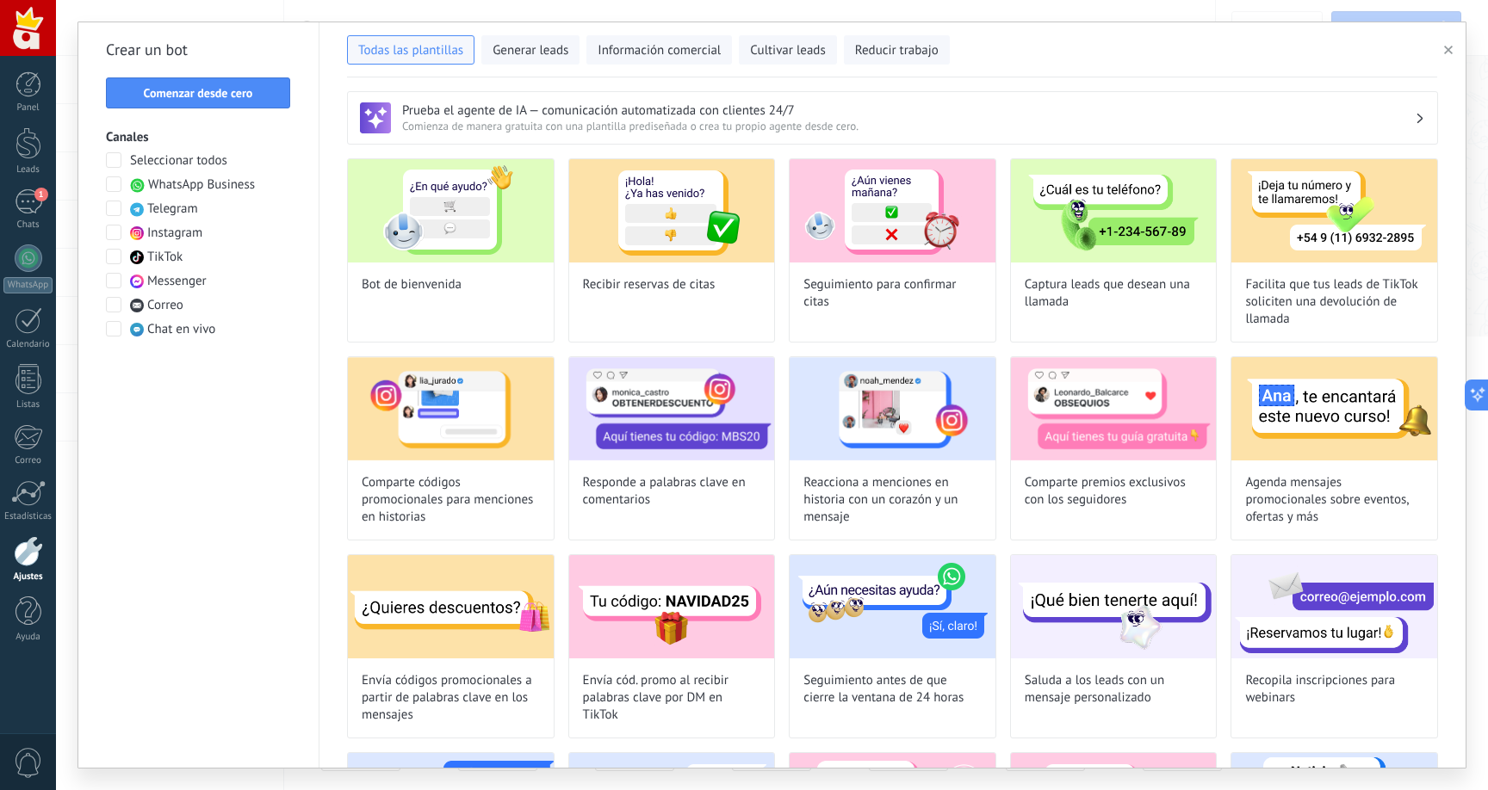
click at [119, 236] on span at bounding box center [113, 232] width 15 height 15
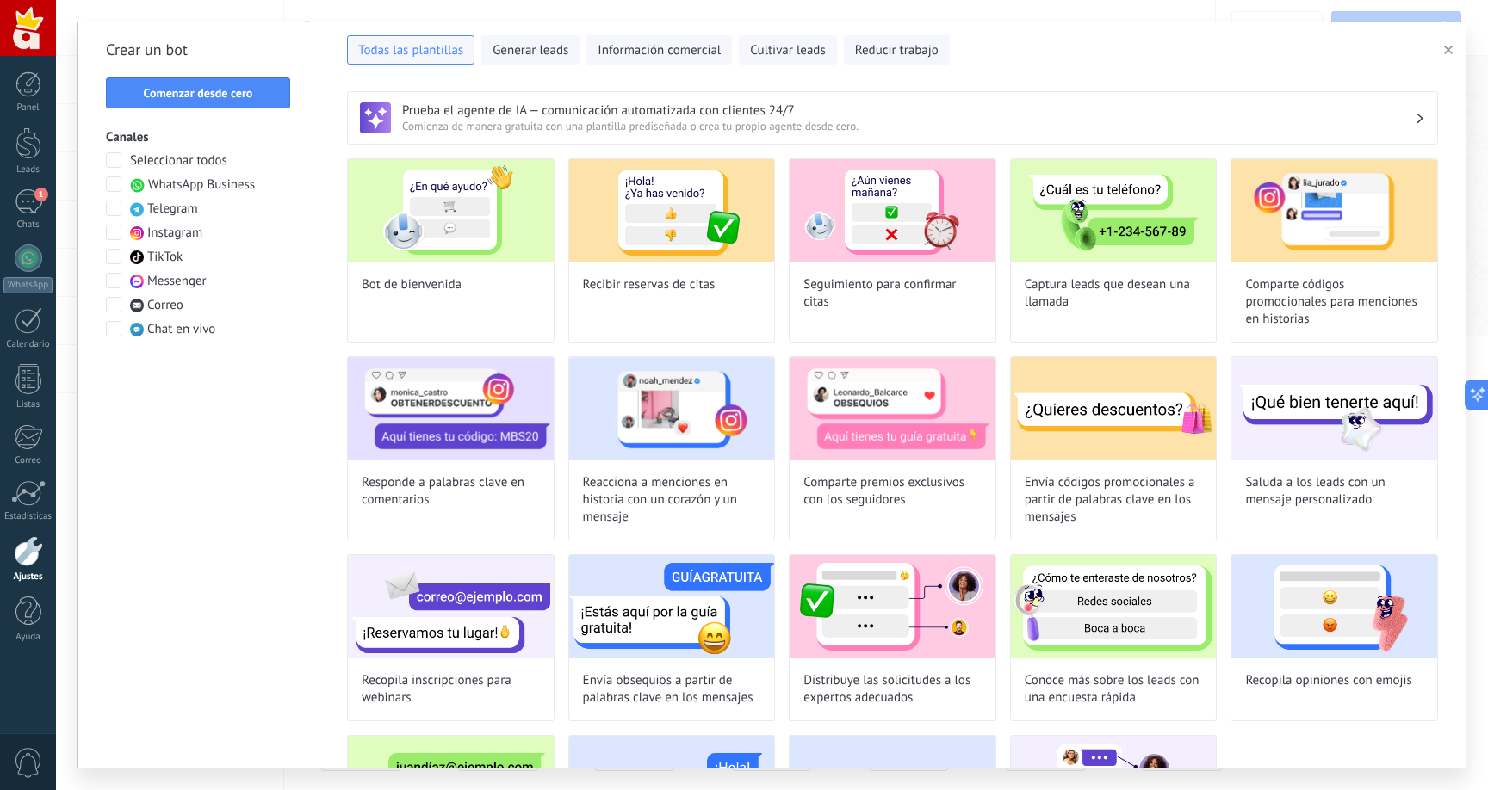
click at [117, 192] on div at bounding box center [114, 184] width 17 height 17
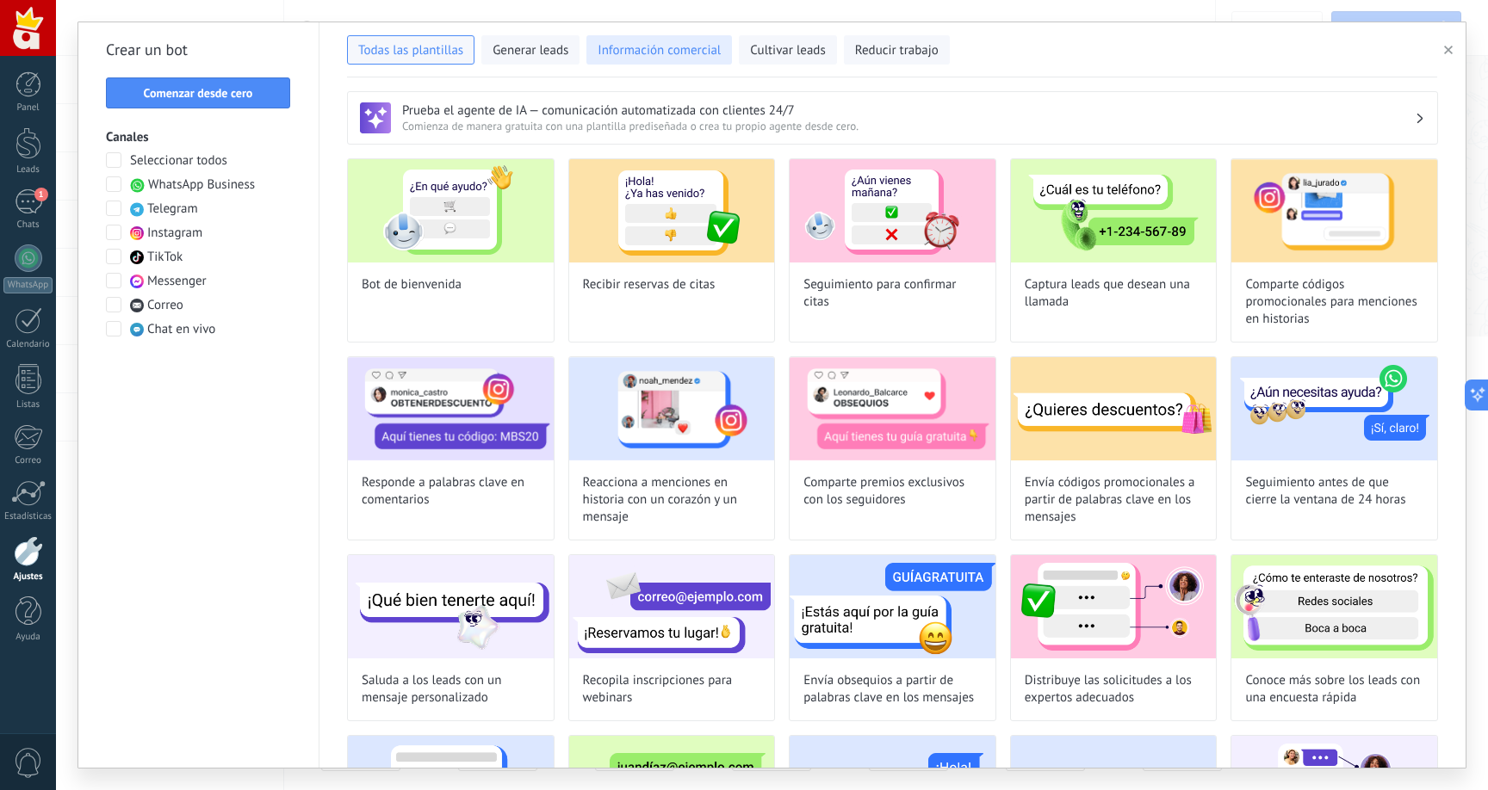
click at [661, 51] on span "Información comercial" at bounding box center [659, 50] width 123 height 17
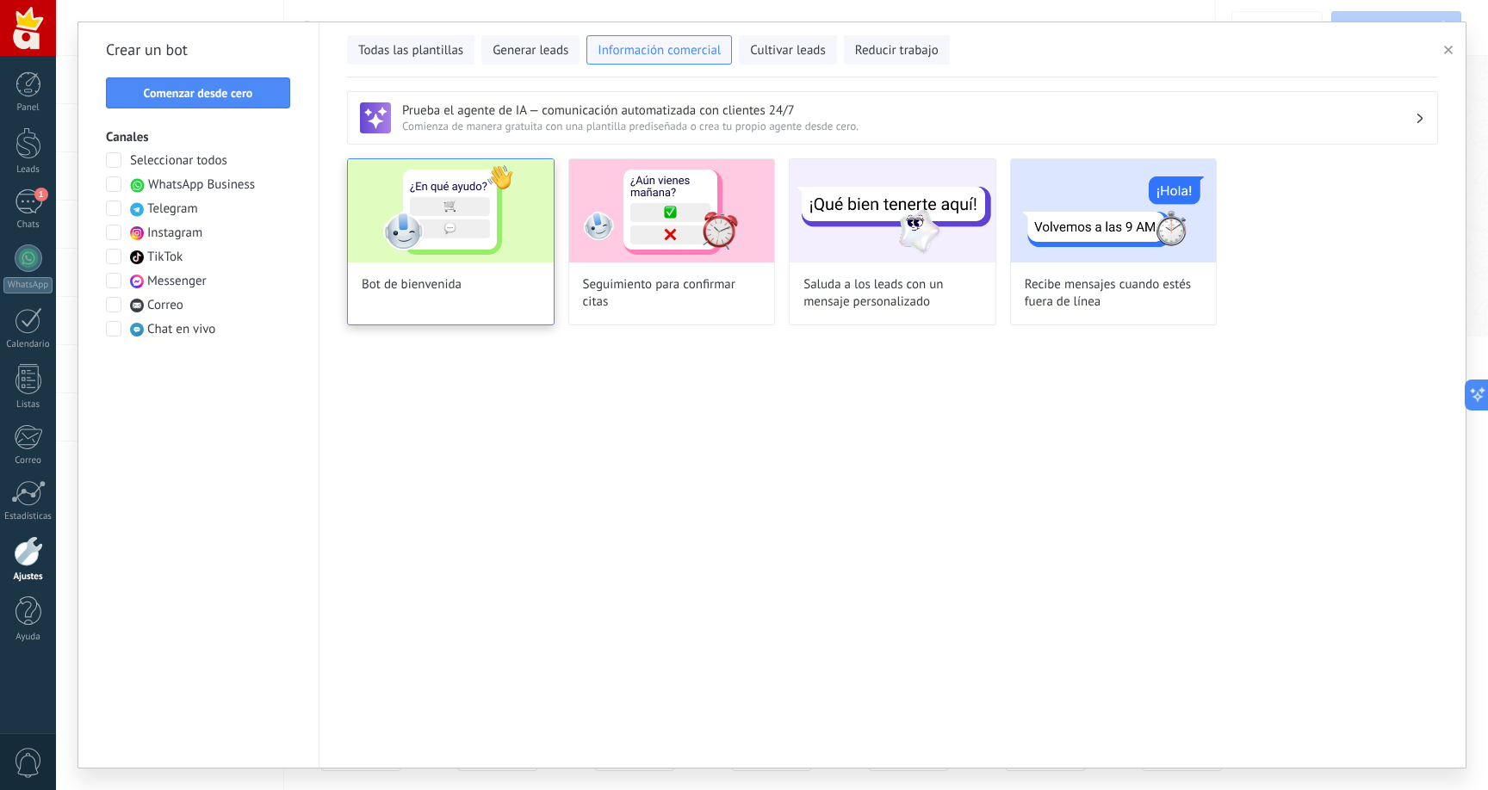
click at [484, 263] on div "Bot de bienvenida" at bounding box center [450, 241] width 207 height 167
type input "**********"
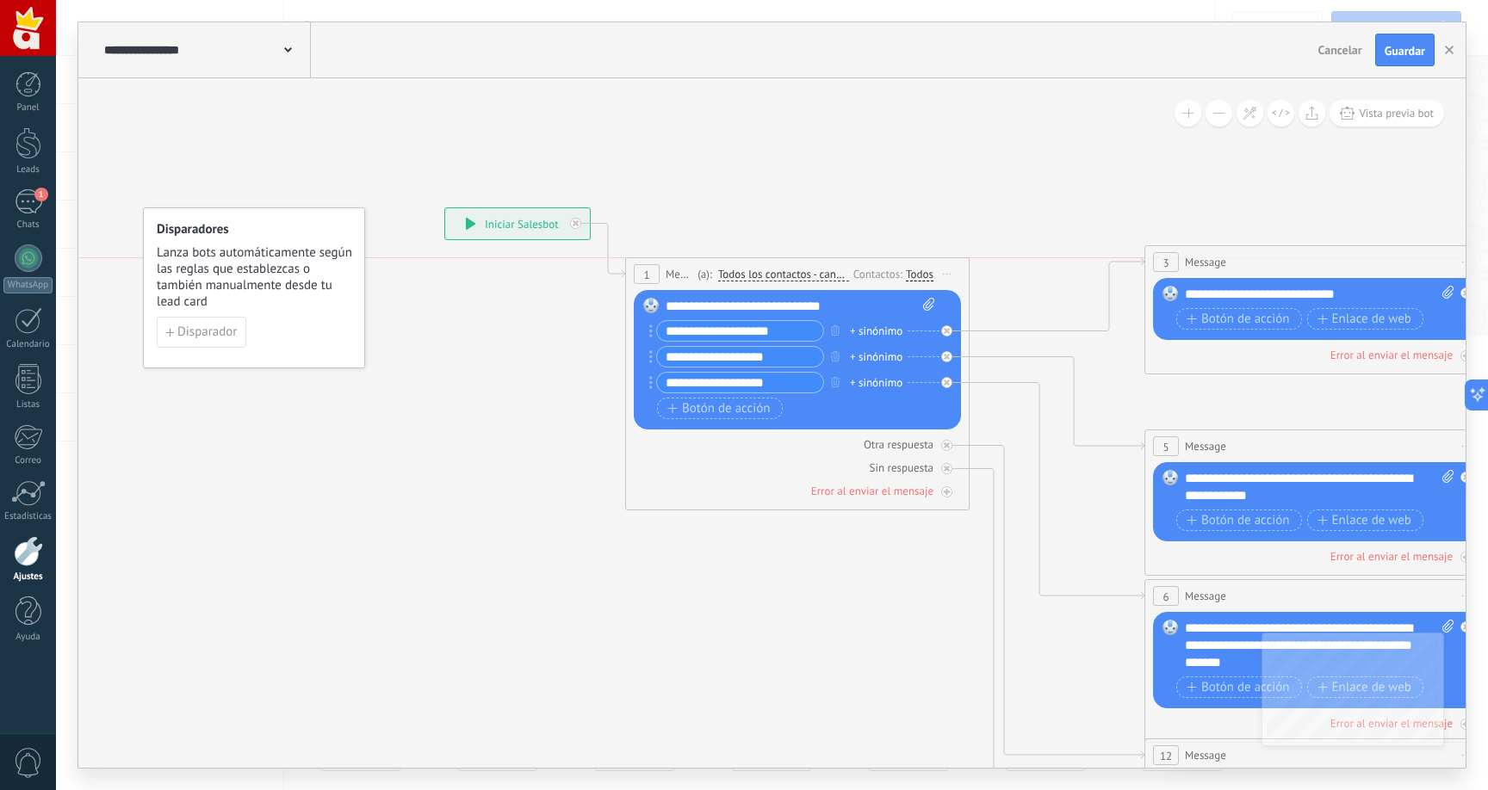
click at [701, 274] on div "(a): Todos los contactos - canales seleccionados Todos los contactos - canales …" at bounding box center [771, 274] width 156 height 16
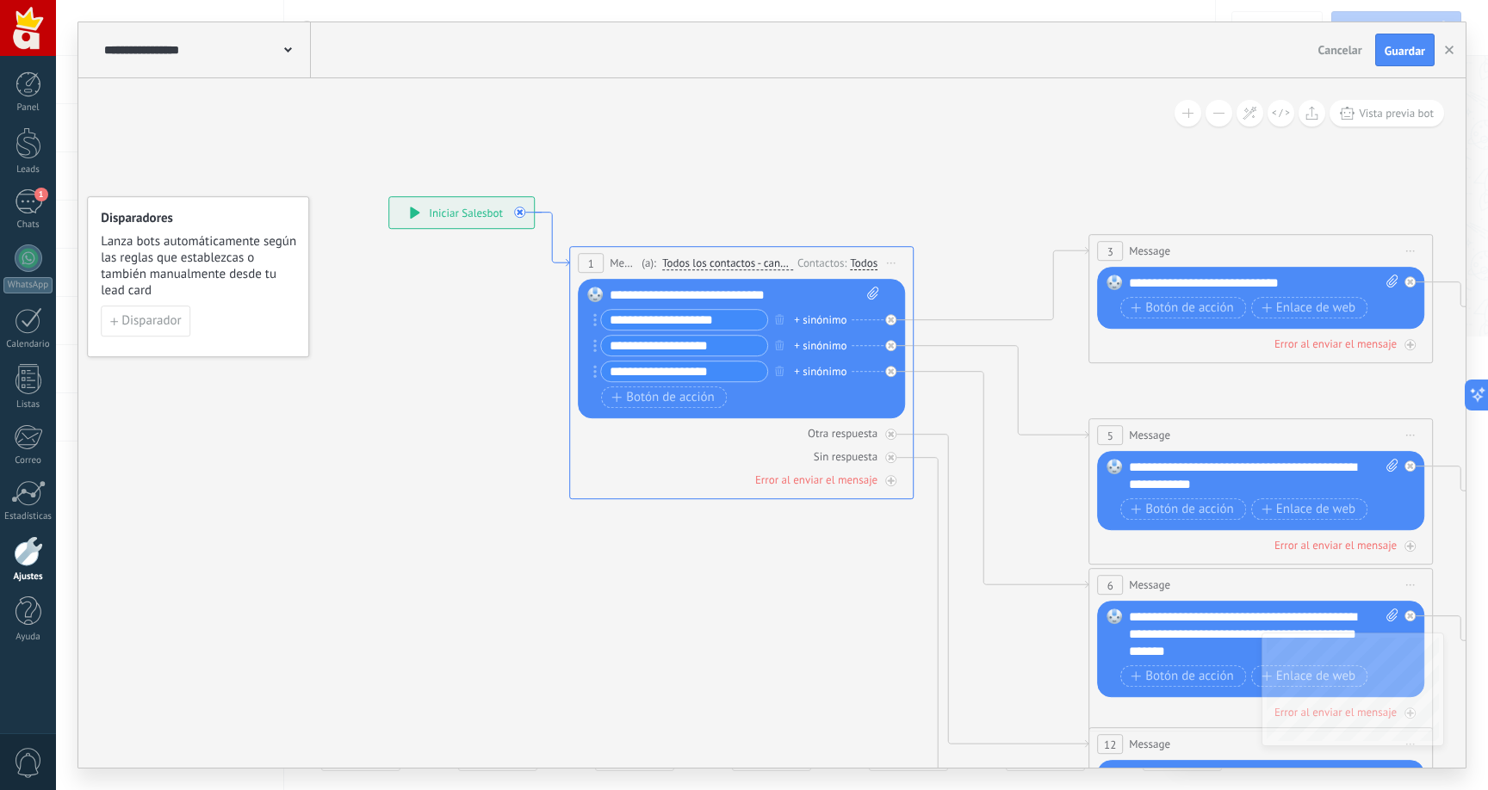
drag, startPoint x: 610, startPoint y: 242, endPoint x: 554, endPoint y: 231, distance: 57.1
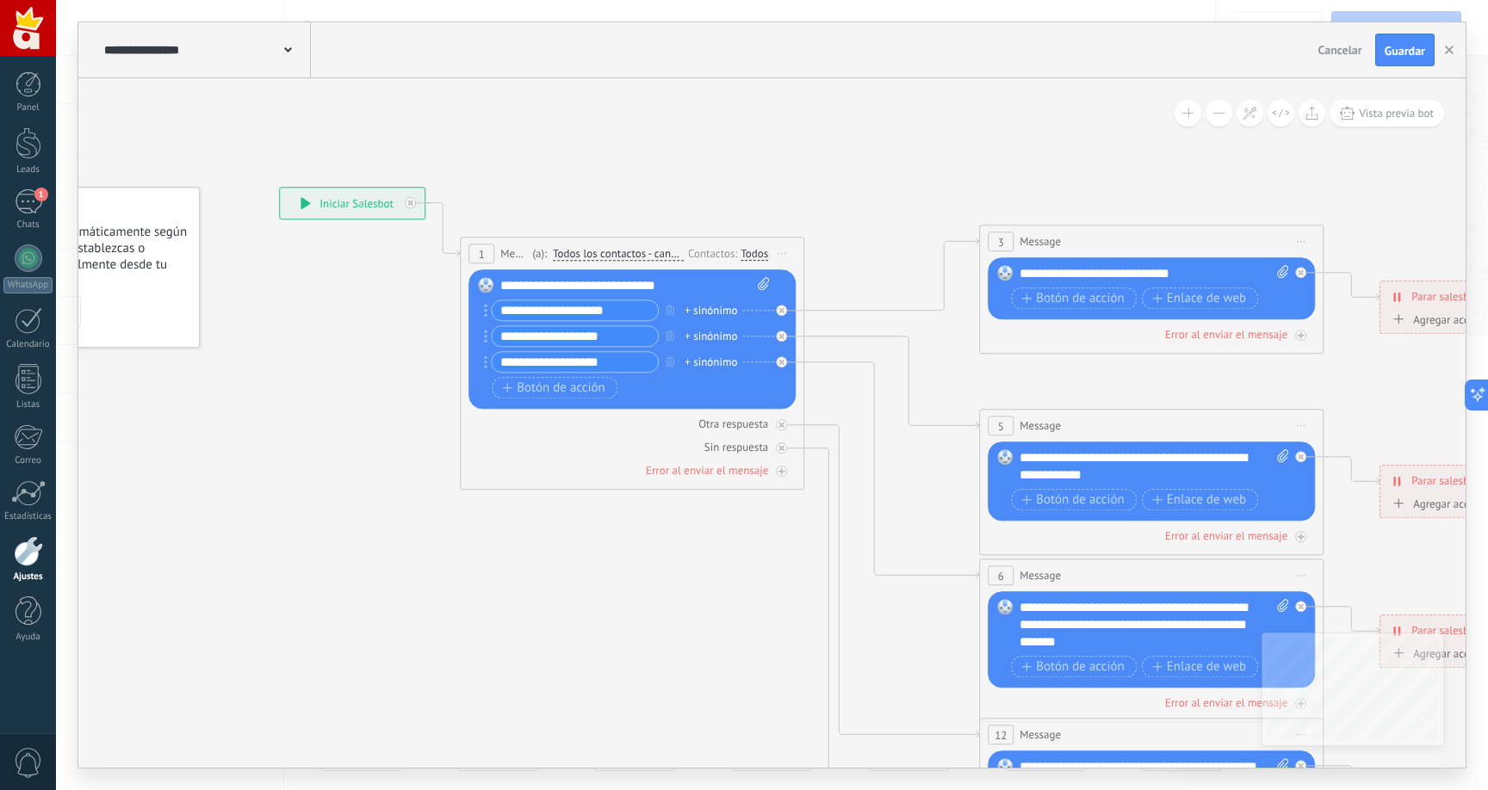
drag, startPoint x: 865, startPoint y: 183, endPoint x: 748, endPoint y: 176, distance: 117.2
click at [748, 176] on icon at bounding box center [1190, 625] width 2684 height 1739
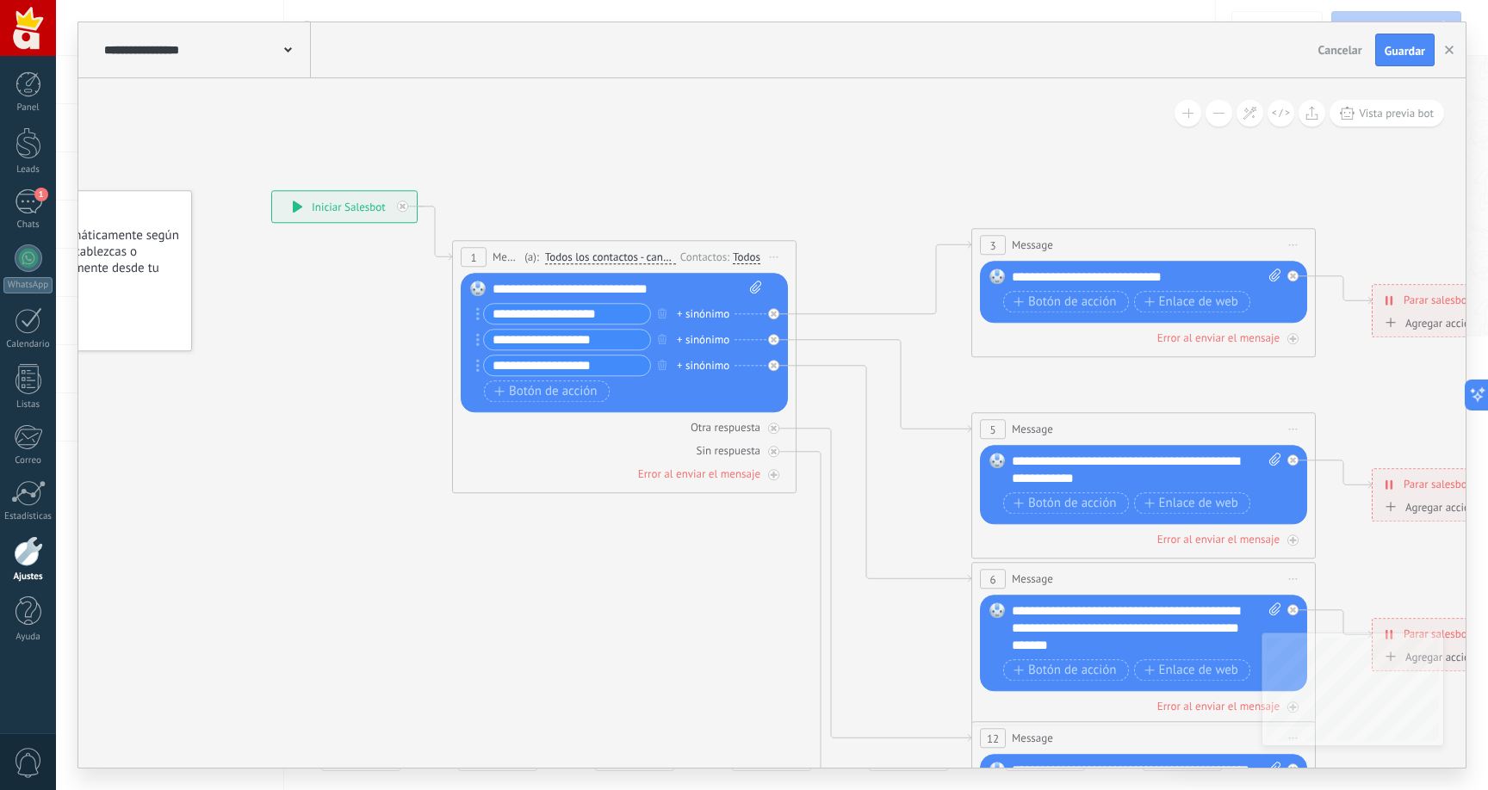
click at [480, 292] on rect at bounding box center [477, 288] width 15 height 15
click at [538, 288] on div "**********" at bounding box center [626, 289] width 269 height 17
click at [529, 288] on div "**********" at bounding box center [626, 289] width 269 height 17
click at [523, 288] on div "**********" at bounding box center [626, 289] width 269 height 17
click at [492, 292] on div "**********" at bounding box center [626, 289] width 269 height 17
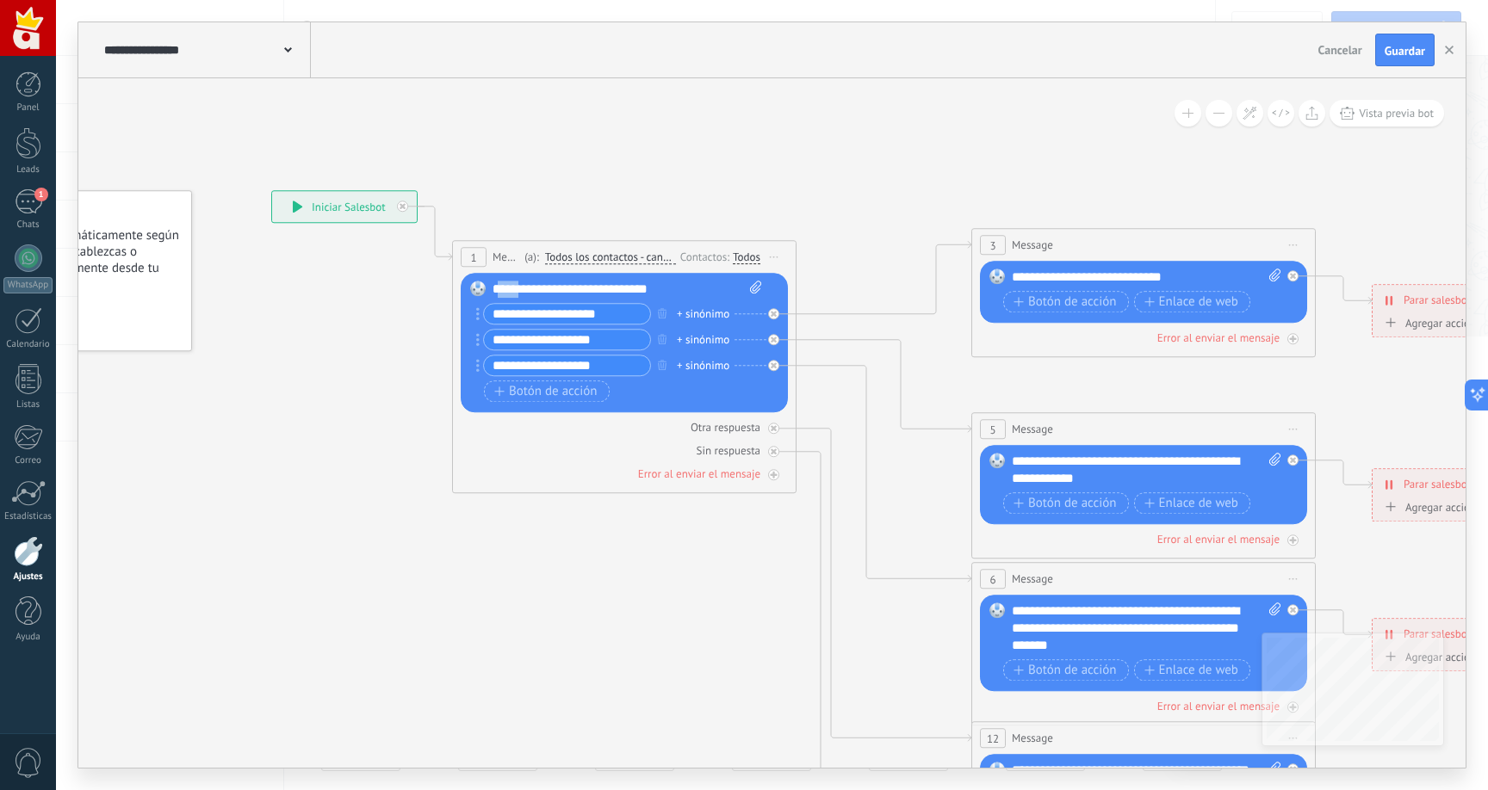
drag, startPoint x: 522, startPoint y: 291, endPoint x: 499, endPoint y: 292, distance: 22.4
click at [499, 292] on div "**********" at bounding box center [626, 289] width 269 height 17
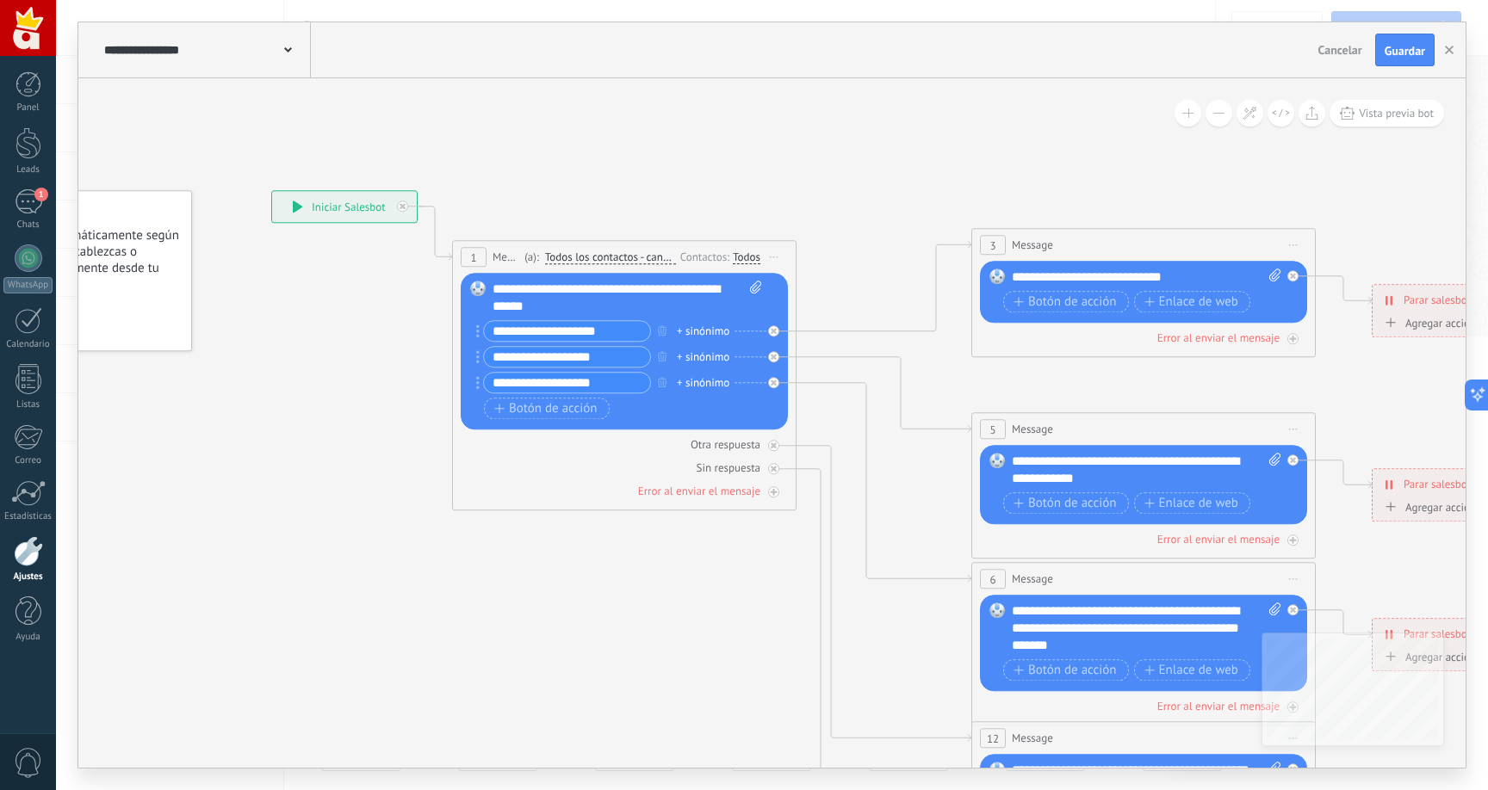
click at [643, 293] on div "**********" at bounding box center [626, 298] width 269 height 34
drag, startPoint x: 644, startPoint y: 293, endPoint x: 558, endPoint y: 291, distance: 86.1
click at [558, 291] on div "**********" at bounding box center [626, 298] width 269 height 34
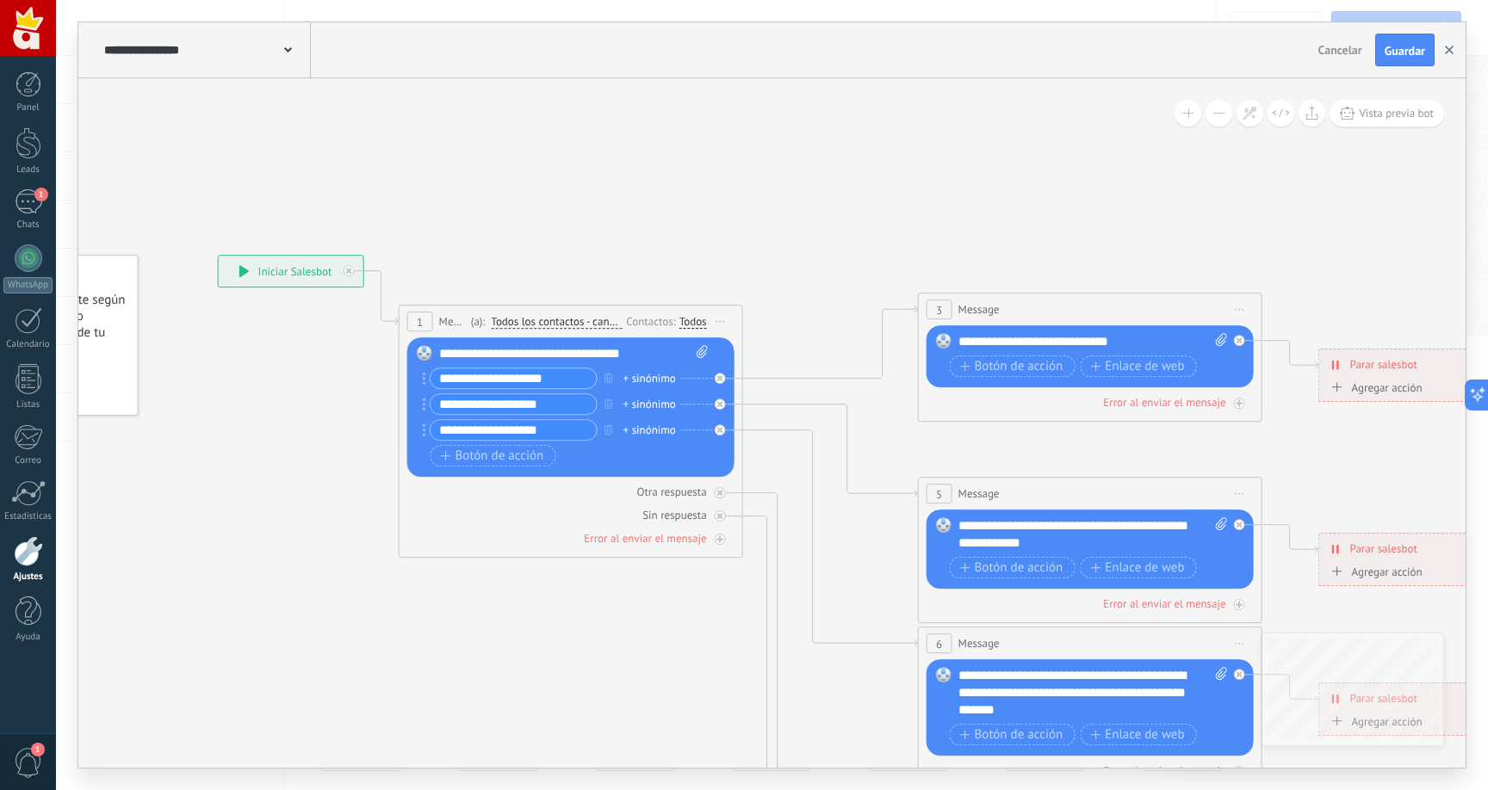
click at [1446, 53] on use "button" at bounding box center [1449, 50] width 9 height 9
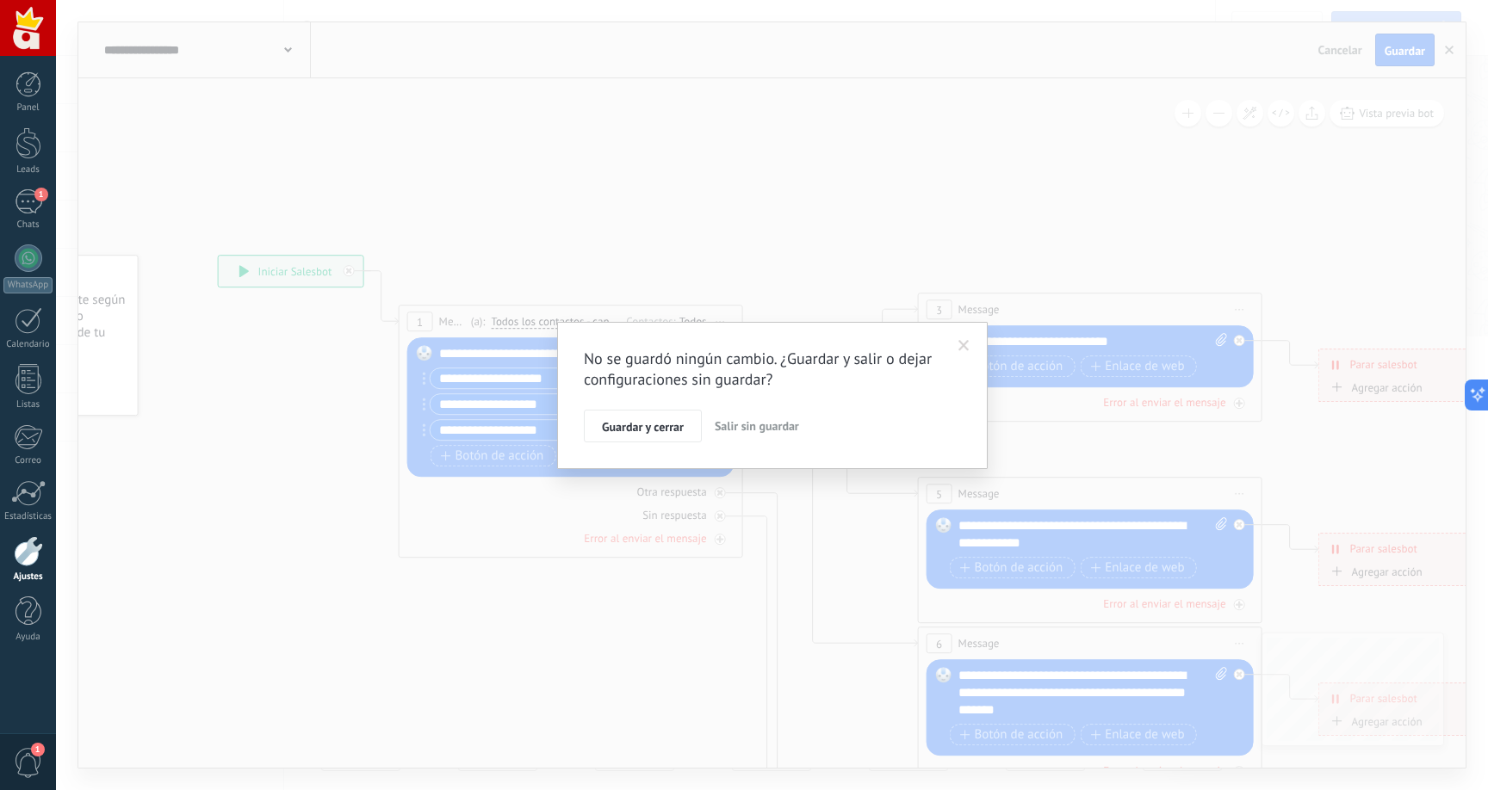
click at [739, 430] on span "Salir sin guardar" at bounding box center [757, 425] width 84 height 15
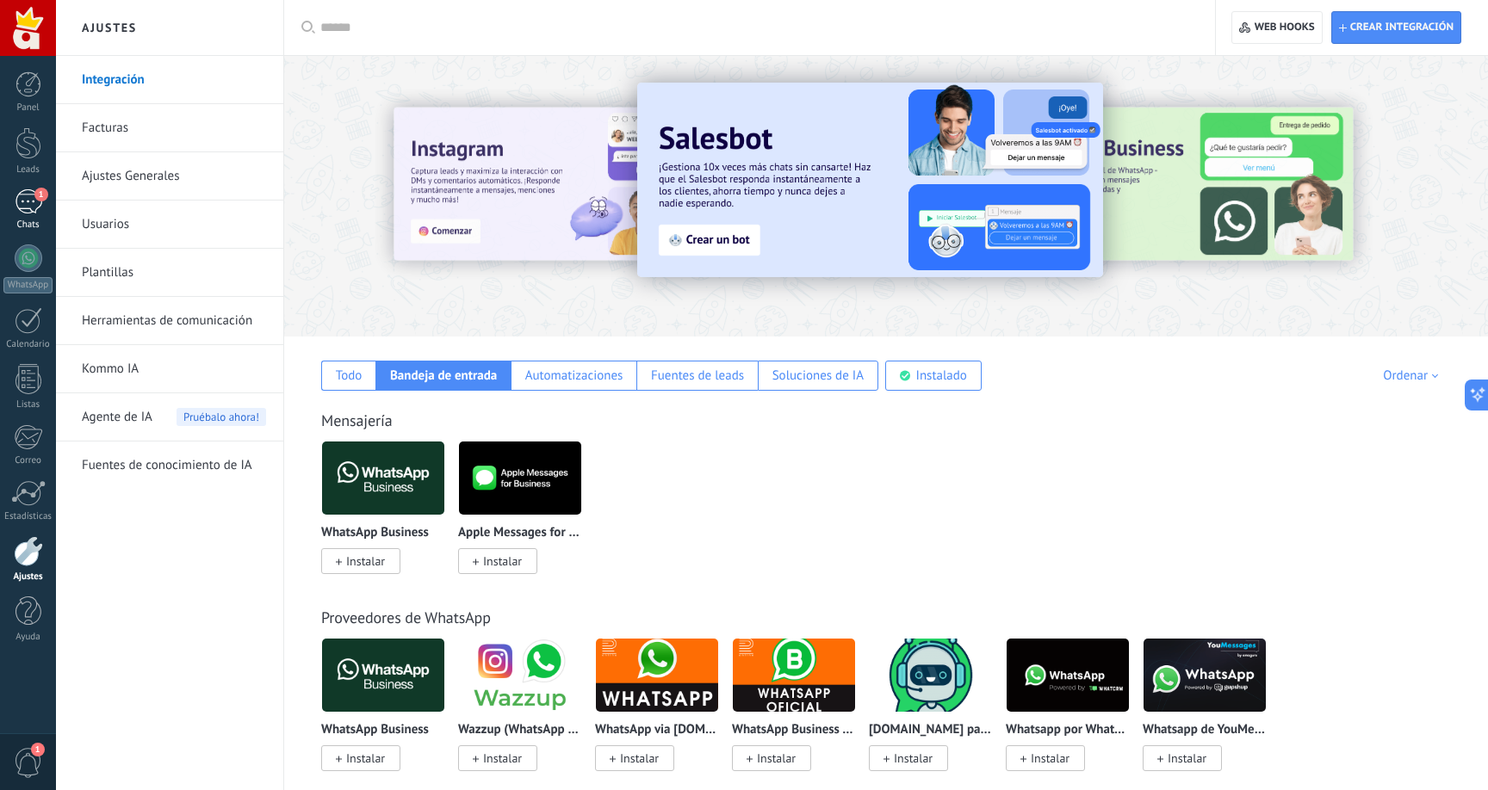
click at [34, 204] on div "1" at bounding box center [29, 201] width 28 height 25
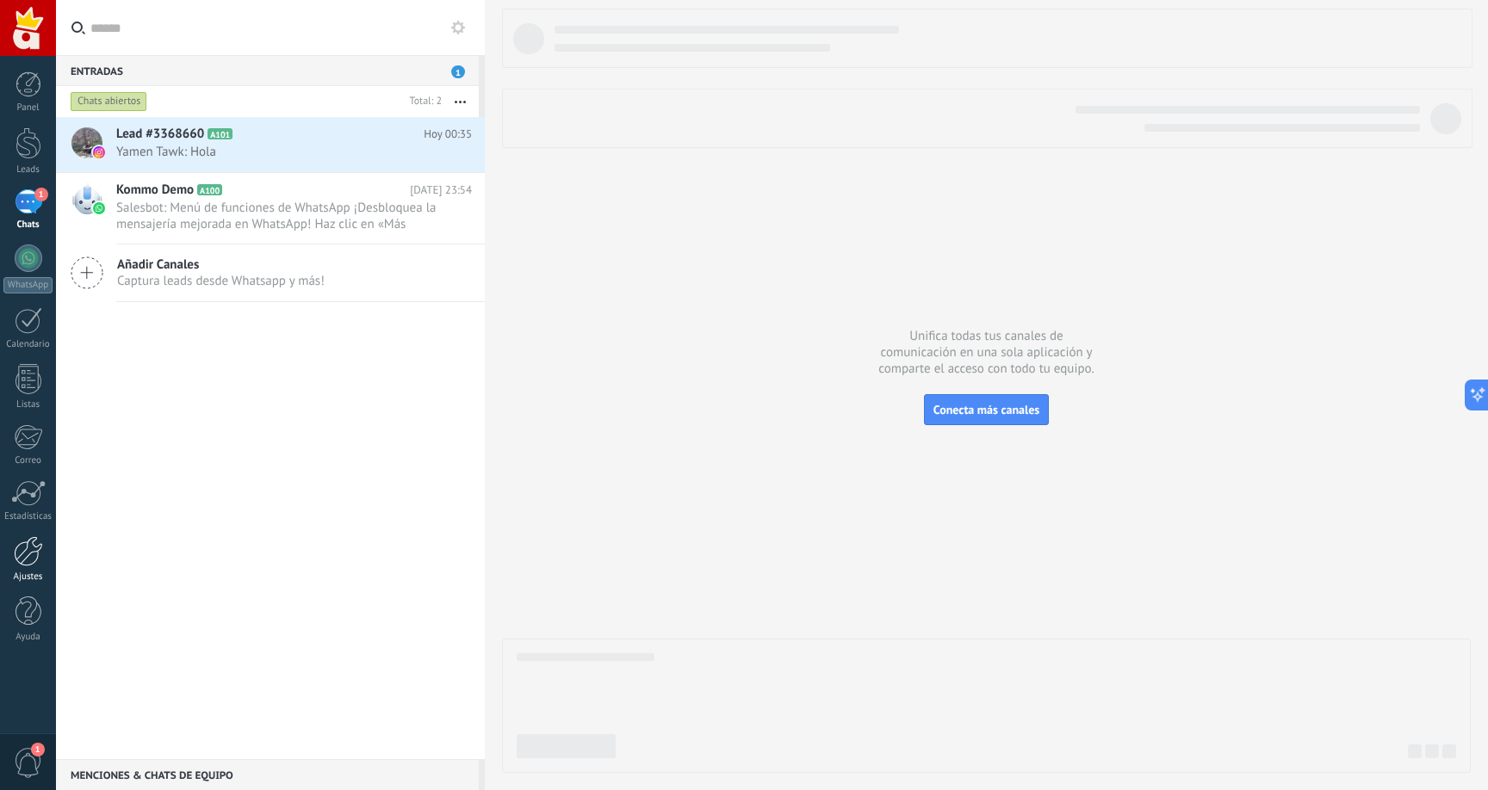
click at [33, 548] on div at bounding box center [28, 551] width 29 height 30
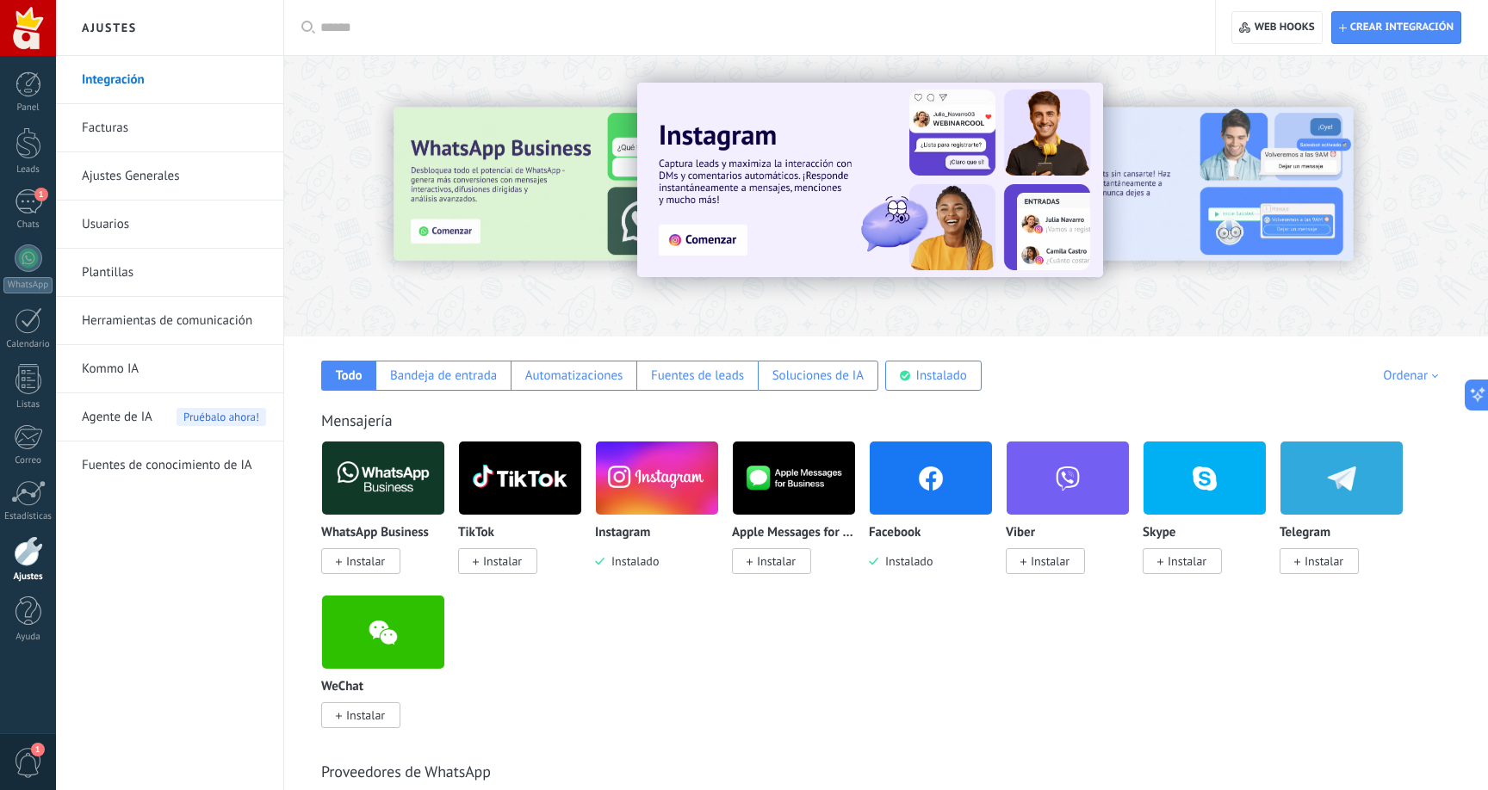
click at [153, 177] on link "Ajustes Generales" at bounding box center [174, 176] width 184 height 48
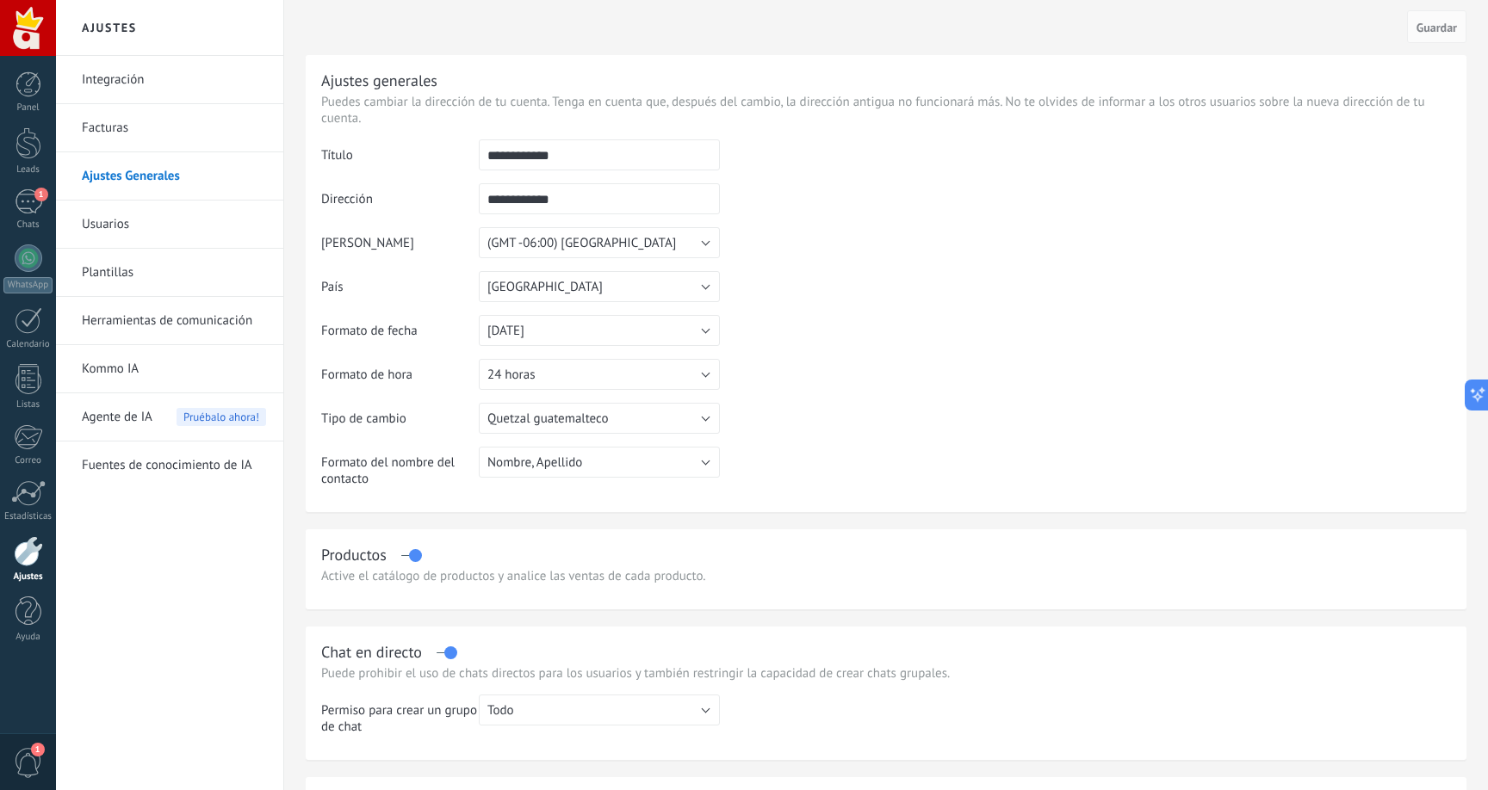
click at [583, 160] on input "**********" at bounding box center [599, 154] width 241 height 31
click at [568, 370] on button "24 horas" at bounding box center [599, 374] width 241 height 31
click at [551, 410] on span "12 horas" at bounding box center [590, 404] width 245 height 16
click at [1419, 36] on button "Guardar" at bounding box center [1436, 26] width 59 height 33
click at [612, 161] on input "**********" at bounding box center [599, 154] width 241 height 31
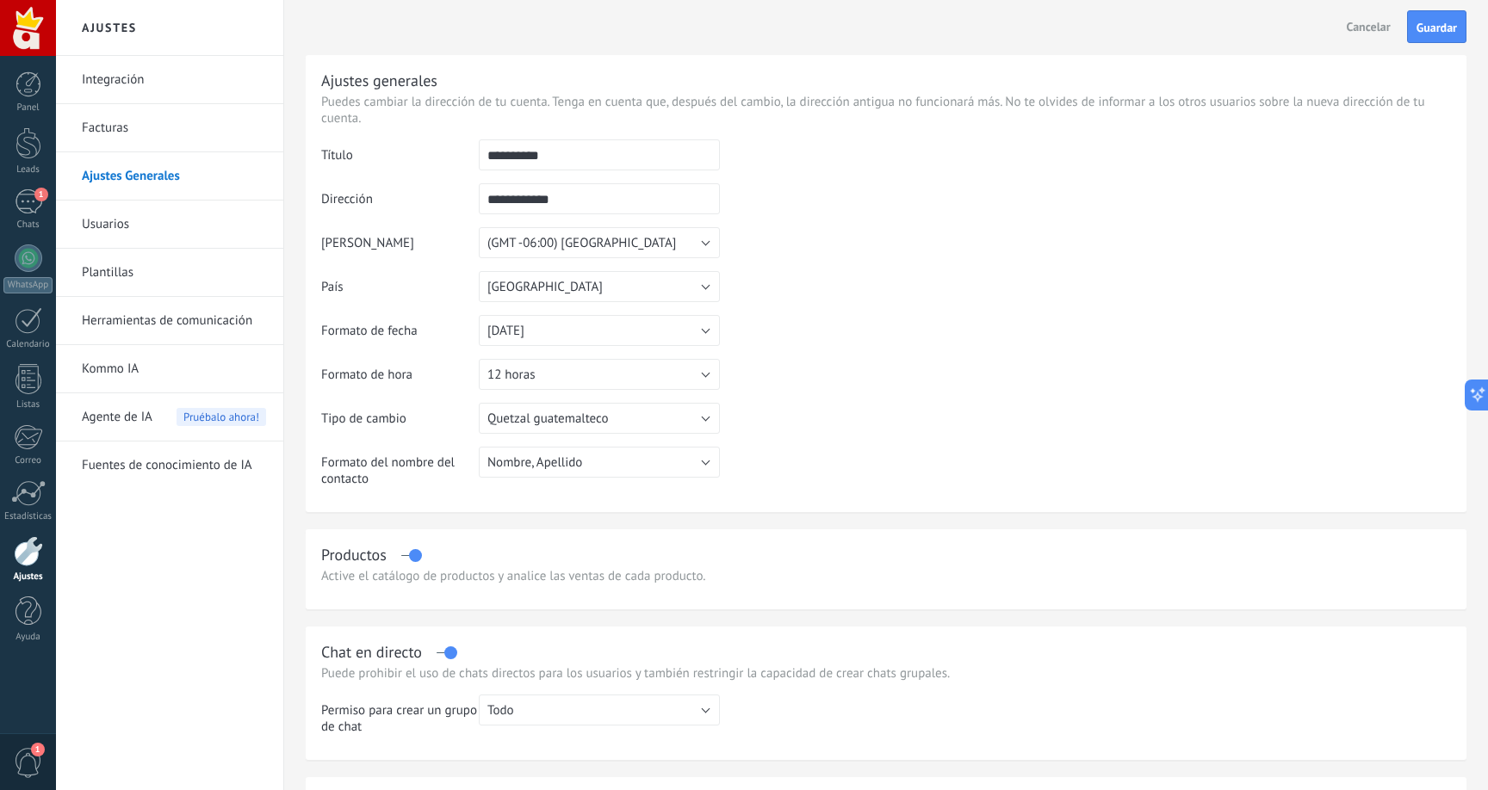
type input "**********"
click at [641, 199] on input "**********" at bounding box center [599, 198] width 241 height 31
type input "**********"
click at [1429, 36] on button "Guardar" at bounding box center [1436, 26] width 59 height 33
